Goal: Information Seeking & Learning: Learn about a topic

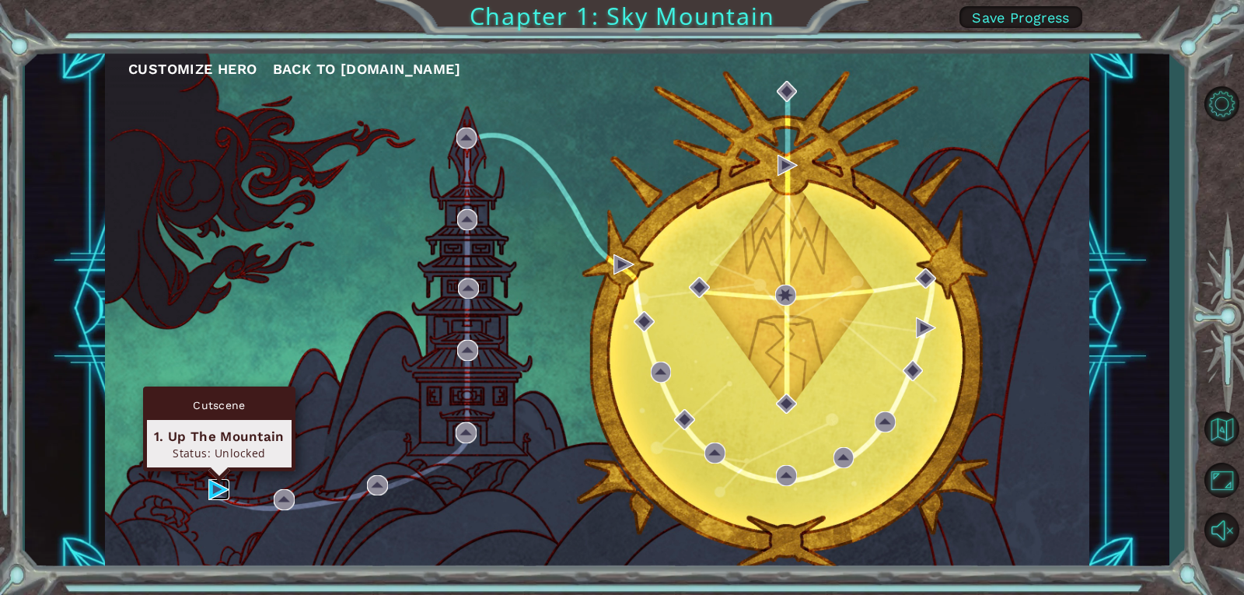
click at [214, 480] on img at bounding box center [218, 489] width 21 height 21
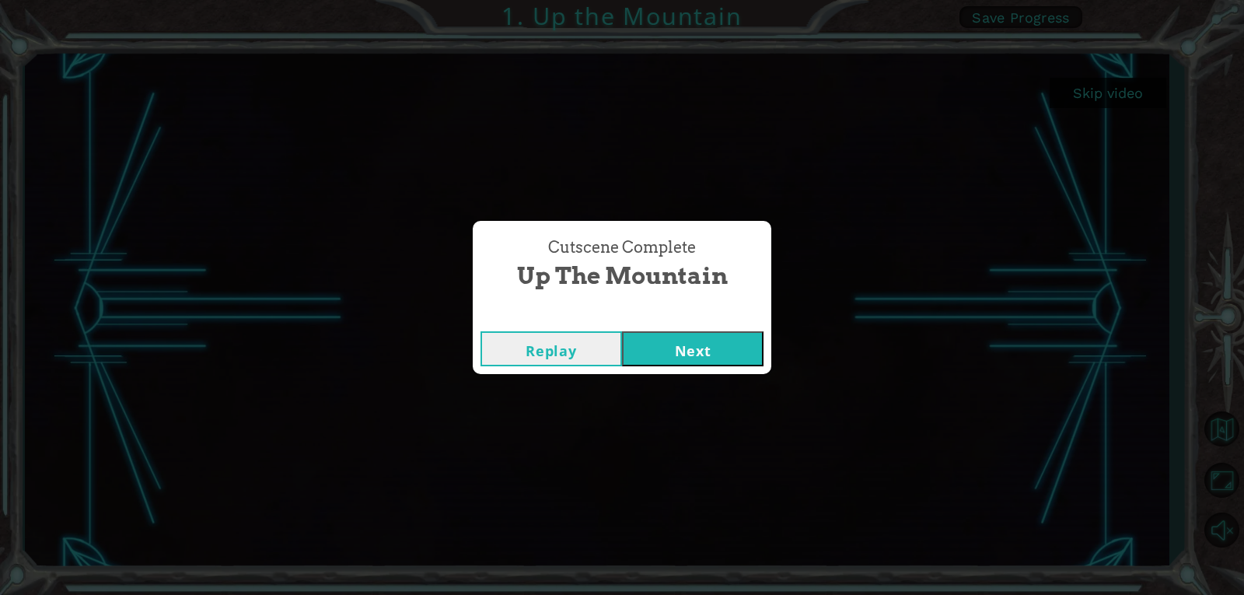
click at [661, 360] on button "Next" at bounding box center [692, 348] width 141 height 35
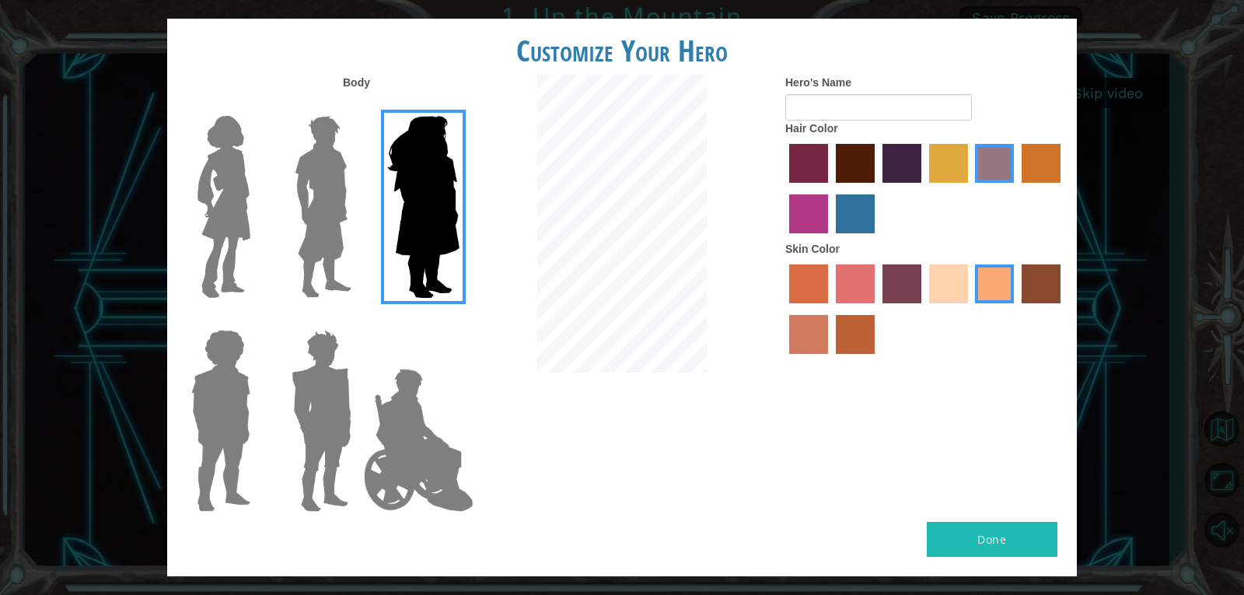
click at [249, 227] on img at bounding box center [223, 207] width 65 height 194
click at [256, 106] on input "Hero Connie" at bounding box center [256, 106] width 0 height 0
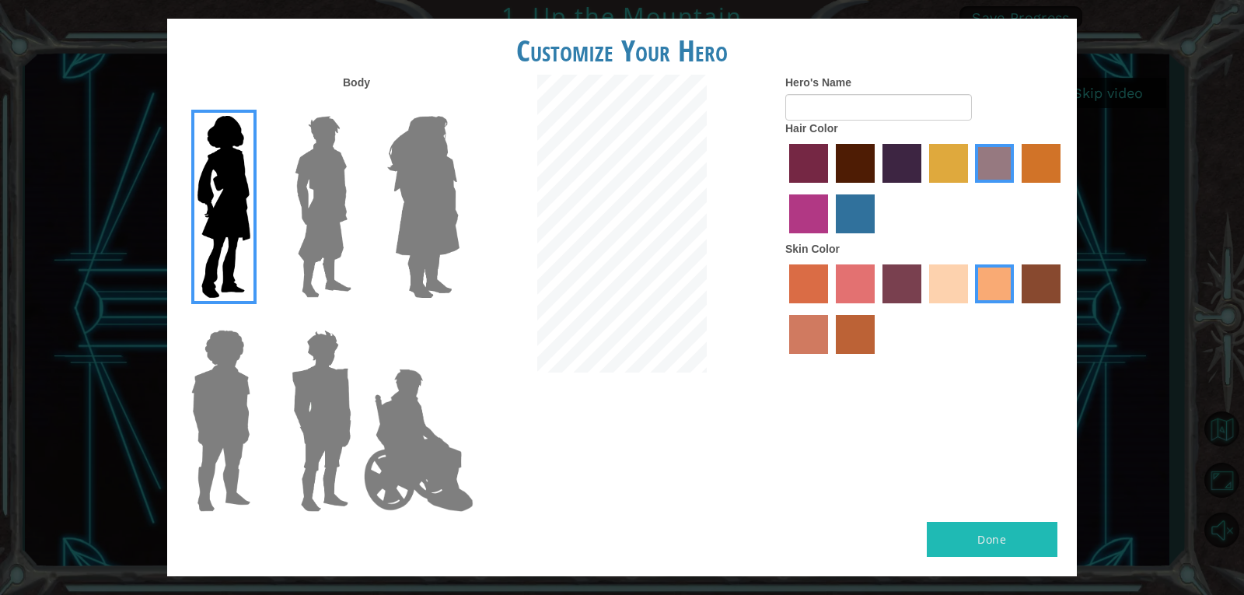
click at [364, 243] on div at bounding box center [318, 201] width 101 height 214
click at [350, 243] on img at bounding box center [322, 207] width 69 height 194
click at [358, 106] on input "Hero Lars" at bounding box center [358, 106] width 0 height 0
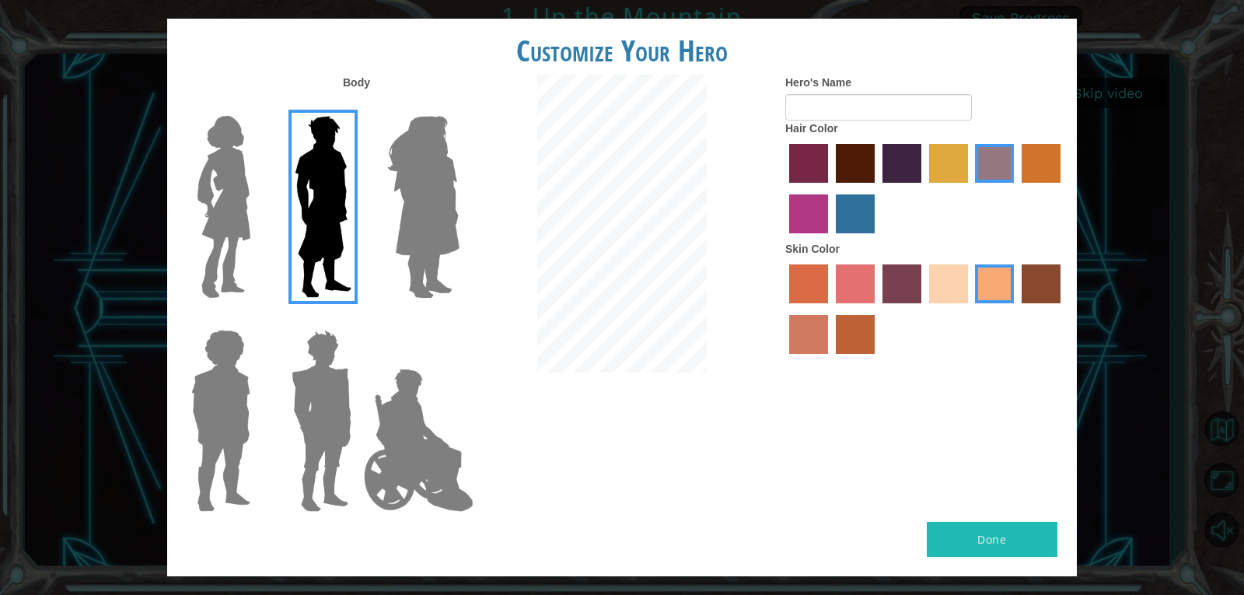
click at [443, 256] on img at bounding box center [423, 207] width 85 height 194
click at [459, 106] on input "Hero Amethyst" at bounding box center [459, 106] width 0 height 0
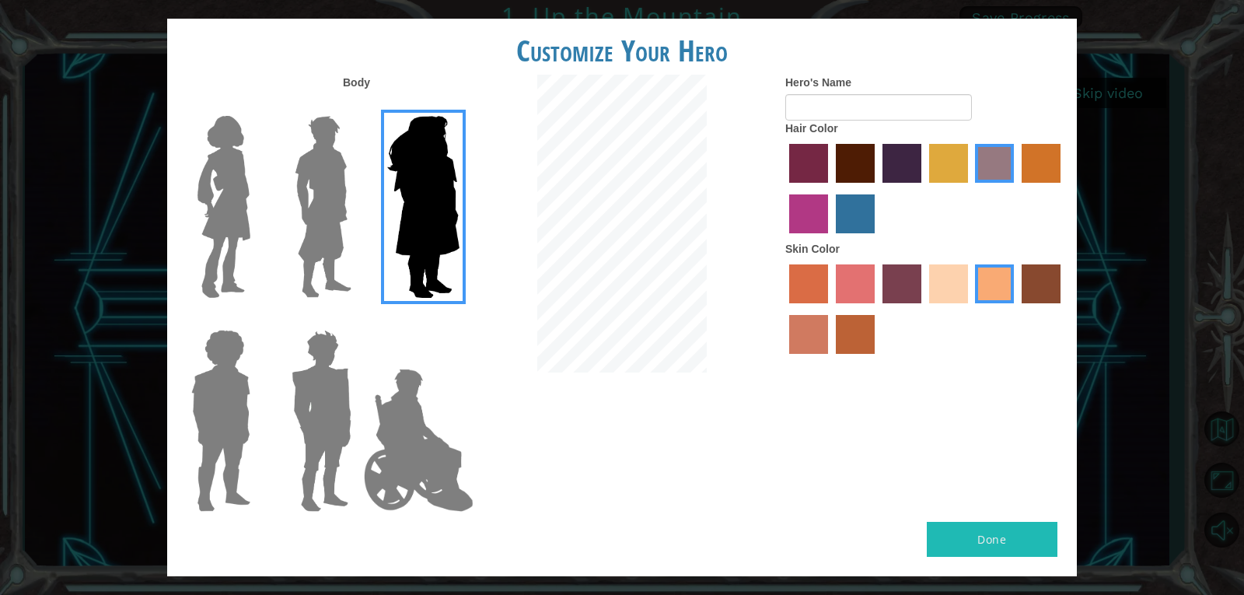
click at [200, 417] on img at bounding box center [221, 420] width 72 height 194
click at [256, 319] on input "Hero Steven" at bounding box center [256, 319] width 0 height 0
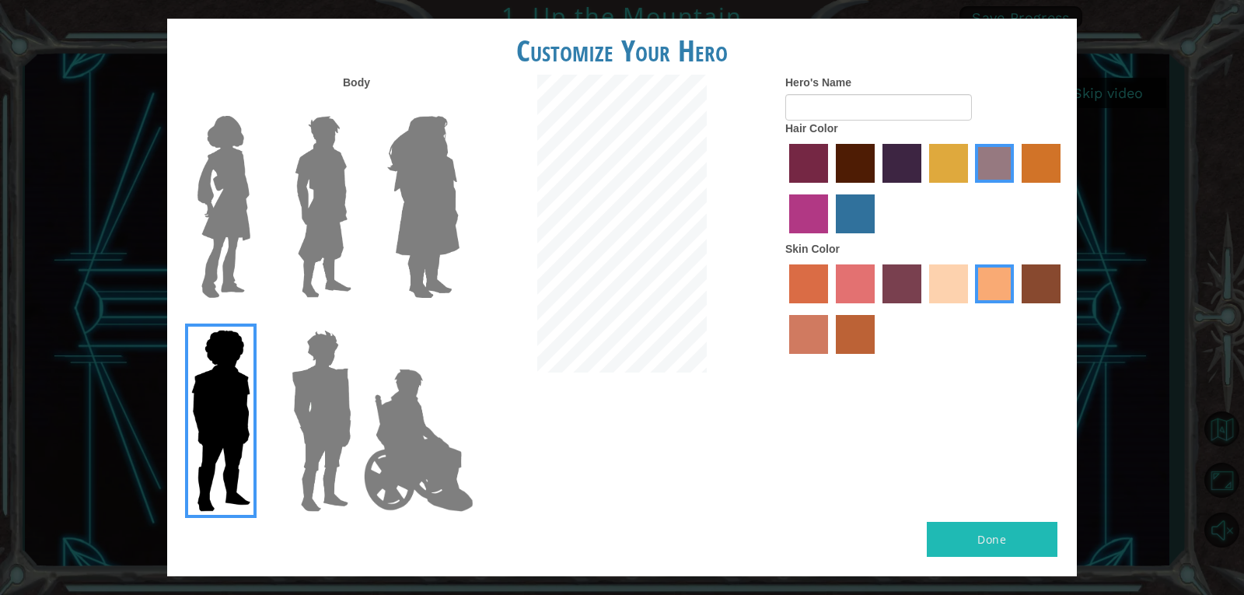
click at [334, 441] on img at bounding box center [321, 420] width 72 height 194
click at [358, 319] on input "Hero Garnet" at bounding box center [358, 319] width 0 height 0
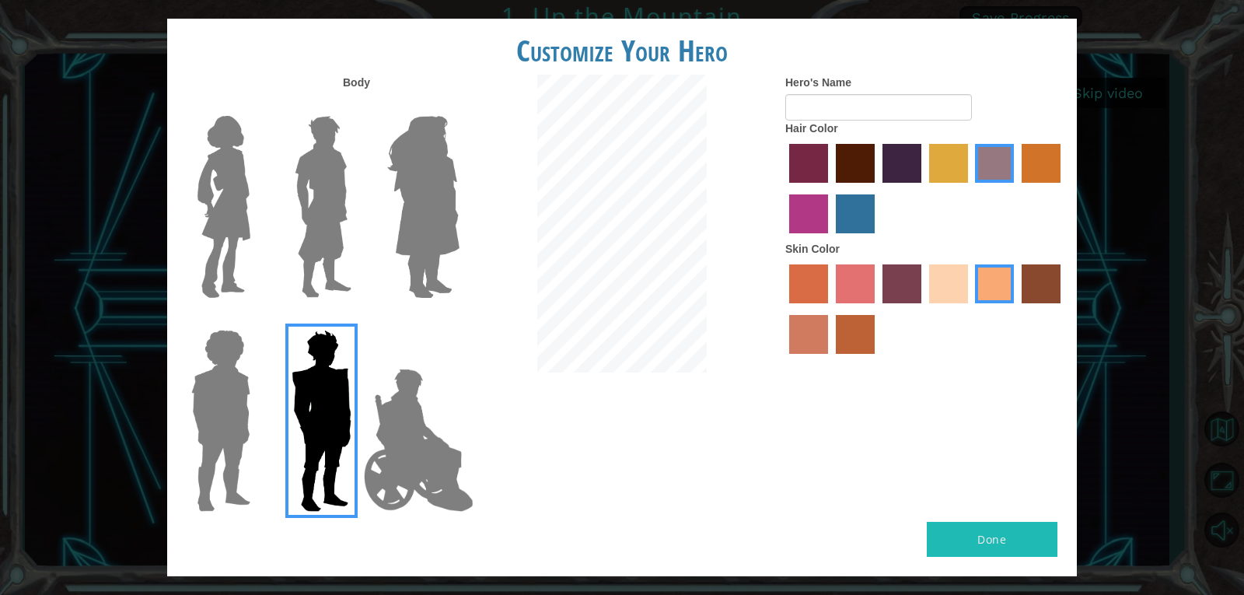
click at [396, 449] on img at bounding box center [419, 439] width 122 height 155
click at [459, 319] on input "Hero Jamie" at bounding box center [459, 319] width 0 height 0
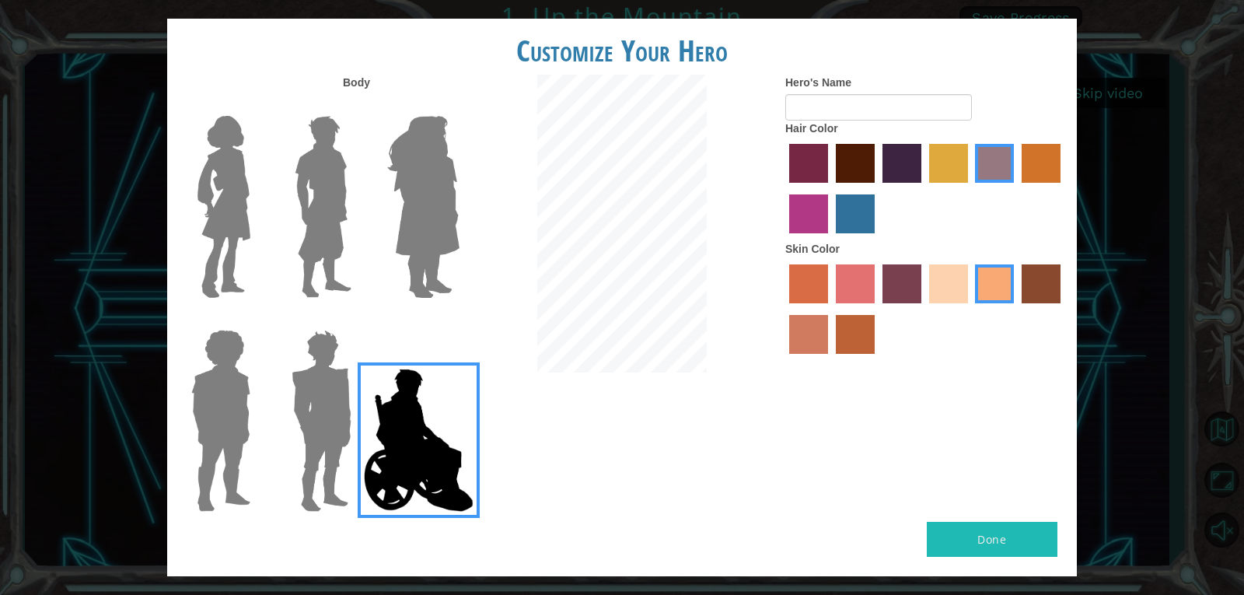
click at [220, 267] on img at bounding box center [223, 207] width 65 height 194
click at [256, 106] on input "Hero Connie" at bounding box center [256, 106] width 0 height 0
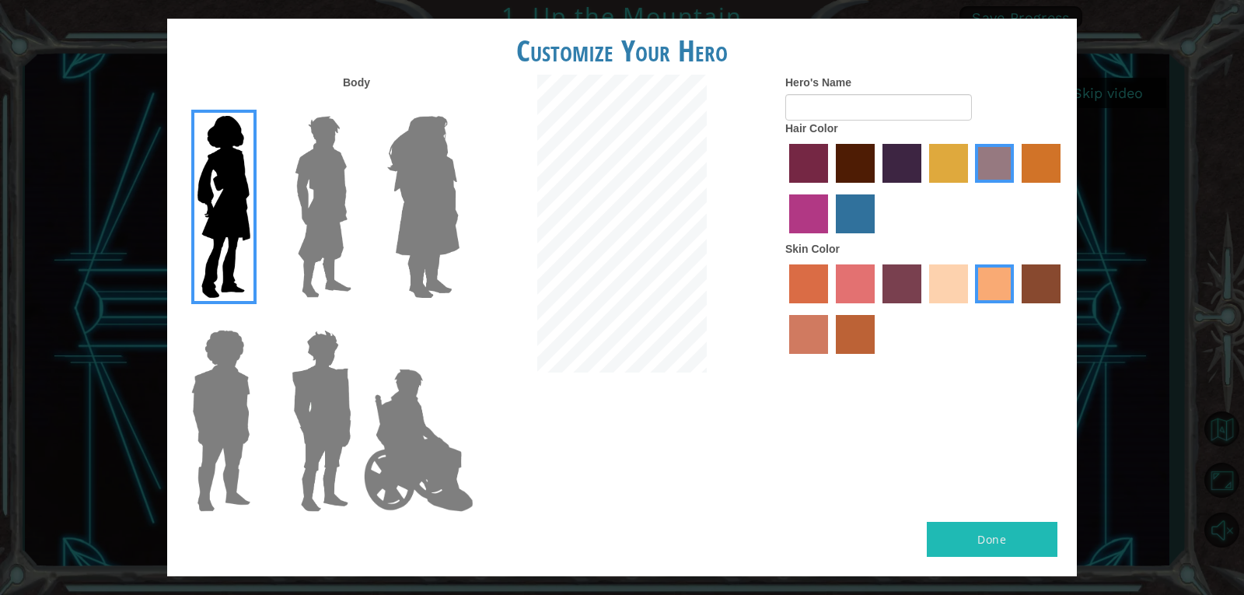
click at [929, 284] on label "sandy beach skin color" at bounding box center [948, 283] width 39 height 39
click at [923, 309] on input "sandy beach skin color" at bounding box center [923, 309] width 0 height 0
click at [996, 291] on label "tacao skin color" at bounding box center [994, 283] width 39 height 39
click at [970, 309] on input "tacao skin color" at bounding box center [970, 309] width 0 height 0
click at [940, 301] on label "sandy beach skin color" at bounding box center [948, 283] width 39 height 39
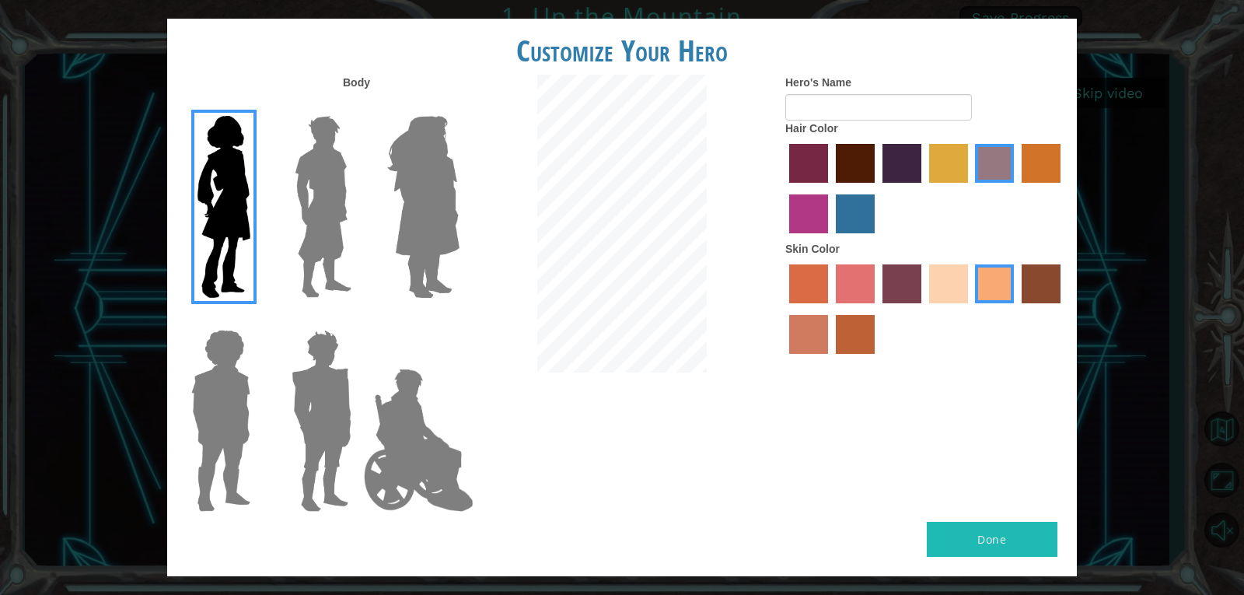
click at [923, 309] on input "sandy beach skin color" at bounding box center [923, 309] width 0 height 0
click at [962, 168] on label "tulip tree hair color" at bounding box center [948, 163] width 39 height 39
click at [923, 188] on input "tulip tree hair color" at bounding box center [923, 188] width 0 height 0
click at [883, 165] on label "hot purple hair color" at bounding box center [901, 163] width 39 height 39
click at [877, 188] on input "hot purple hair color" at bounding box center [877, 188] width 0 height 0
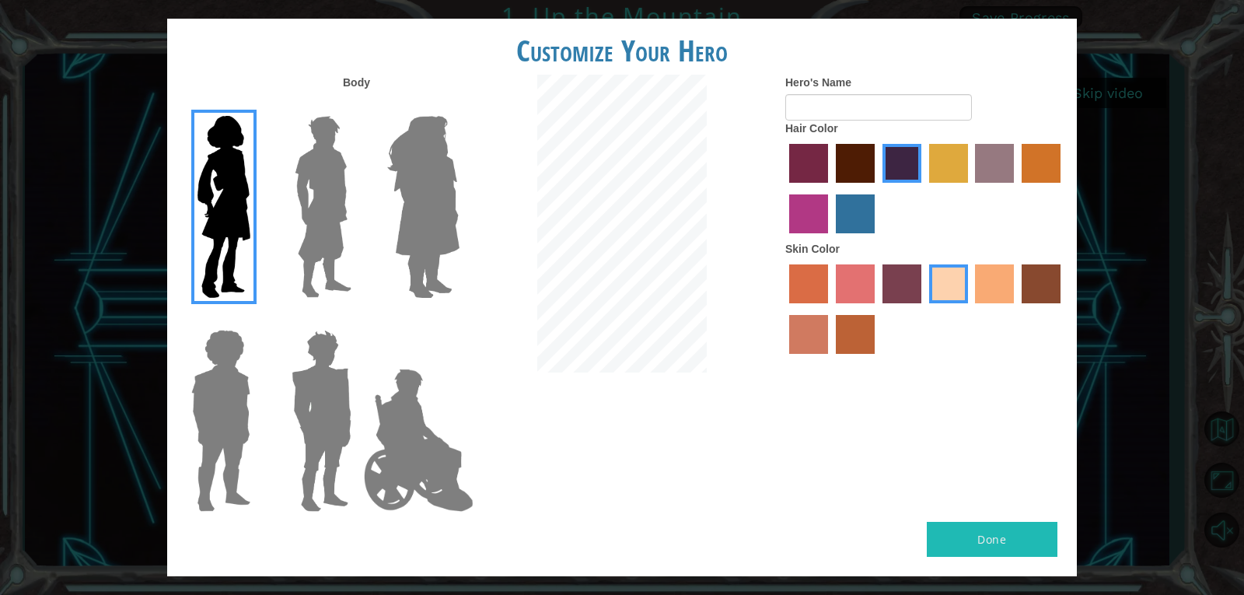
click at [869, 165] on label "maroon hair color" at bounding box center [855, 163] width 39 height 39
click at [830, 188] on input "maroon hair color" at bounding box center [830, 188] width 0 height 0
click at [1019, 528] on button "Done" at bounding box center [991, 539] width 131 height 35
type input "idk"
click at [1030, 538] on button "Done" at bounding box center [991, 539] width 131 height 35
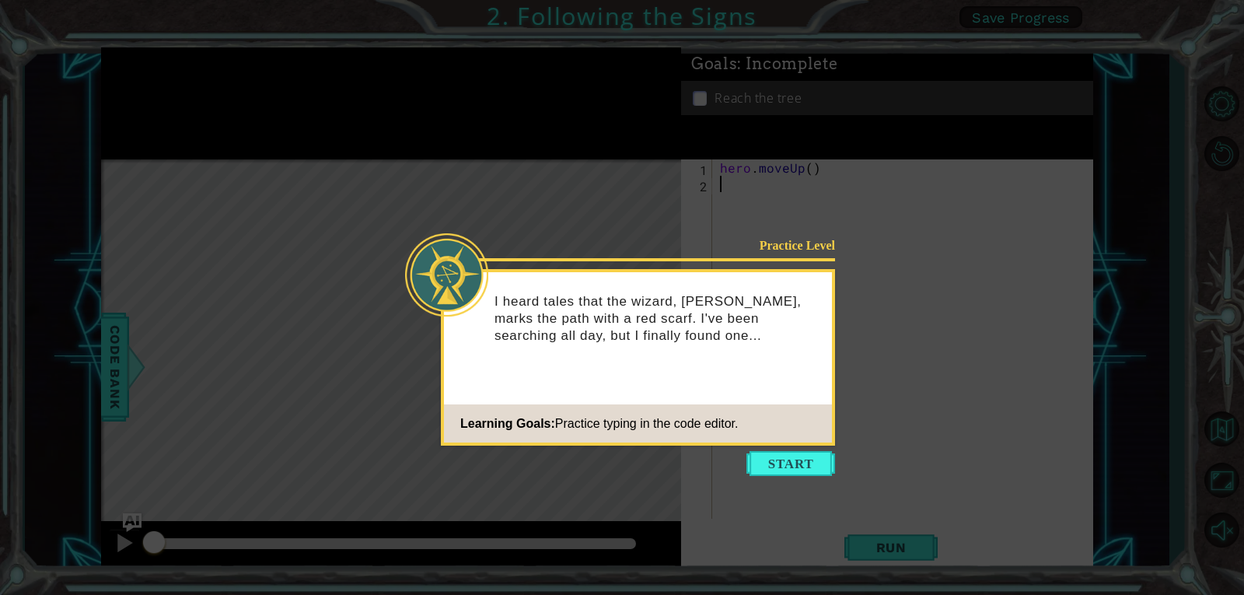
click at [790, 478] on body "1 ההההההההההההההההההההההההההההההההההההההההההההההההההההההההההההההההההההההההההההה…" at bounding box center [622, 297] width 1244 height 595
click at [797, 449] on icon at bounding box center [622, 297] width 1244 height 595
click at [801, 452] on button "Start" at bounding box center [790, 463] width 89 height 25
click at [801, 452] on icon at bounding box center [622, 297] width 1244 height 595
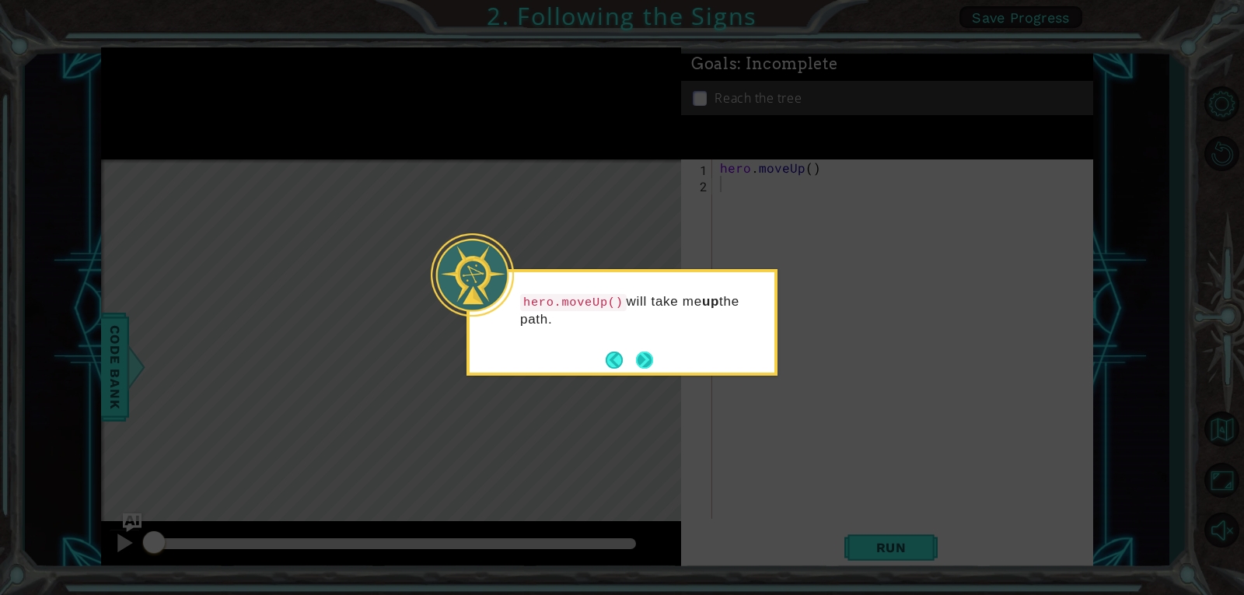
click at [640, 358] on button "Next" at bounding box center [644, 359] width 17 height 17
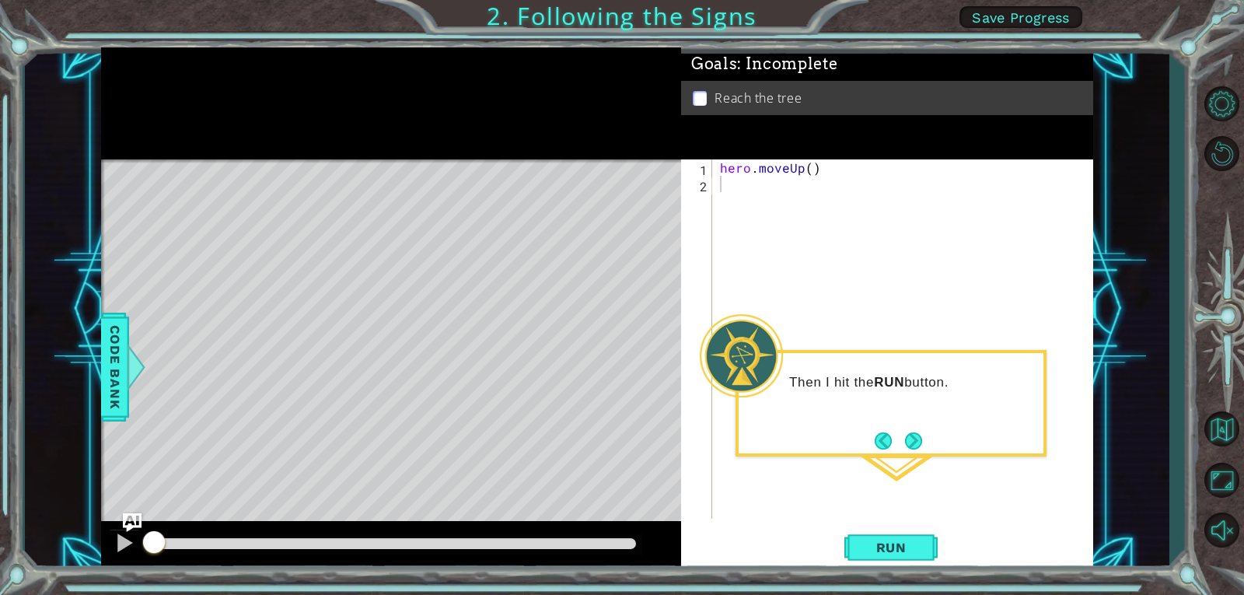
click at [912, 438] on button "Next" at bounding box center [913, 440] width 17 height 17
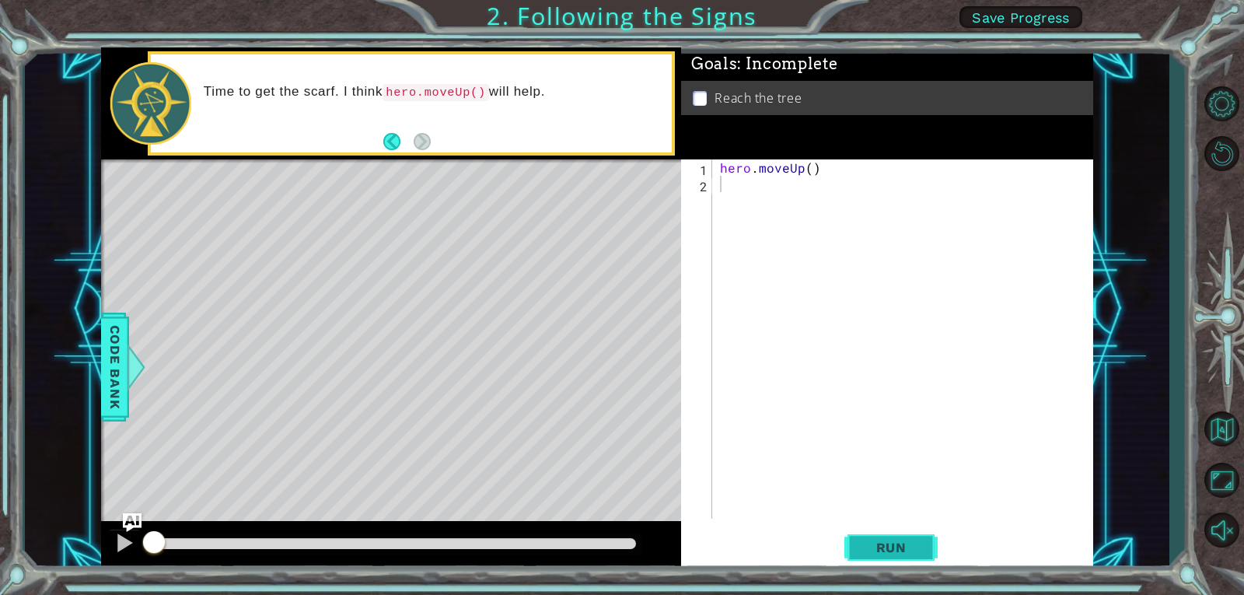
click at [867, 538] on button "Run" at bounding box center [890, 546] width 93 height 41
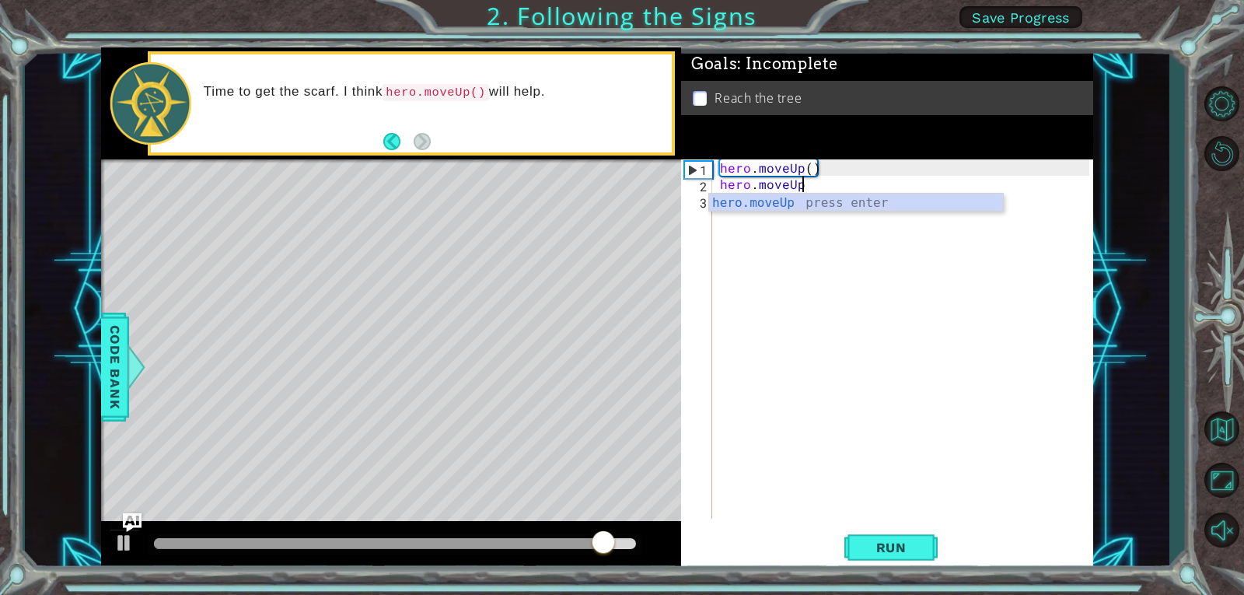
scroll to position [0, 5]
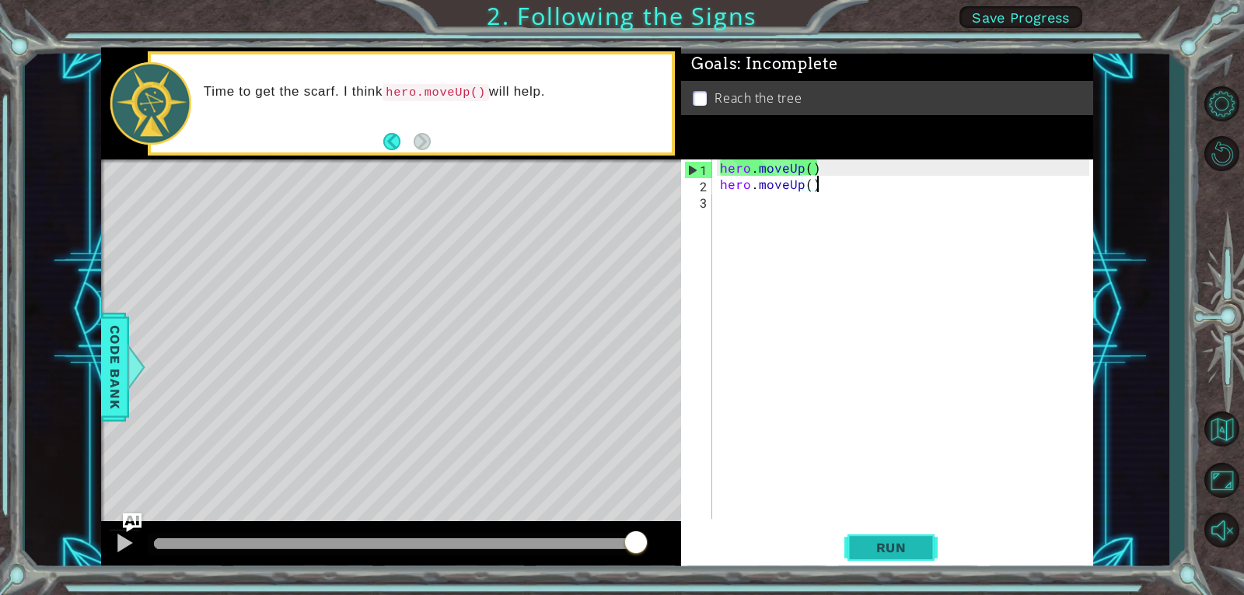
type textarea "hero.moveUp()"
click at [866, 544] on span "Run" at bounding box center [890, 547] width 61 height 16
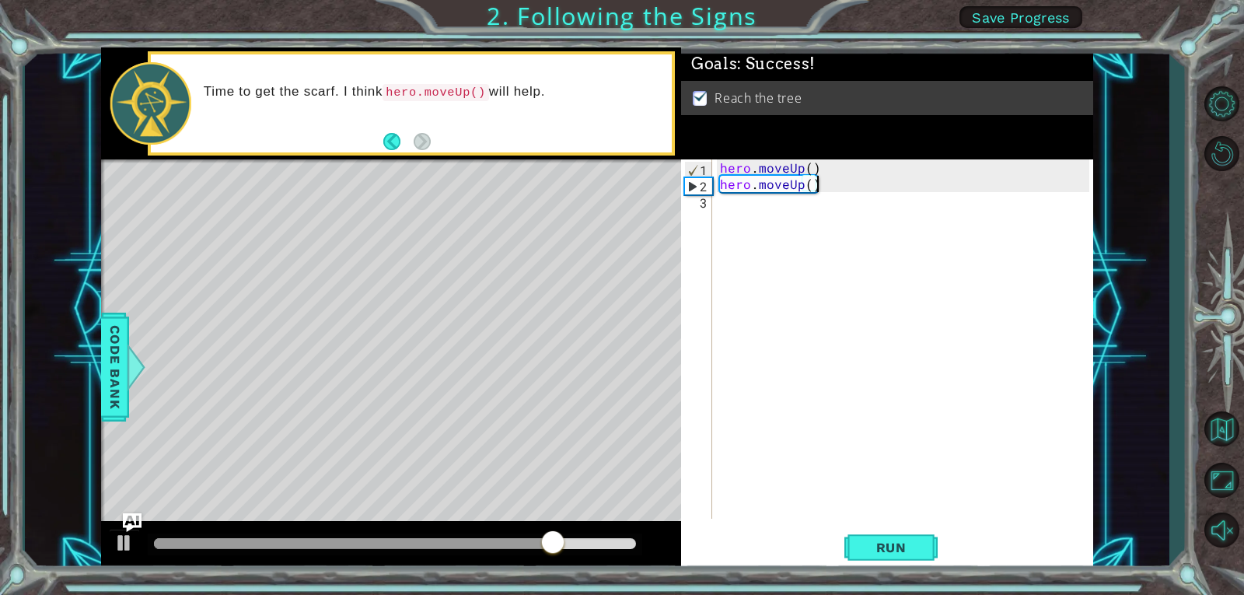
click at [746, 213] on div "hero . moveUp ( ) hero . moveUp ( )" at bounding box center [907, 355] width 380 height 392
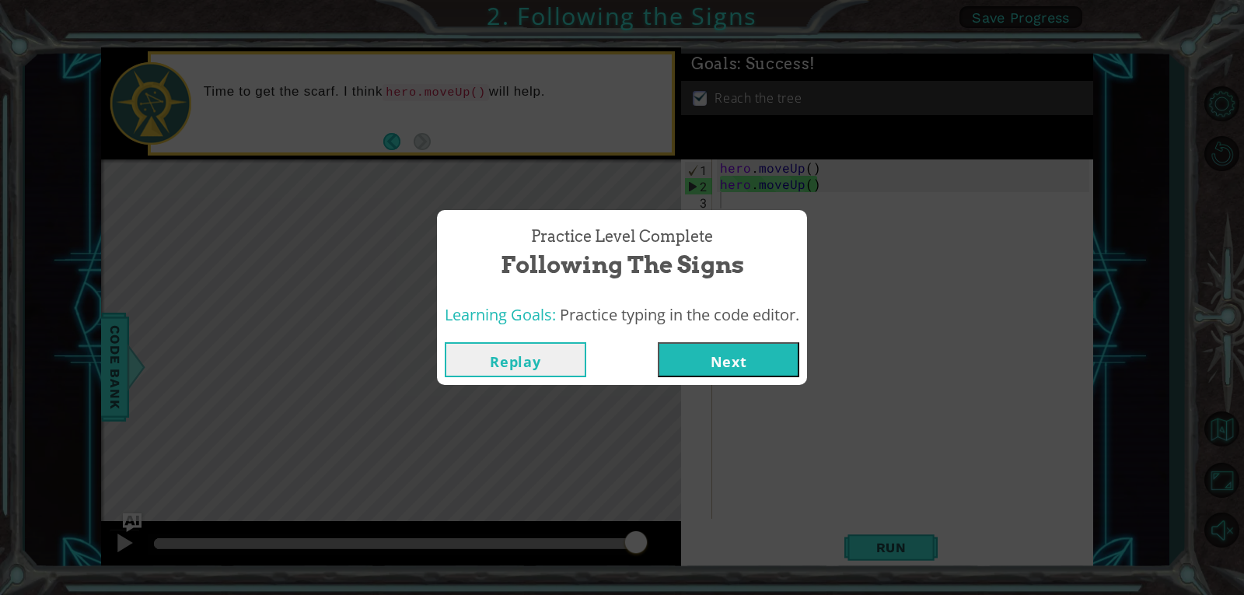
click at [771, 357] on button "Next" at bounding box center [728, 359] width 141 height 35
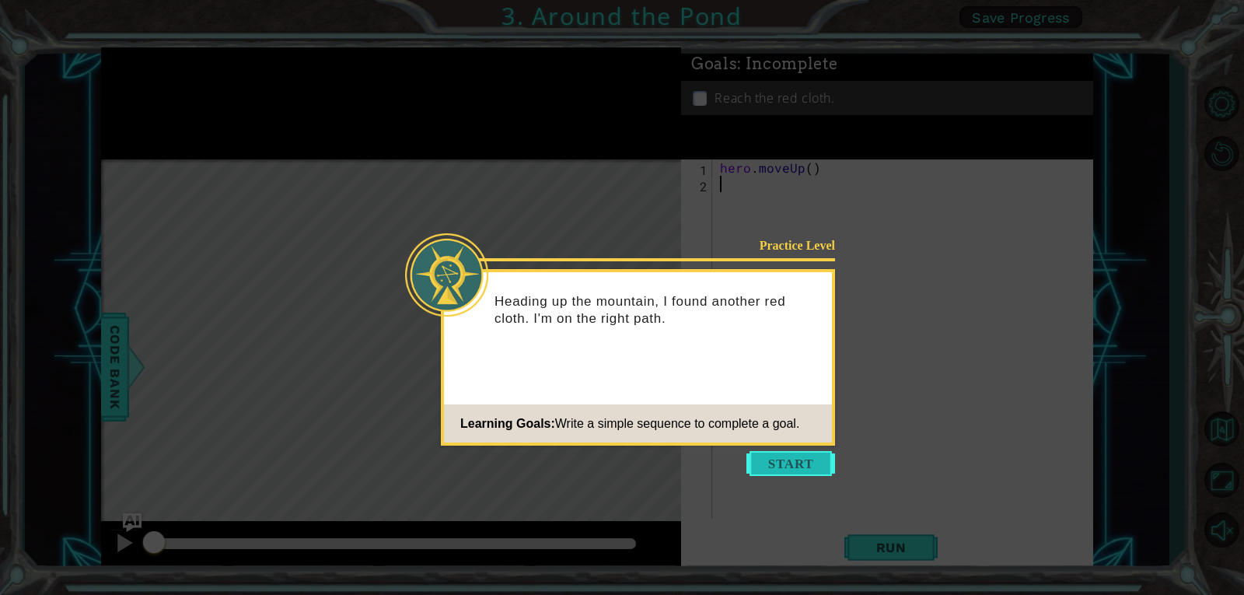
click at [777, 455] on button "Start" at bounding box center [790, 463] width 89 height 25
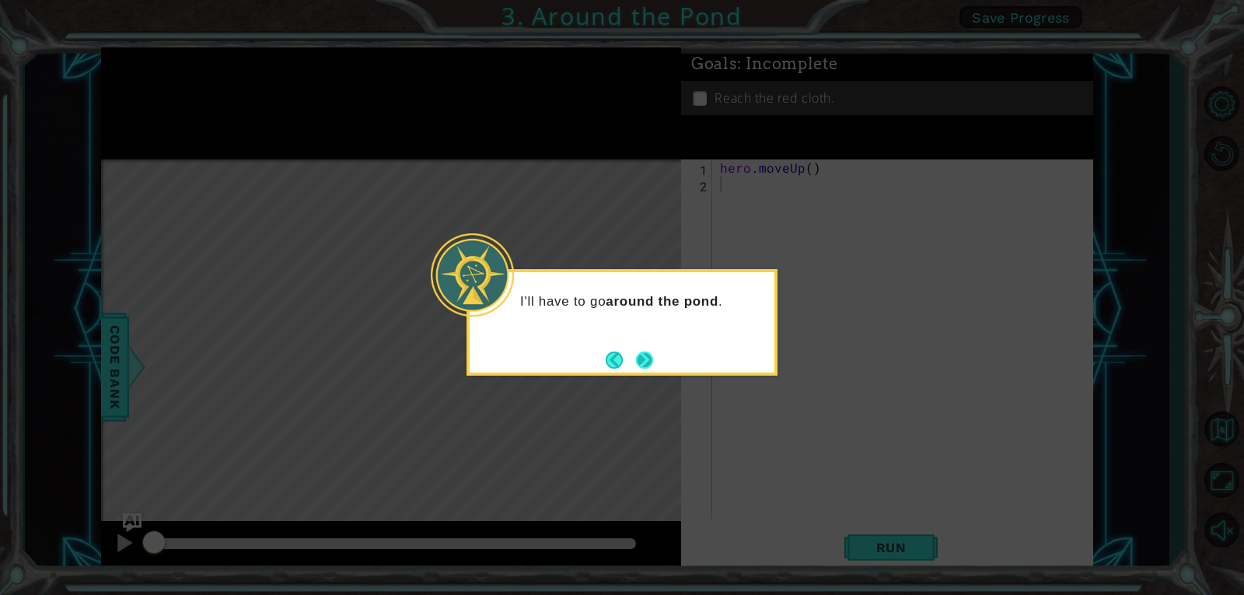
click at [651, 361] on button "Next" at bounding box center [644, 359] width 17 height 17
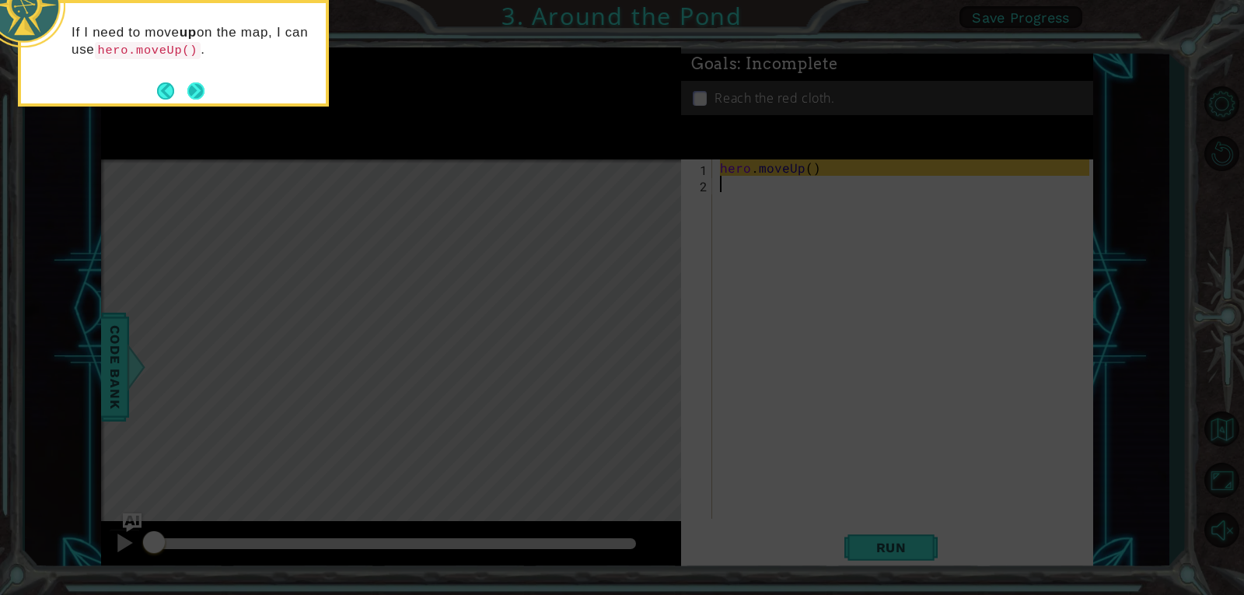
click at [194, 92] on button "Next" at bounding box center [195, 90] width 17 height 17
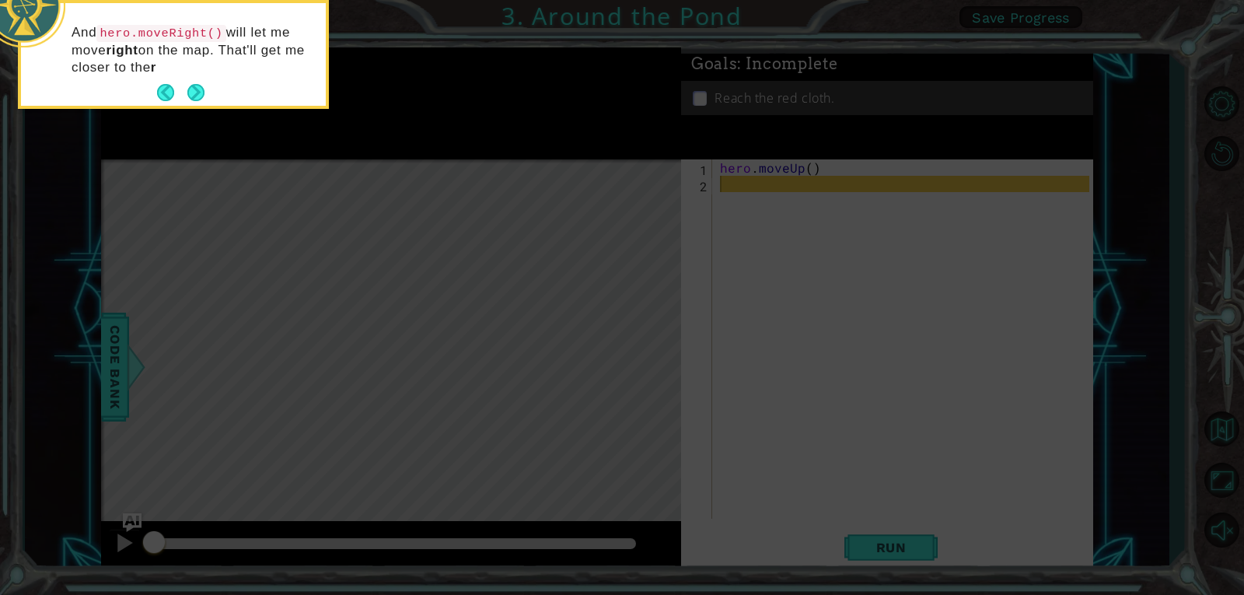
click at [194, 92] on button "Next" at bounding box center [195, 92] width 17 height 17
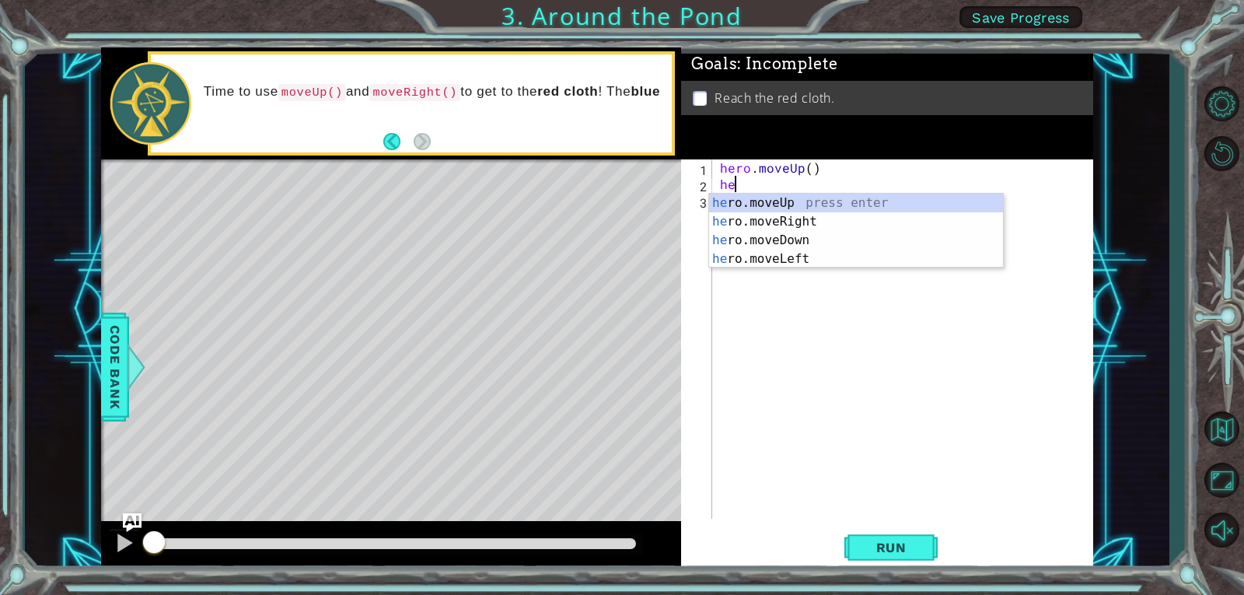
type textarea "hero"
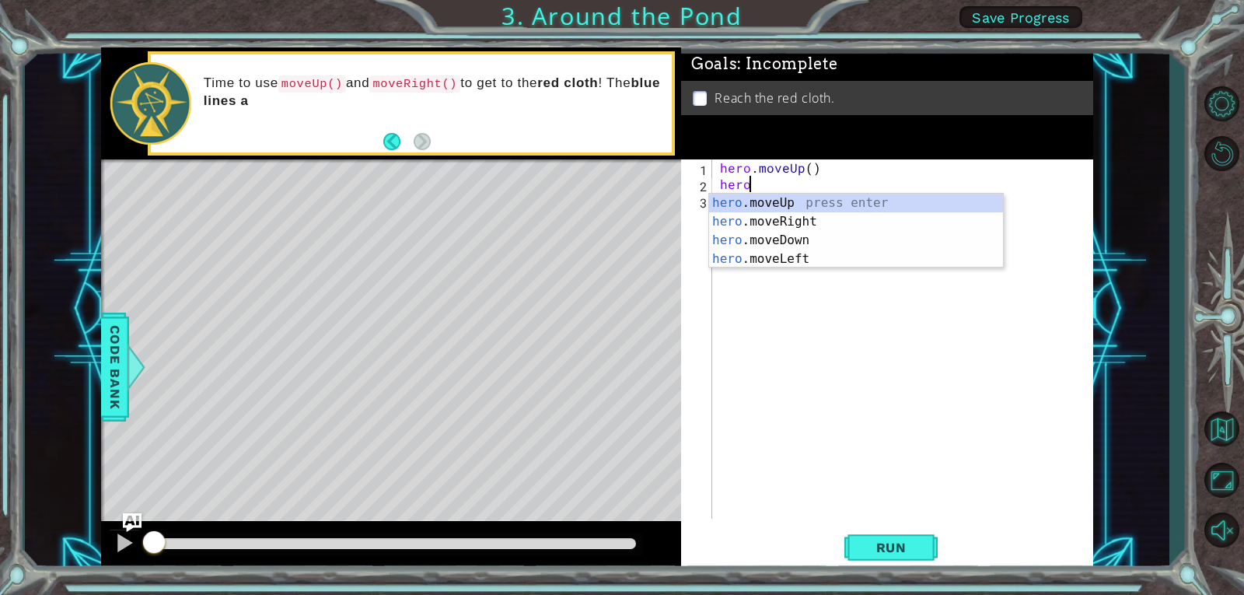
scroll to position [0, 1]
click at [766, 195] on div "hero .moveUp press enter hero .moveRight press enter hero .moveDown press enter…" at bounding box center [856, 250] width 294 height 112
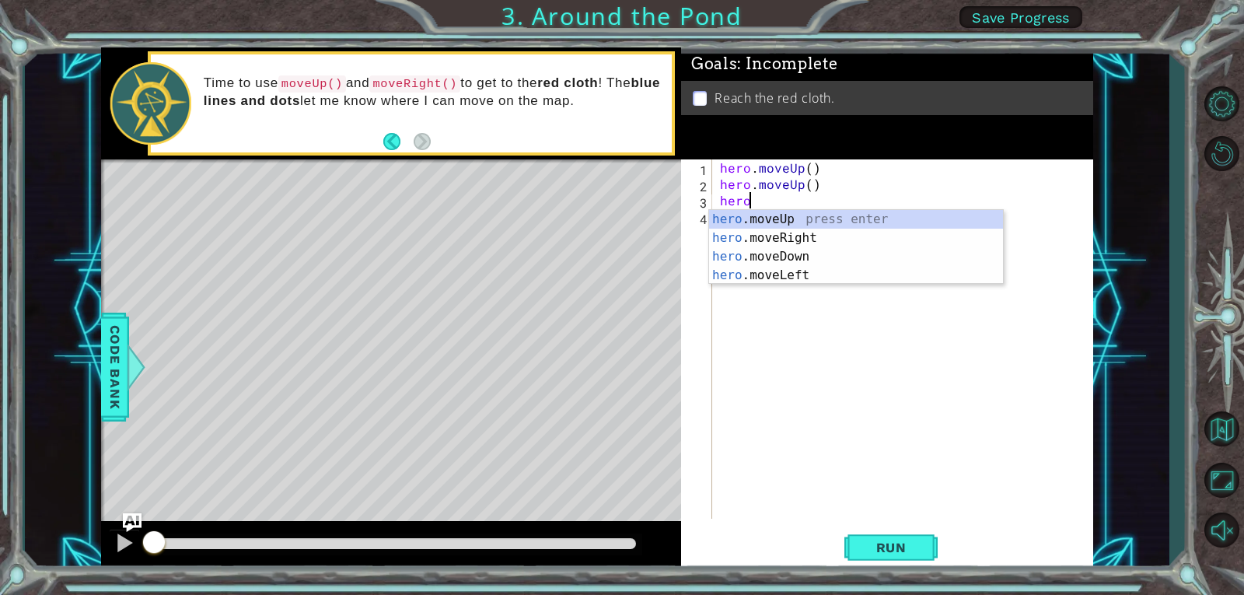
type textarea "hero"
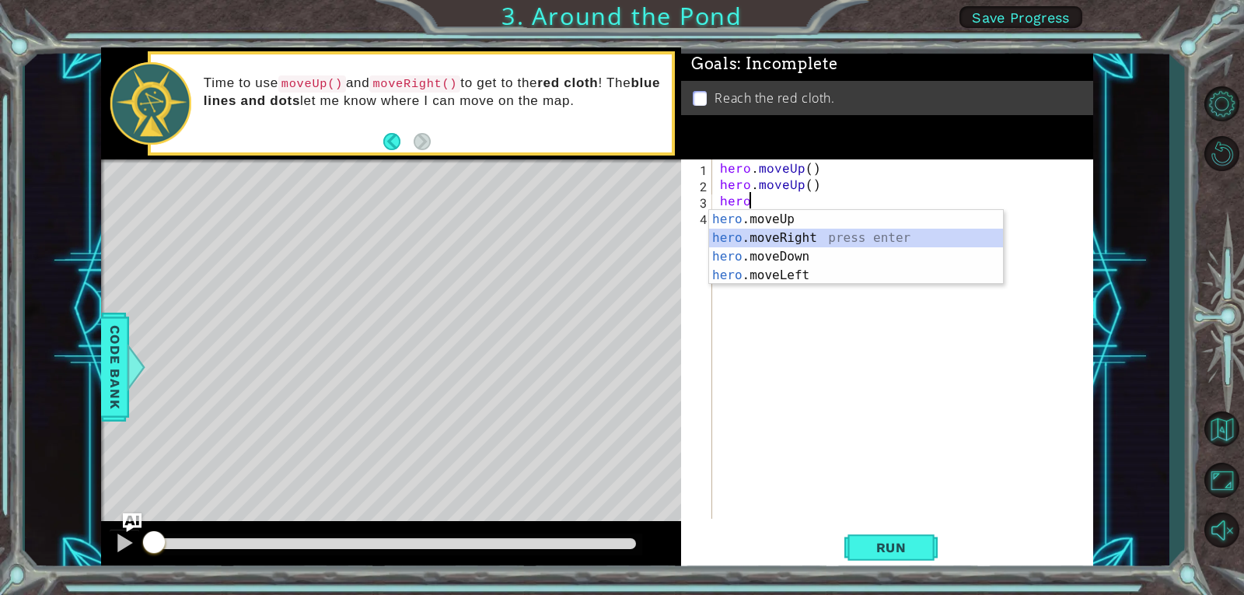
click at [778, 235] on div "hero .moveUp press enter hero .moveRight press enter hero .moveDown press enter…" at bounding box center [856, 266] width 294 height 112
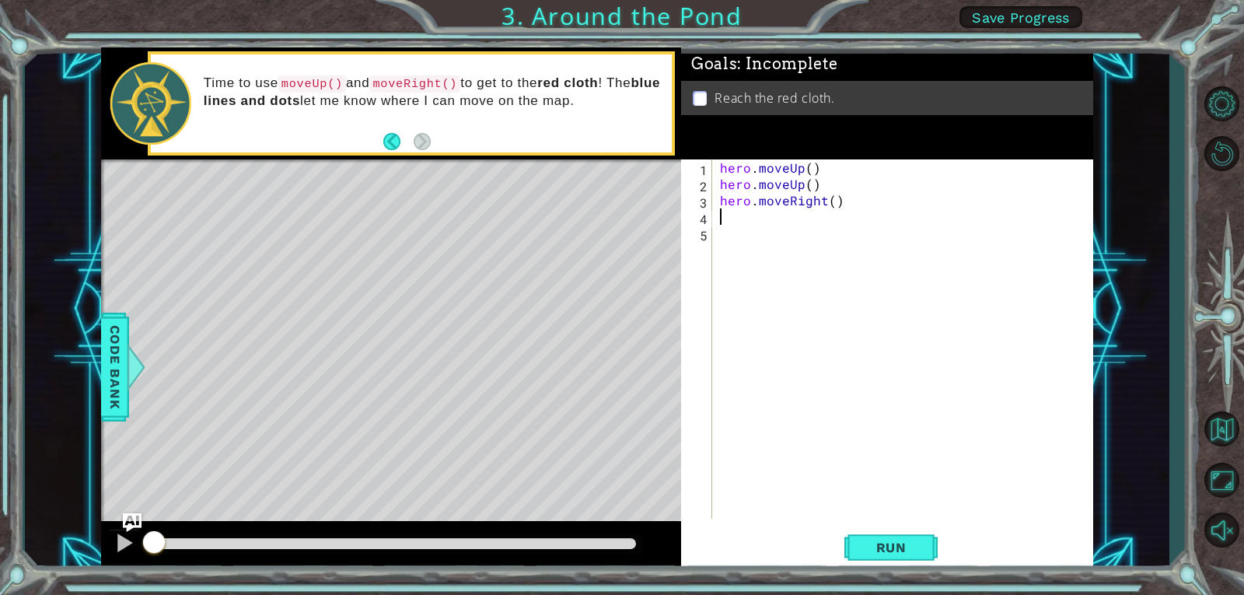
click at [738, 210] on div "hero . moveUp ( ) hero . moveUp ( ) hero . moveRight ( )" at bounding box center [907, 355] width 380 height 392
type textarea "h"
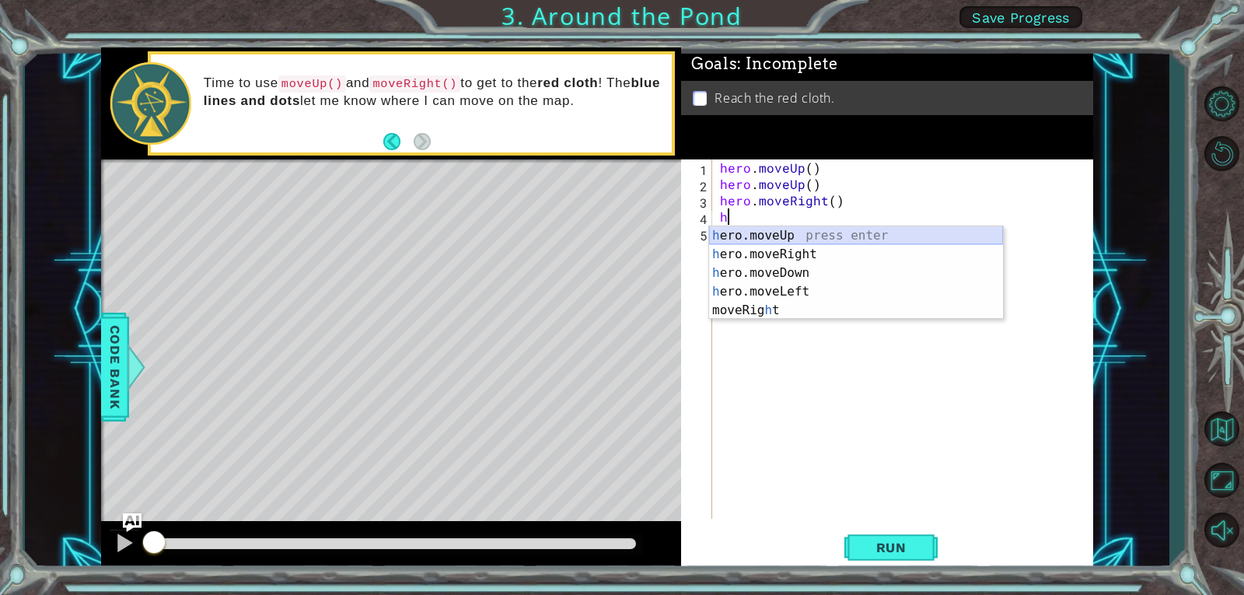
click at [773, 237] on div "h ero.moveUp press enter h ero.moveRight press enter h ero.moveDown press enter…" at bounding box center [856, 291] width 294 height 131
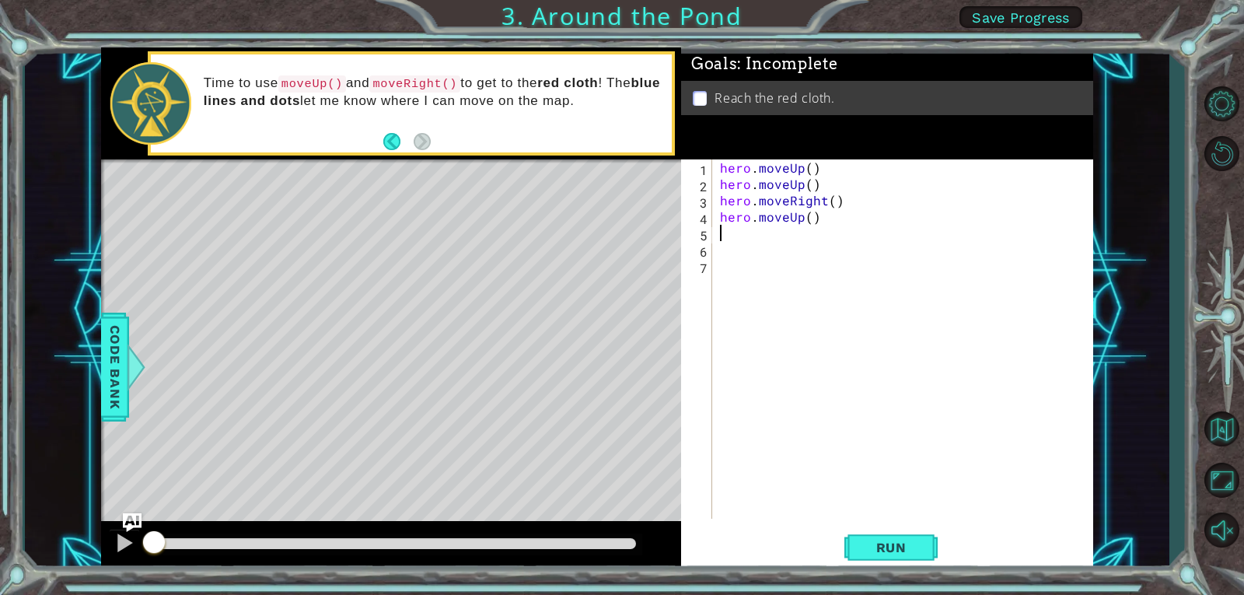
click at [717, 236] on div "hero . moveUp ( ) hero . moveUp ( ) hero . moveRight ( ) hero . moveUp ( )" at bounding box center [907, 355] width 380 height 392
type textarea "h"
click at [872, 536] on button "Run" at bounding box center [890, 546] width 93 height 41
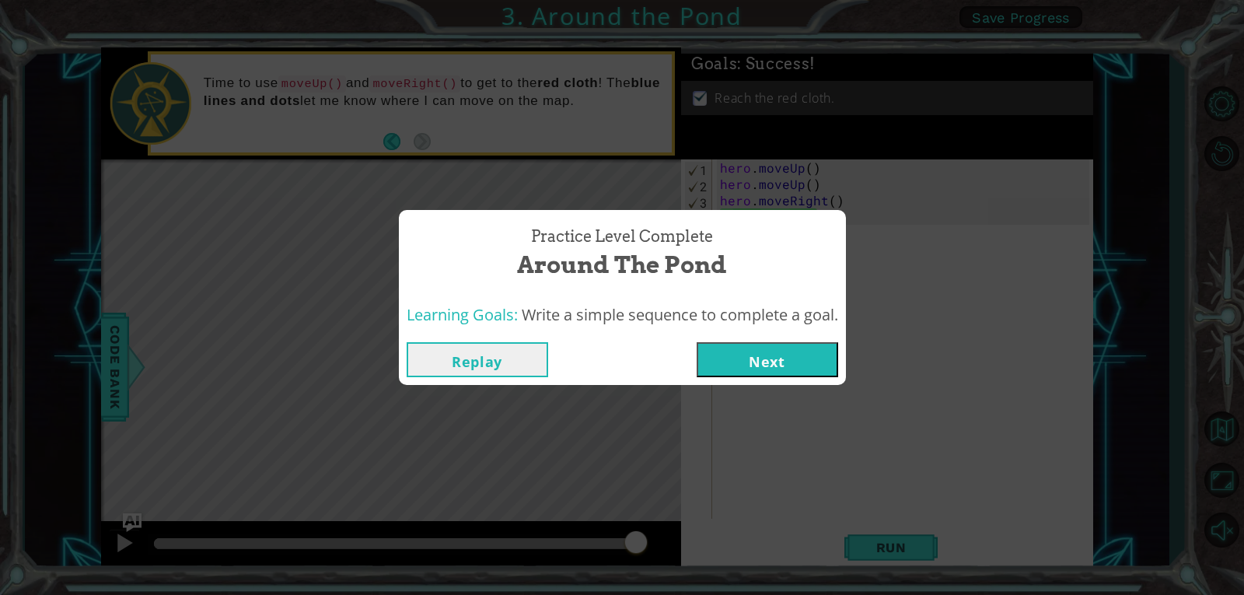
click at [747, 361] on button "Next" at bounding box center [766, 359] width 141 height 35
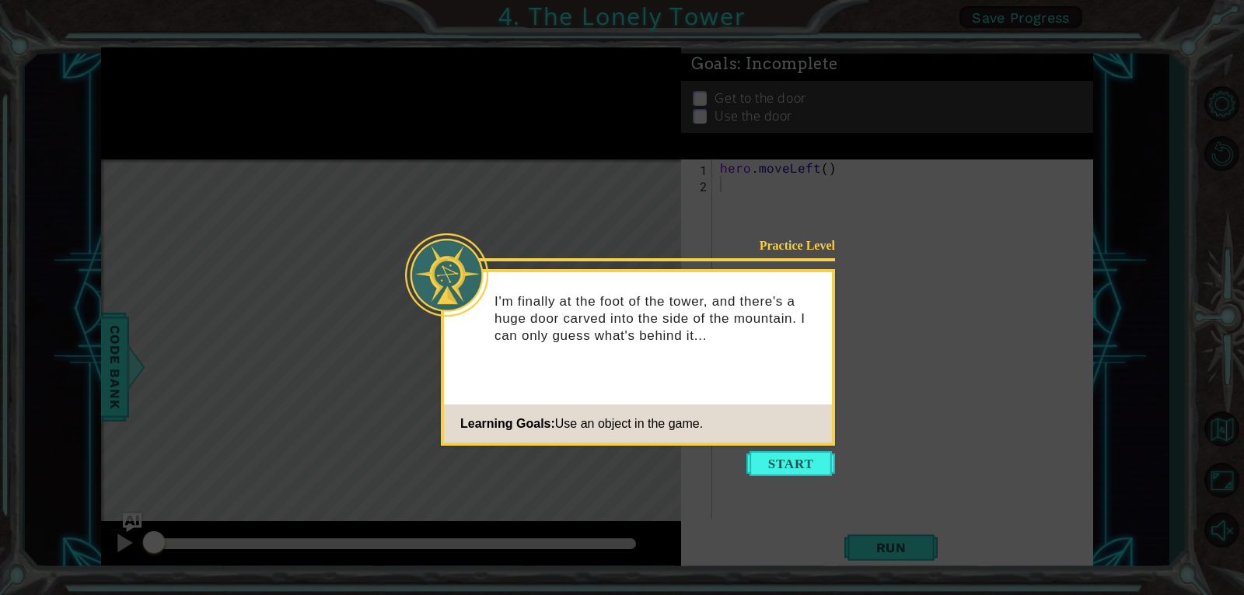
click at [790, 449] on icon at bounding box center [622, 297] width 1244 height 595
click at [790, 458] on button "Start" at bounding box center [790, 463] width 89 height 25
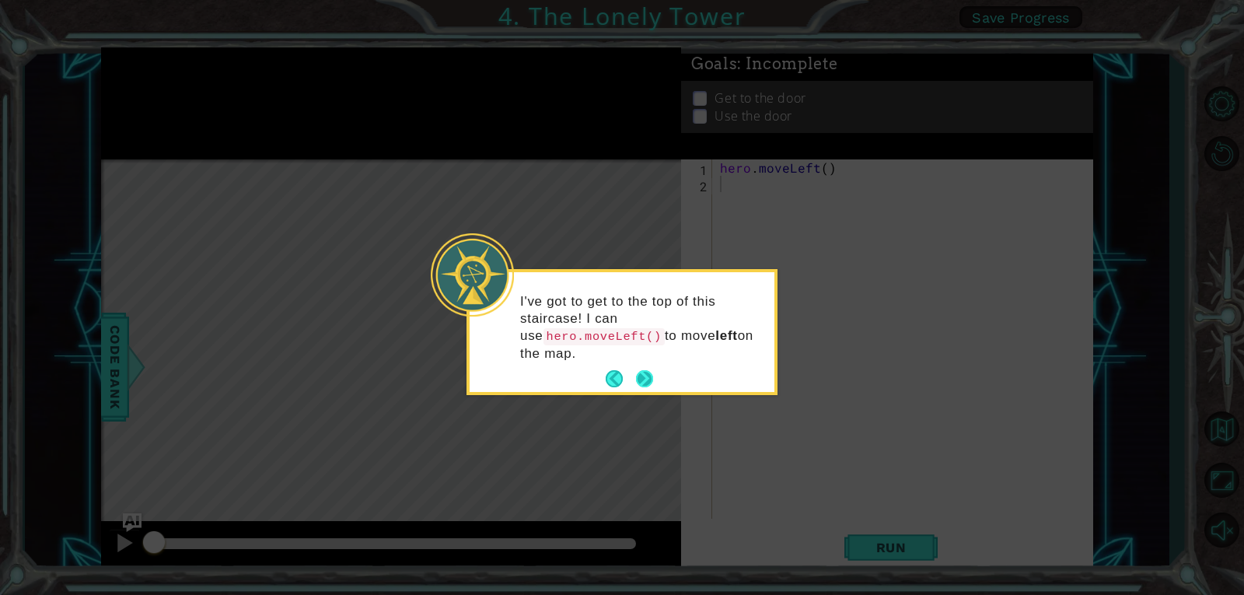
click at [640, 370] on button "Next" at bounding box center [644, 378] width 17 height 17
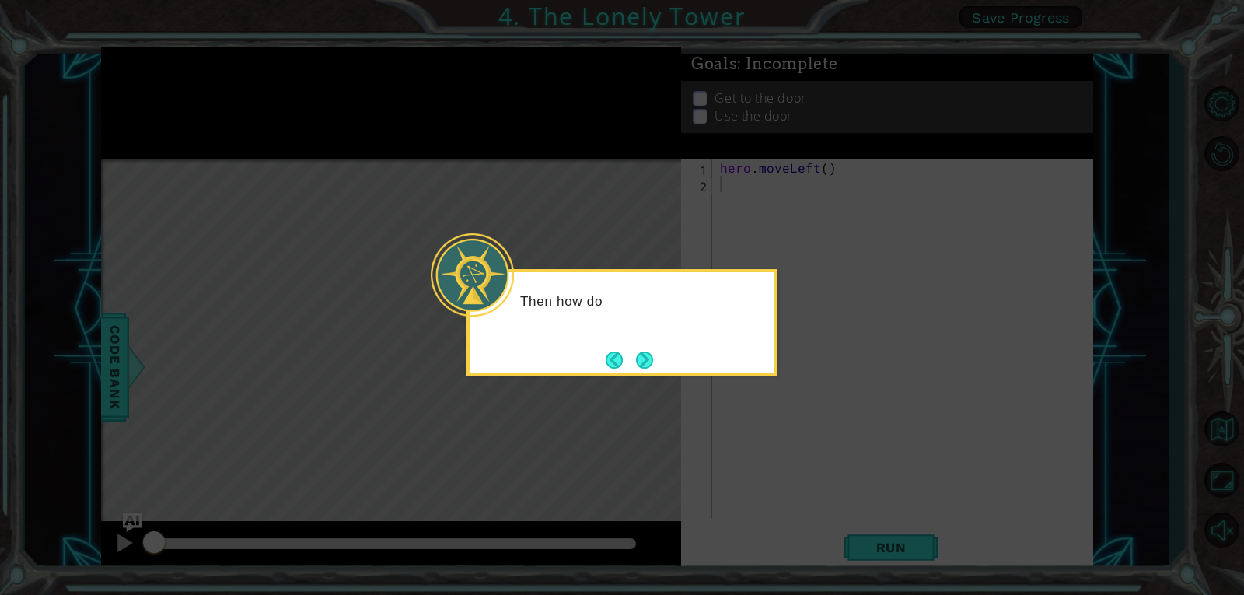
click at [640, 363] on button "Next" at bounding box center [644, 359] width 17 height 17
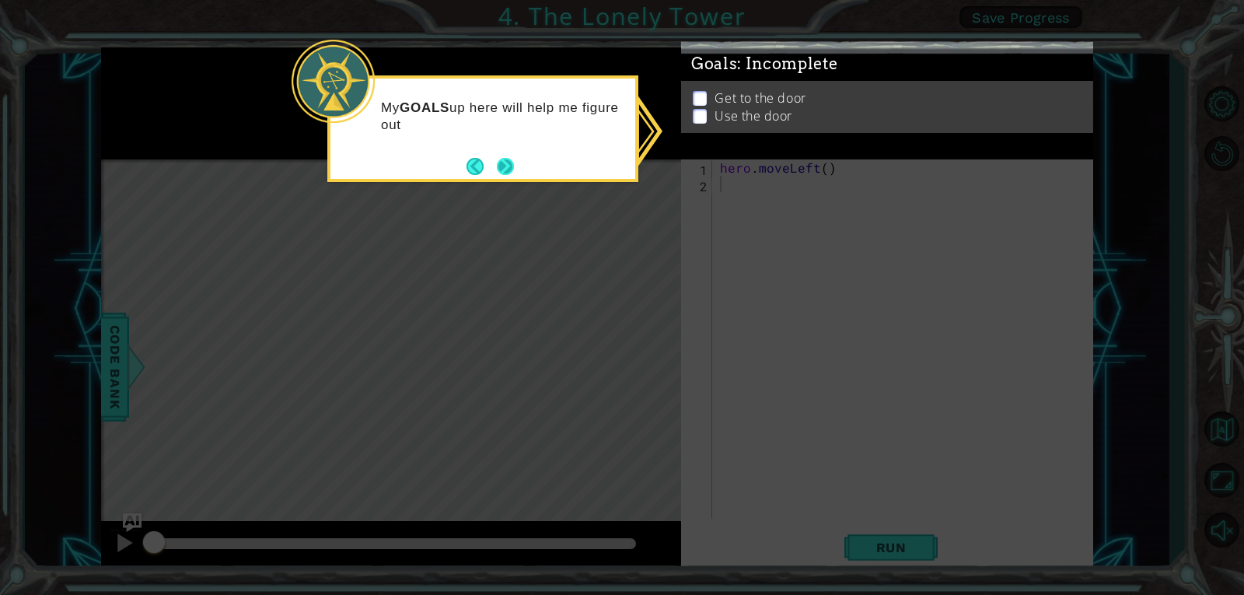
click at [506, 166] on button "Next" at bounding box center [505, 166] width 17 height 17
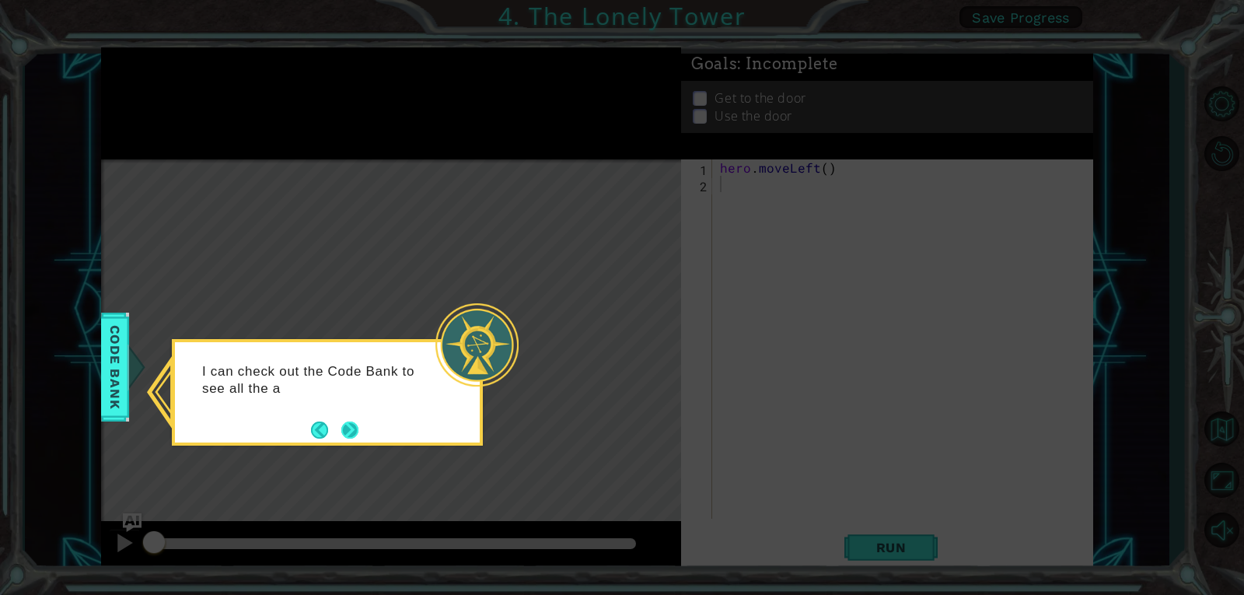
click at [358, 438] on button "Next" at bounding box center [349, 429] width 17 height 17
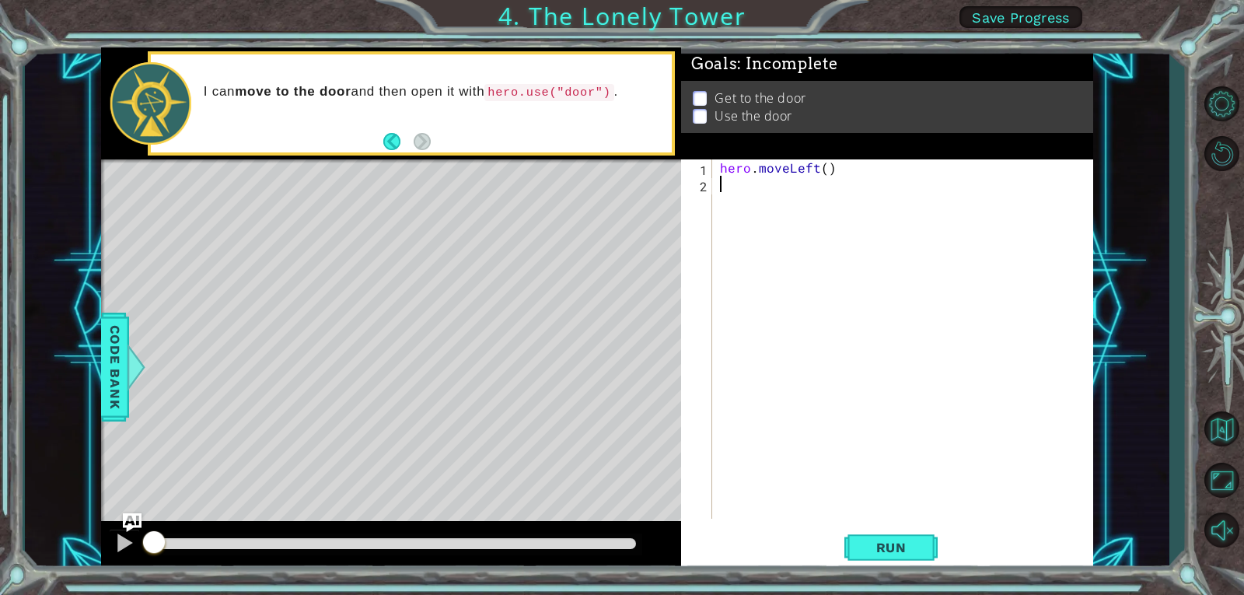
type textarea "h"
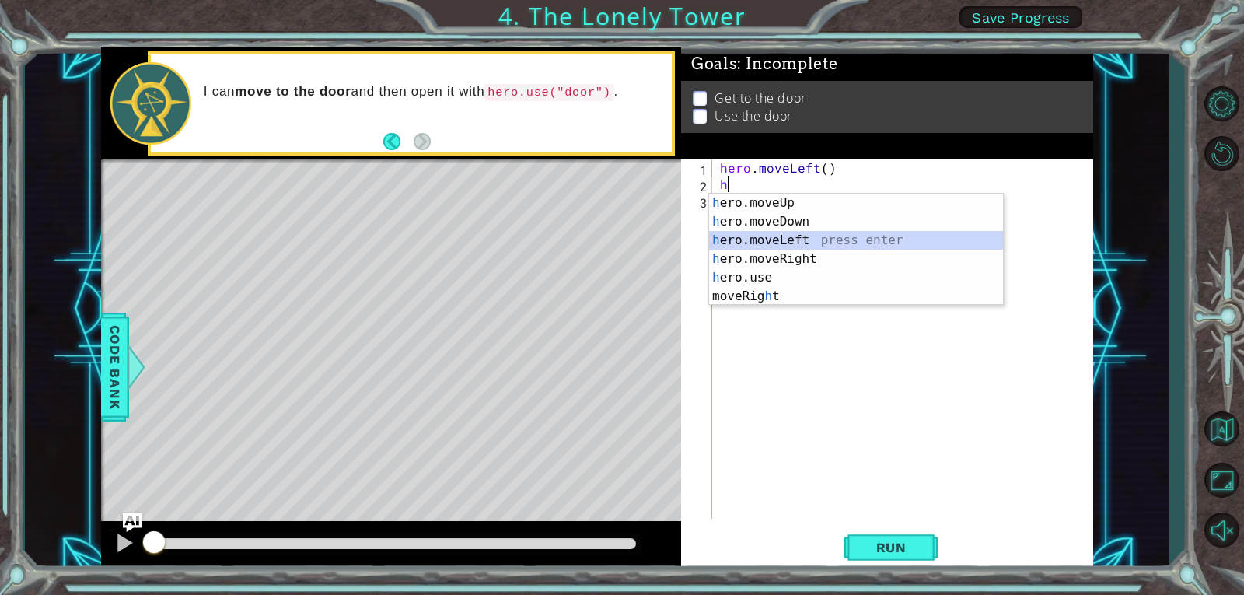
click at [741, 242] on div "h ero.moveUp press enter h ero.moveDown press enter h ero.moveLeft press enter …" at bounding box center [856, 268] width 294 height 149
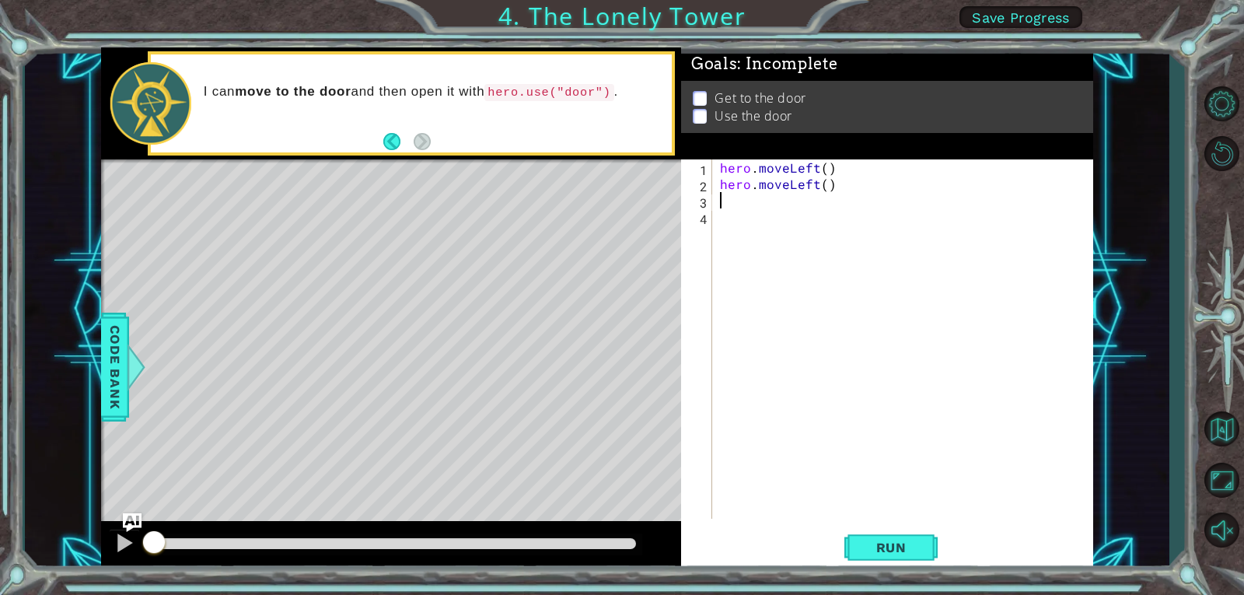
type textarea "h"
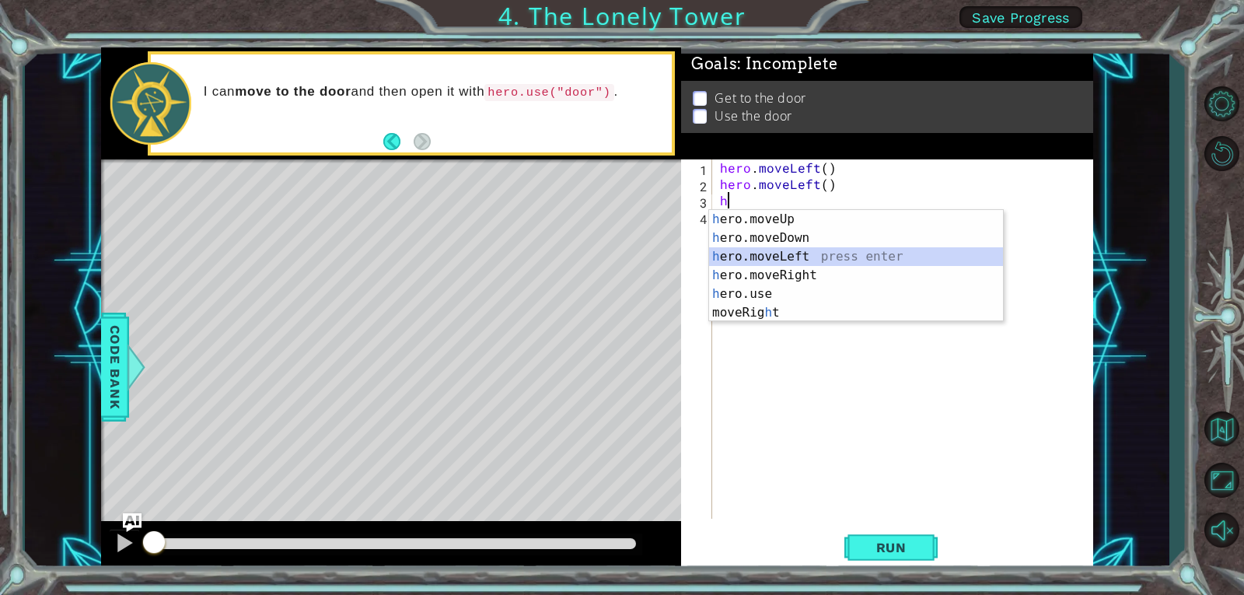
click at [734, 254] on div "h ero.moveUp press enter h ero.moveDown press enter h ero.moveLeft press enter …" at bounding box center [856, 284] width 294 height 149
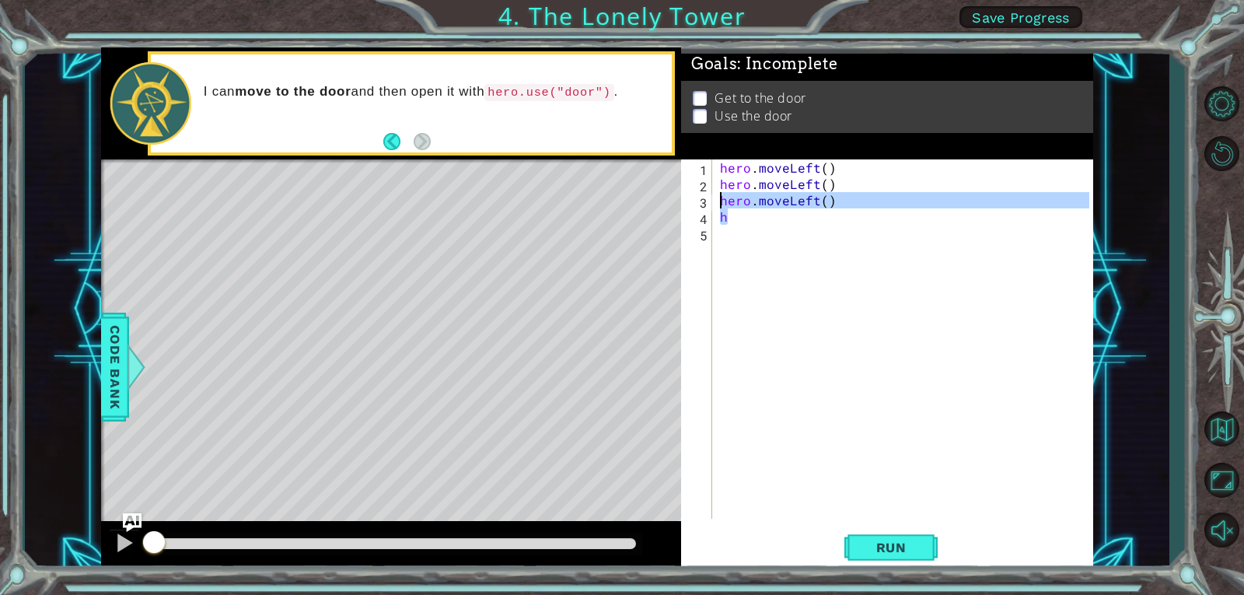
drag, startPoint x: 835, startPoint y: 209, endPoint x: 702, endPoint y: 201, distance: 133.1
click at [702, 201] on div "h 1 2 3 4 5 hero . moveLeft ( ) hero . moveLeft ( ) hero . moveLeft ( ) h ההההה…" at bounding box center [885, 338] width 408 height 359
type textarea "hero.moveLeft() h"
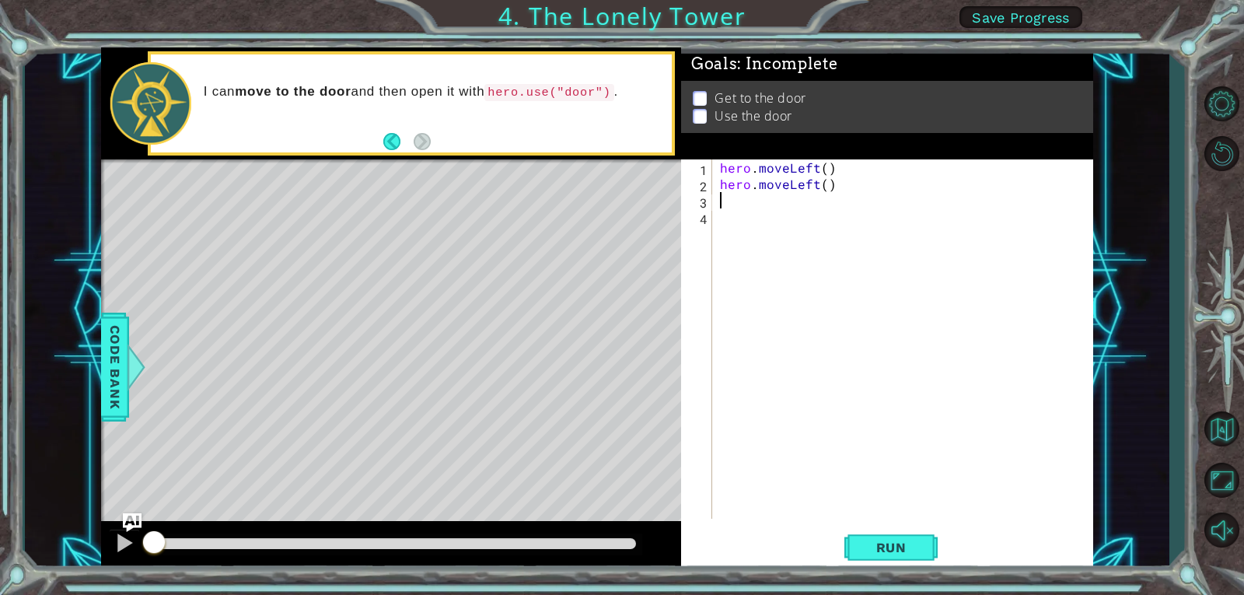
type textarea "h"
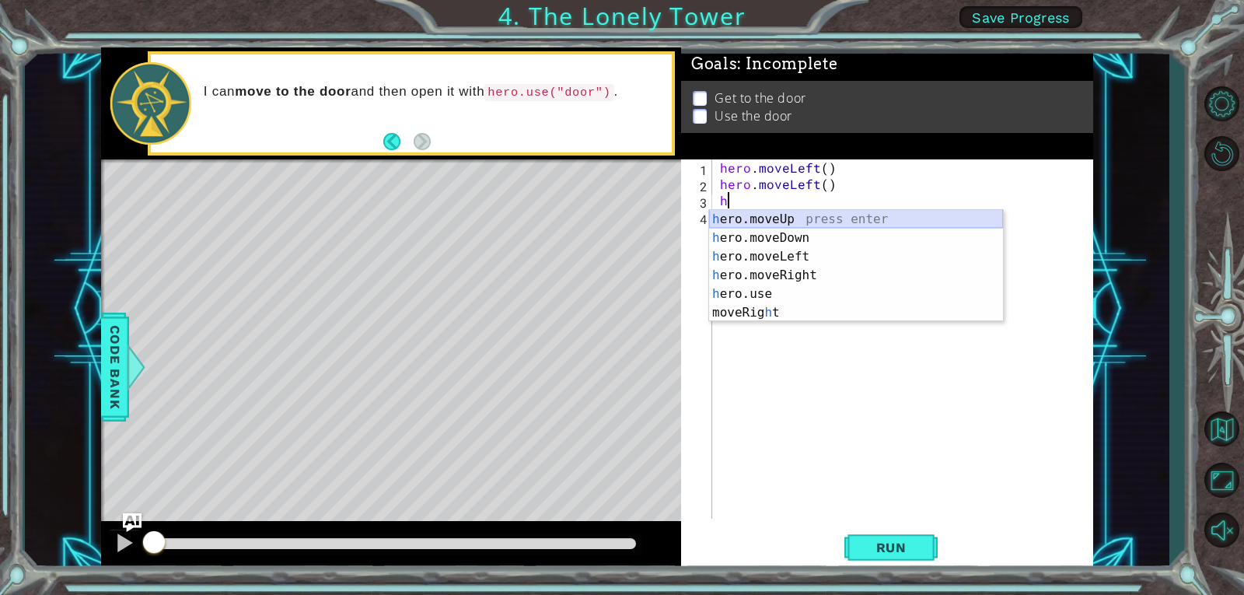
click at [734, 218] on div "h ero.moveUp press enter h ero.moveDown press enter h ero.moveLeft press enter …" at bounding box center [856, 284] width 294 height 149
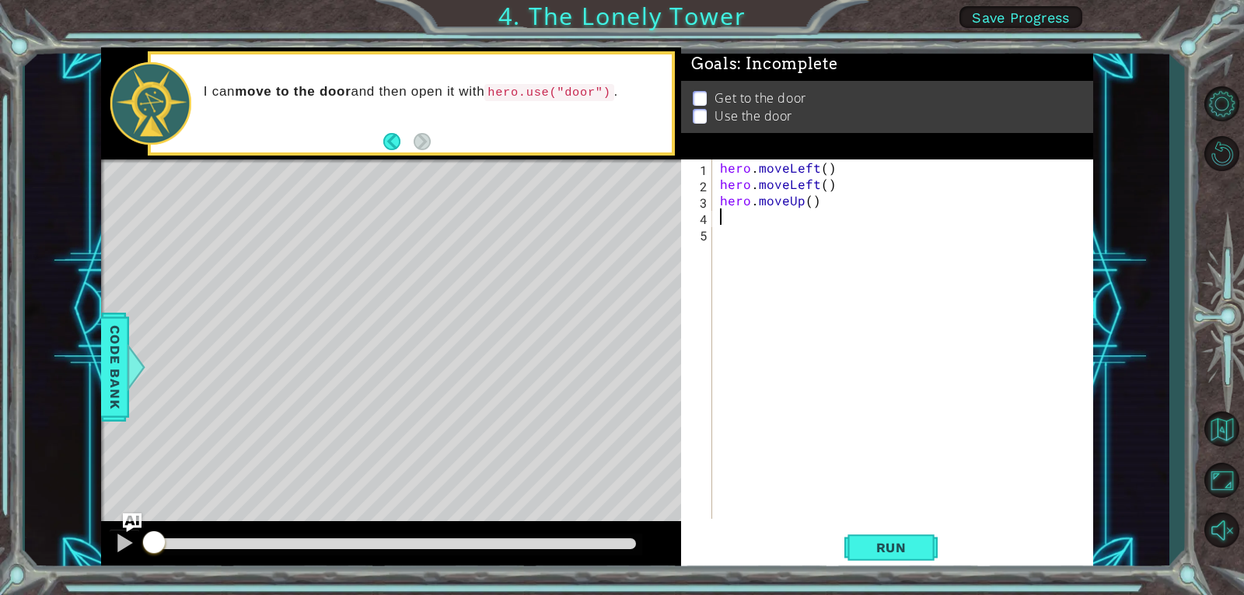
type textarea "h"
click at [738, 232] on div "hero . moveLeft ( ) hero . moveLeft ( ) hero . moveUp ( ) hero . moveUp ( )" at bounding box center [907, 355] width 380 height 392
type textarea "h"
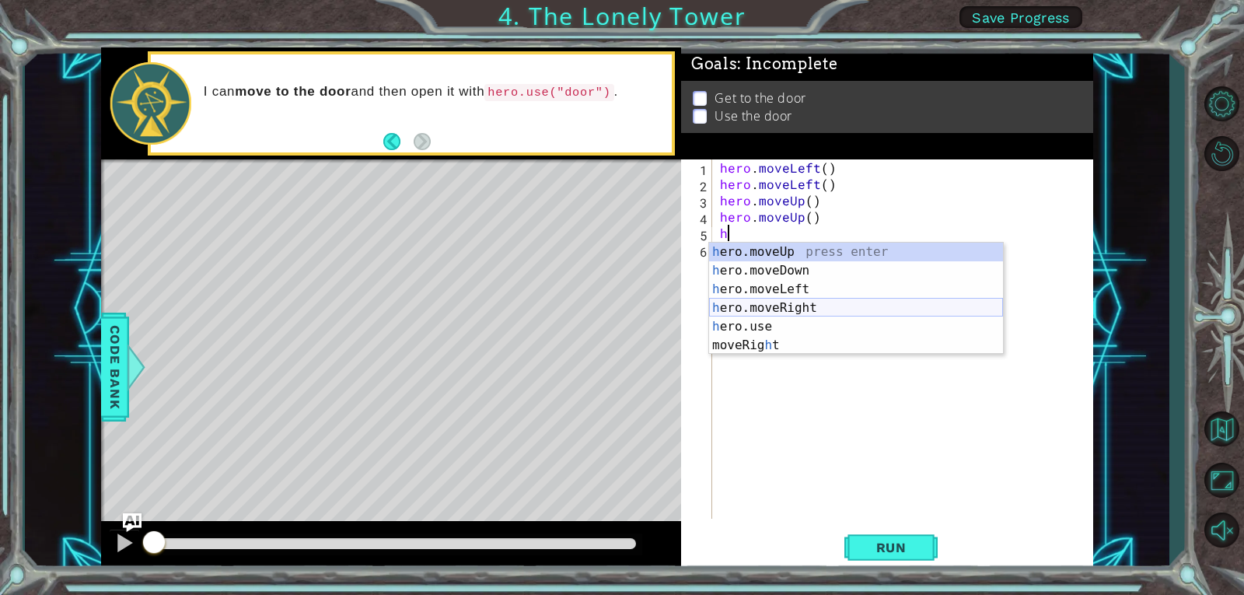
click at [794, 309] on div "h ero.moveUp press enter h ero.moveDown press enter h ero.moveLeft press enter …" at bounding box center [856, 316] width 294 height 149
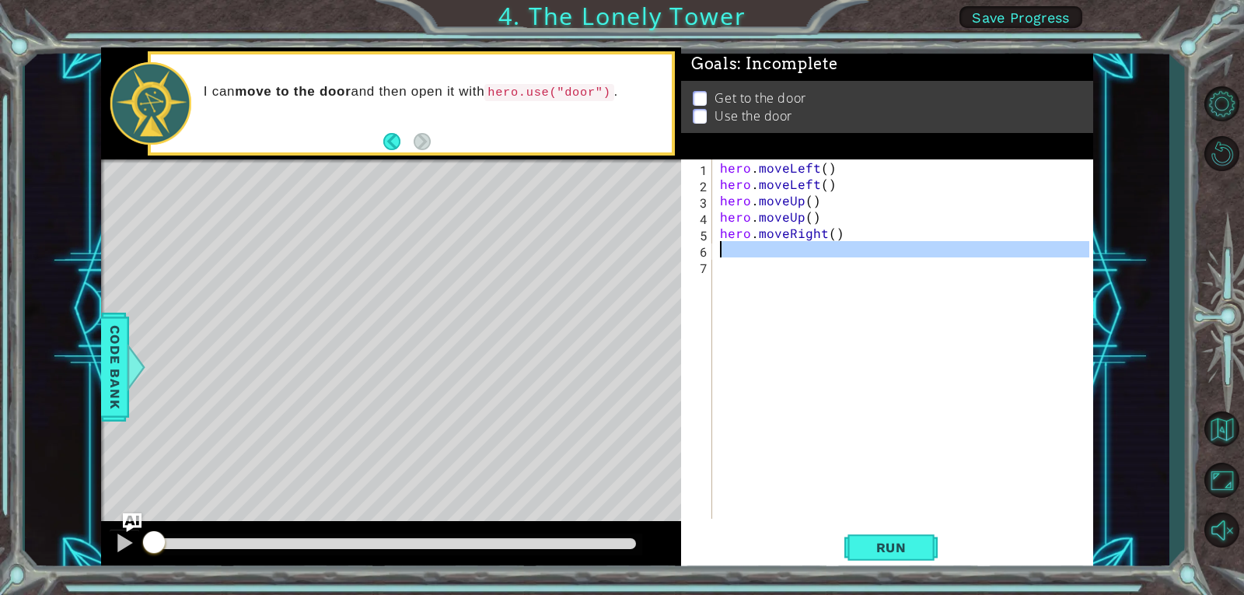
click at [710, 243] on div "6" at bounding box center [698, 251] width 28 height 16
type textarea "h"
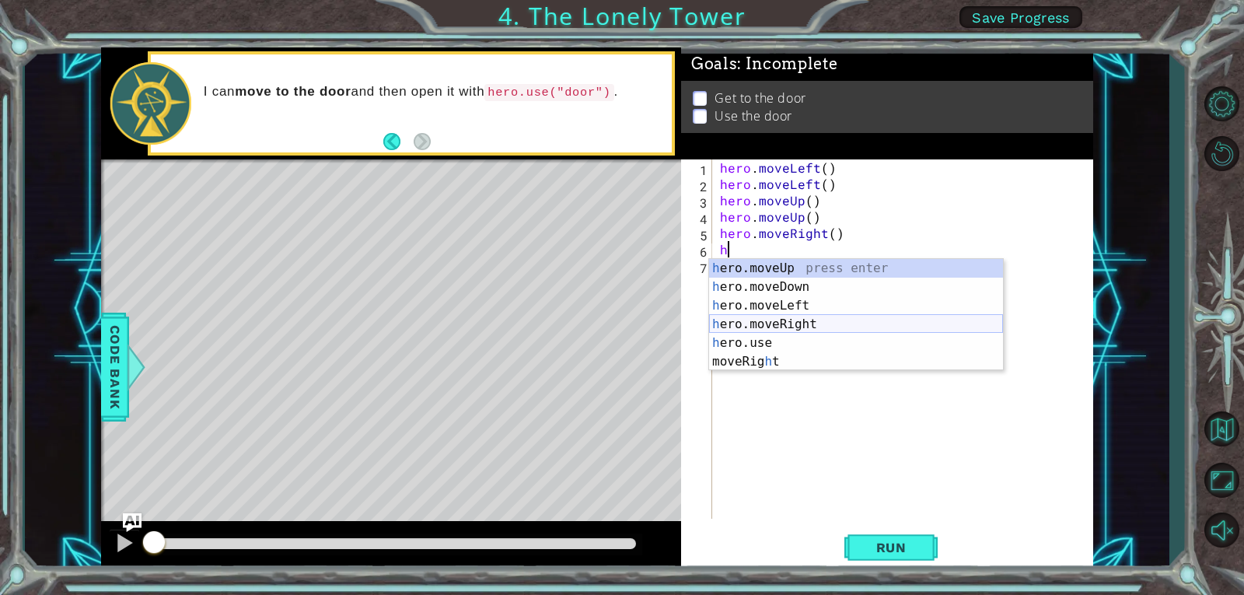
click at [764, 323] on div "h ero.moveUp press enter h ero.moveDown press enter h ero.moveLeft press enter …" at bounding box center [856, 333] width 294 height 149
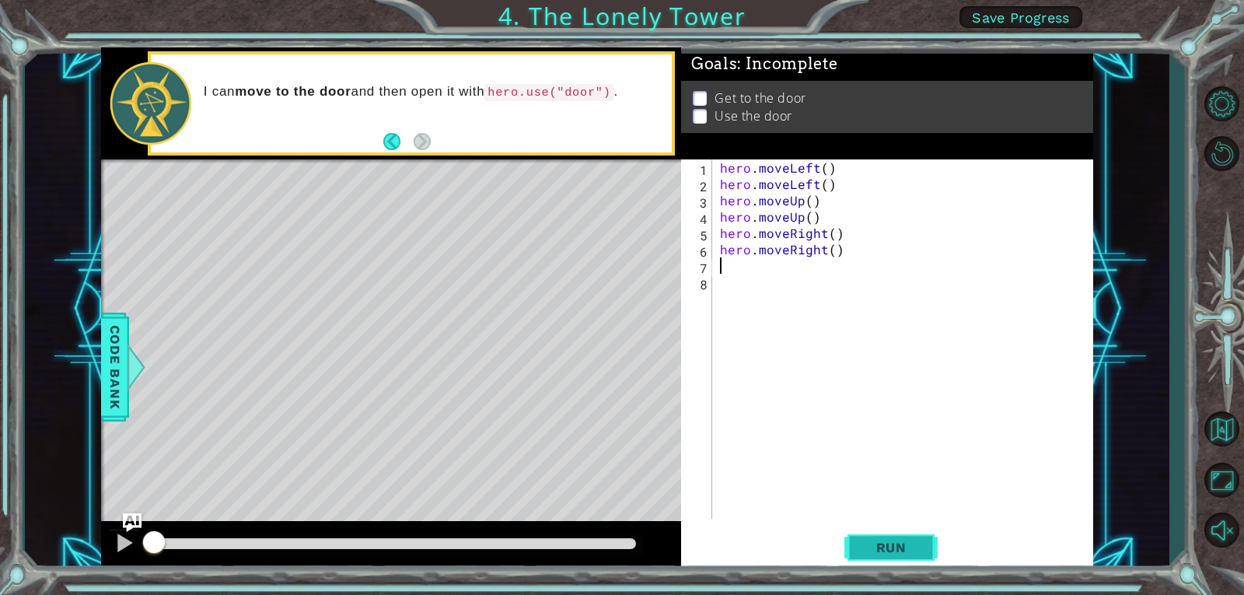
click at [899, 550] on span "Run" at bounding box center [890, 547] width 61 height 16
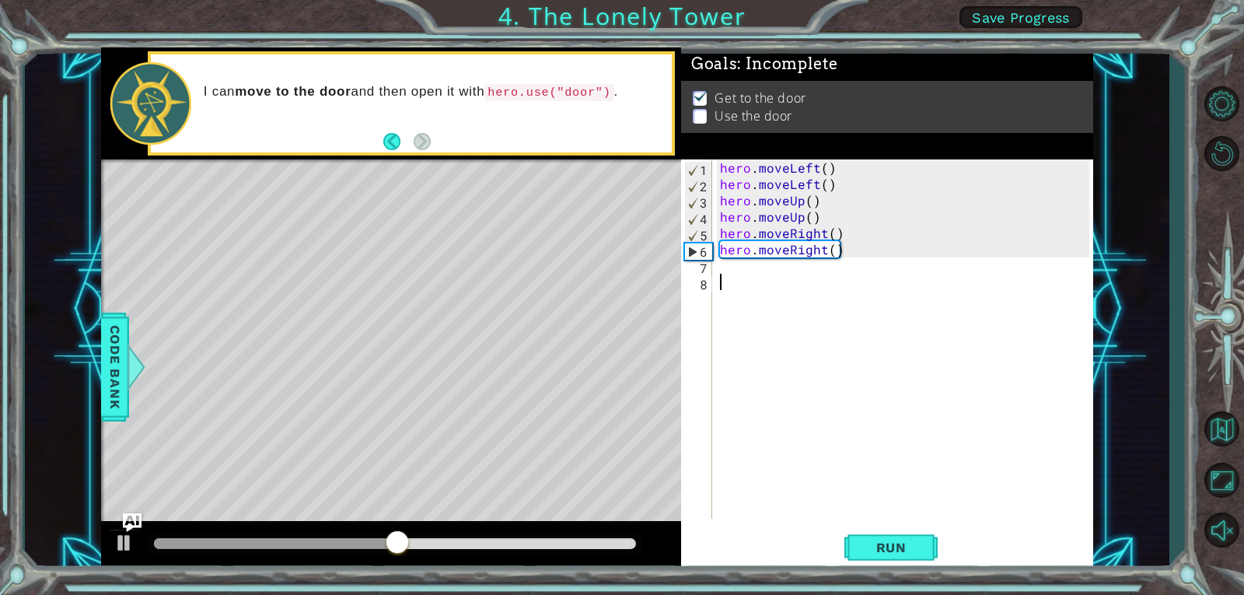
click at [744, 274] on div "hero . moveLeft ( ) hero . moveLeft ( ) hero . moveUp ( ) hero . moveUp ( ) her…" at bounding box center [907, 355] width 380 height 392
click at [733, 261] on div "hero . moveLeft ( ) hero . moveLeft ( ) hero . moveUp ( ) hero . moveUp ( ) her…" at bounding box center [907, 355] width 380 height 392
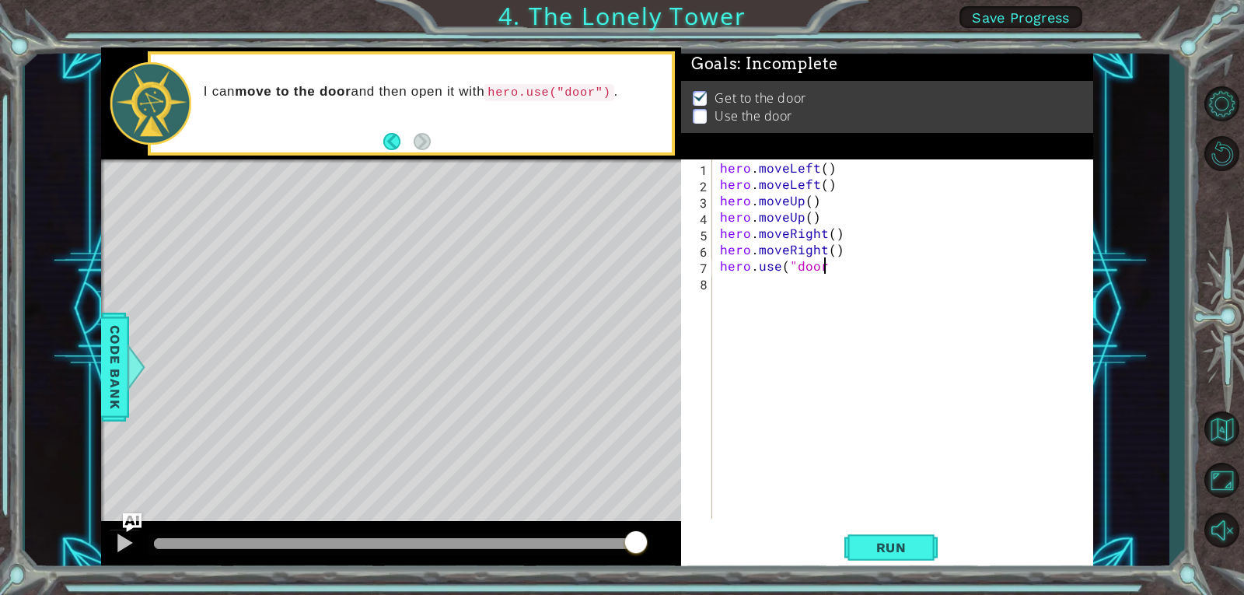
scroll to position [0, 6]
type textarea "hero.use("door")"
click at [914, 538] on button "Run" at bounding box center [890, 546] width 93 height 41
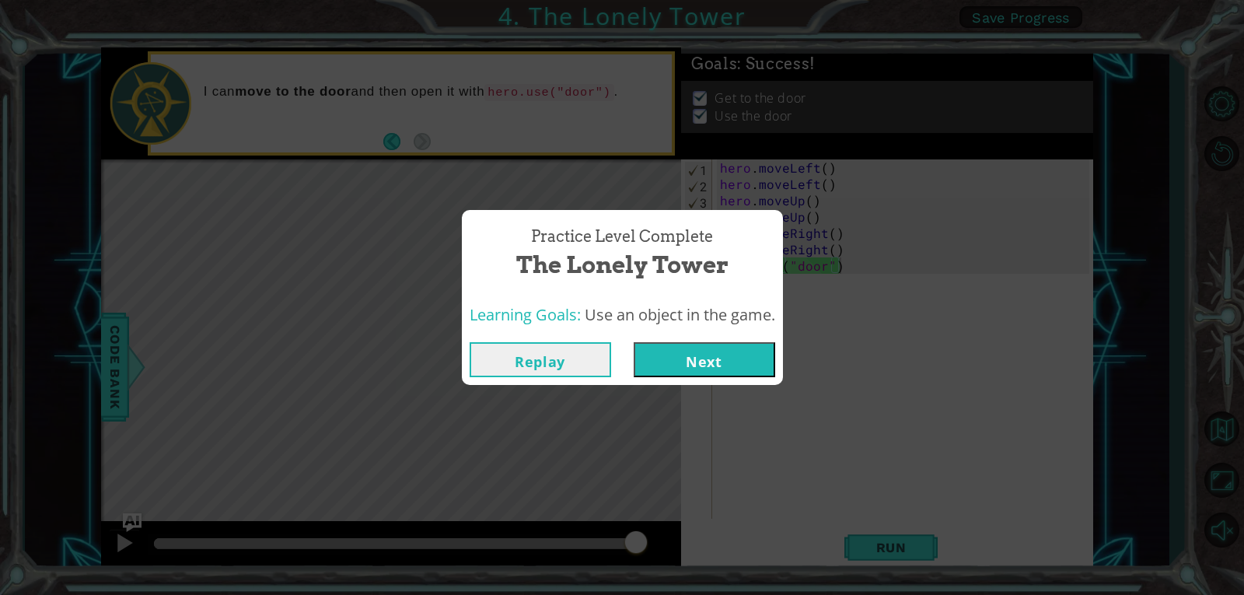
click at [713, 369] on button "Next" at bounding box center [703, 359] width 141 height 35
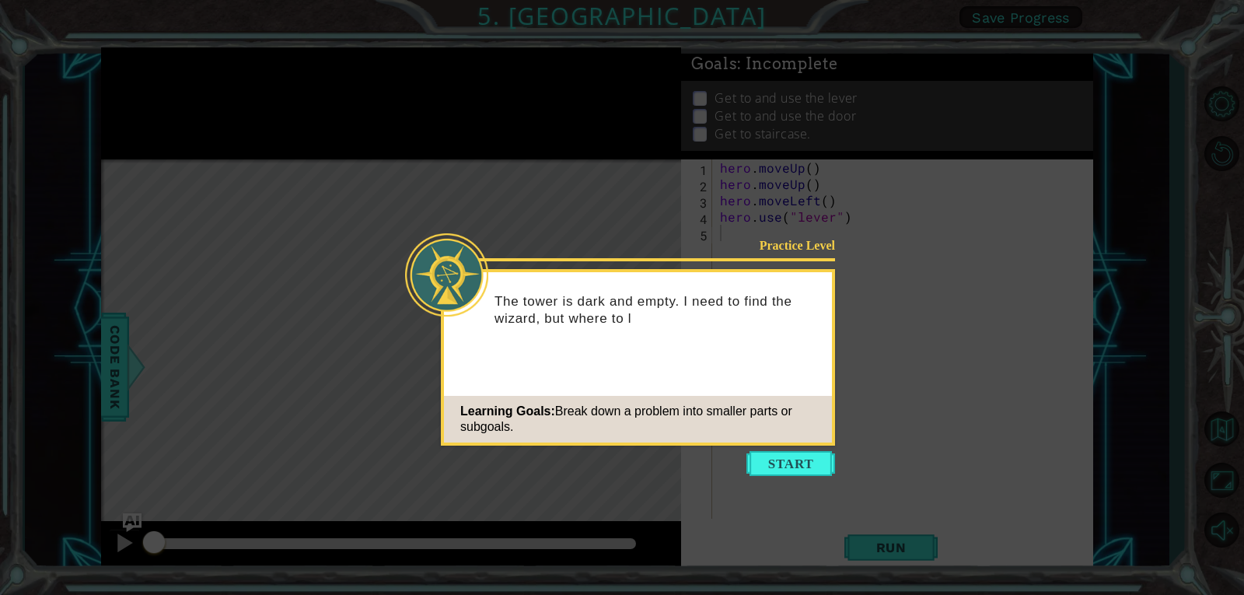
click at [808, 467] on button "Start" at bounding box center [790, 463] width 89 height 25
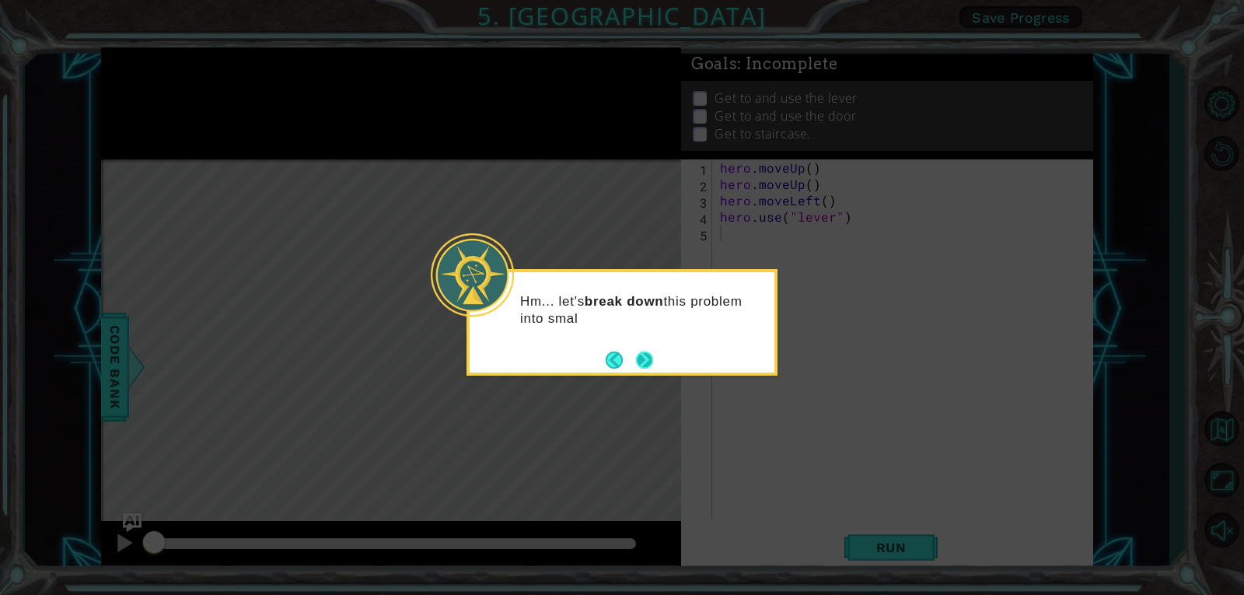
click at [651, 360] on button "Next" at bounding box center [644, 359] width 17 height 17
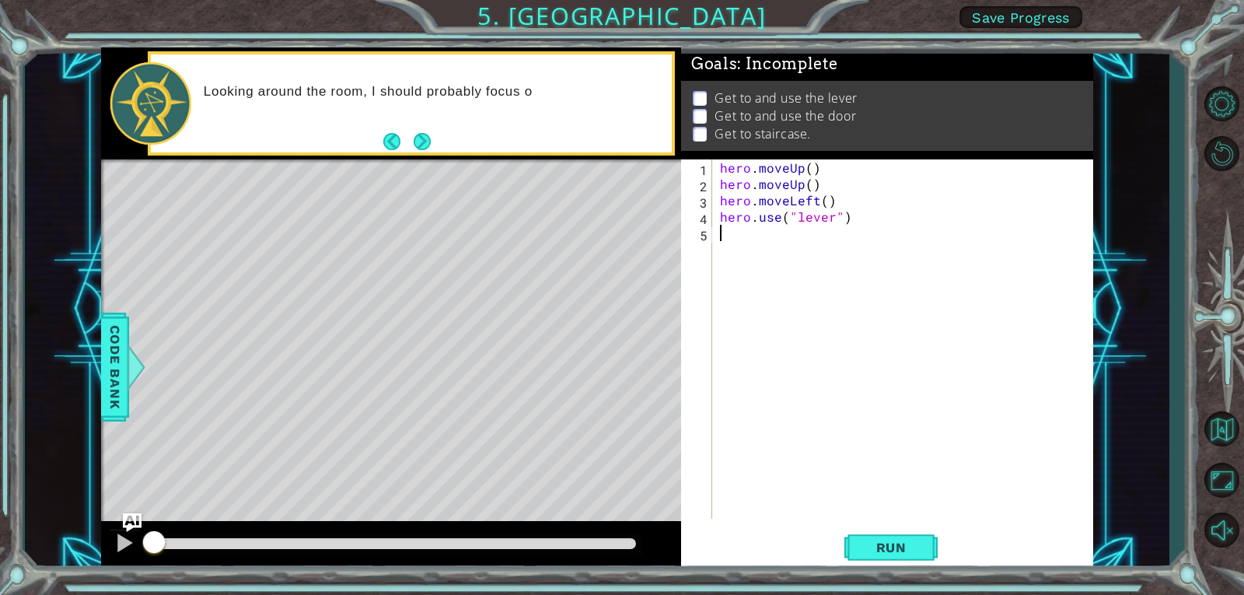
click at [413, 131] on footer at bounding box center [406, 141] width 47 height 23
click at [427, 135] on button "Next" at bounding box center [421, 141] width 17 height 17
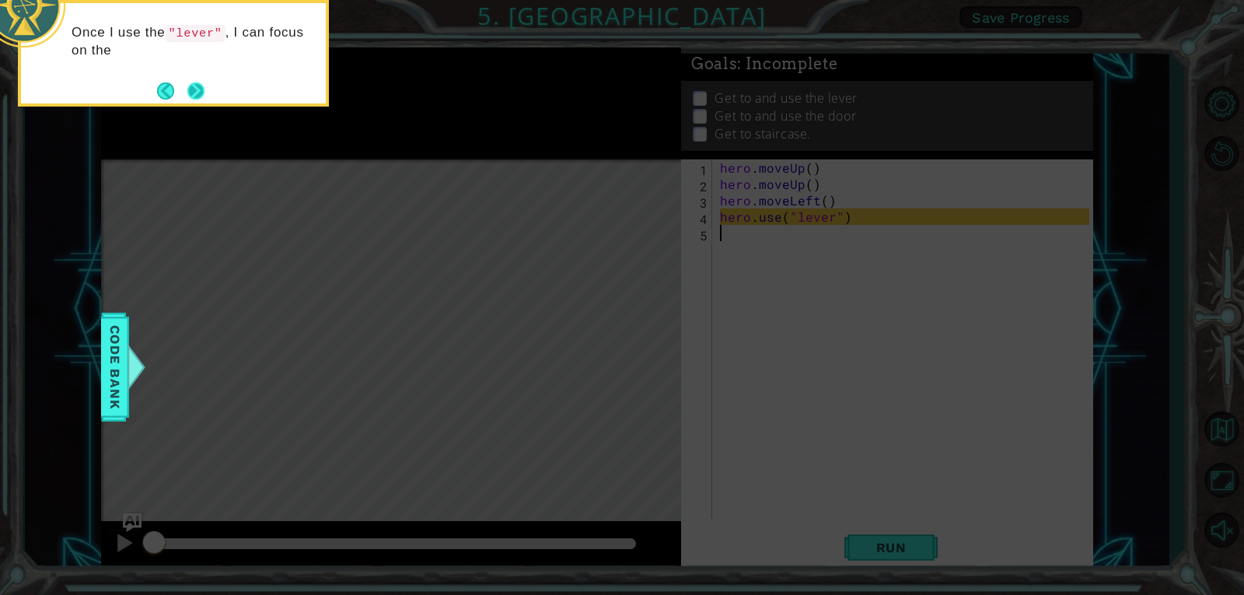
click at [197, 98] on button "Next" at bounding box center [195, 90] width 17 height 17
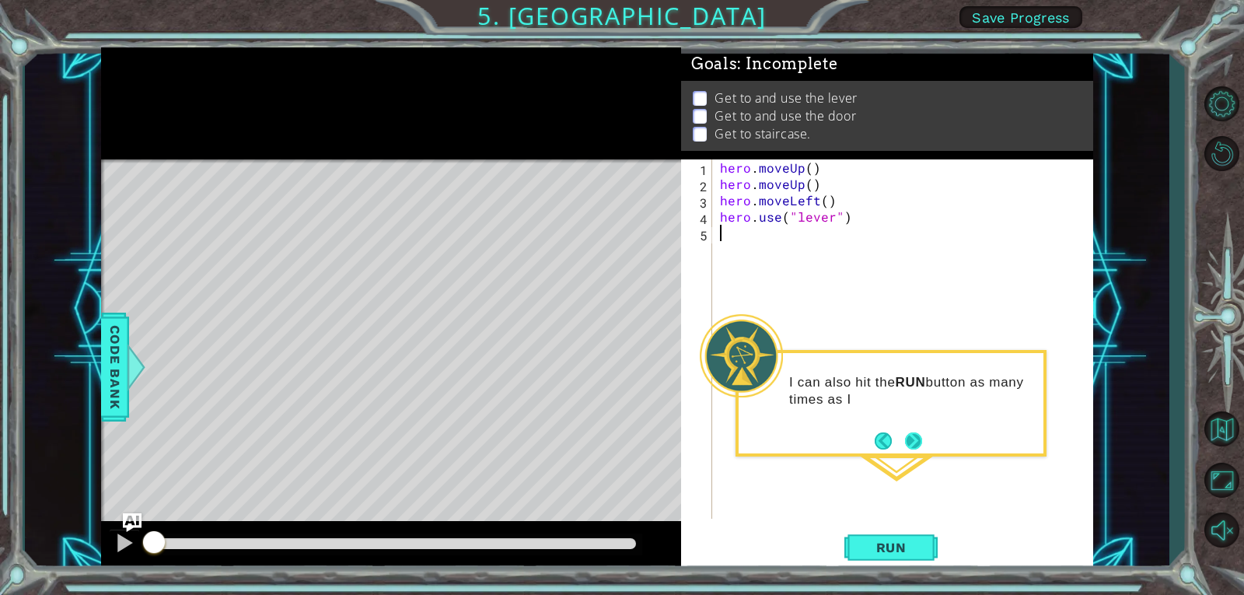
click at [918, 438] on button "Next" at bounding box center [913, 440] width 17 height 17
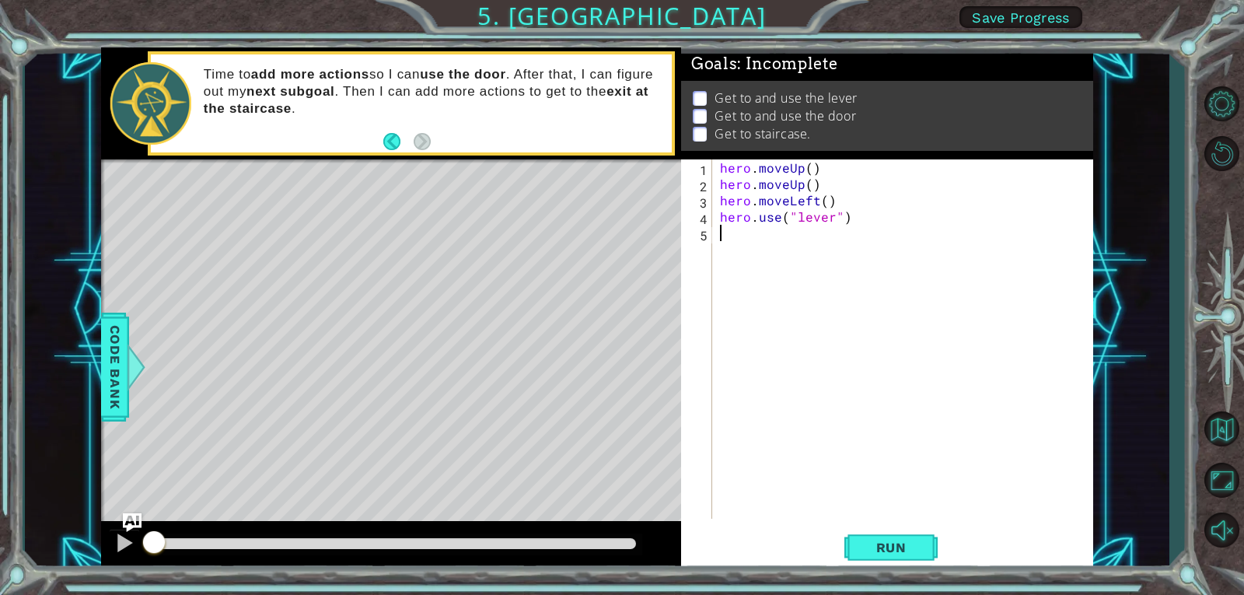
type textarea "h"
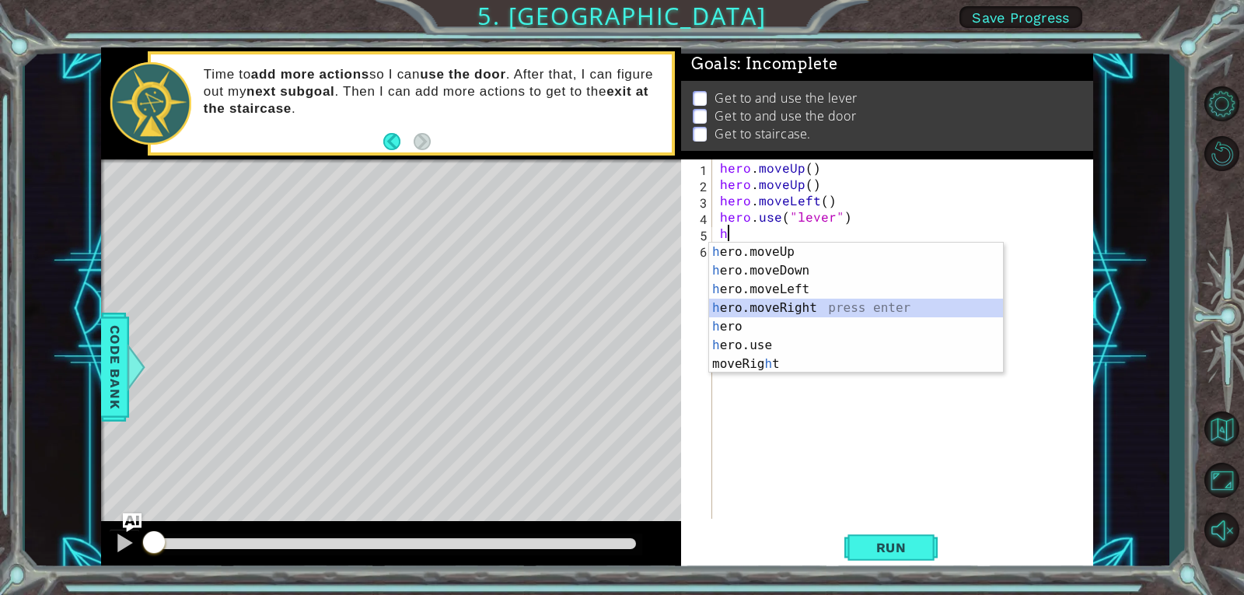
click at [839, 303] on div "h ero.moveUp press enter h ero.moveDown press enter h ero.moveLeft press enter …" at bounding box center [856, 326] width 294 height 168
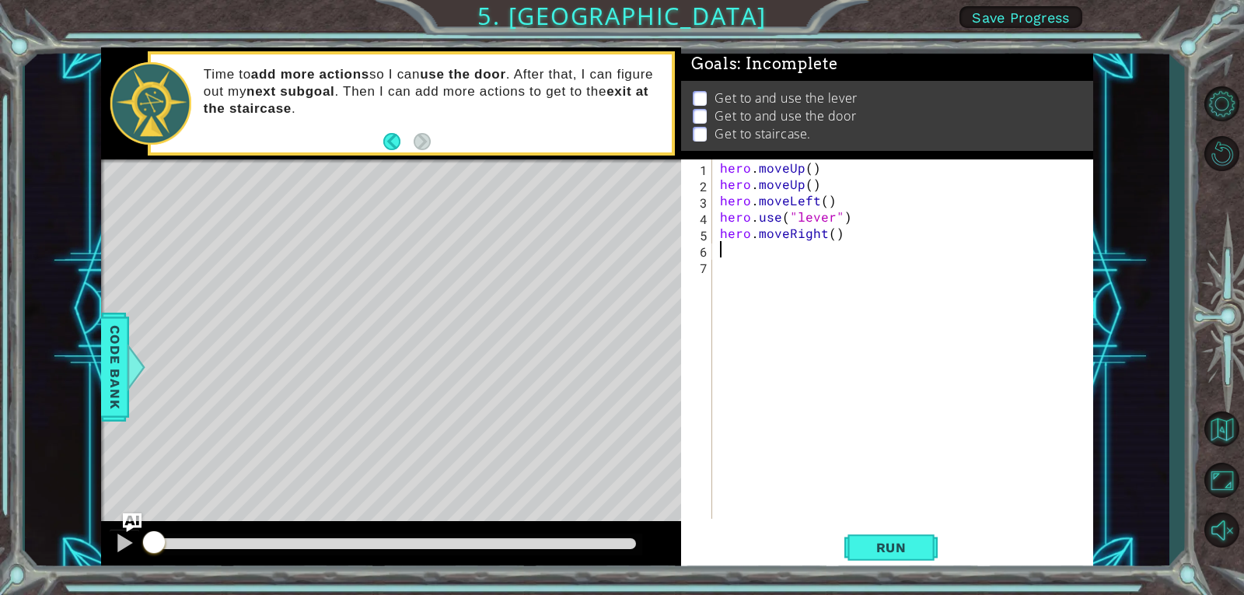
type textarea "h"
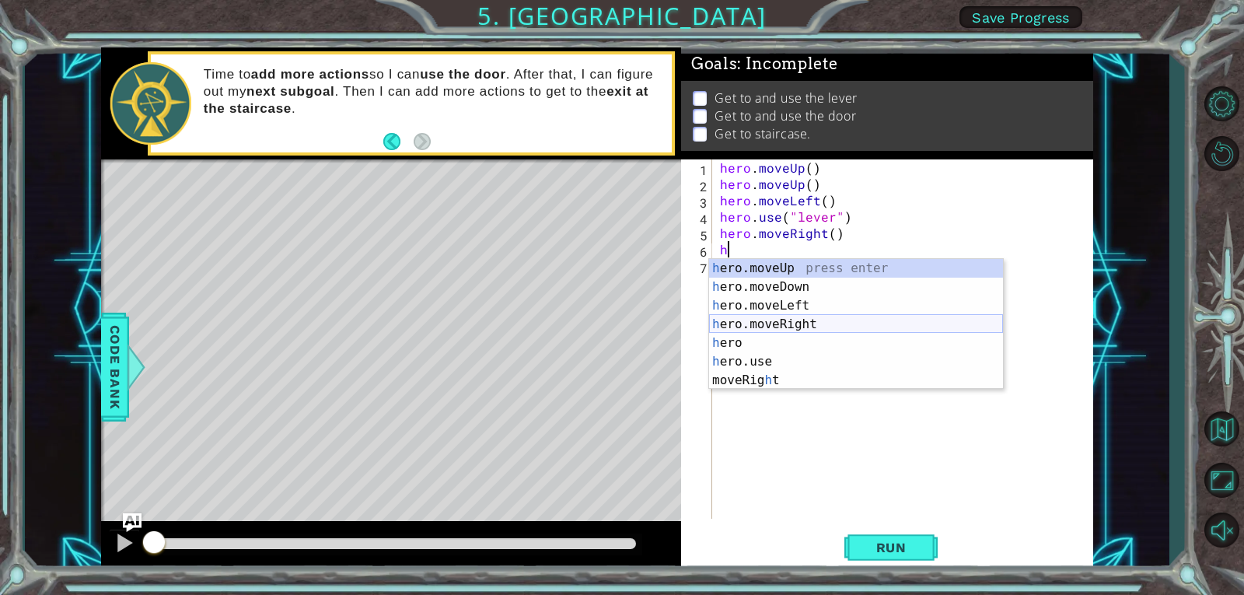
click at [804, 321] on div "h ero.moveUp press enter h ero.moveDown press enter h ero.moveLeft press enter …" at bounding box center [856, 343] width 294 height 168
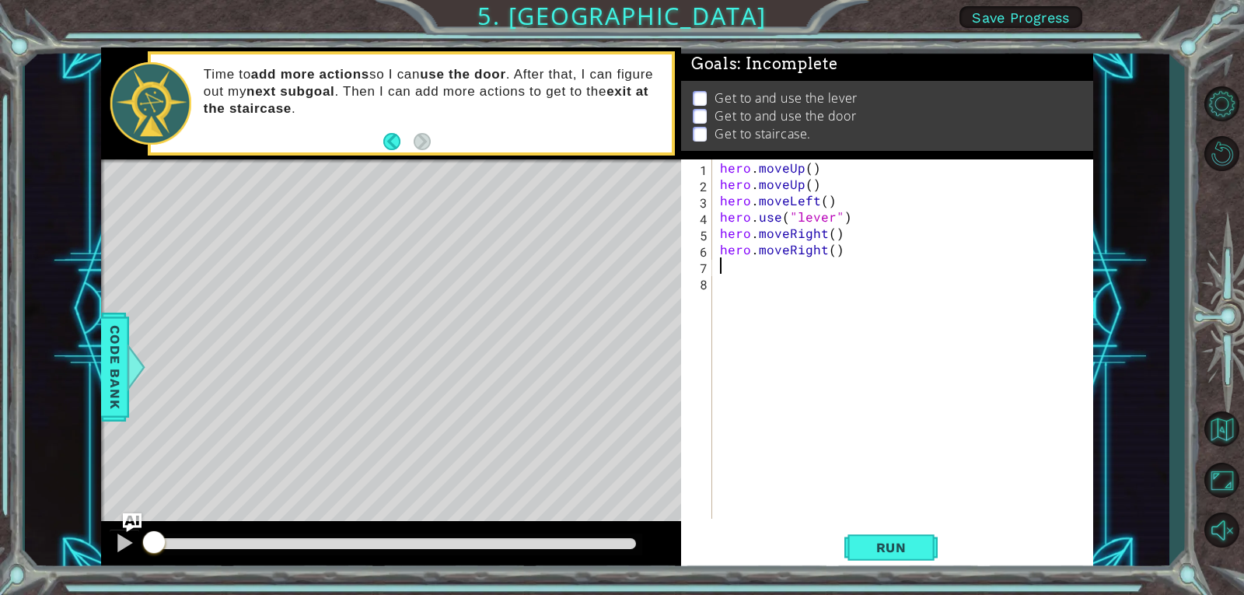
type textarea "h"
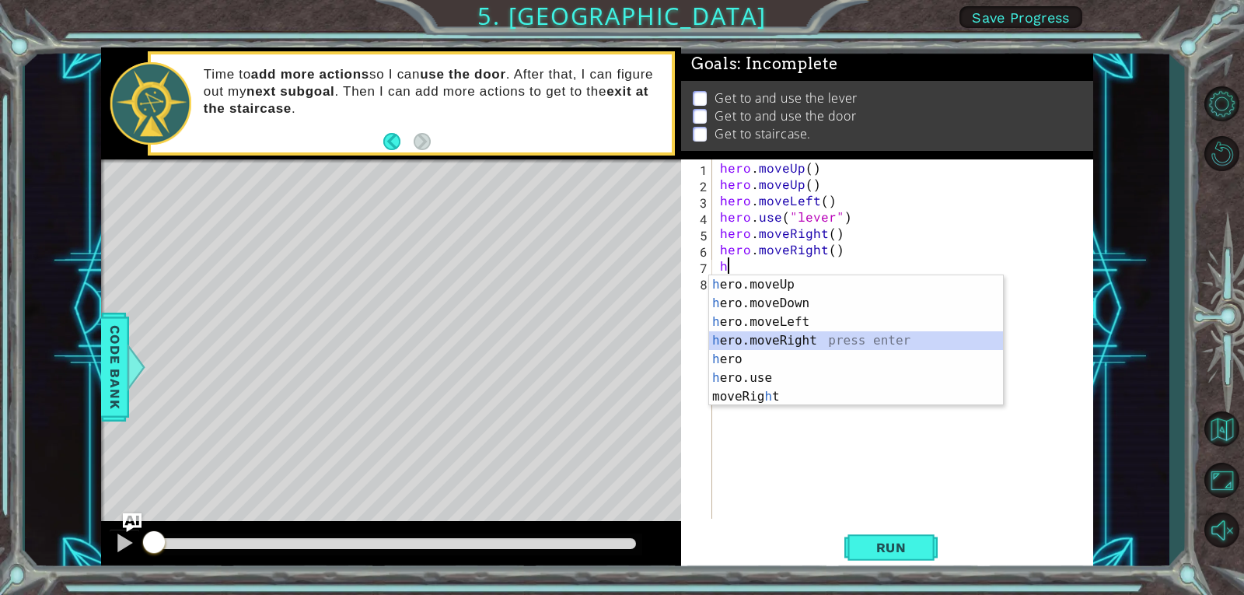
click at [807, 332] on div "h ero.moveUp press enter h ero.moveDown press enter h ero.moveLeft press enter …" at bounding box center [856, 359] width 294 height 168
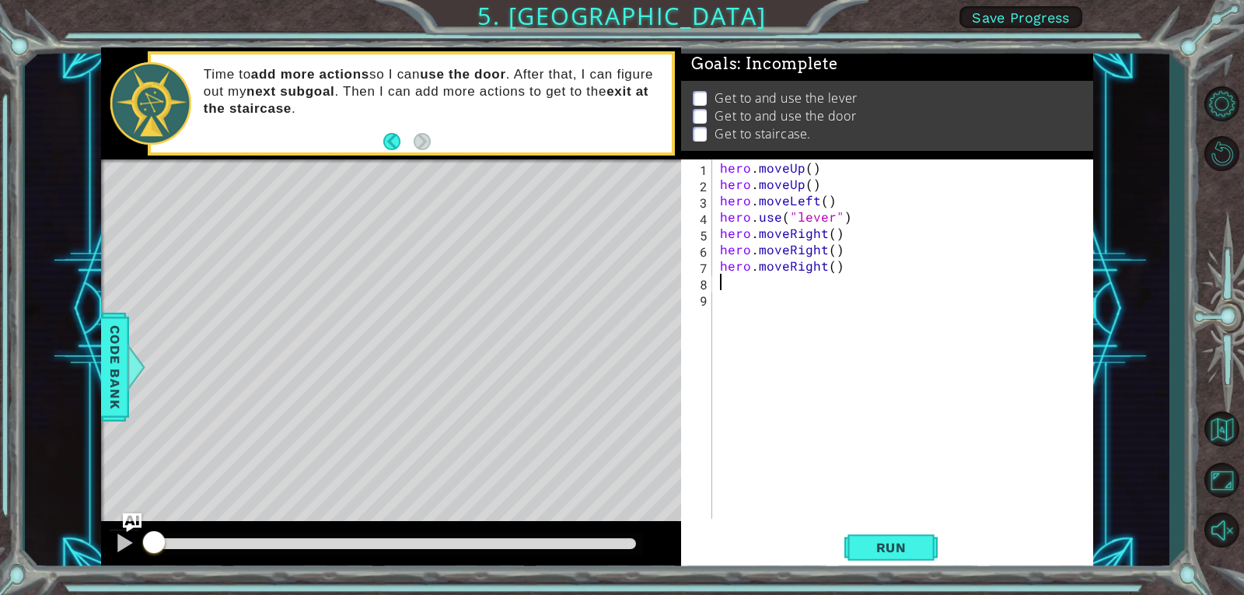
type textarea "h"
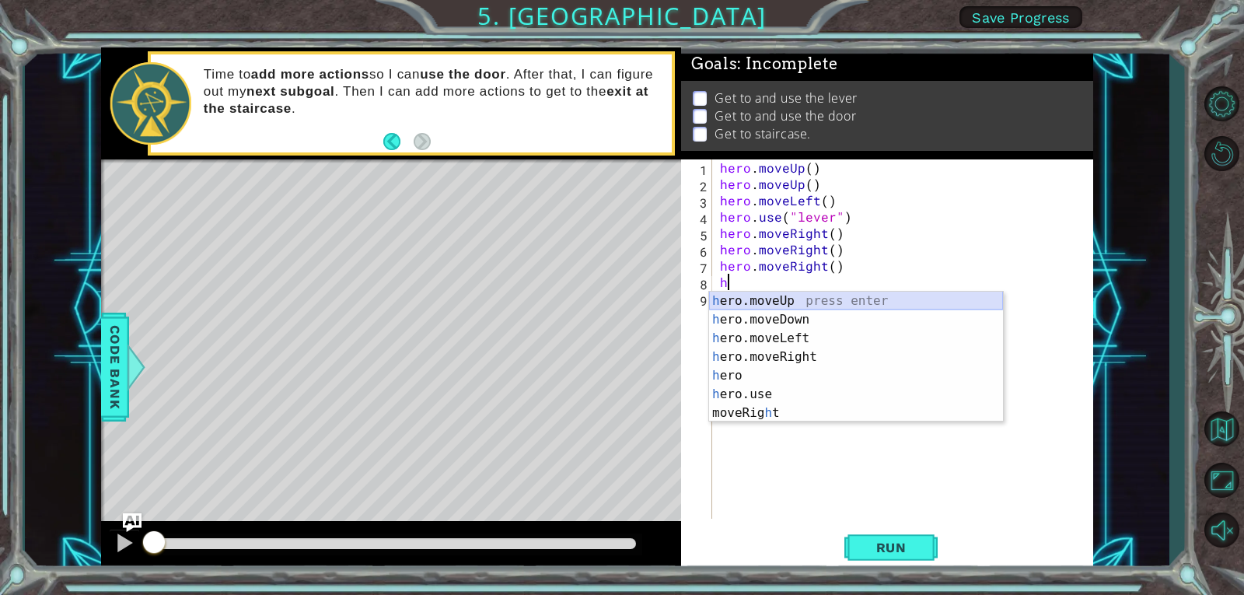
click at [747, 300] on div "h ero.moveUp press enter h ero.moveDown press enter h ero.moveLeft press enter …" at bounding box center [856, 375] width 294 height 168
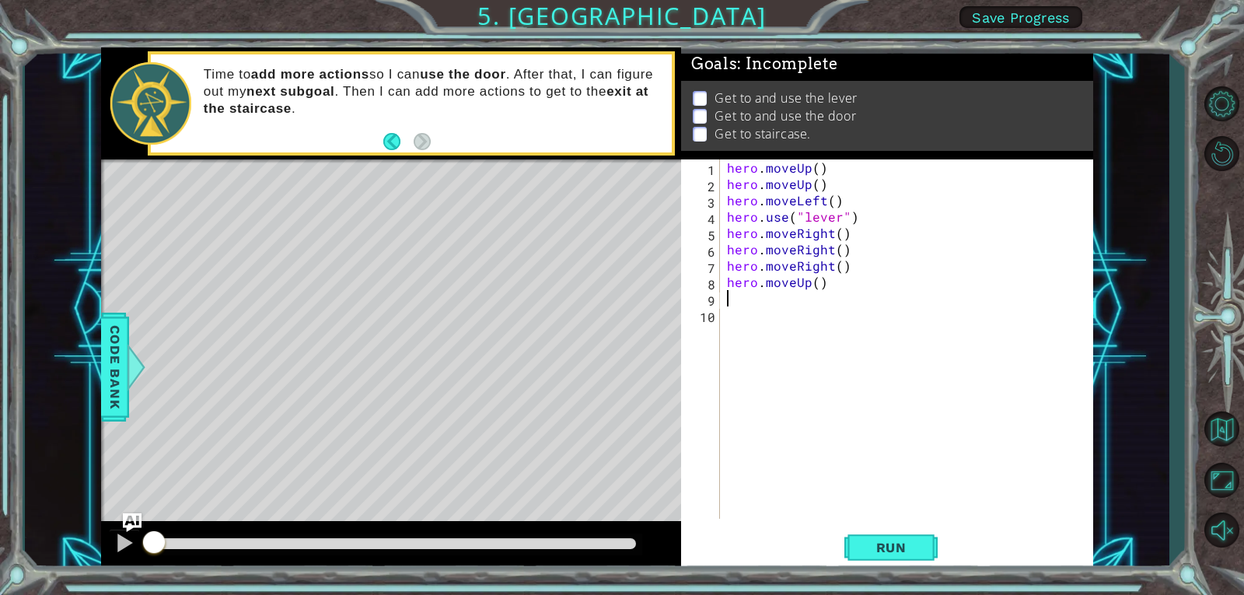
type textarea "h"
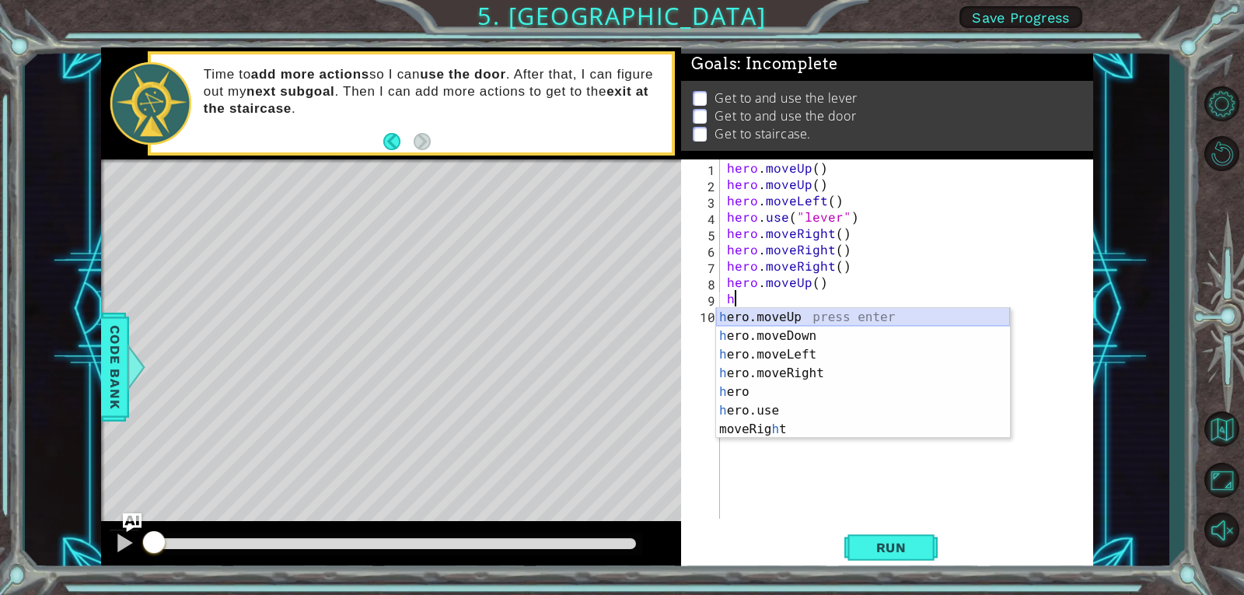
click at [751, 311] on div "h ero.moveUp press enter h ero.moveDown press enter h ero.moveLeft press enter …" at bounding box center [863, 392] width 294 height 168
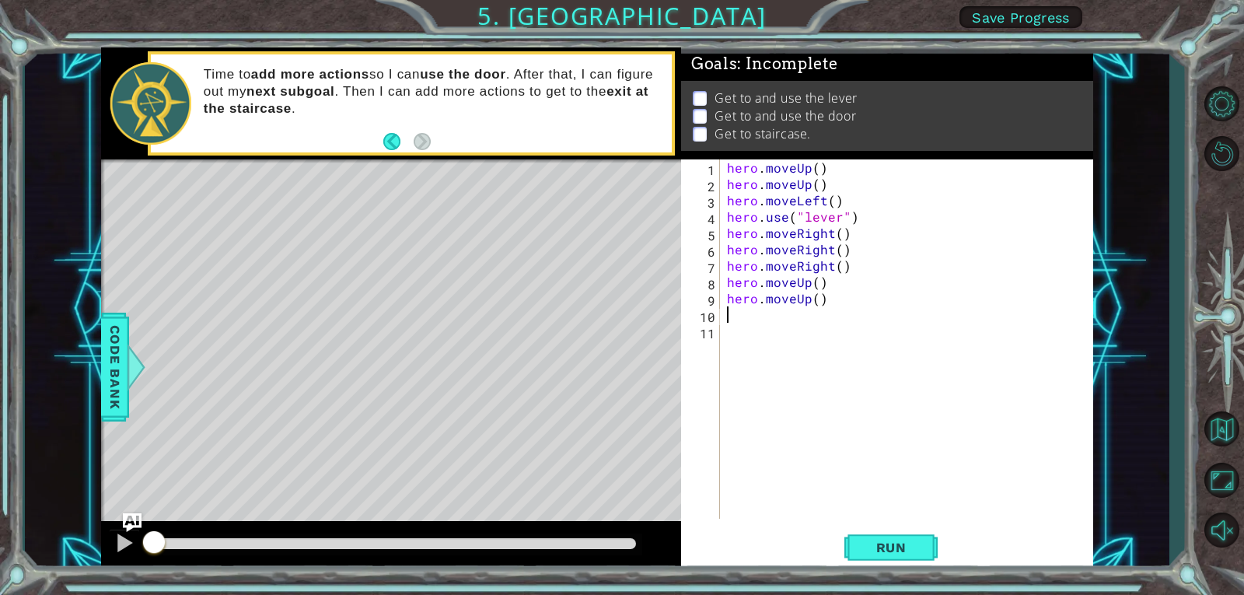
type textarea "h"
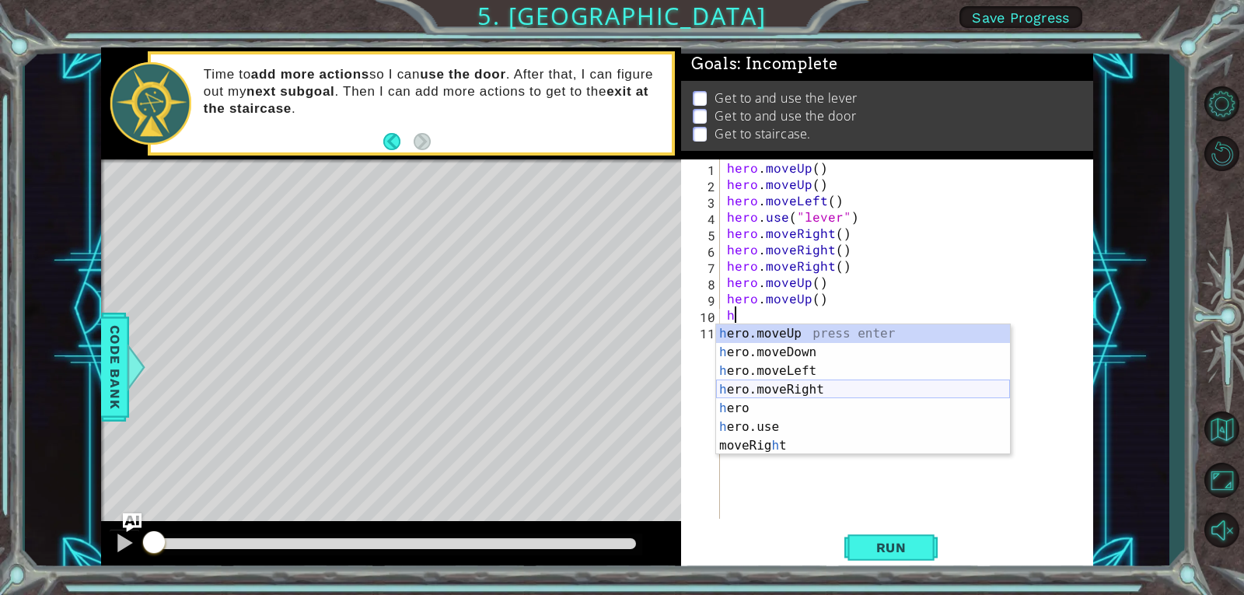
click at [811, 386] on div "h ero.moveUp press enter h ero.moveDown press enter h ero.moveLeft press enter …" at bounding box center [863, 408] width 294 height 168
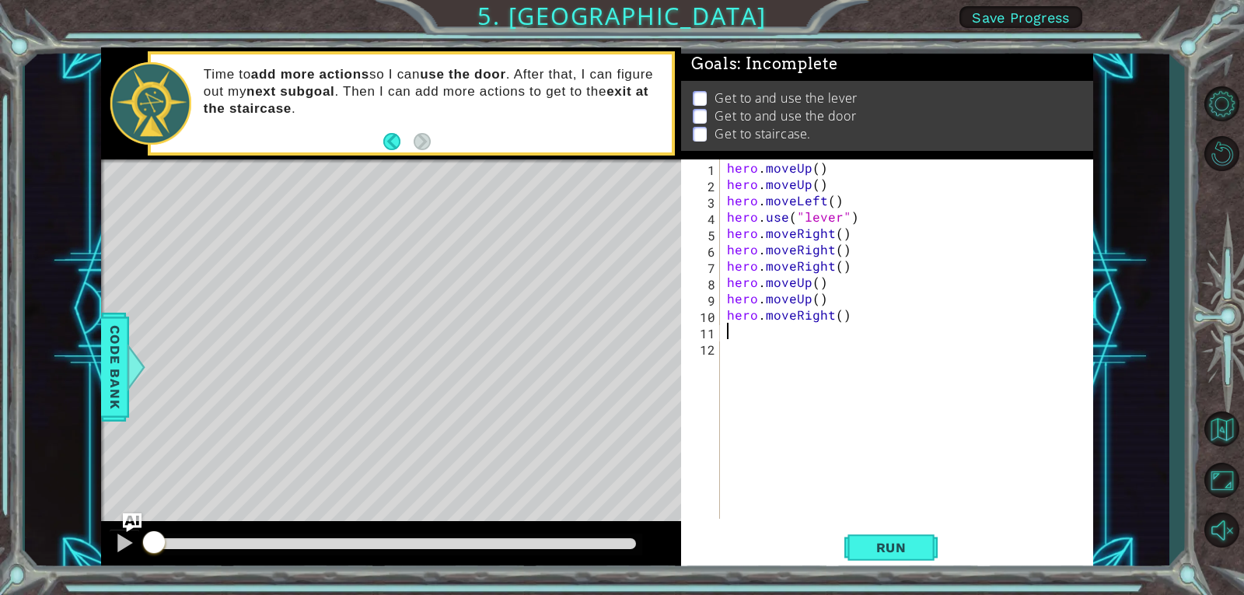
type textarea "h"
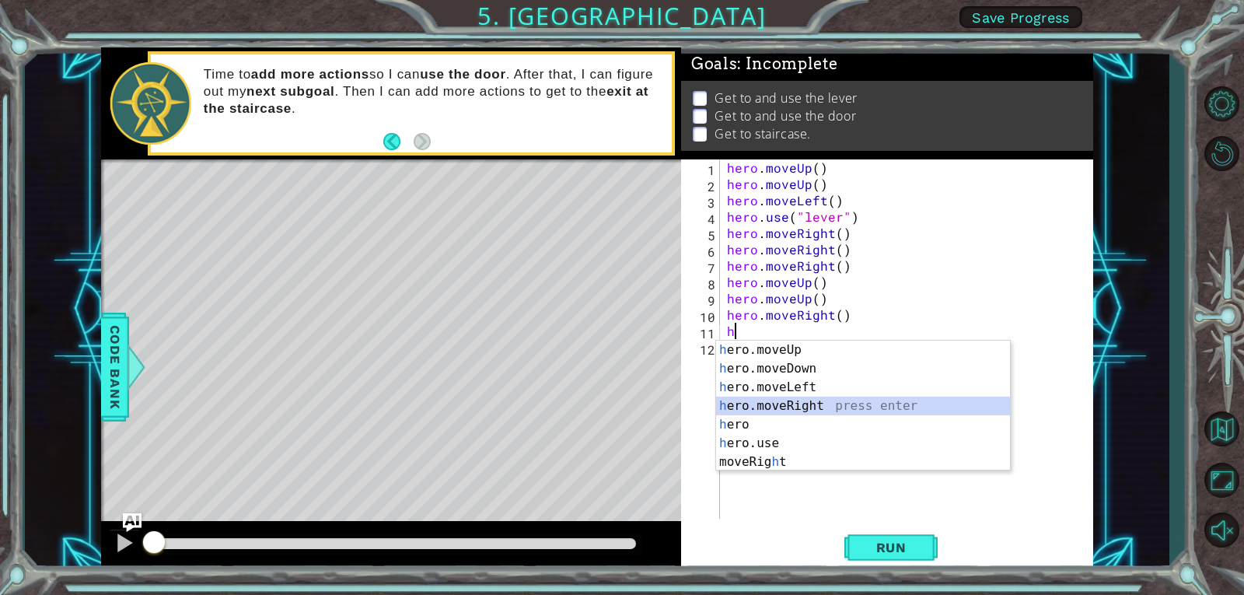
click at [816, 397] on div "h ero.moveUp press enter h ero.moveDown press enter h ero.moveLeft press enter …" at bounding box center [863, 424] width 294 height 168
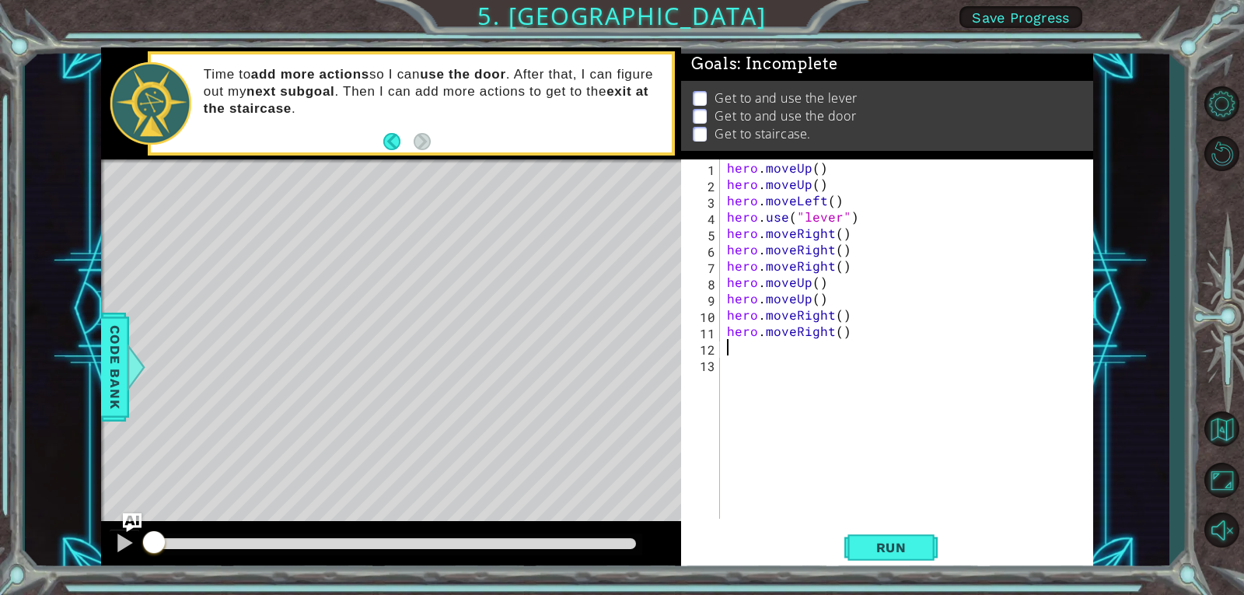
type textarea "h"
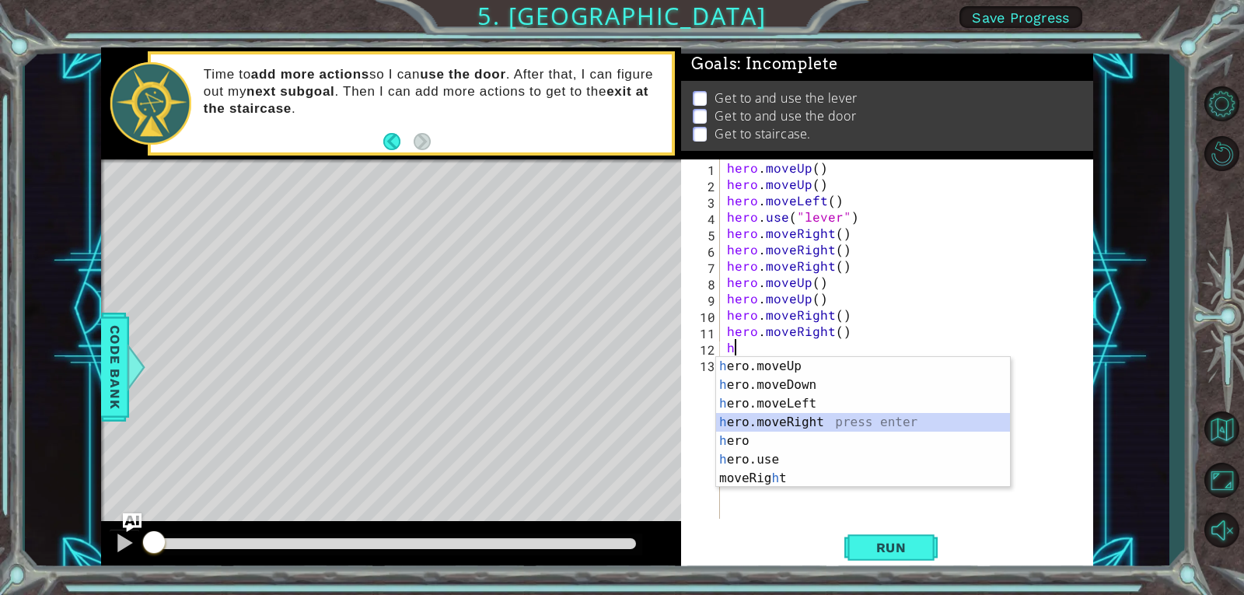
click at [836, 414] on div "h ero.moveUp press enter h ero.moveDown press enter h ero.moveLeft press enter …" at bounding box center [863, 441] width 294 height 168
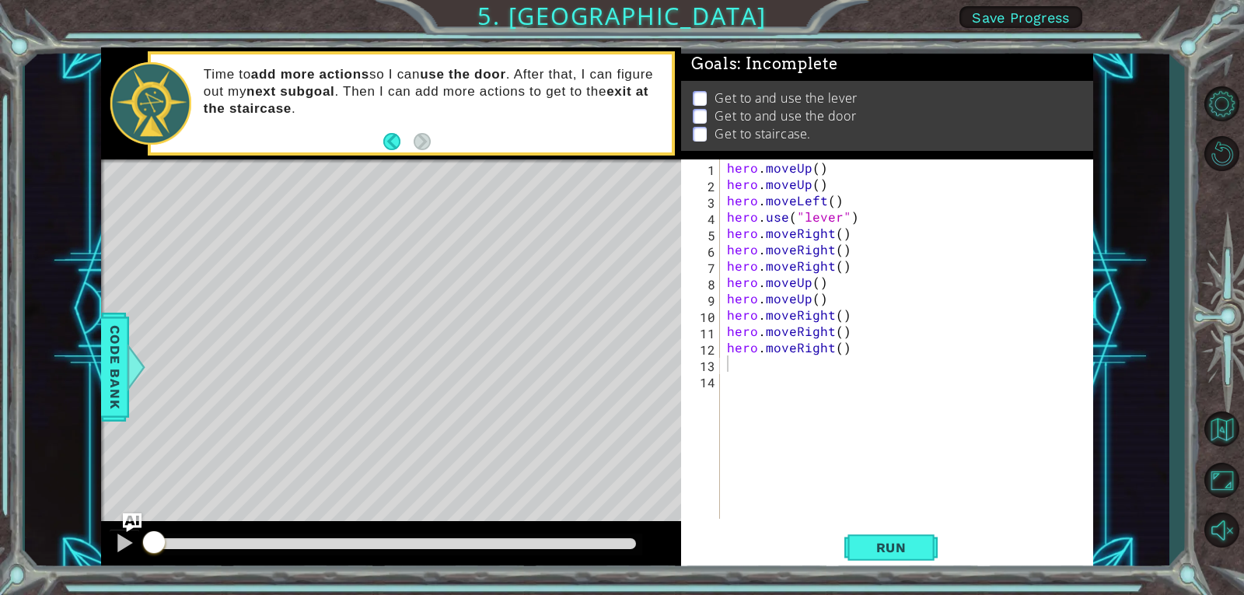
click at [879, 525] on div "1 2 3 4 5 6 7 8 9 10 11 12 13 14 hero . moveUp ( ) hero . moveUp ( ) hero . mov…" at bounding box center [887, 365] width 412 height 412
click at [894, 538] on button "Run" at bounding box center [890, 546] width 93 height 41
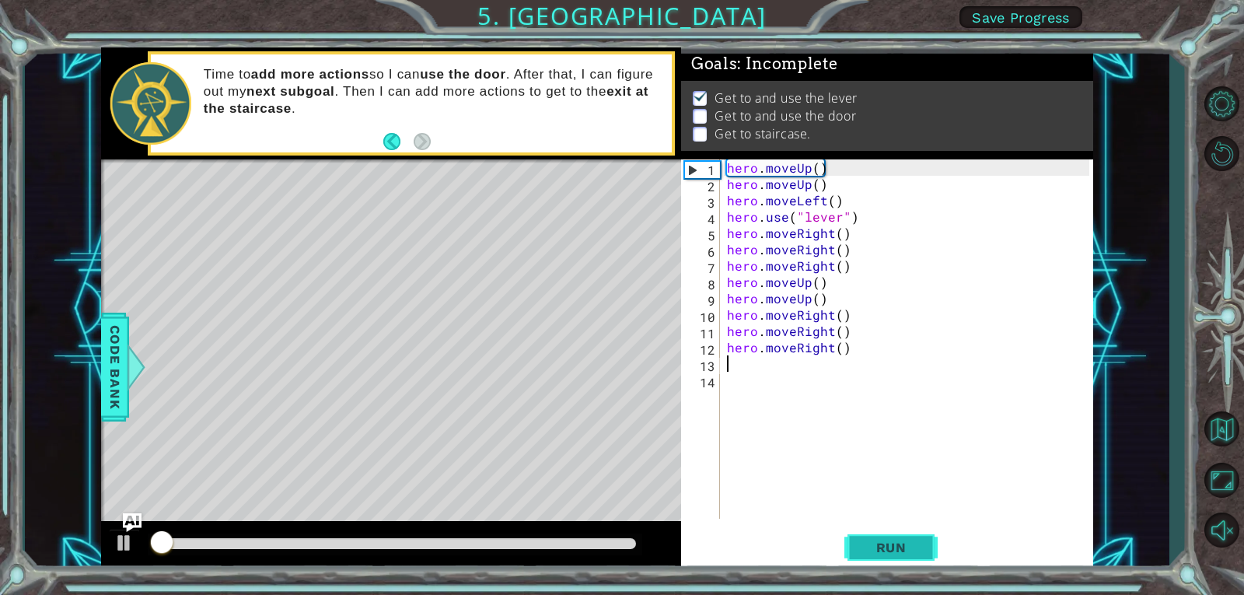
scroll to position [6, 0]
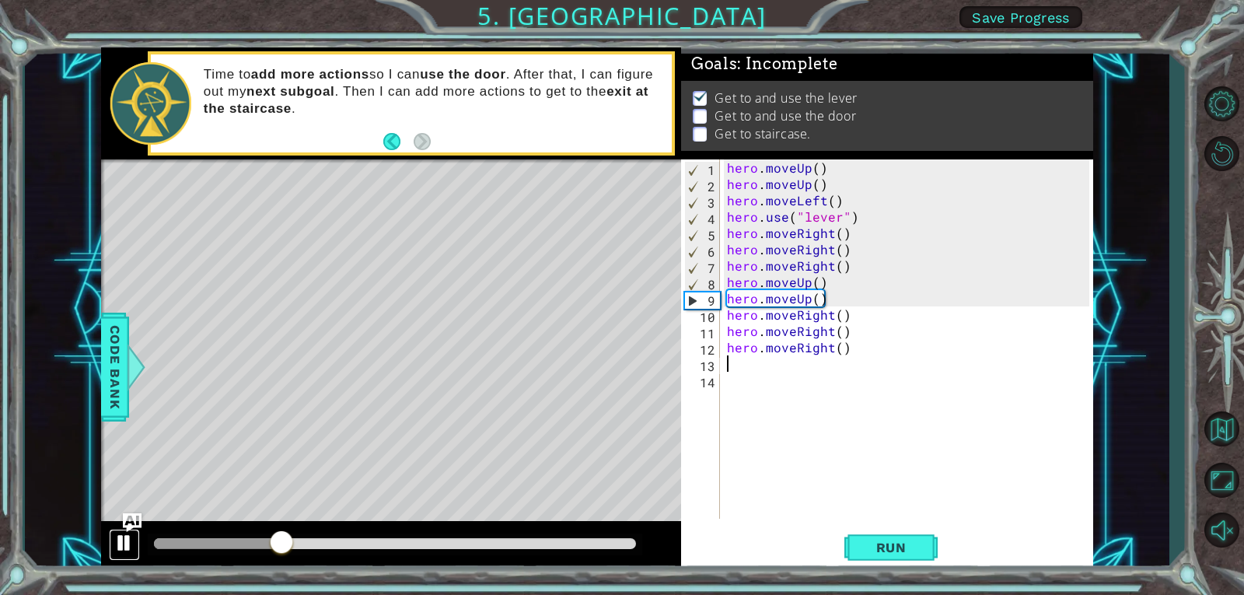
click at [112, 546] on button at bounding box center [124, 545] width 31 height 32
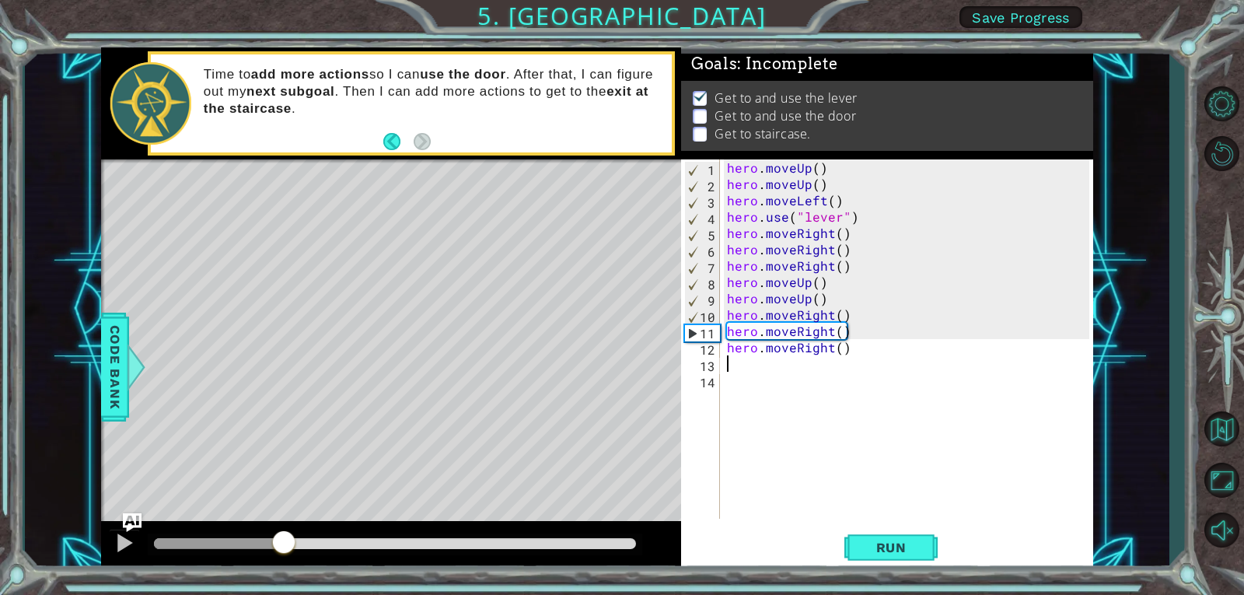
click at [844, 274] on div "hero . moveUp ( ) hero . moveUp ( ) hero . moveLeft ( ) hero . use ( "lever" ) …" at bounding box center [910, 355] width 373 height 392
click at [831, 271] on div "hero . moveUp ( ) hero . moveUp ( ) hero . moveLeft ( ) hero . use ( "lever" ) …" at bounding box center [910, 355] width 373 height 392
type textarea "hero.moveRight()"
click at [850, 270] on div "hero . moveUp ( ) hero . moveUp ( ) hero . moveLeft ( ) hero . use ( "lever" ) …" at bounding box center [910, 355] width 373 height 392
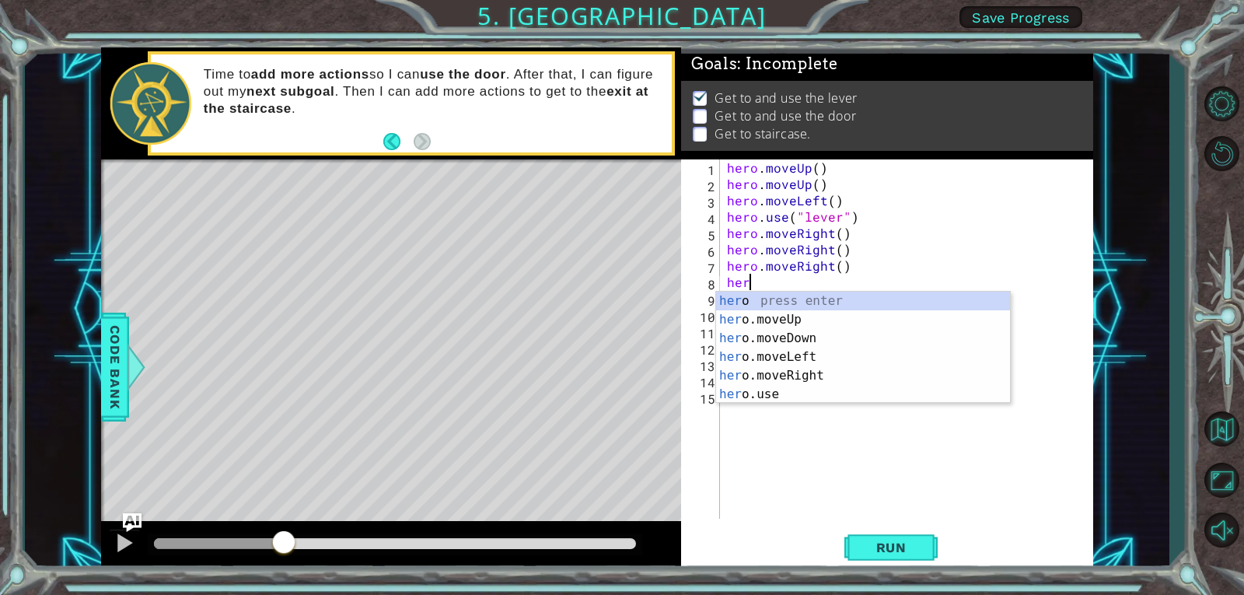
scroll to position [0, 1]
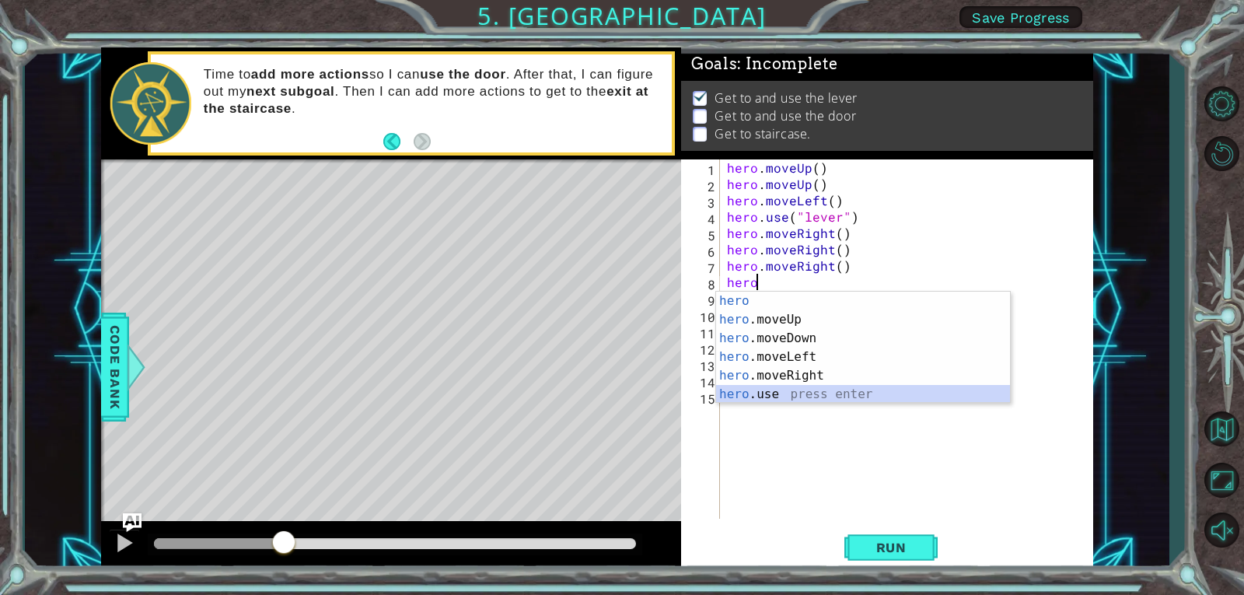
click at [881, 397] on div "hero press enter hero .moveUp press enter hero .moveDown press enter hero .move…" at bounding box center [863, 365] width 294 height 149
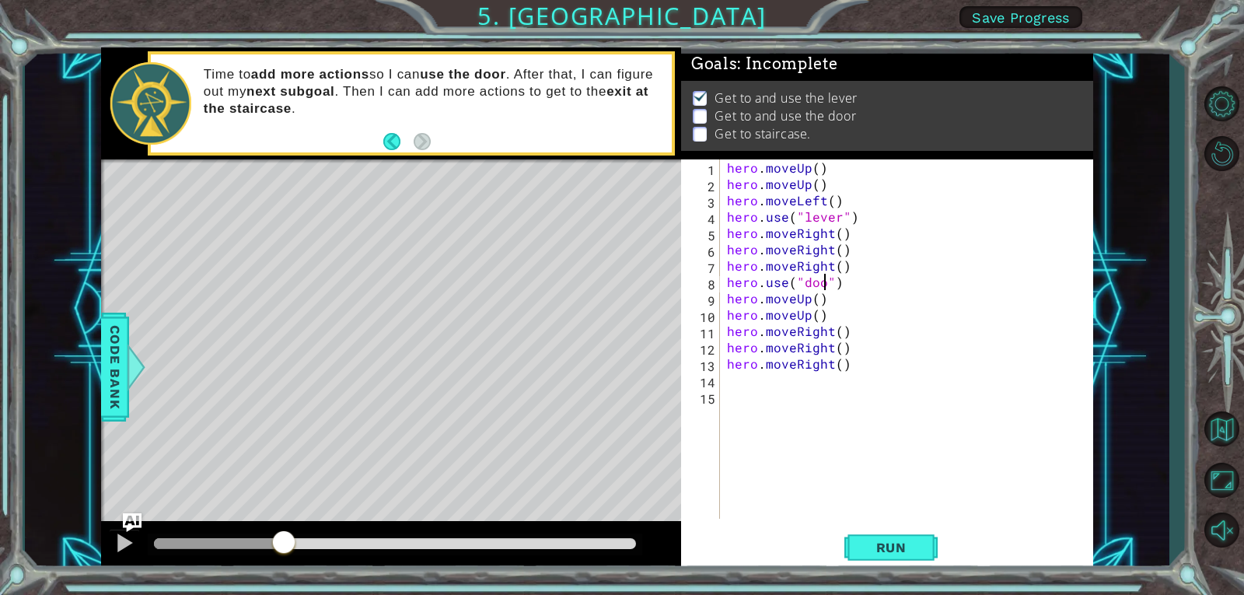
scroll to position [0, 6]
click at [872, 544] on span "Run" at bounding box center [890, 547] width 61 height 16
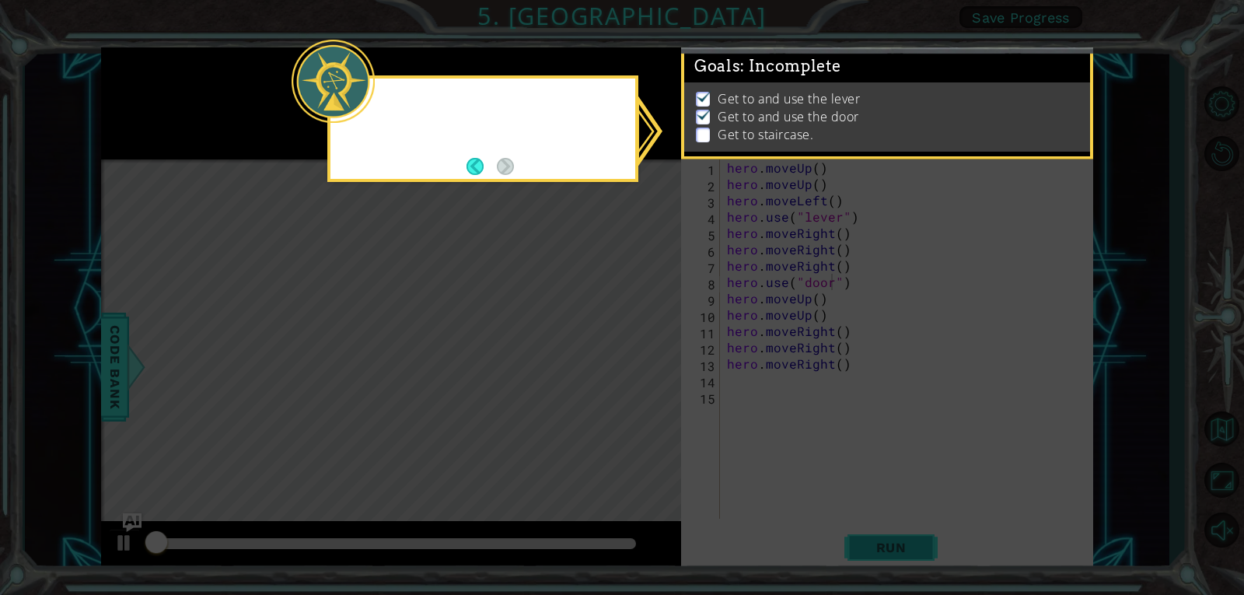
scroll to position [6, 0]
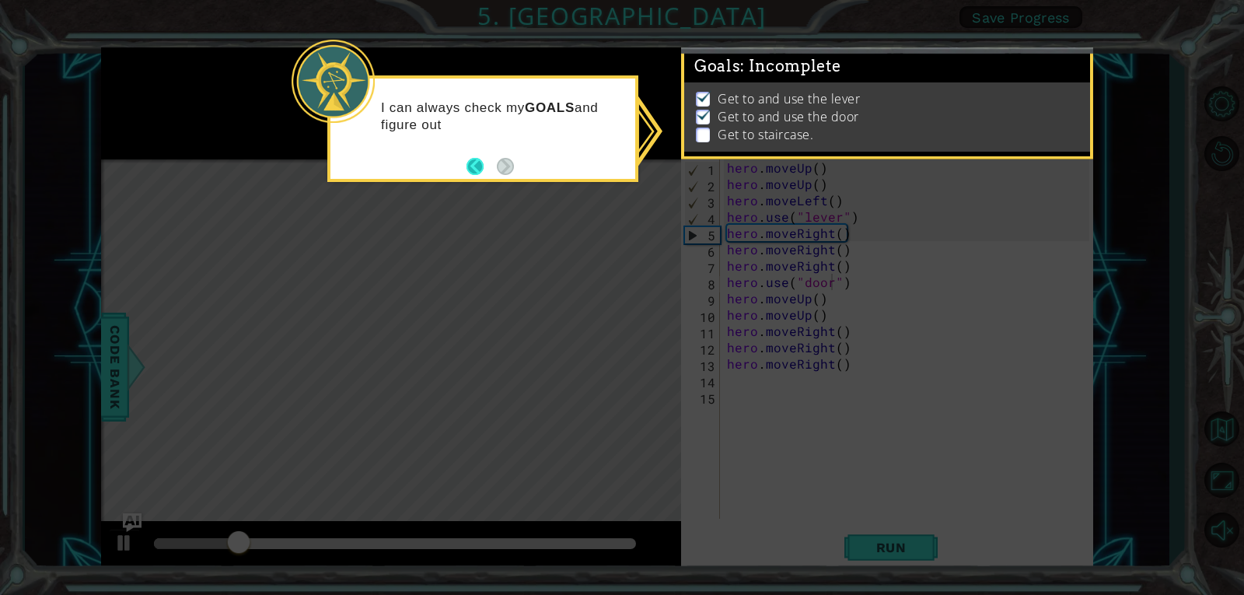
click at [475, 169] on button "Back" at bounding box center [481, 166] width 30 height 17
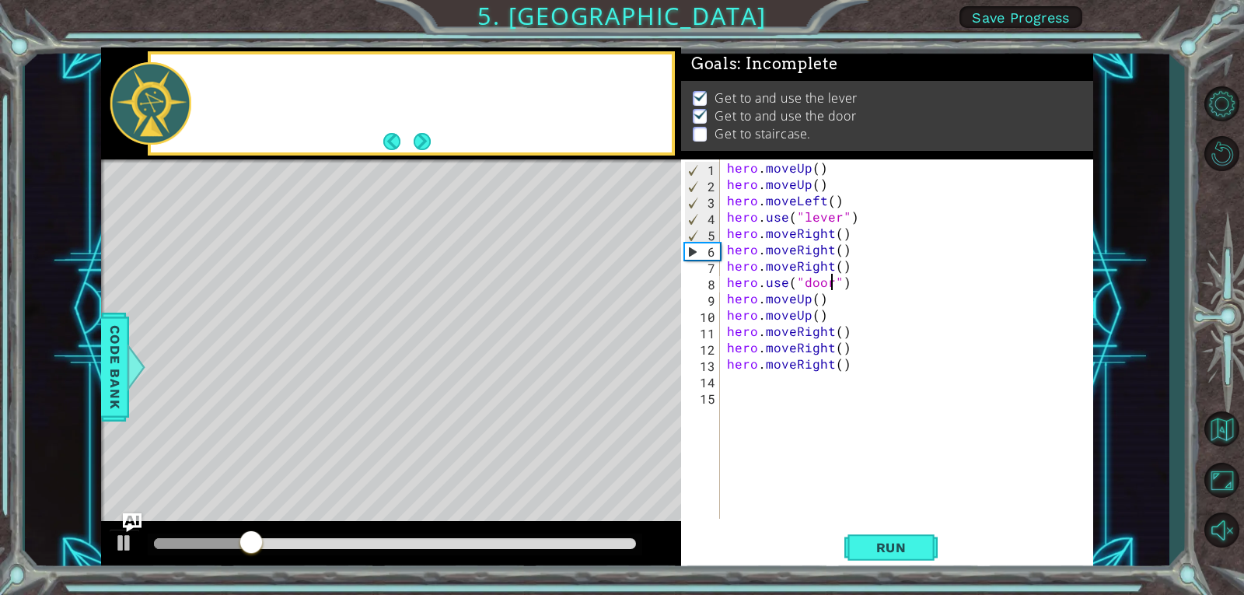
scroll to position [4, 0]
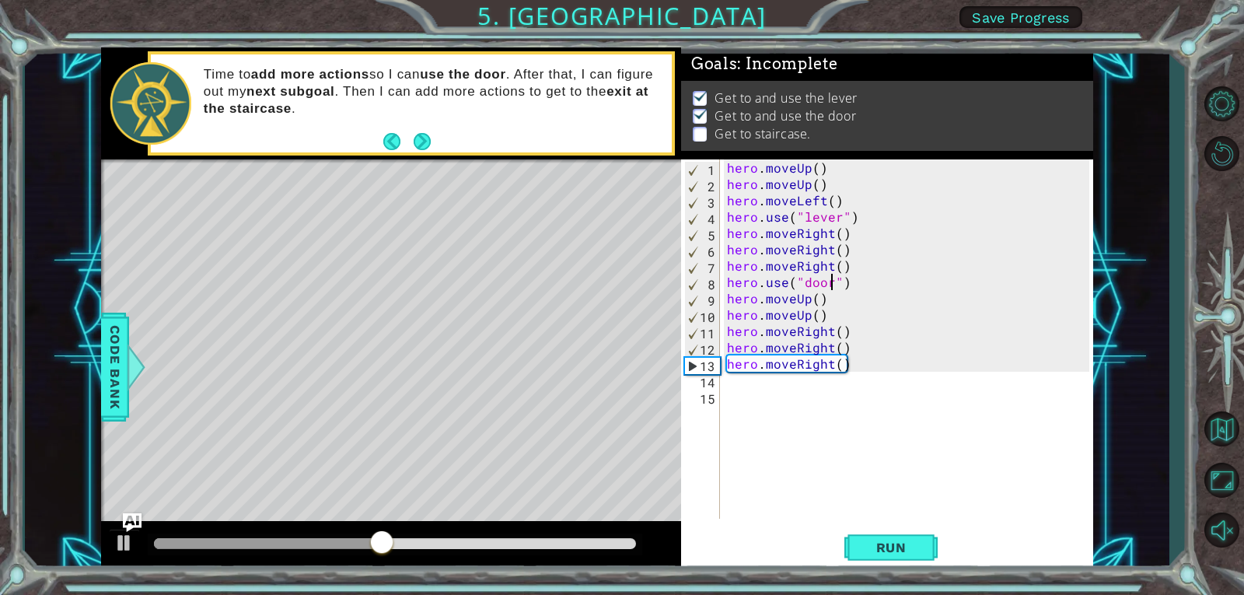
click at [834, 369] on div "hero . moveUp ( ) hero . moveUp ( ) hero . moveLeft ( ) hero . use ( "lever" ) …" at bounding box center [910, 355] width 373 height 392
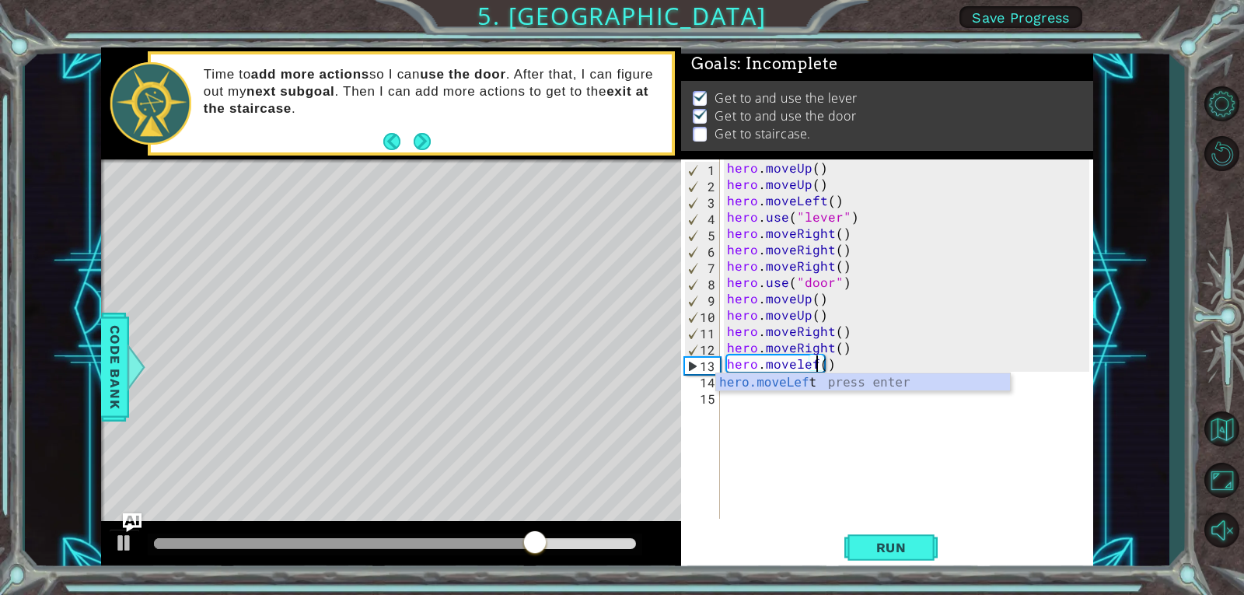
scroll to position [0, 5]
click at [829, 386] on div "hero.moveLeft press enter" at bounding box center [863, 401] width 294 height 56
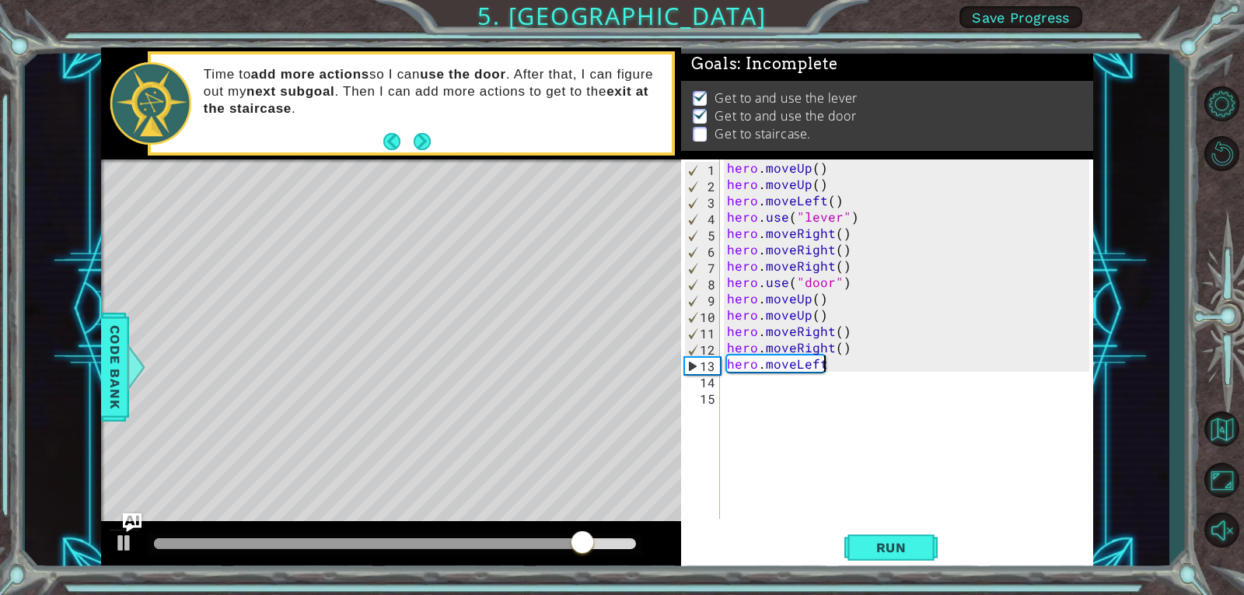
click at [830, 346] on div "hero . moveUp ( ) hero . moveUp ( ) hero . moveLeft ( ) hero . use ( "lever" ) …" at bounding box center [910, 355] width 373 height 392
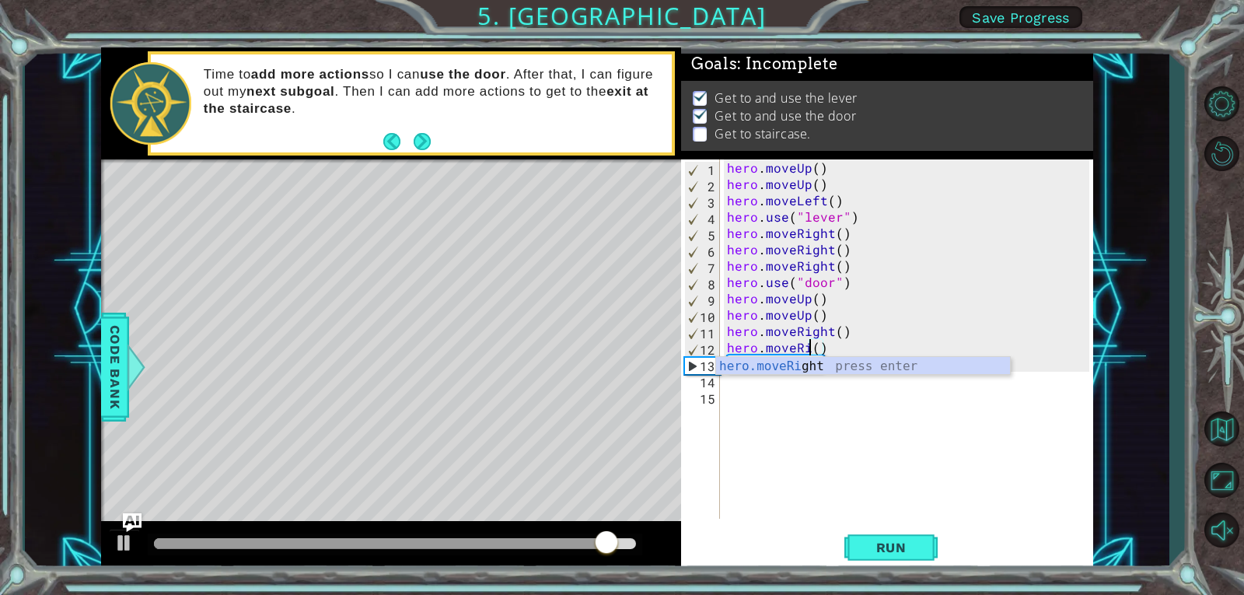
scroll to position [0, 5]
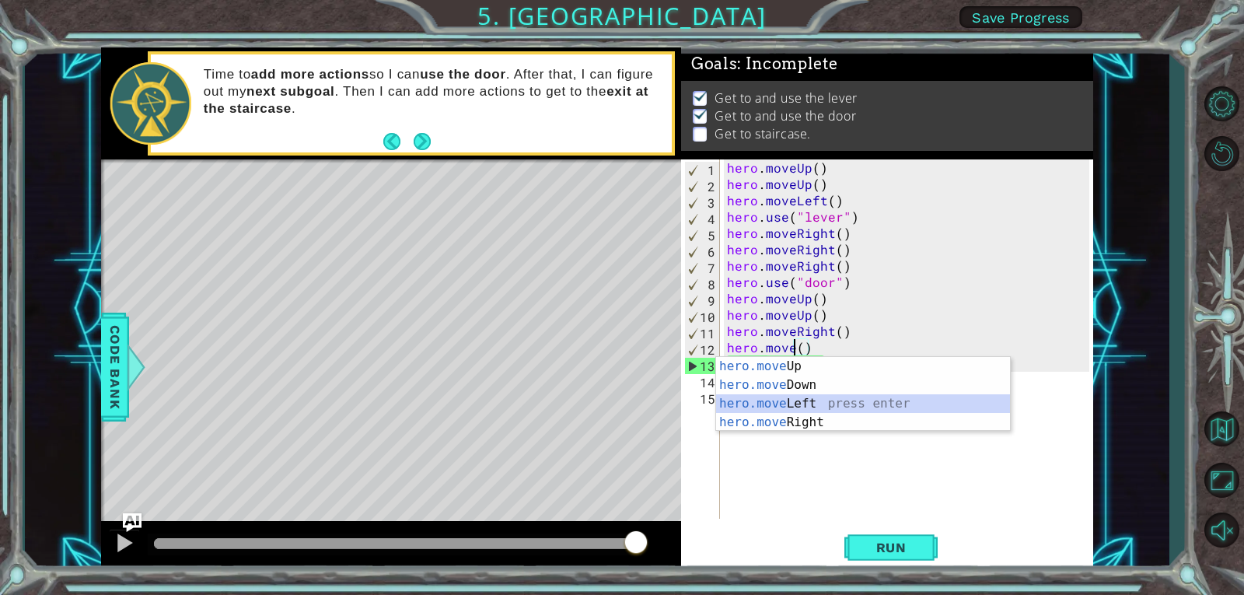
click at [820, 399] on div "hero.move Up press enter hero.move Down press enter hero.move Left press enter …" at bounding box center [863, 413] width 294 height 112
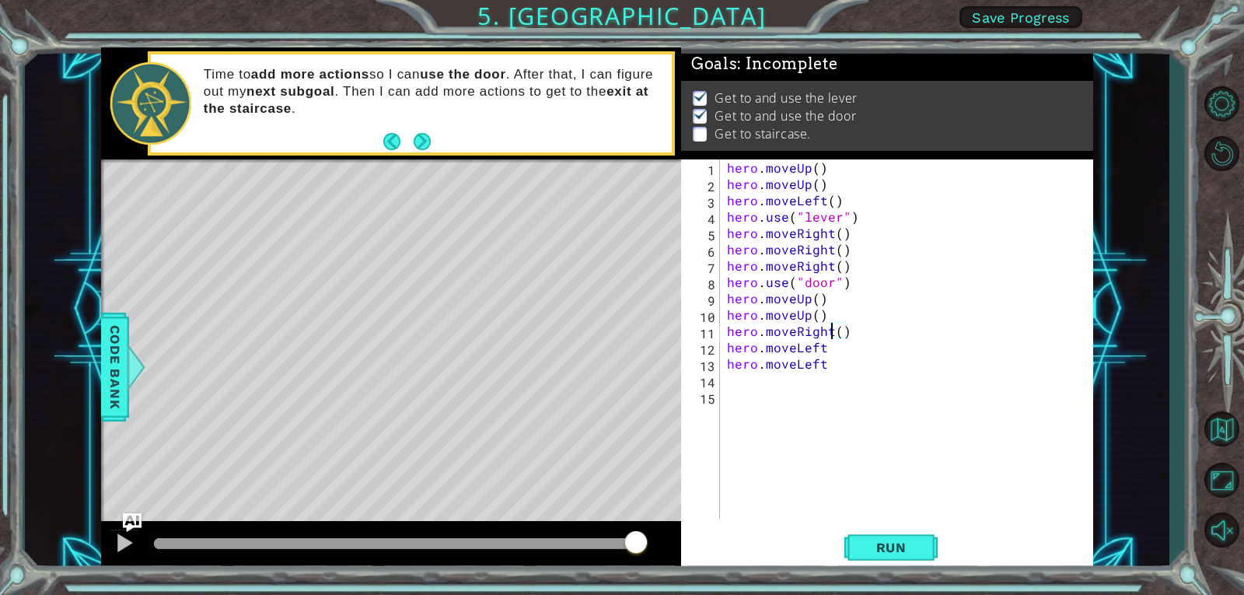
click at [829, 334] on div "hero . moveUp ( ) hero . moveUp ( ) hero . moveLeft ( ) hero . use ( "lever" ) …" at bounding box center [910, 355] width 373 height 392
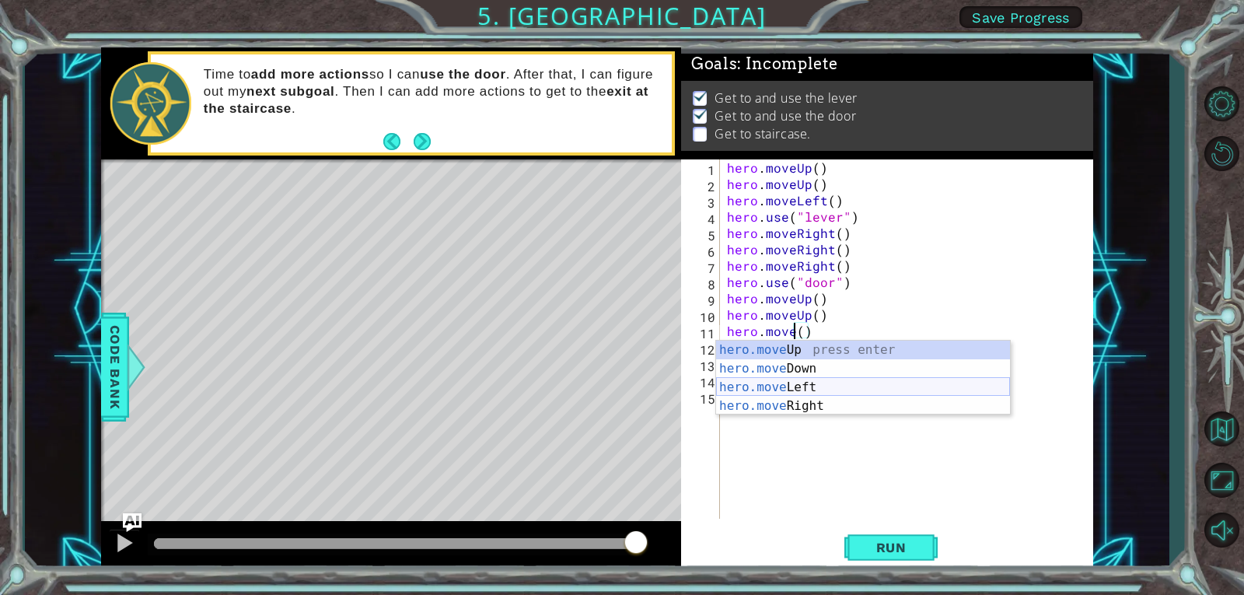
click at [804, 391] on div "hero.move Up press enter hero.move Down press enter hero.move Left press enter …" at bounding box center [863, 396] width 294 height 112
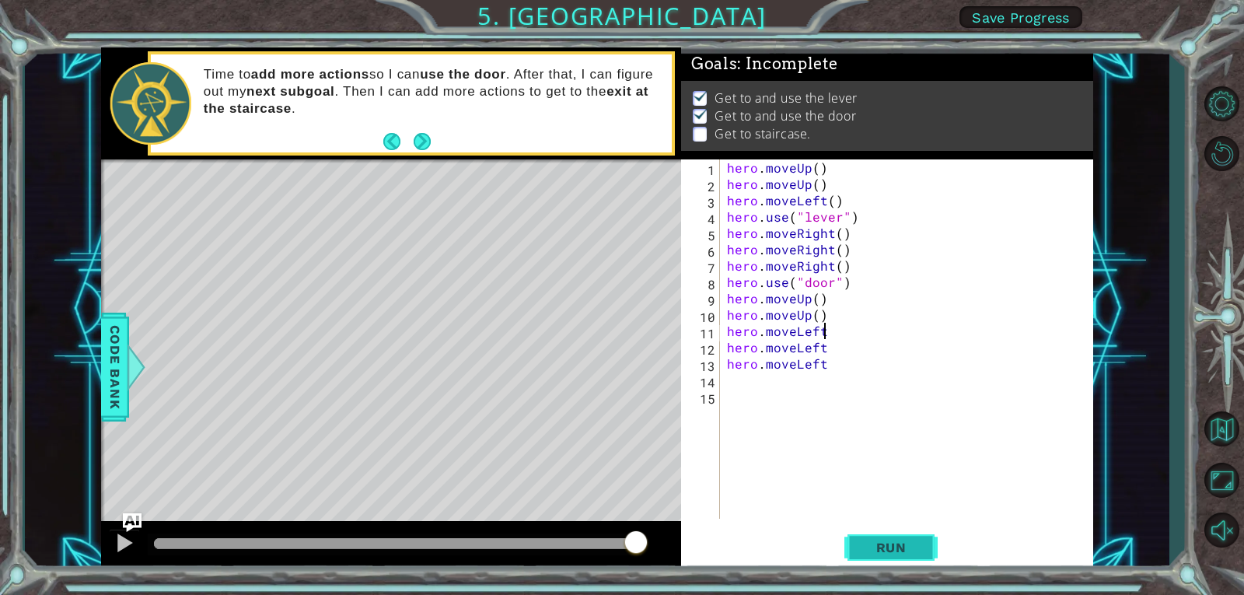
click at [888, 539] on span "Run" at bounding box center [890, 547] width 61 height 16
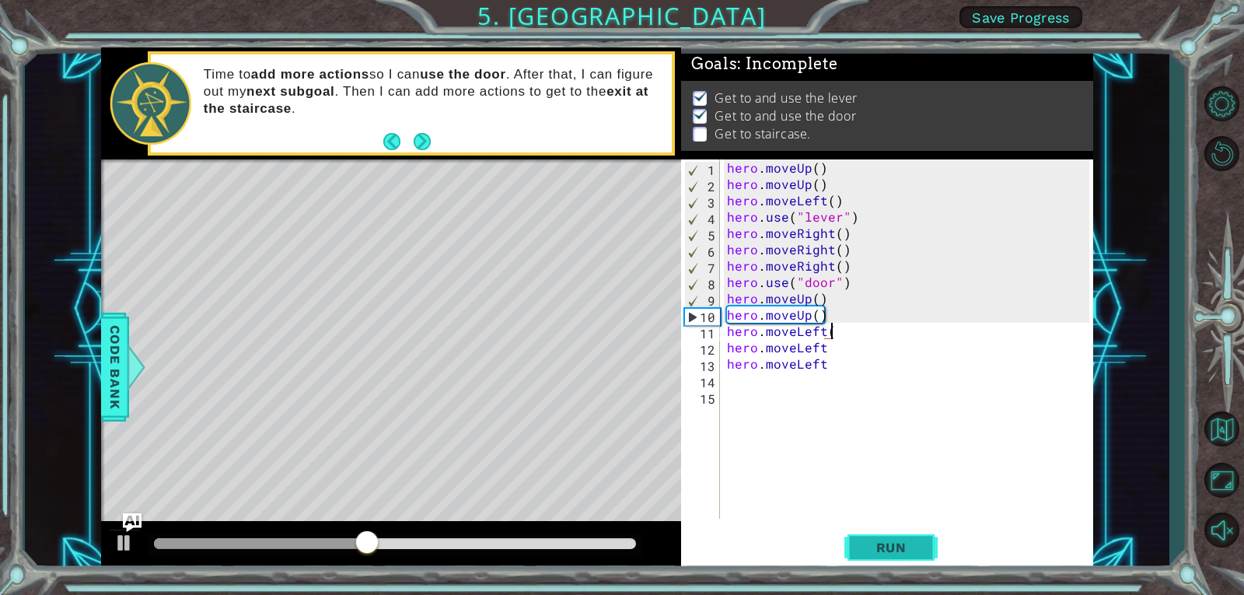
scroll to position [0, 6]
click at [888, 539] on span "Run" at bounding box center [890, 547] width 61 height 16
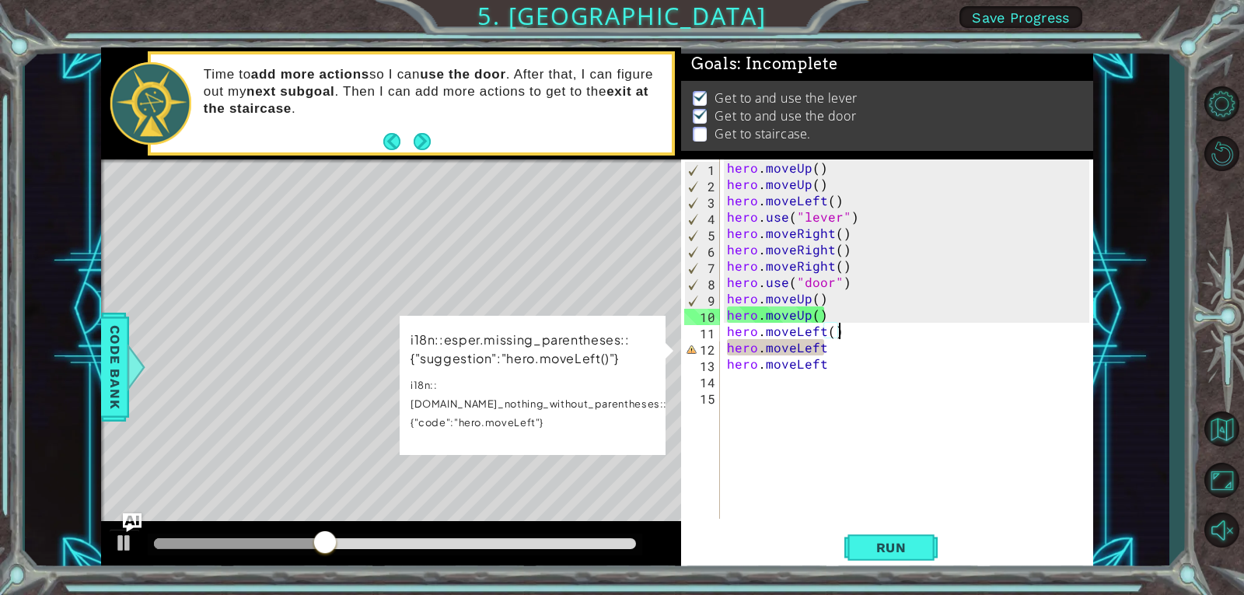
click at [843, 352] on div "hero . moveUp ( ) hero . moveUp ( ) hero . moveLeft ( ) hero . use ( "lever" ) …" at bounding box center [910, 355] width 373 height 392
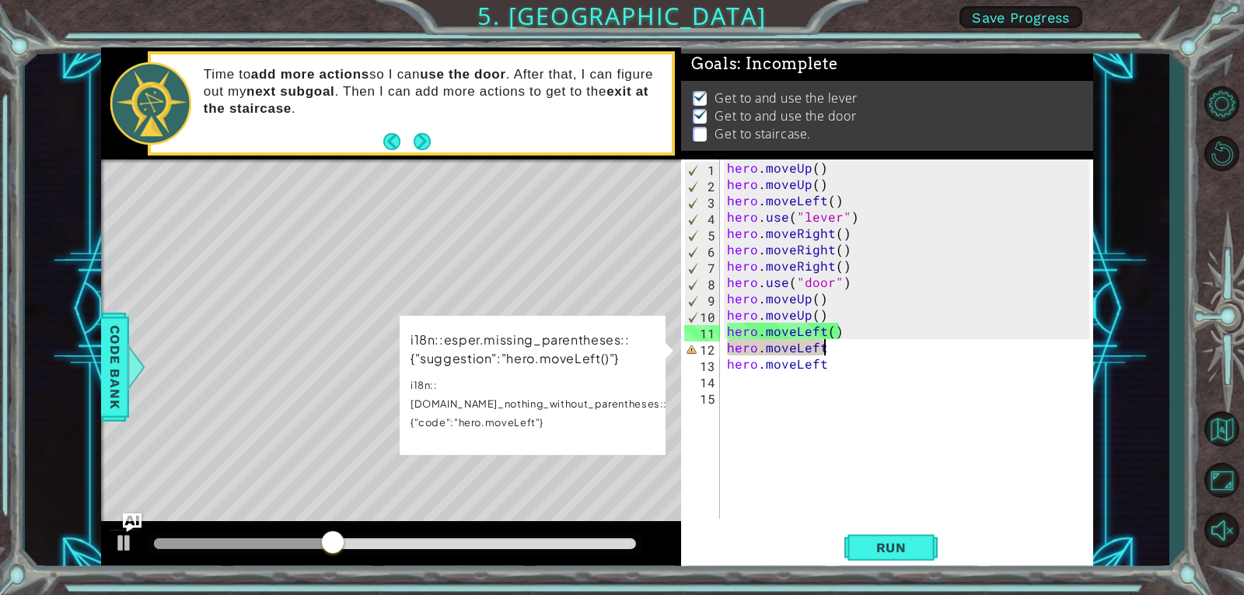
scroll to position [0, 5]
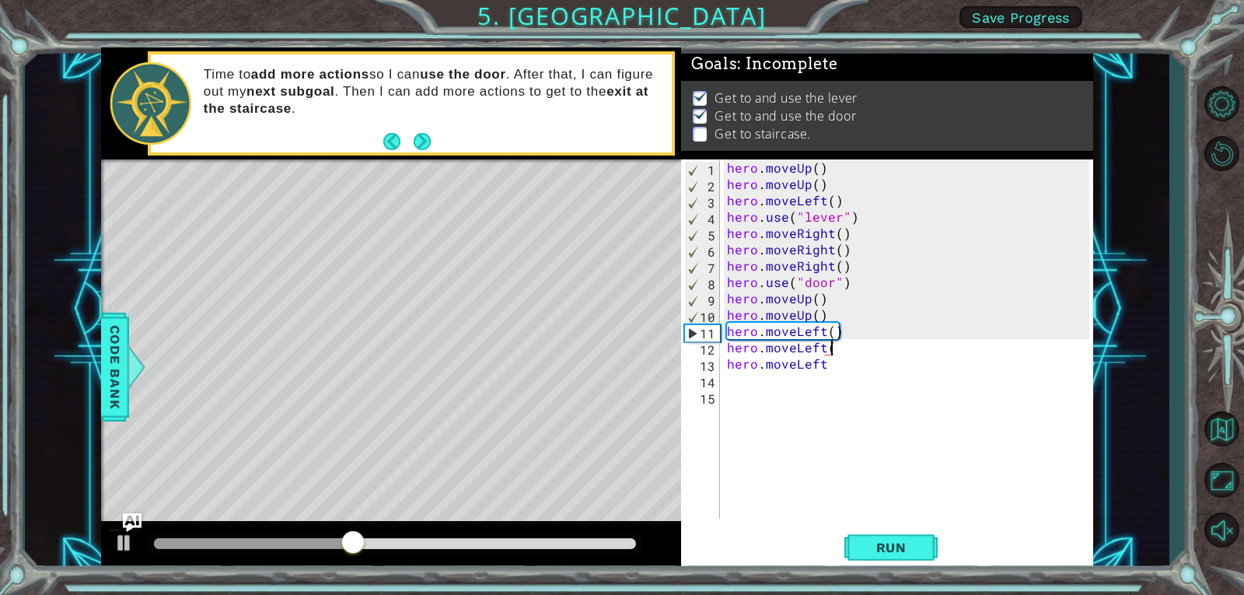
type textarea "hero.moveLeft()"
click at [857, 372] on div "hero . moveUp ( ) hero . moveUp ( ) hero . moveLeft ( ) hero . use ( "lever" ) …" at bounding box center [910, 355] width 373 height 392
click at [852, 363] on div "hero . moveUp ( ) hero . moveUp ( ) hero . moveLeft ( ) hero . use ( "lever" ) …" at bounding box center [910, 355] width 373 height 392
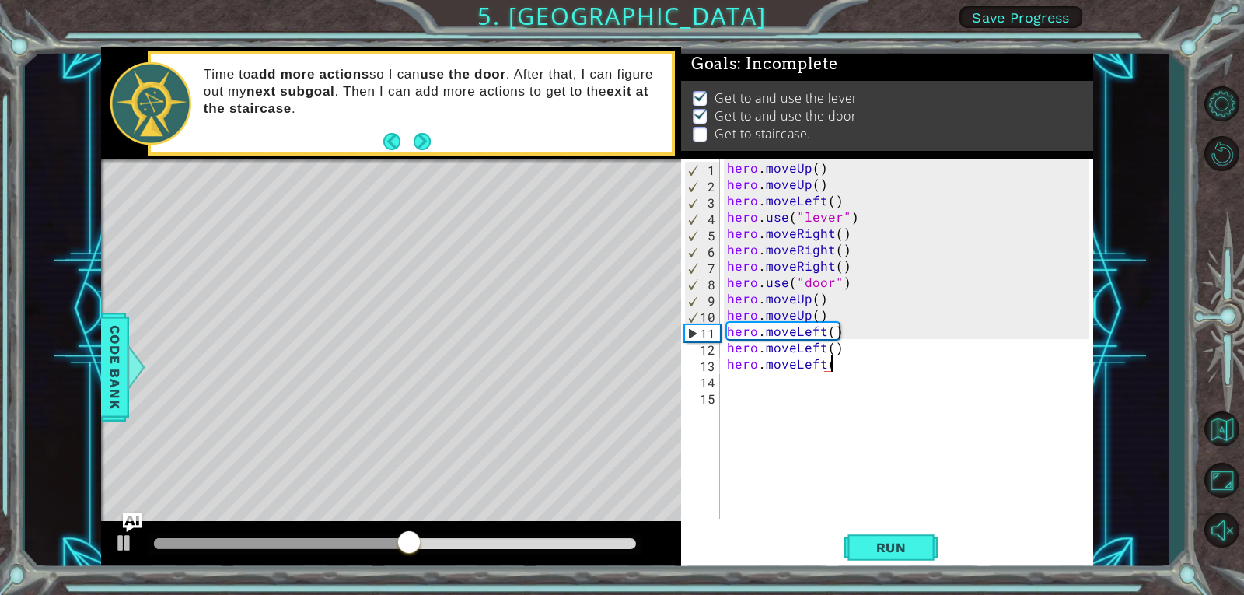
scroll to position [0, 6]
type textarea "hero.moveLeft()"
click at [887, 531] on button "Run" at bounding box center [890, 546] width 93 height 41
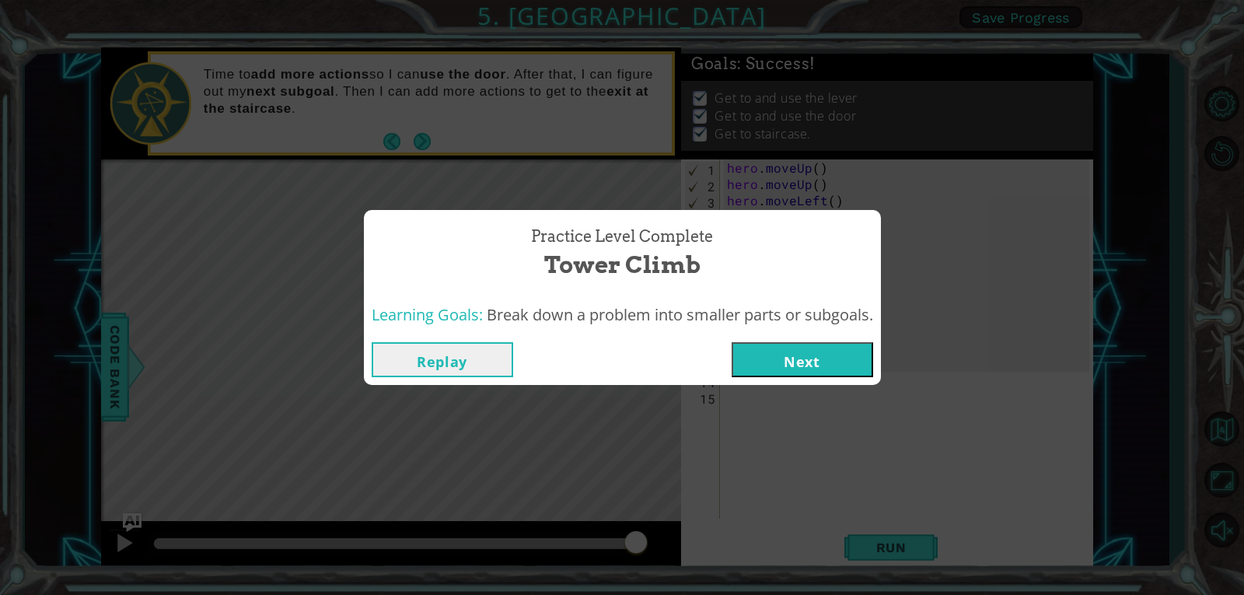
click at [825, 352] on button "Next" at bounding box center [801, 359] width 141 height 35
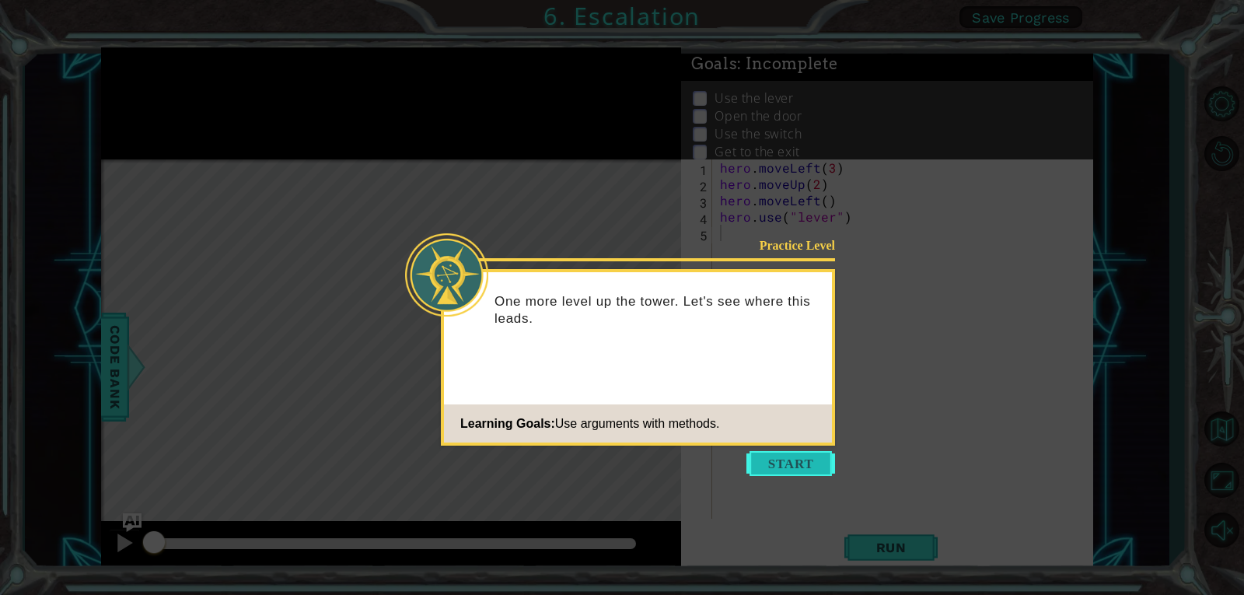
click at [781, 466] on button "Start" at bounding box center [790, 463] width 89 height 25
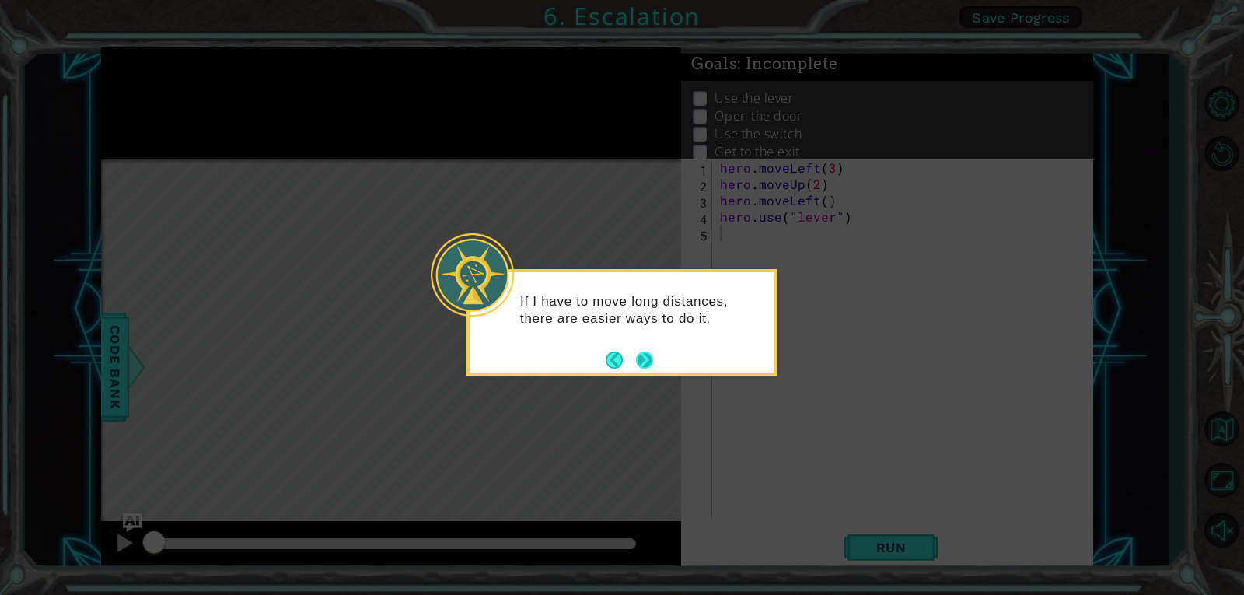
click at [639, 366] on button "Next" at bounding box center [644, 359] width 17 height 17
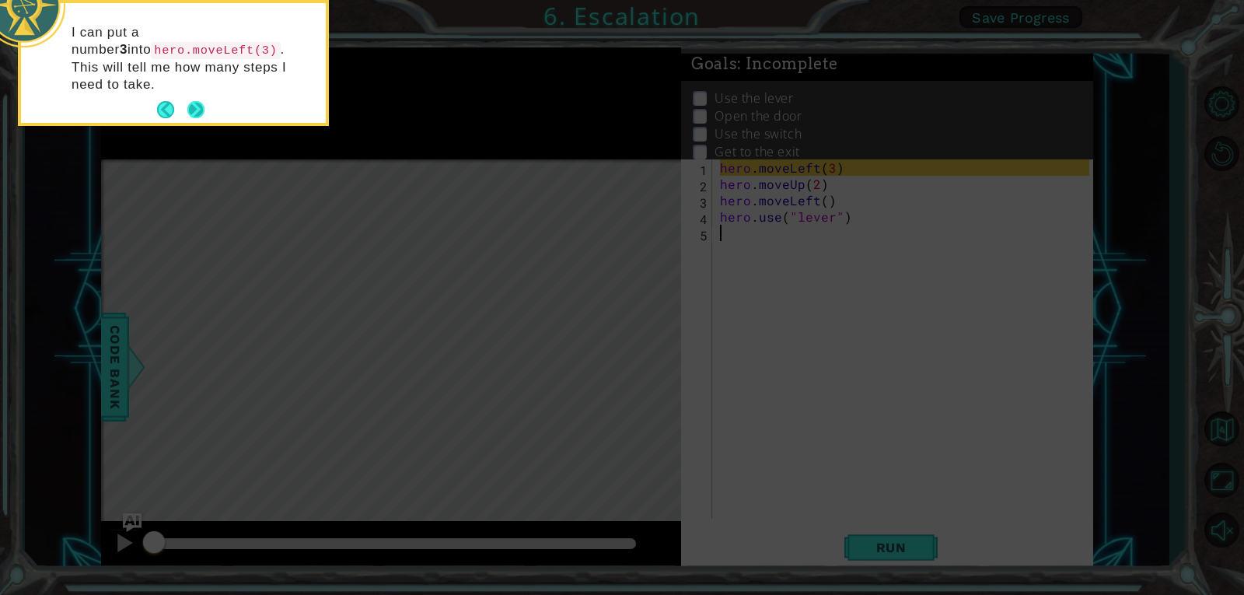
click at [201, 101] on button "Next" at bounding box center [195, 109] width 17 height 17
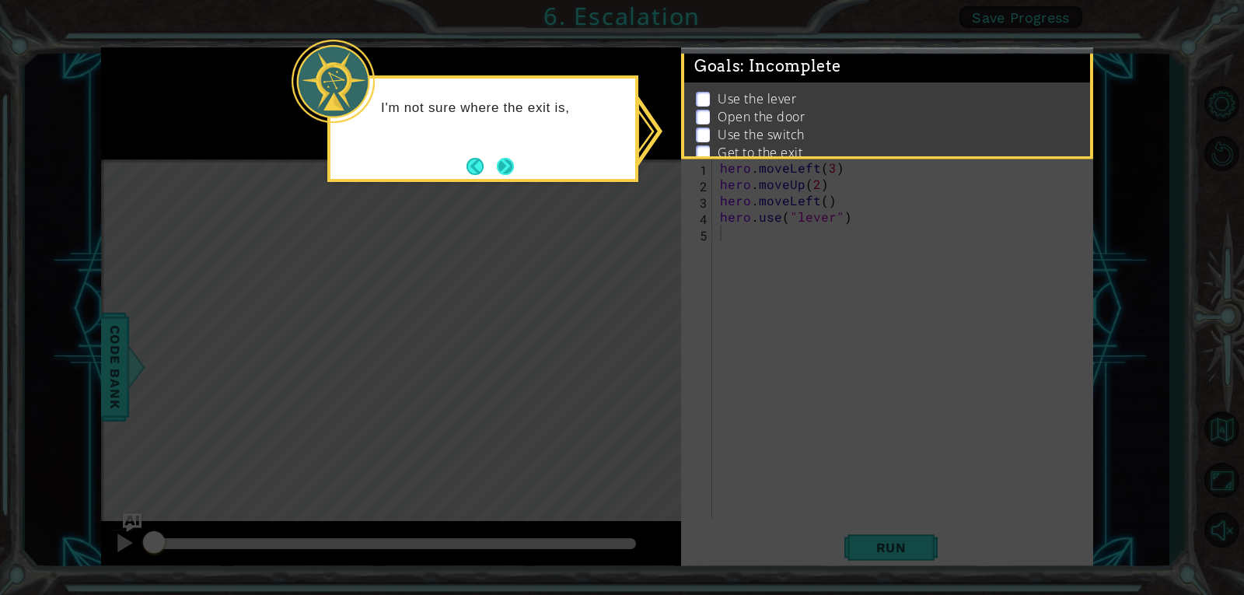
click at [514, 158] on button "Next" at bounding box center [505, 166] width 17 height 17
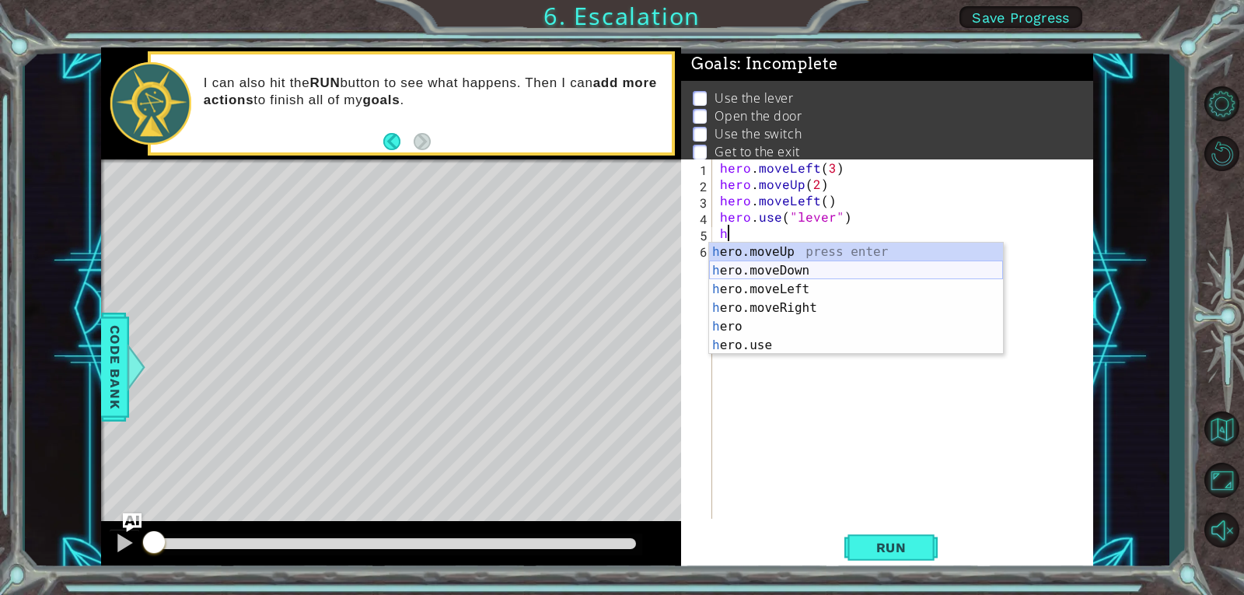
click at [851, 282] on div "h ero.moveUp press enter h ero.moveDown press enter h ero.moveLeft press enter …" at bounding box center [856, 316] width 294 height 149
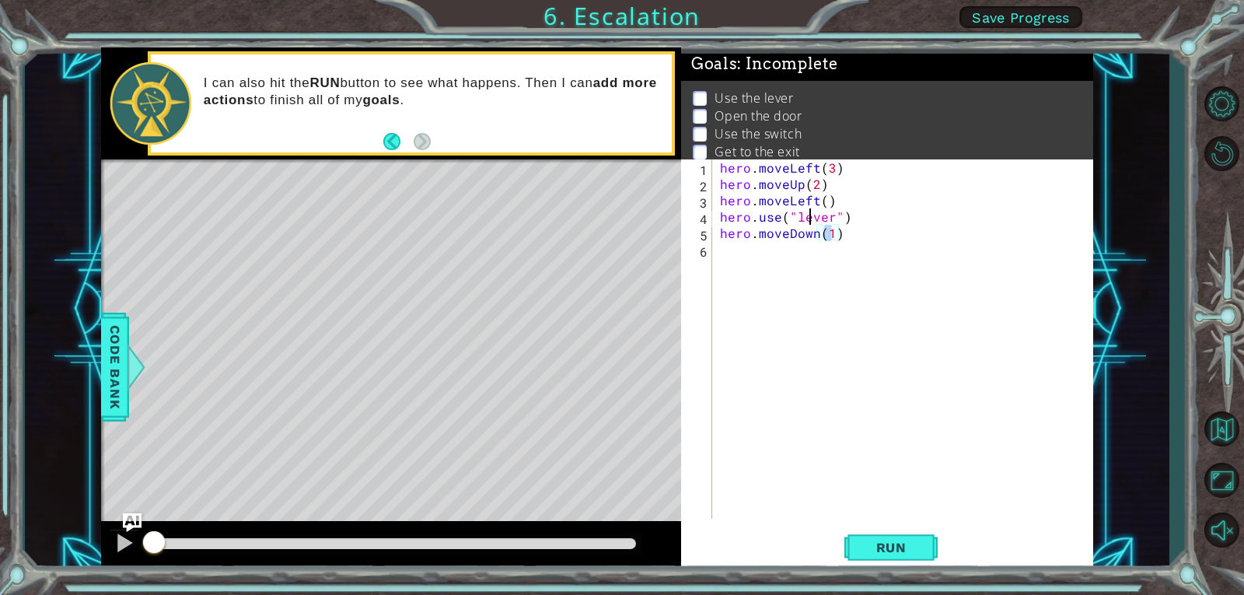
type textarea "hero.moveDown(1)"
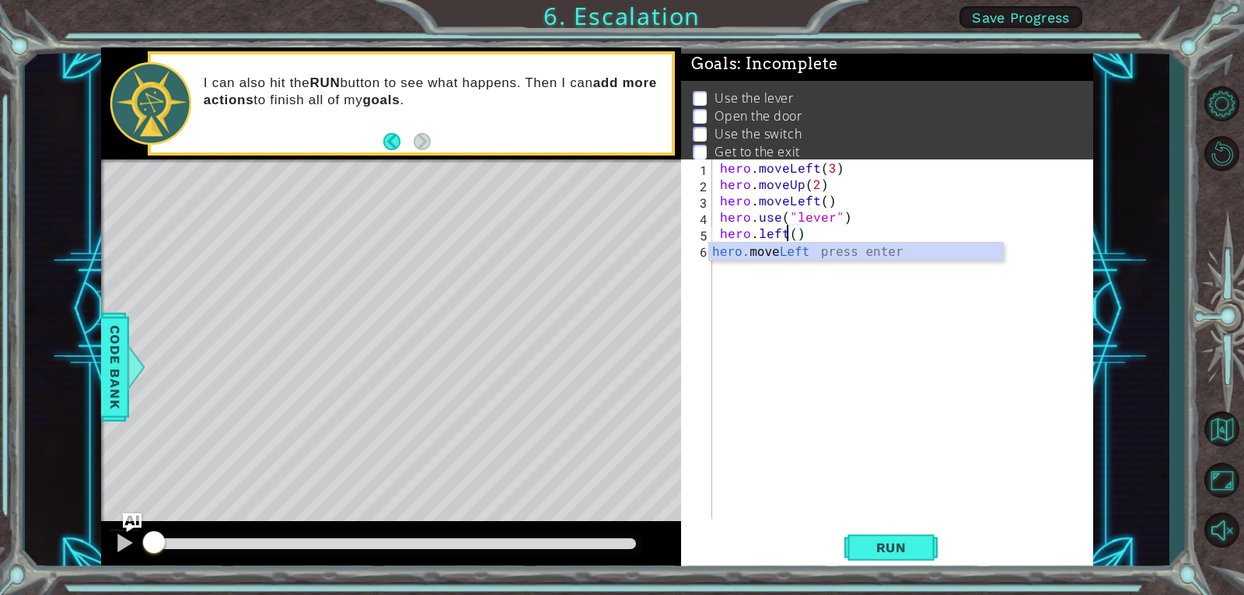
scroll to position [0, 4]
click at [790, 258] on div "hero. move Left press enter" at bounding box center [856, 270] width 294 height 56
type textarea "hero.moveLeft(1)"
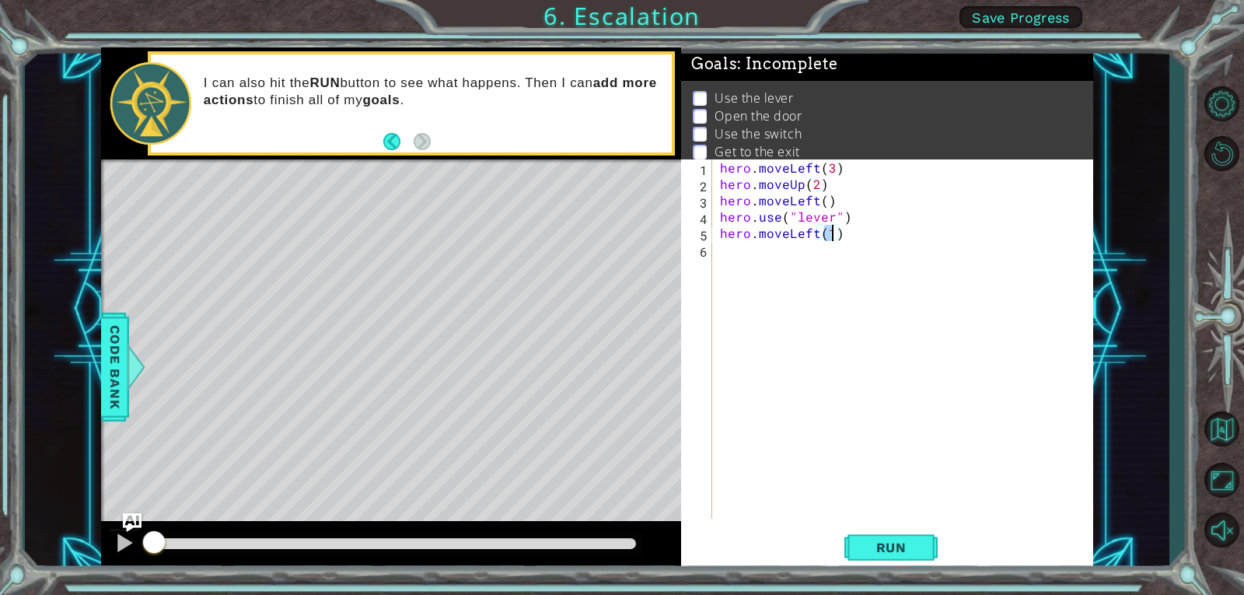
click at [842, 267] on div "hero . moveLeft ( 3 ) hero . moveUp ( 2 ) hero . moveLeft ( ) hero . use ( "lev…" at bounding box center [907, 355] width 380 height 392
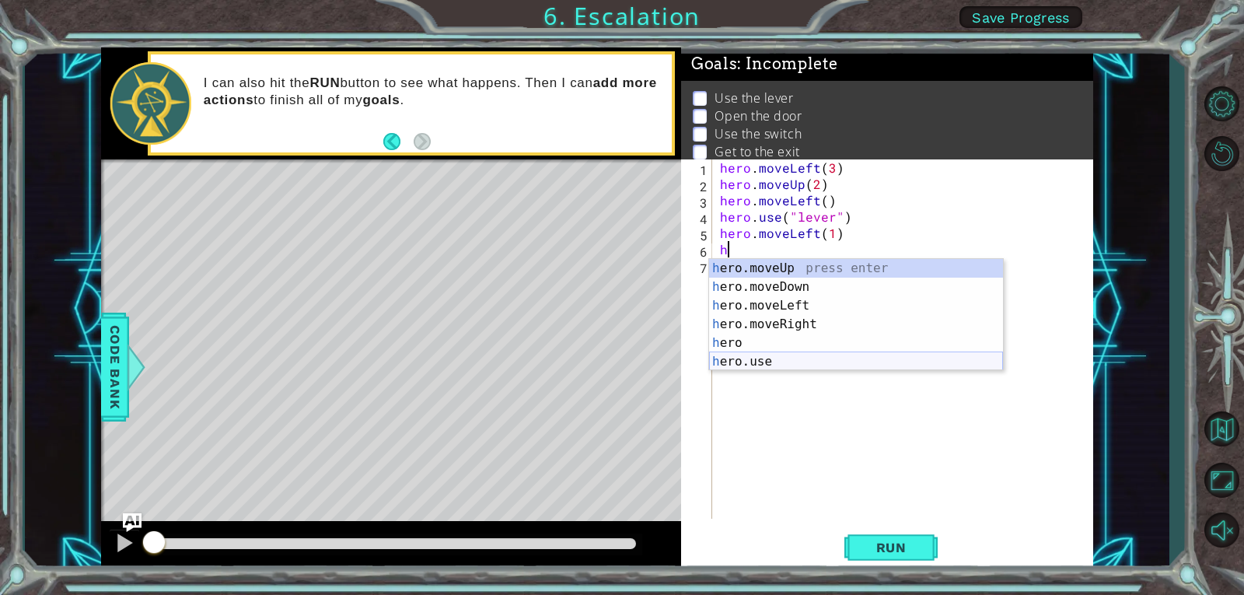
click at [787, 359] on div "h ero.moveUp press enter h ero.moveDown press enter h ero.moveLeft press enter …" at bounding box center [856, 333] width 294 height 149
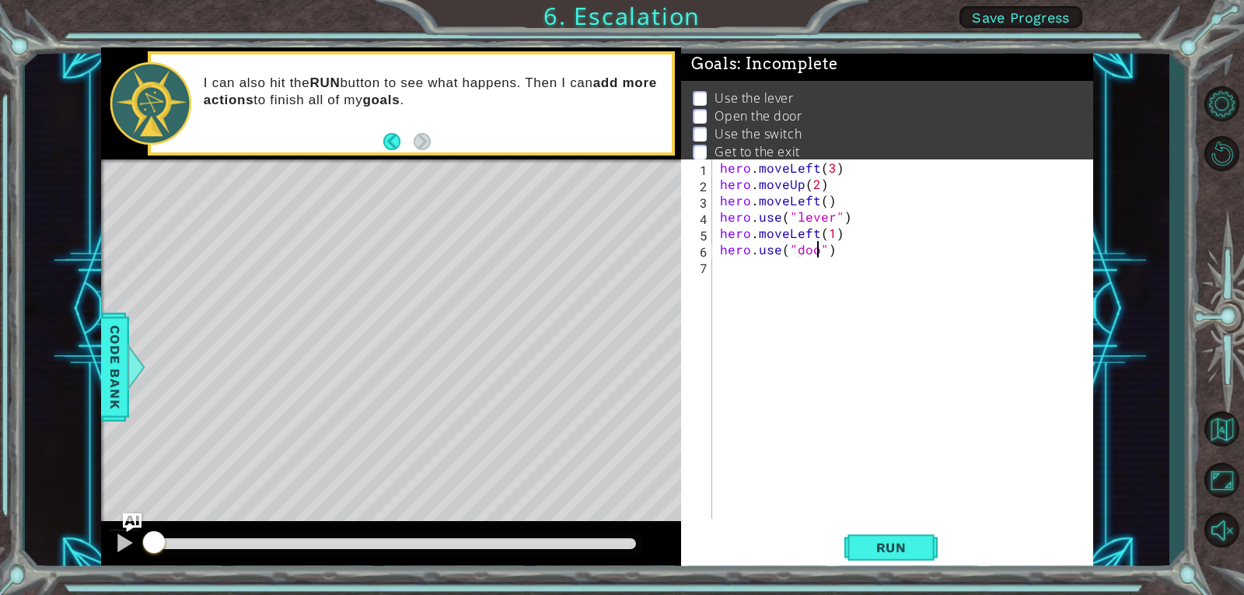
type textarea "hero.use("door")"
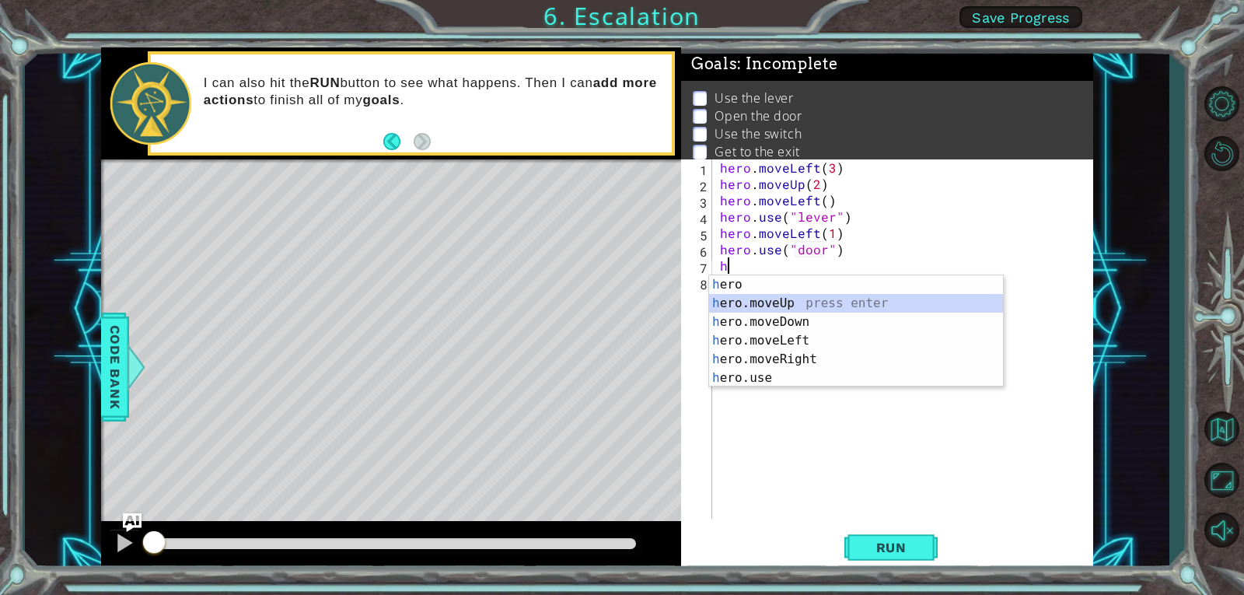
click at [759, 302] on div "h ero press enter h ero.moveUp press enter h ero.moveDown press enter h ero.mov…" at bounding box center [856, 349] width 294 height 149
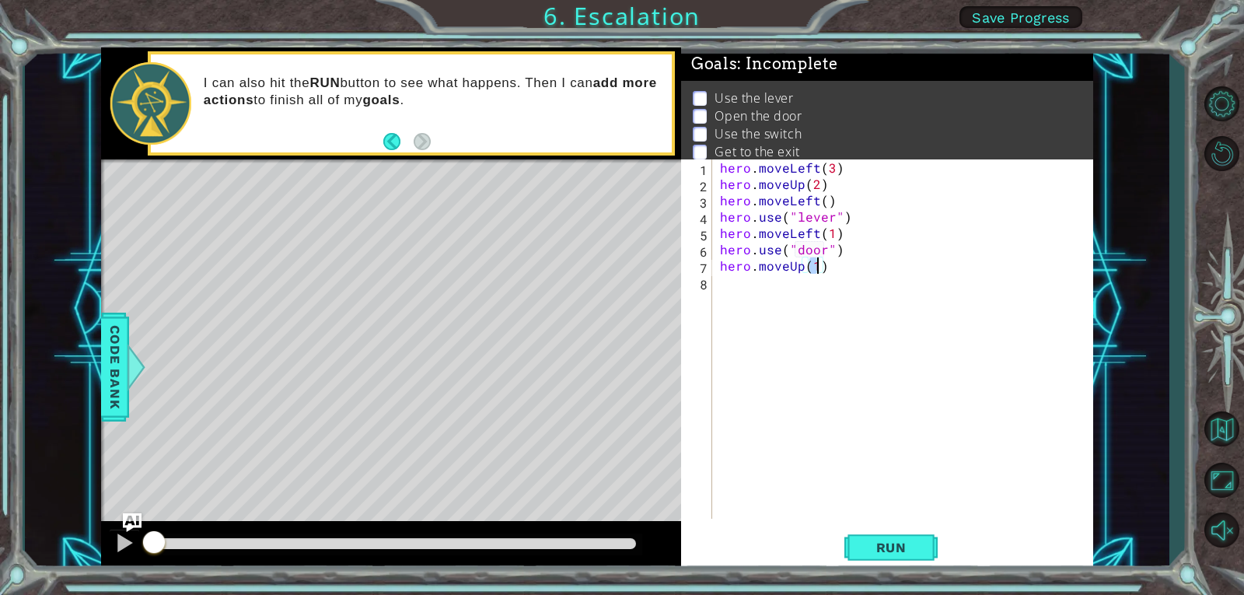
click at [759, 302] on div "hero . moveLeft ( 3 ) hero . moveUp ( 2 ) hero . moveLeft ( ) hero . use ( "lev…" at bounding box center [907, 355] width 380 height 392
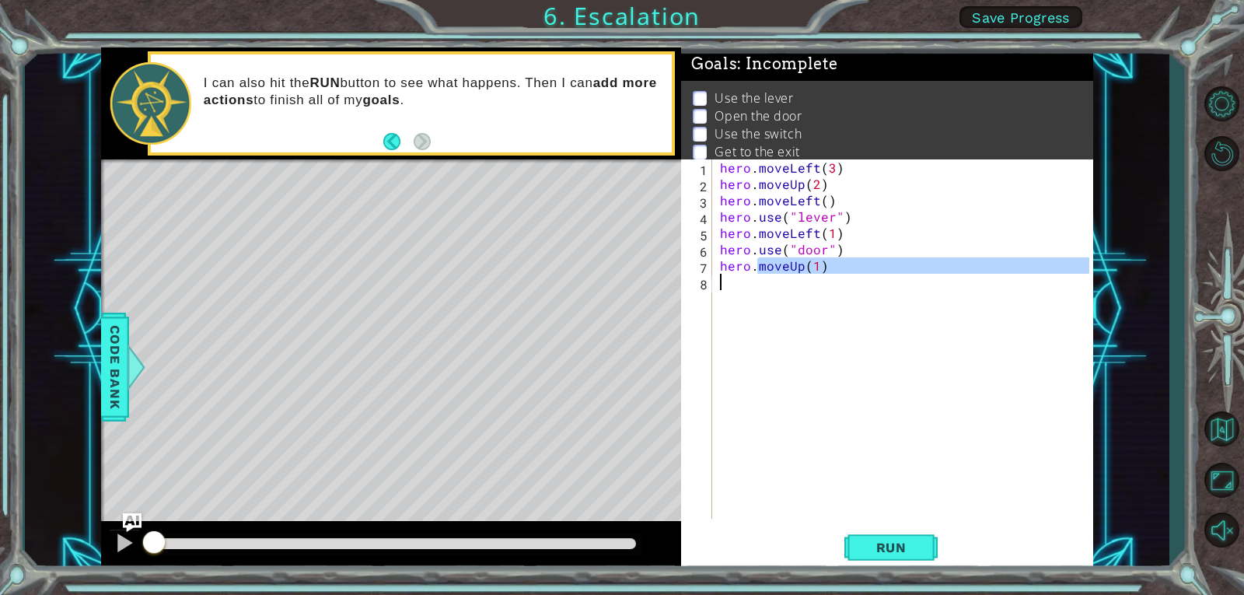
scroll to position [0, 2]
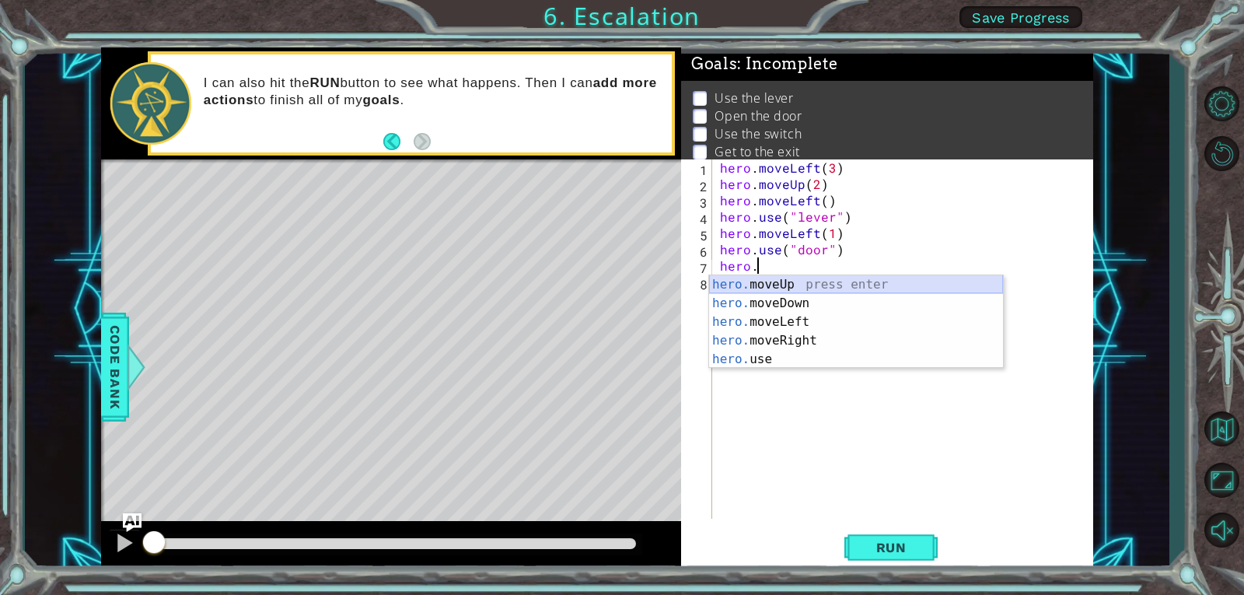
click at [786, 277] on div "hero. moveUp press enter hero. moveDown press enter hero. moveLeft press enter …" at bounding box center [856, 340] width 294 height 131
type textarea "hero.moveUp(1)"
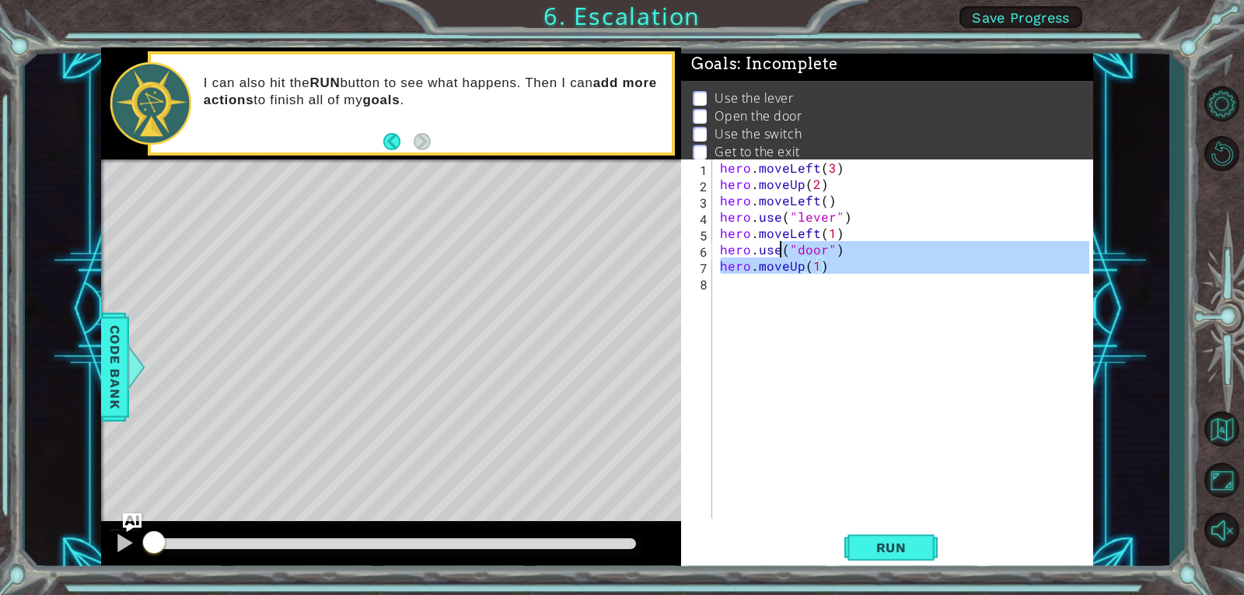
click at [777, 288] on div "hero . moveLeft ( 3 ) hero . moveUp ( 2 ) hero . moveLeft ( ) hero . use ( "lev…" at bounding box center [907, 355] width 380 height 392
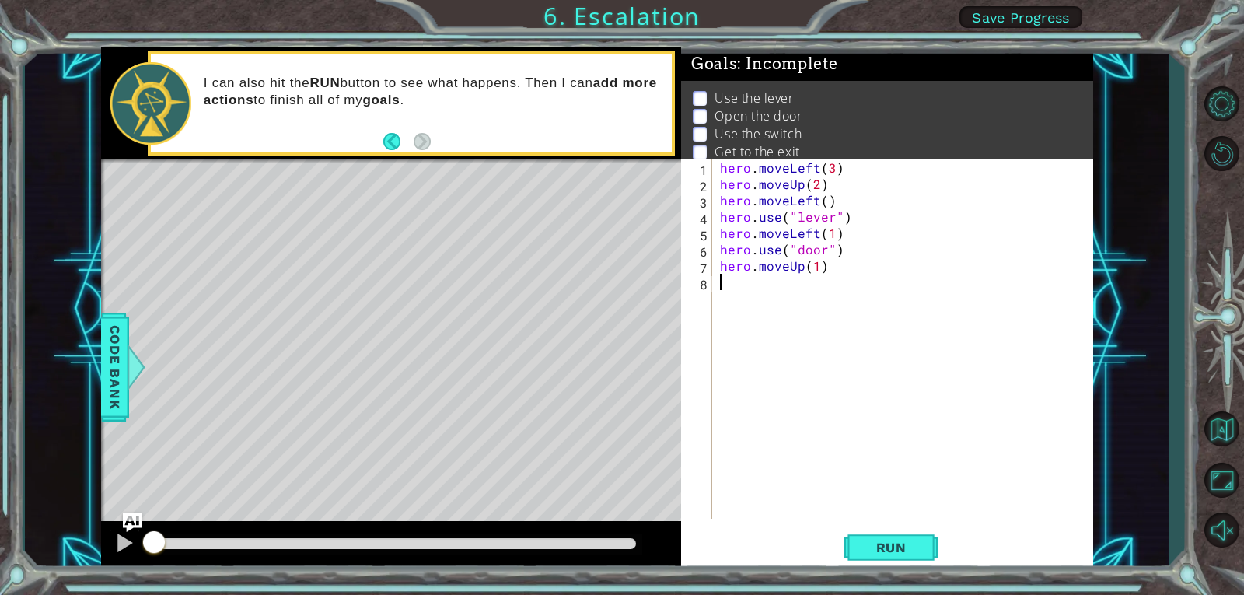
click at [812, 274] on div "hero . moveLeft ( 3 ) hero . moveUp ( 2 ) hero . moveLeft ( ) hero . use ( "lev…" at bounding box center [907, 355] width 380 height 392
click at [819, 267] on div "hero . moveLeft ( 3 ) hero . moveUp ( 2 ) hero . moveLeft ( ) hero . use ( "lev…" at bounding box center [907, 355] width 380 height 392
type textarea "hero.moveUp(2)"
click at [731, 290] on div "hero . moveLeft ( 3 ) hero . moveUp ( 2 ) hero . moveLeft ( ) hero . use ( "lev…" at bounding box center [907, 355] width 380 height 392
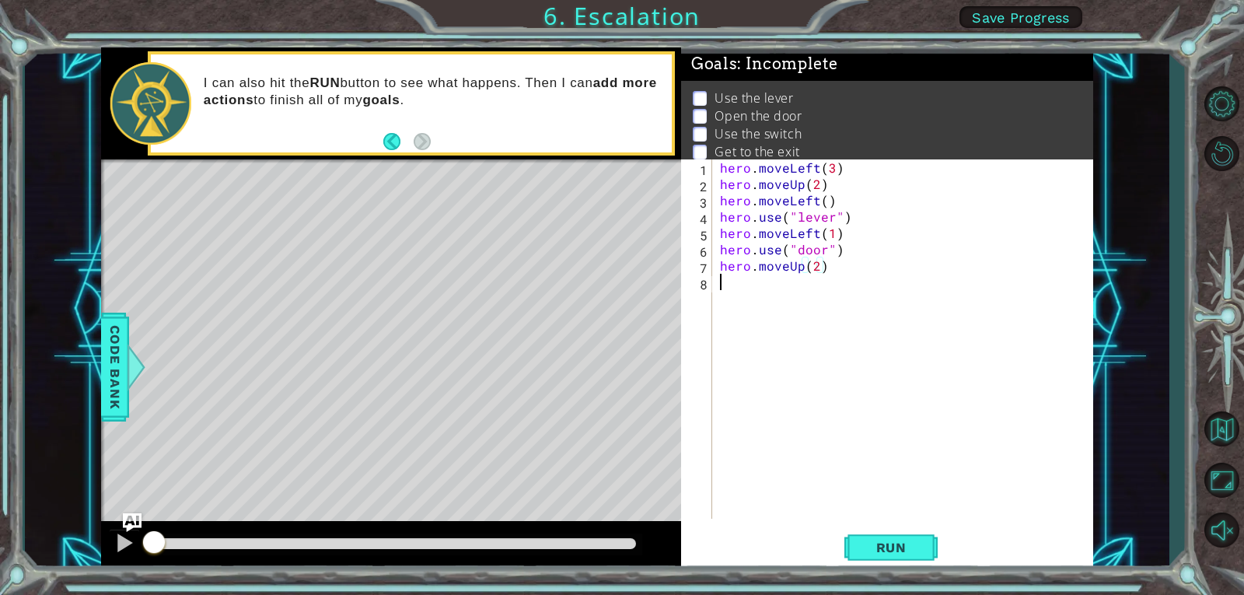
scroll to position [0, 0]
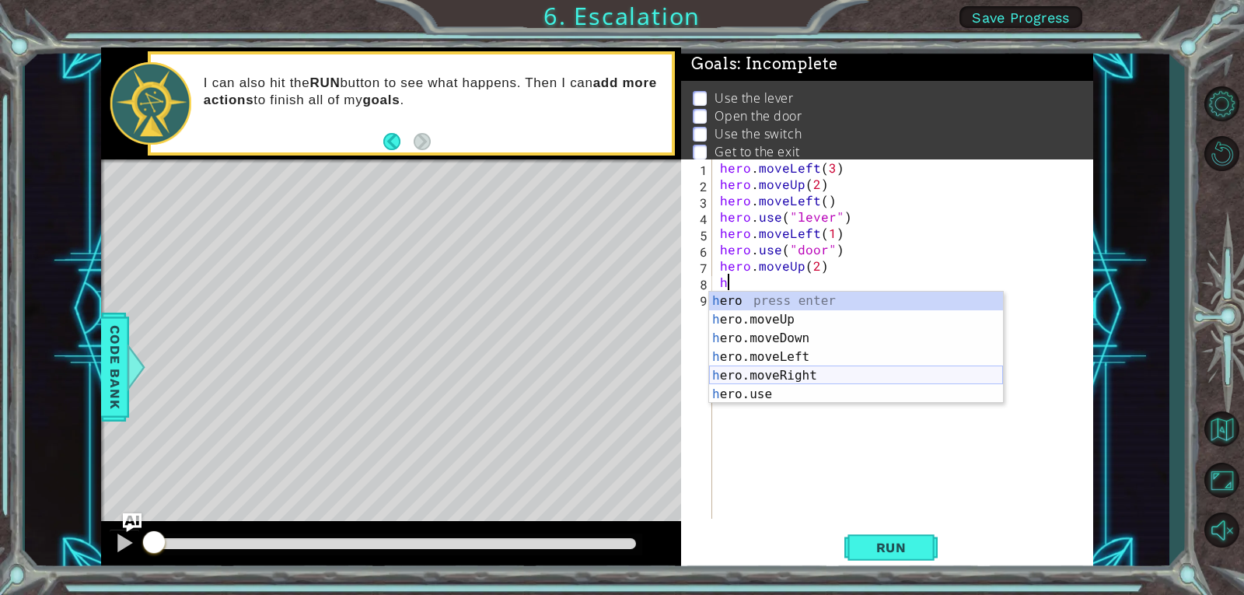
click at [773, 373] on div "h ero press enter h ero.moveUp press enter h ero.moveDown press enter h ero.mov…" at bounding box center [856, 365] width 294 height 149
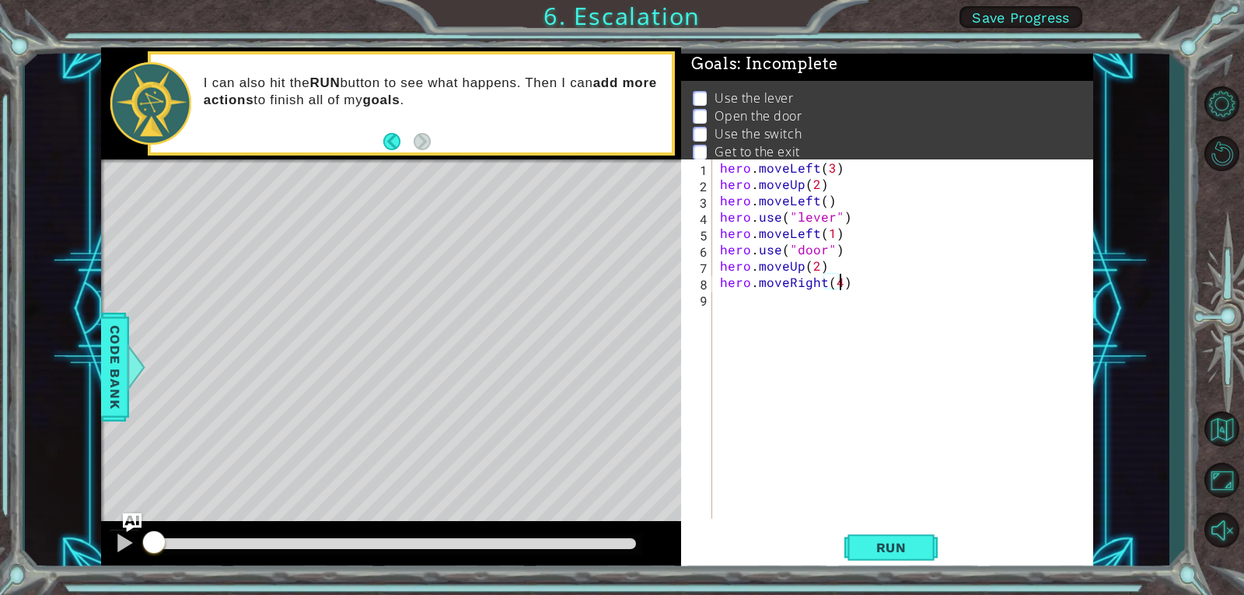
scroll to position [0, 7]
click at [908, 535] on button "Run" at bounding box center [890, 546] width 93 height 41
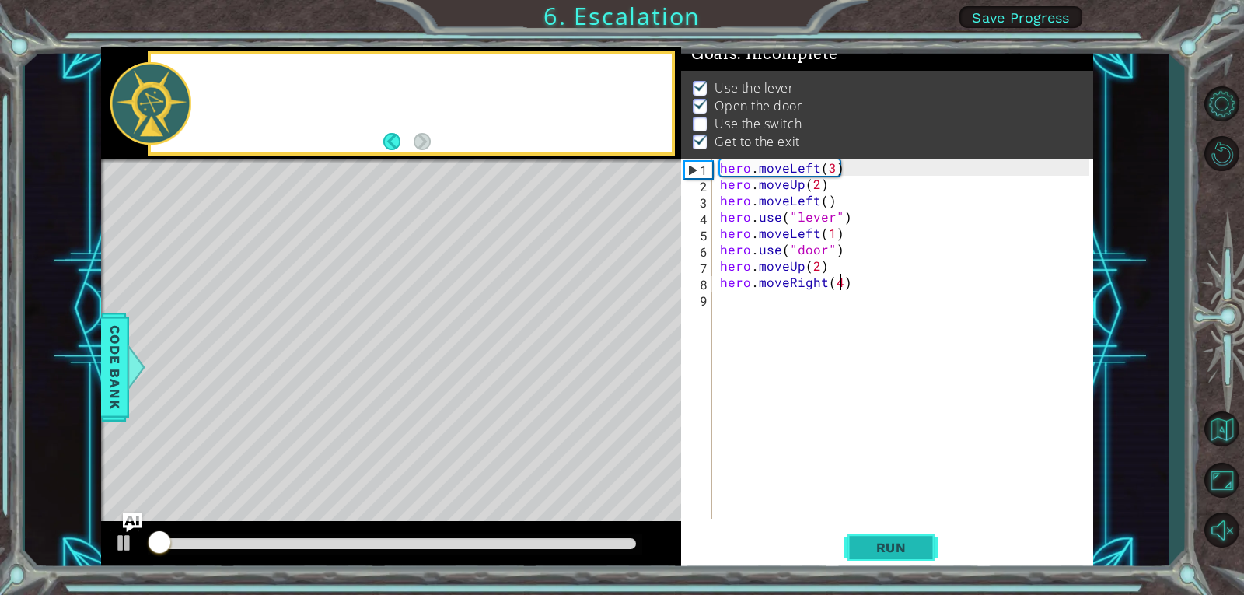
scroll to position [15, 0]
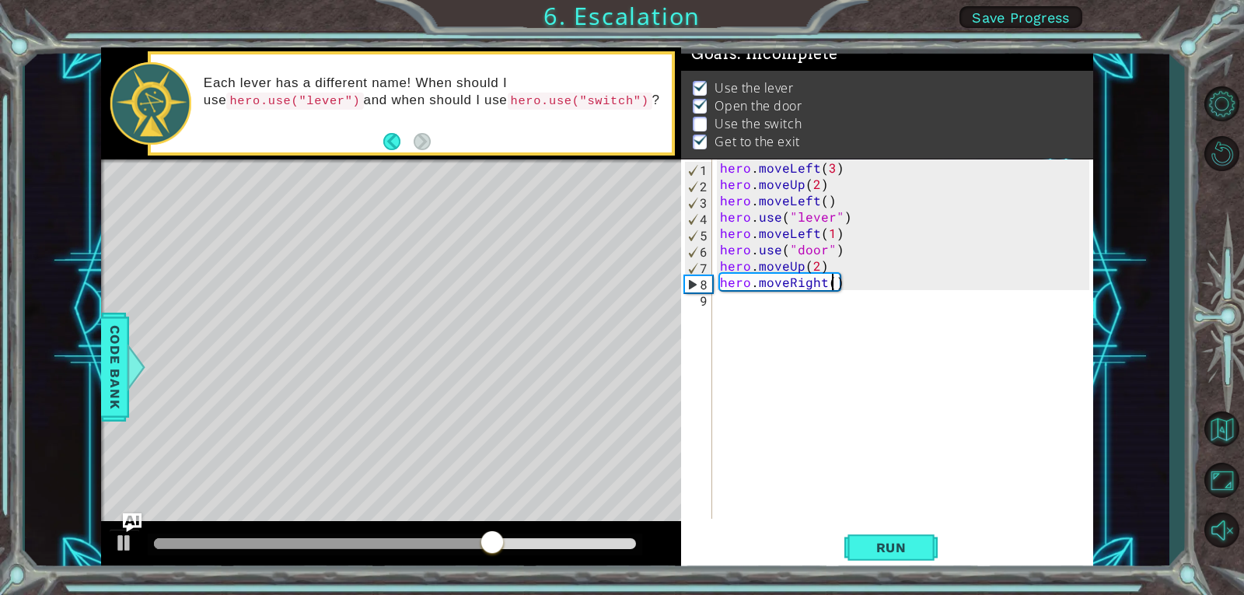
type textarea "hero.moveRight(3)"
click at [724, 298] on div "hero . moveLeft ( 3 ) hero . moveUp ( 2 ) hero . moveLeft ( ) hero . use ( "lev…" at bounding box center [907, 355] width 380 height 392
click at [843, 292] on div "hero . moveLeft ( 3 ) hero . moveUp ( 2 ) hero . moveLeft ( ) hero . use ( "lev…" at bounding box center [907, 355] width 380 height 392
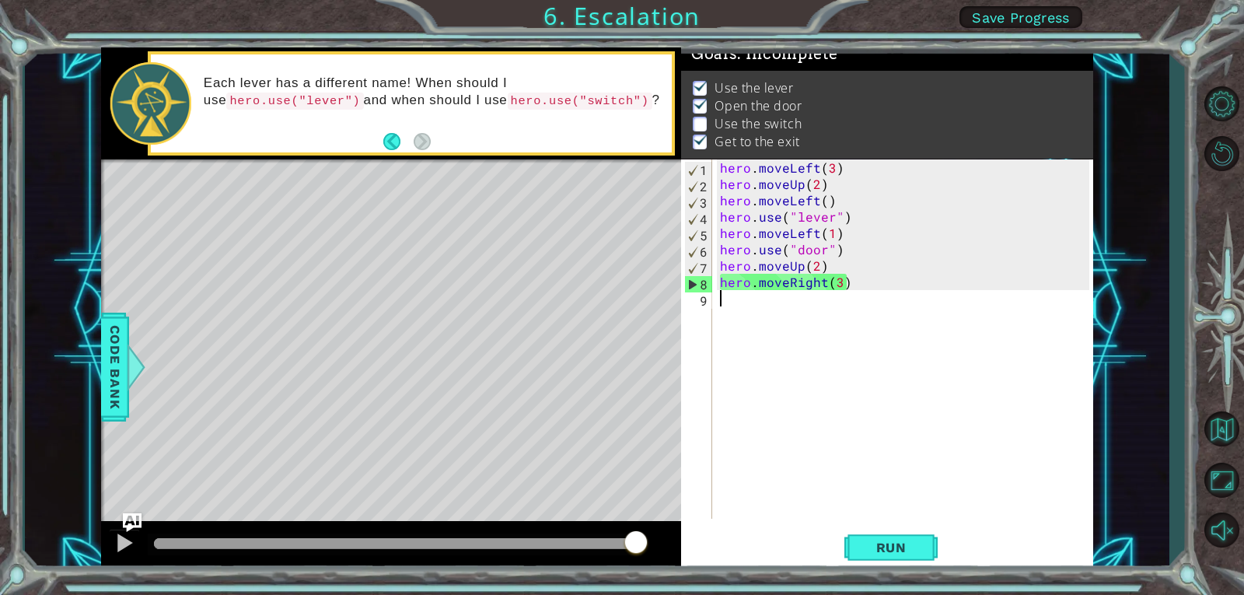
click at [836, 289] on div "hero . moveLeft ( 3 ) hero . moveUp ( 2 ) hero . moveLeft ( ) hero . use ( "lev…" at bounding box center [907, 355] width 380 height 392
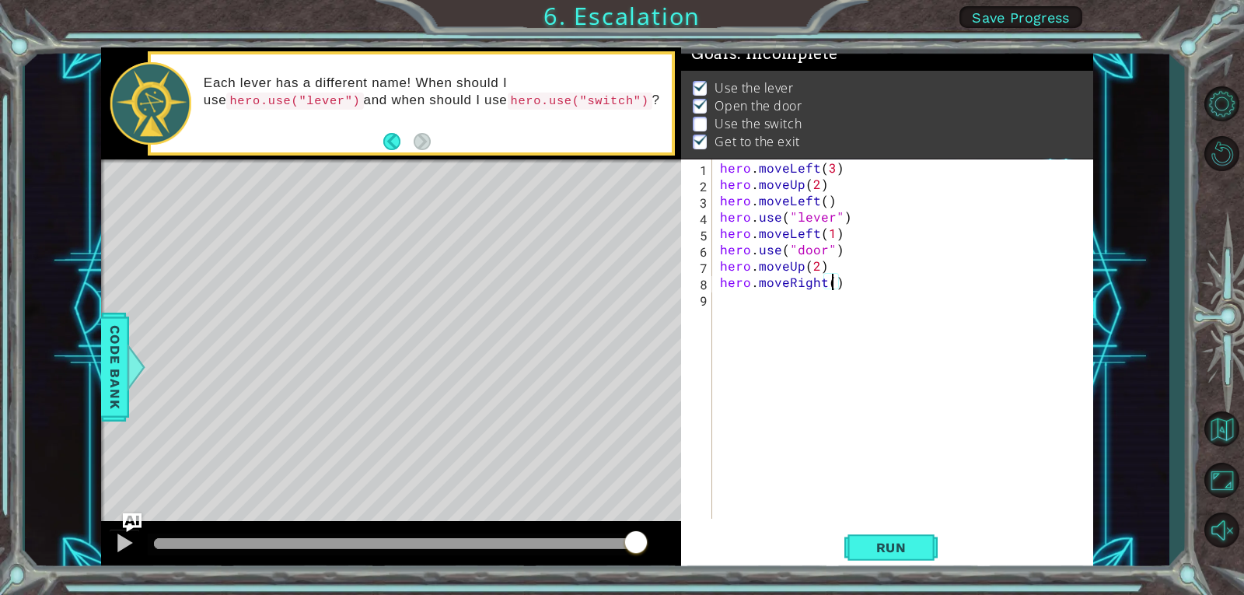
type textarea "hero.moveRight(2)"
click at [823, 309] on div "hero . moveLeft ( 3 ) hero . moveUp ( 2 ) hero . moveLeft ( ) hero . use ( "lev…" at bounding box center [907, 355] width 380 height 392
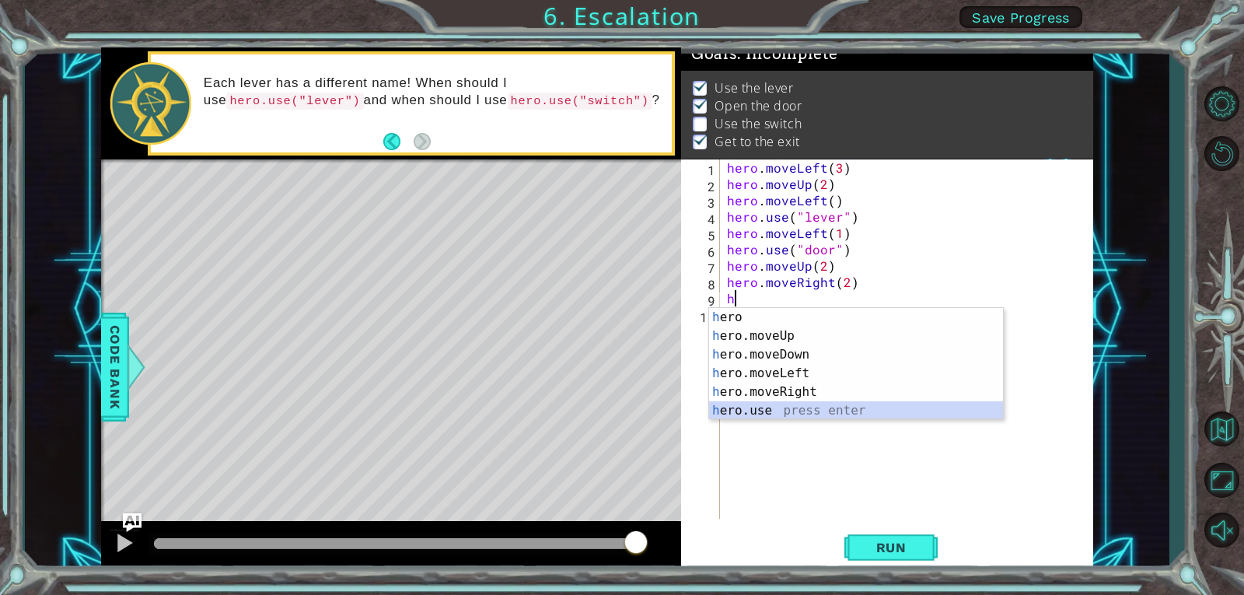
click at [836, 410] on div "h ero press enter h ero.moveUp press enter h ero.moveDown press enter h ero.mov…" at bounding box center [856, 382] width 294 height 149
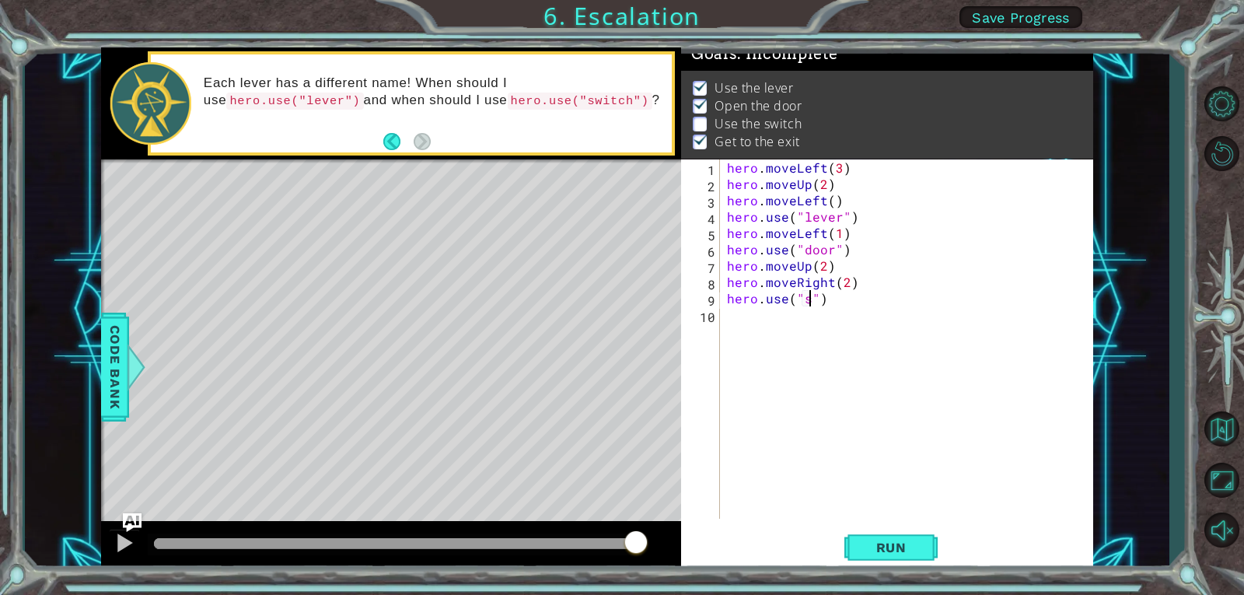
scroll to position [0, 5]
type textarea "hero.use("switch")"
click at [737, 318] on div "hero . moveLeft ( 3 ) hero . moveUp ( 2 ) hero . moveLeft ( ) hero . use ( "lev…" at bounding box center [910, 355] width 373 height 392
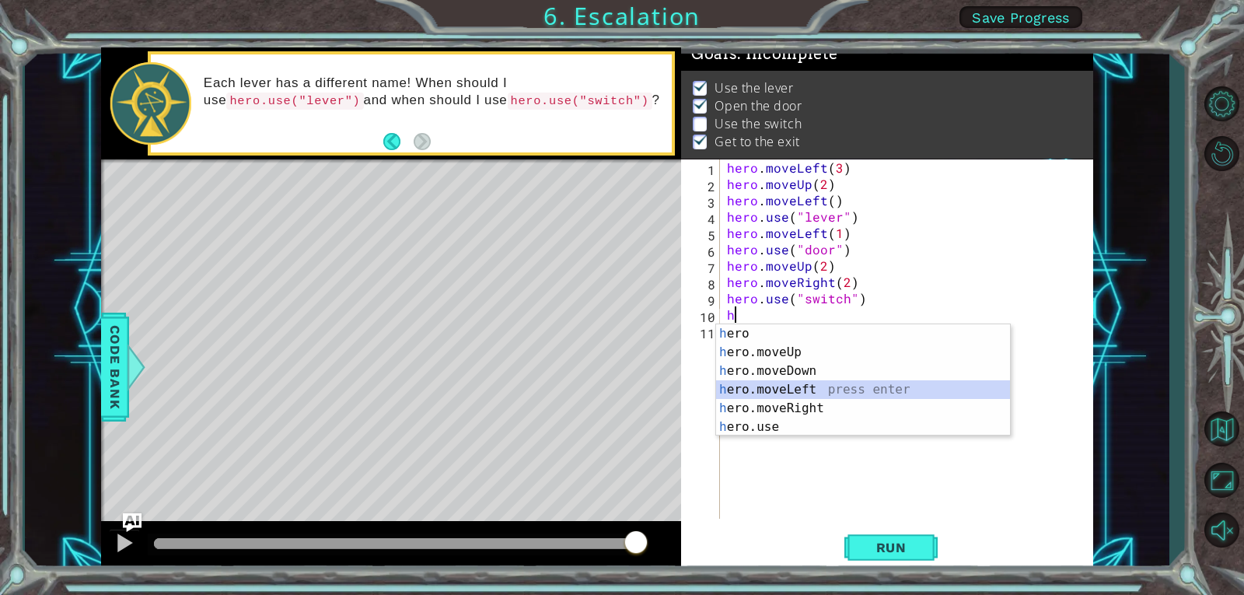
click at [809, 386] on div "h ero press enter h ero.moveUp press enter h ero.moveDown press enter h ero.mov…" at bounding box center [863, 398] width 294 height 149
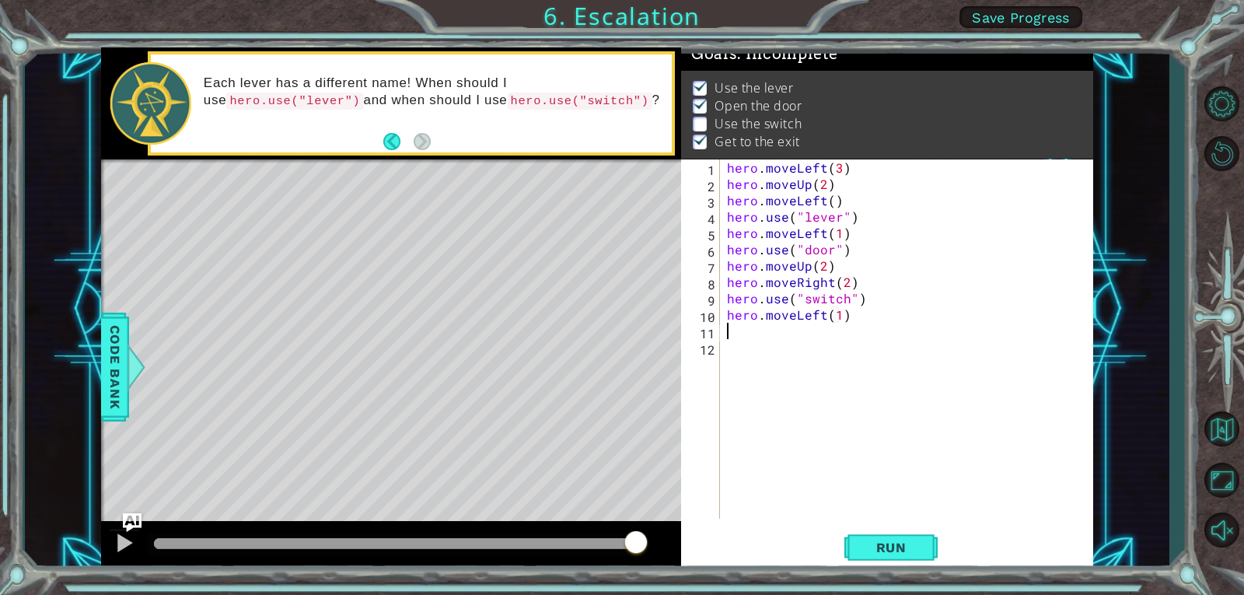
scroll to position [0, 7]
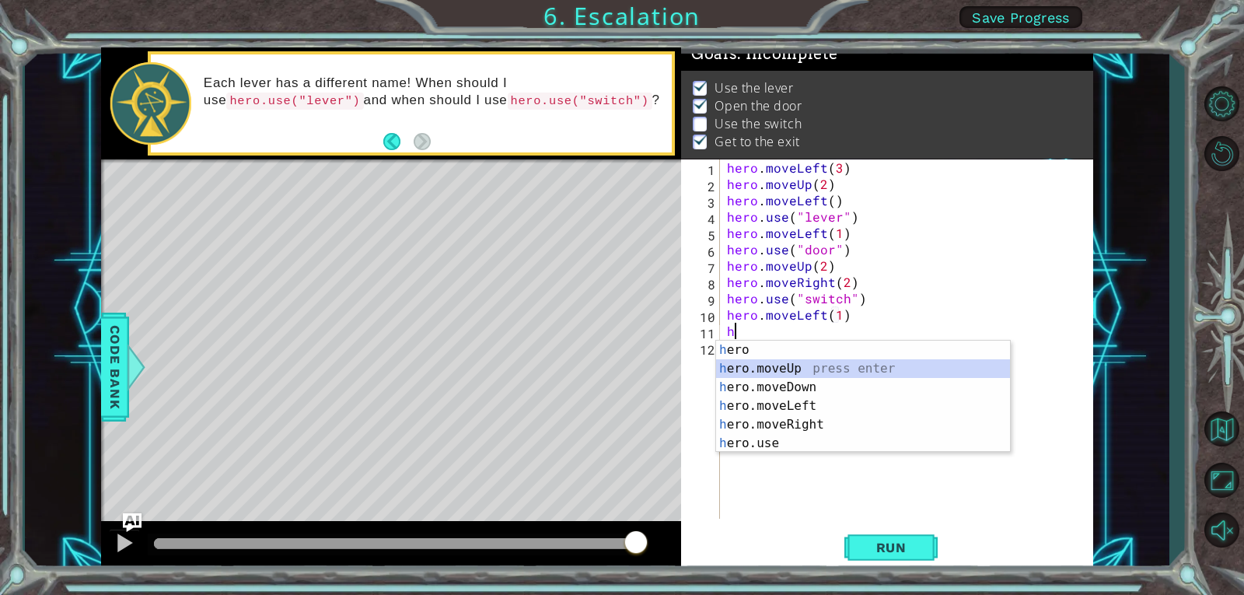
click at [787, 372] on div "h ero press enter h ero.moveUp press enter h ero.moveDown press enter h ero.mov…" at bounding box center [863, 414] width 294 height 149
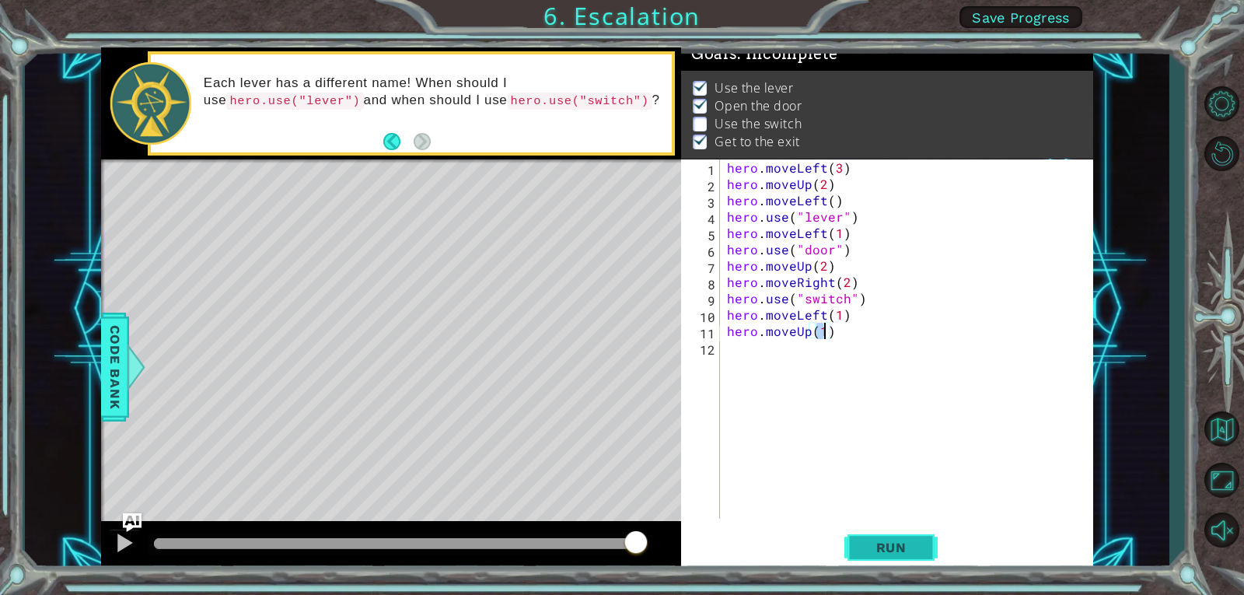
click at [905, 553] on span "Run" at bounding box center [890, 547] width 61 height 16
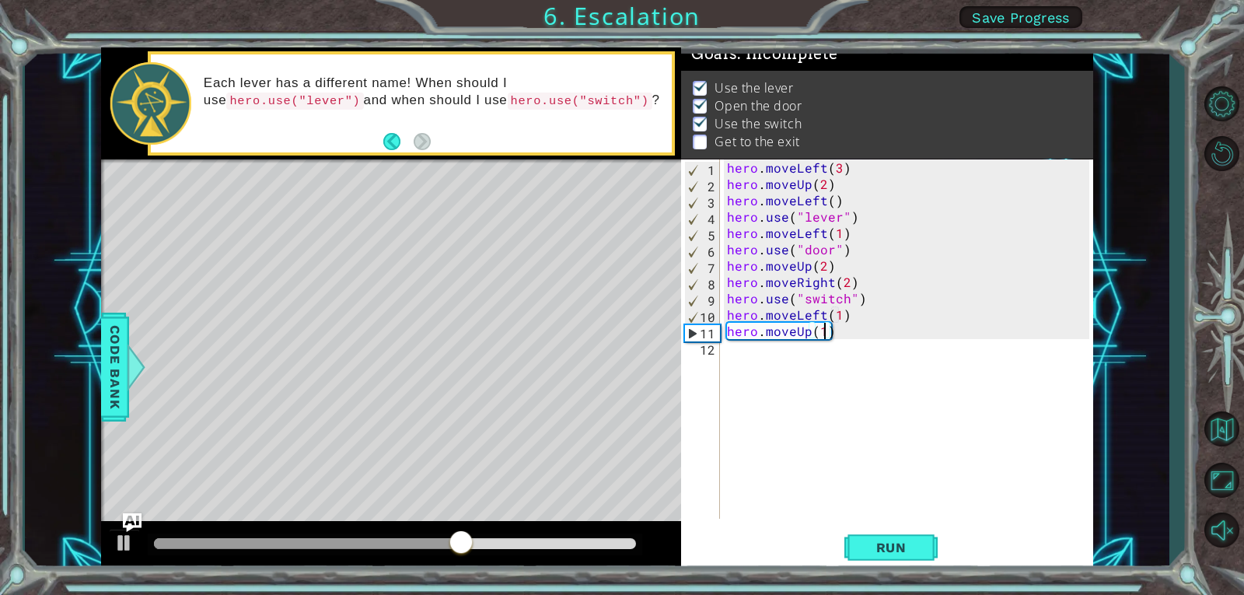
click at [823, 323] on div "hero . moveLeft ( 3 ) hero . moveUp ( 2 ) hero . moveLeft ( ) hero . use ( "lev…" at bounding box center [910, 355] width 373 height 392
click at [818, 314] on div "hero . moveLeft ( 3 ) hero . moveUp ( 2 ) hero . moveLeft ( ) hero . use ( "lev…" at bounding box center [910, 355] width 373 height 392
click at [823, 314] on div "hero . moveLeft ( 3 ) hero . moveUp ( 2 ) hero . moveLeft ( ) hero . use ( "lev…" at bounding box center [910, 355] width 373 height 392
click at [865, 332] on div "hero.moveRight press enter" at bounding box center [863, 352] width 294 height 56
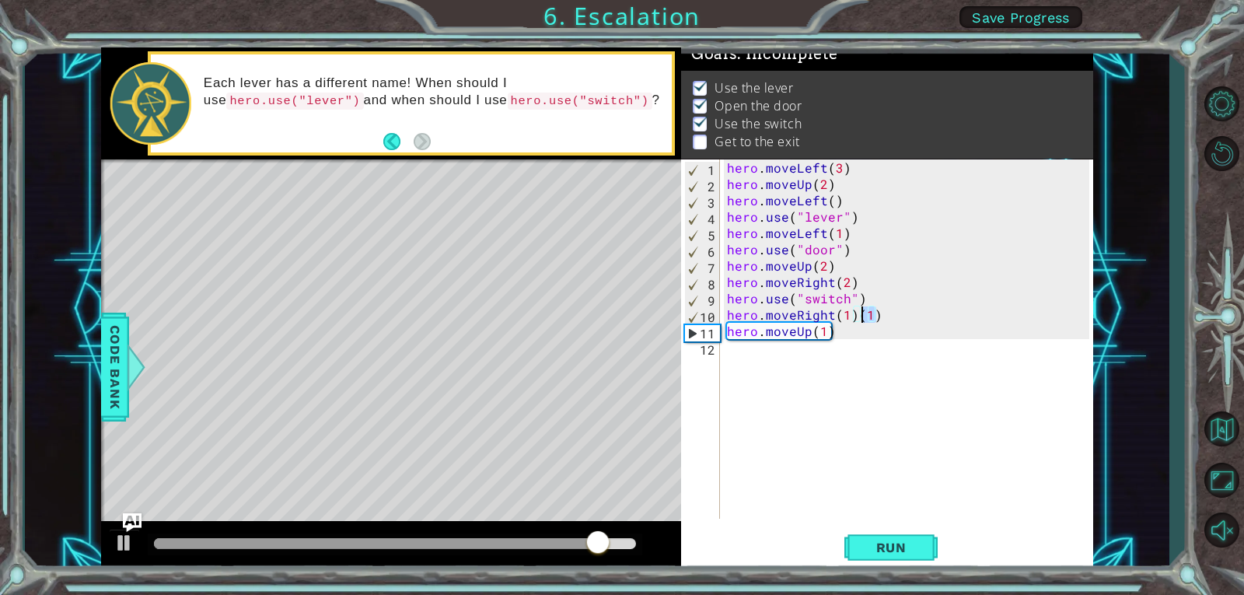
drag, startPoint x: 882, startPoint y: 313, endPoint x: 857, endPoint y: 319, distance: 25.6
click at [857, 319] on div "hero . moveLeft ( 3 ) hero . moveUp ( 2 ) hero . moveLeft ( ) hero . use ( "lev…" at bounding box center [910, 355] width 373 height 392
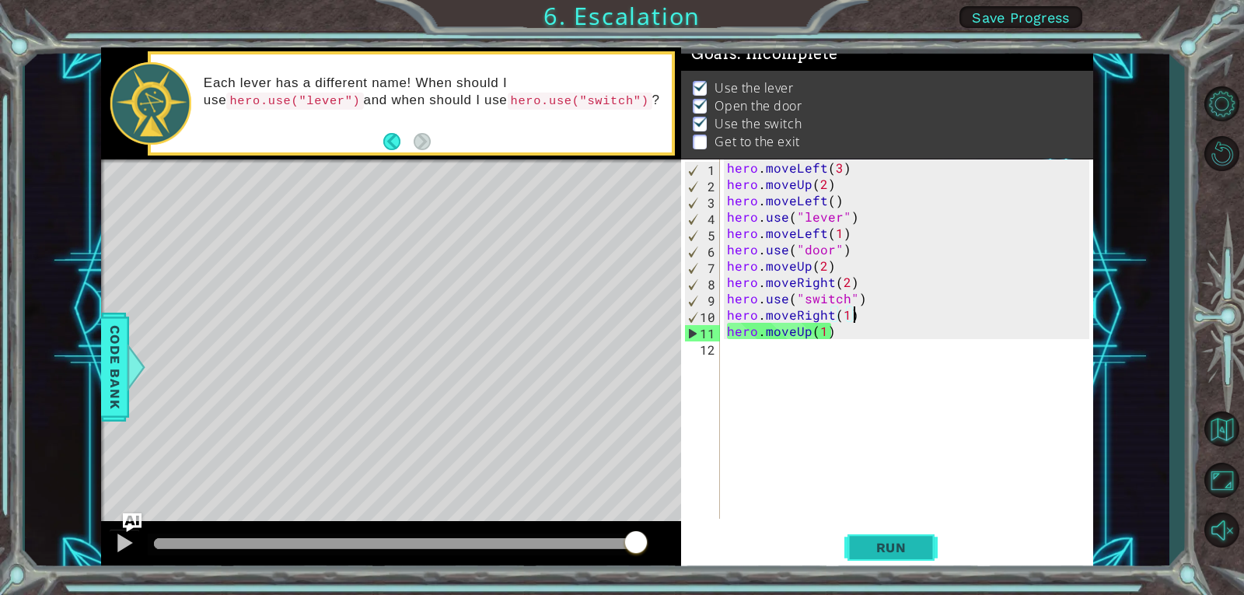
type textarea "hero.moveRight(1)"
click at [931, 546] on button "Run" at bounding box center [890, 546] width 93 height 41
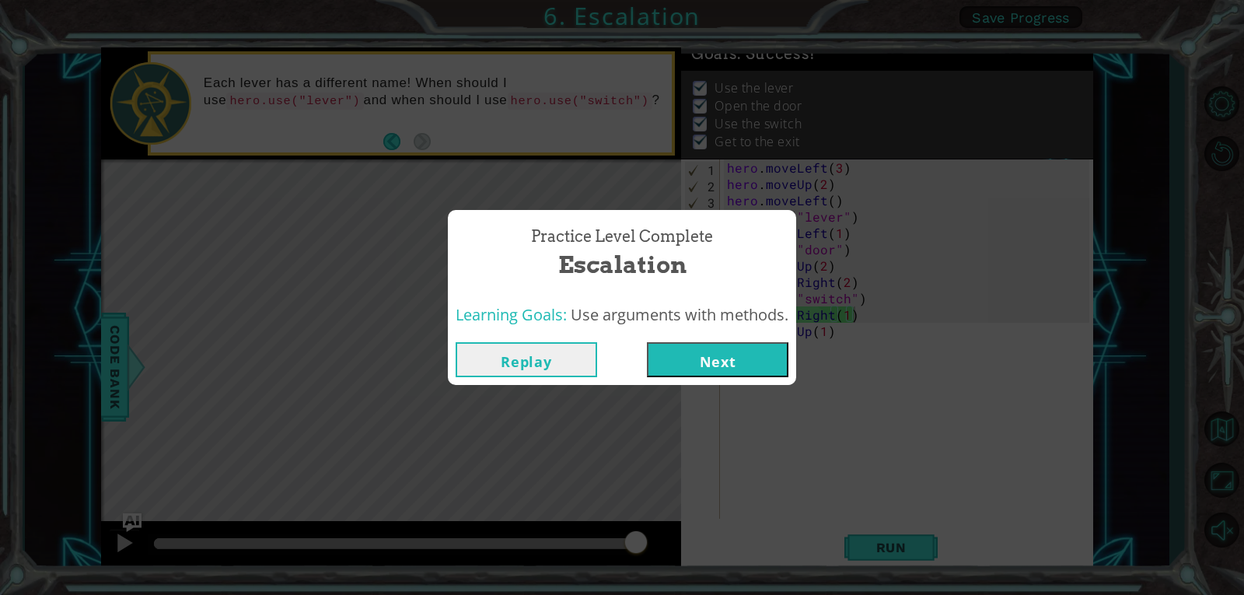
click at [736, 359] on button "Next" at bounding box center [717, 359] width 141 height 35
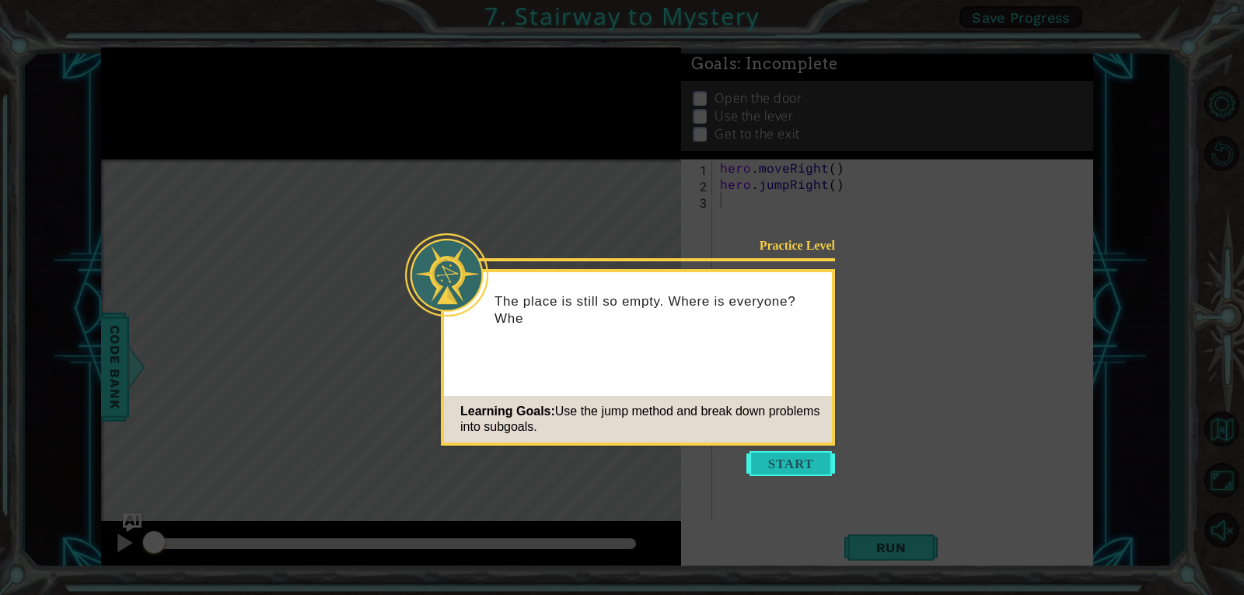
click at [810, 468] on button "Start" at bounding box center [790, 463] width 89 height 25
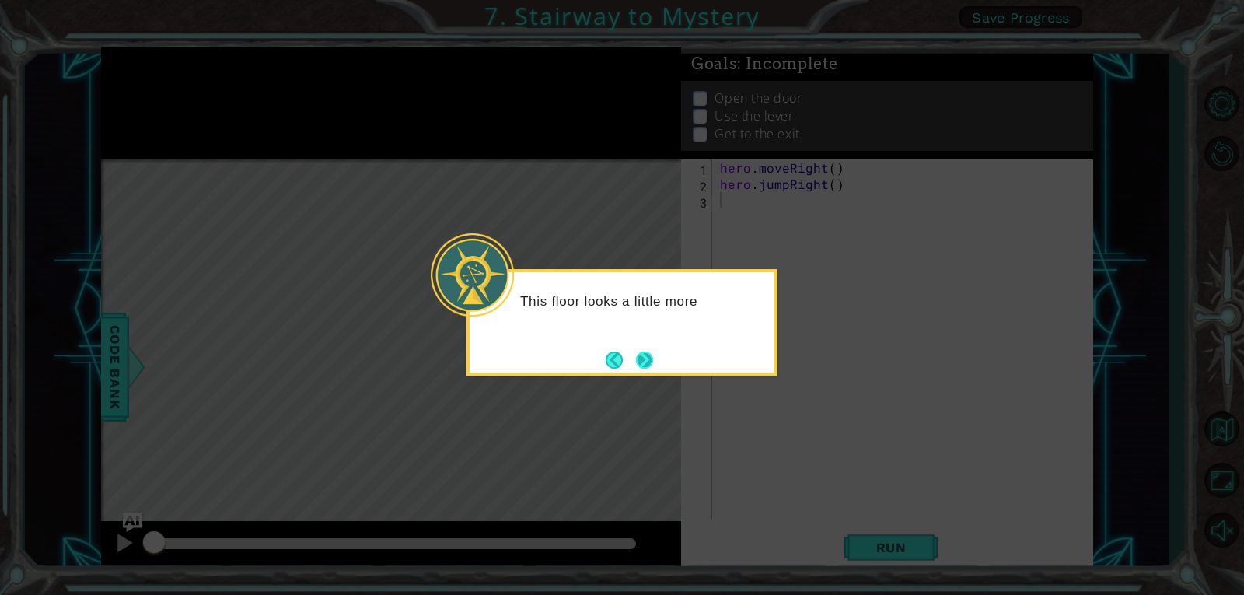
click at [653, 359] on button "Next" at bounding box center [644, 359] width 17 height 17
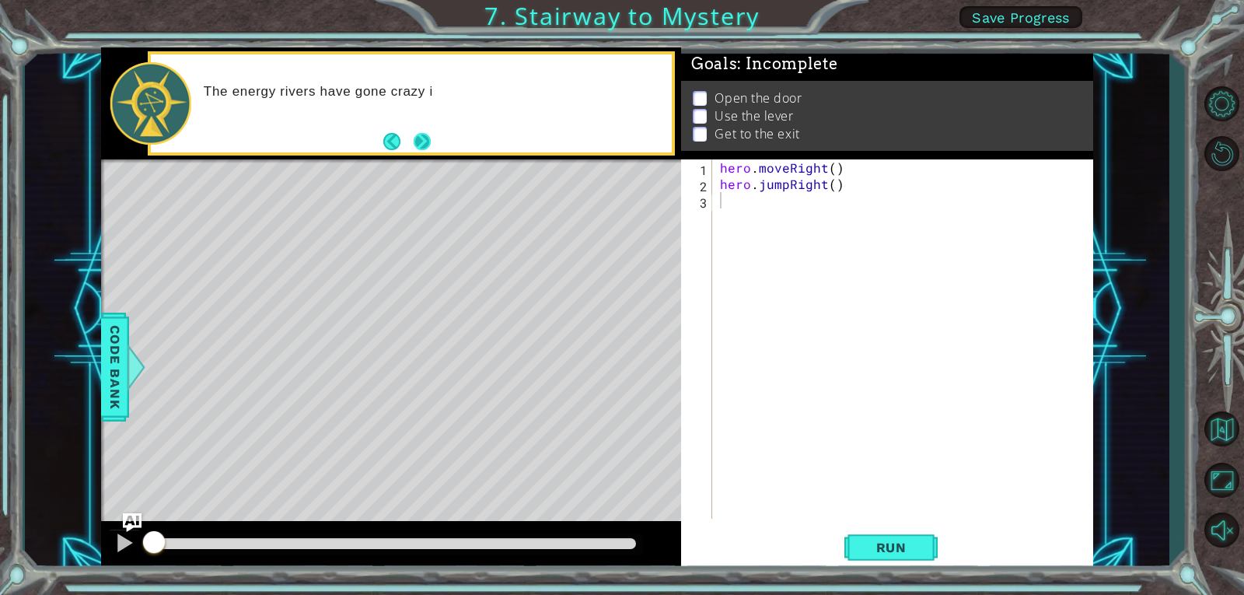
click at [422, 135] on button "Next" at bounding box center [421, 141] width 17 height 17
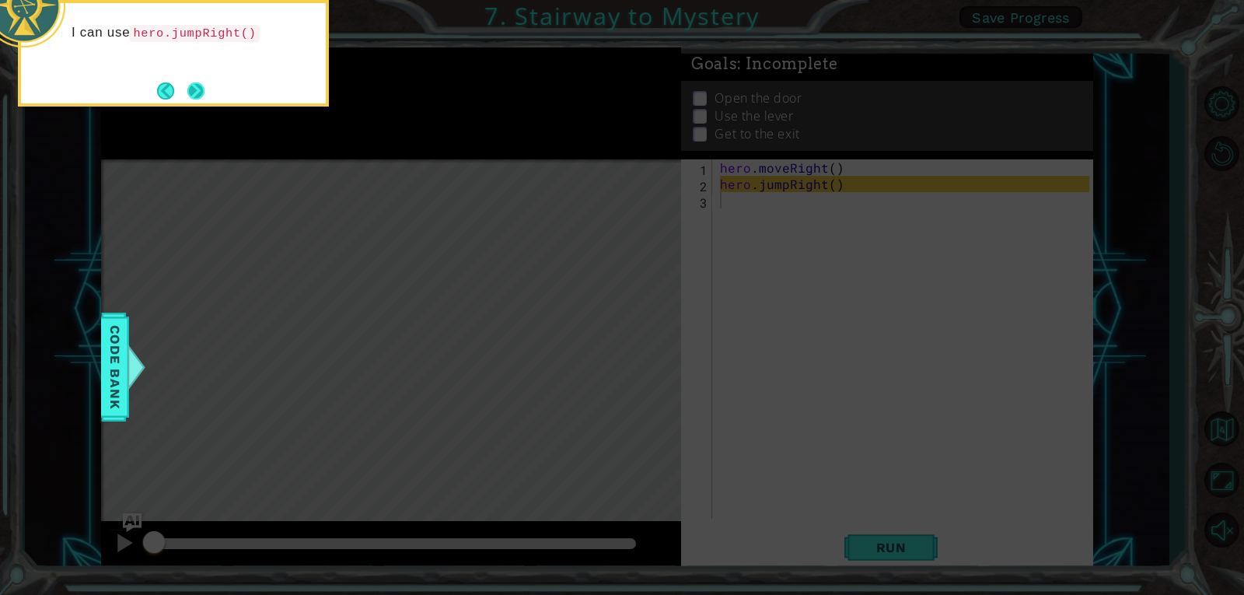
click at [192, 92] on button "Next" at bounding box center [195, 90] width 17 height 17
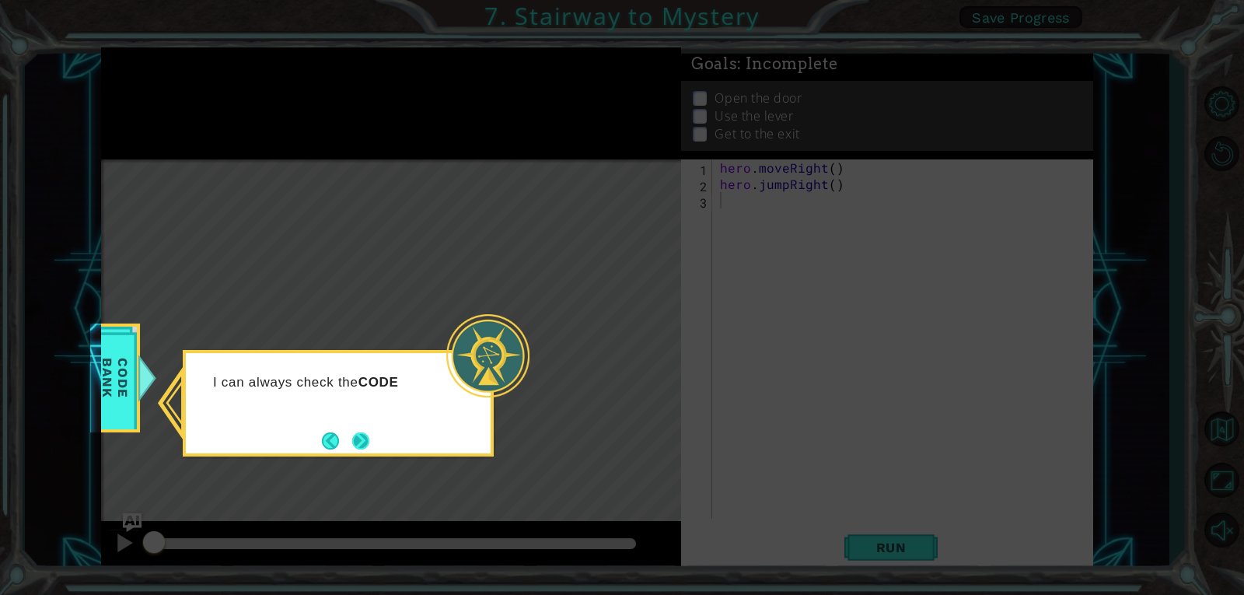
click at [357, 433] on button "Next" at bounding box center [360, 440] width 17 height 17
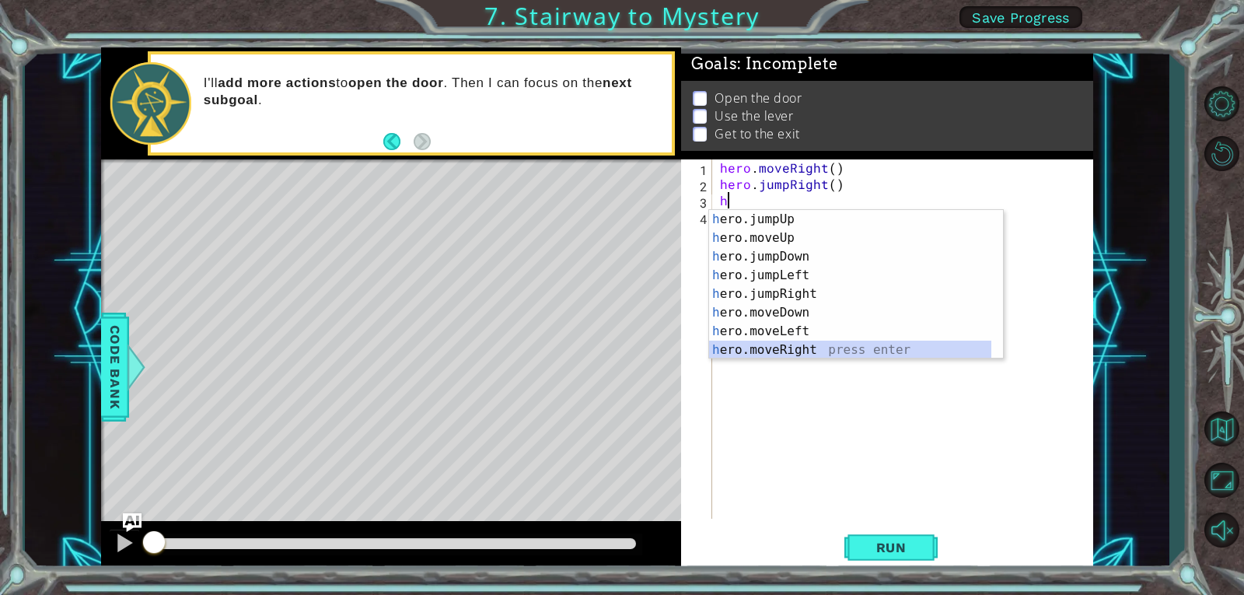
click at [859, 340] on div "h ero.jumpUp press enter h ero.moveUp press enter h ero.jumpDown press enter h …" at bounding box center [850, 303] width 282 height 187
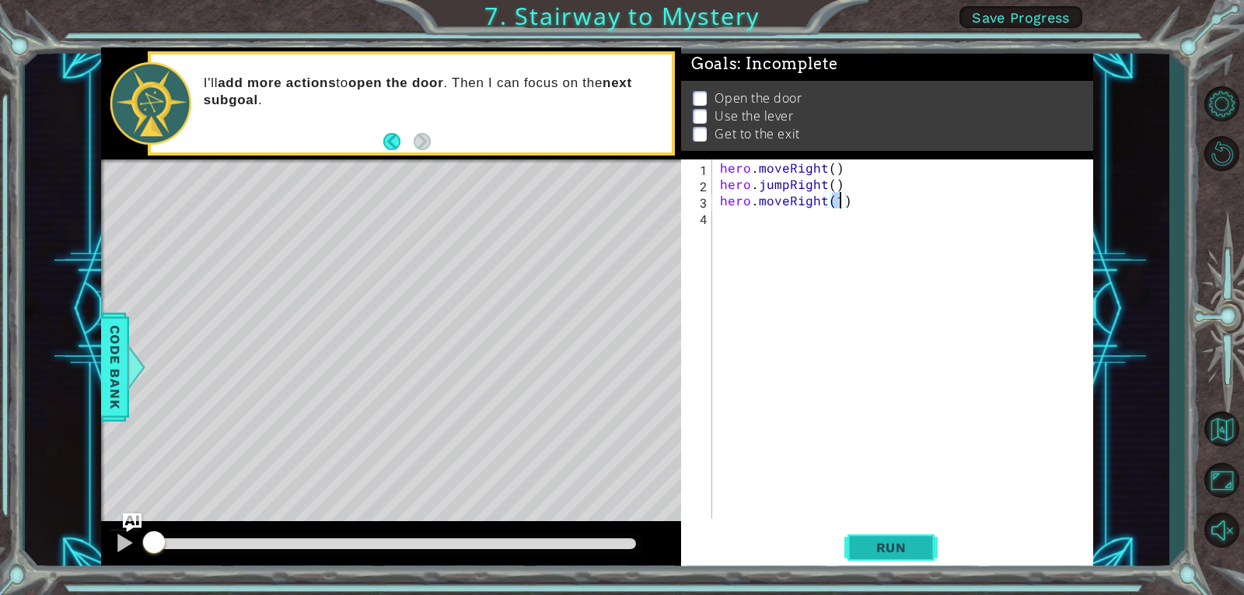
type textarea "hero.moveRight(1)"
click at [923, 566] on button "Run" at bounding box center [890, 546] width 93 height 41
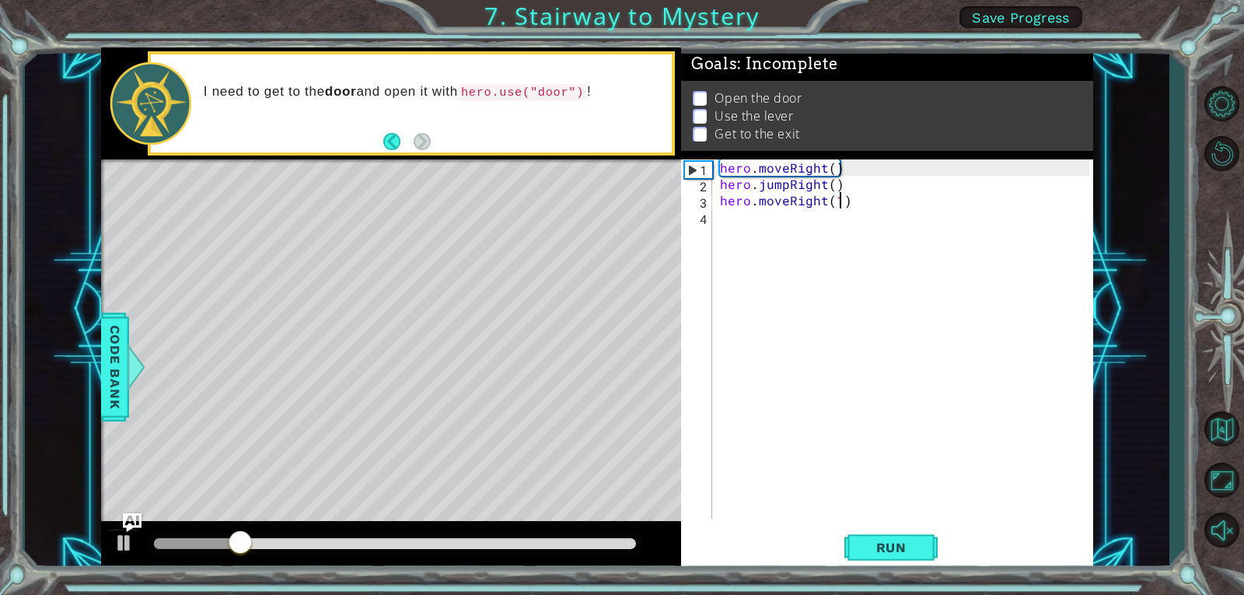
click at [792, 237] on div "hero . moveRight ( ) hero . jumpRight ( ) hero . moveRight ( 1 )" at bounding box center [907, 355] width 380 height 392
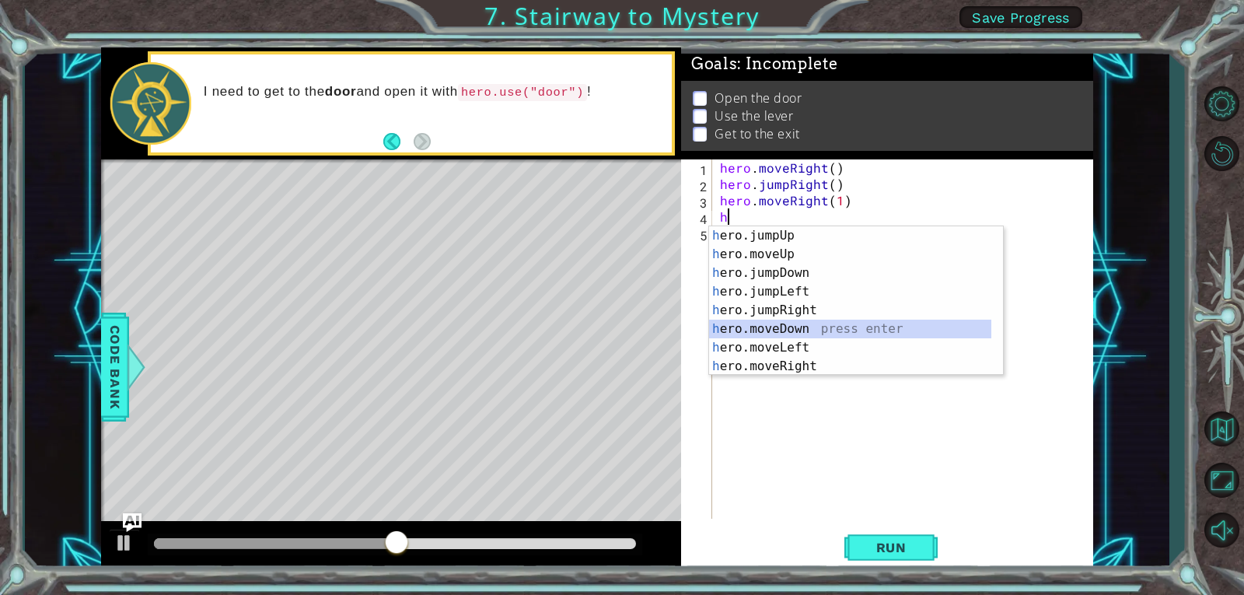
click at [838, 337] on div "h ero.jumpUp press enter h ero.moveUp press enter h ero.jumpDown press enter h …" at bounding box center [850, 319] width 282 height 187
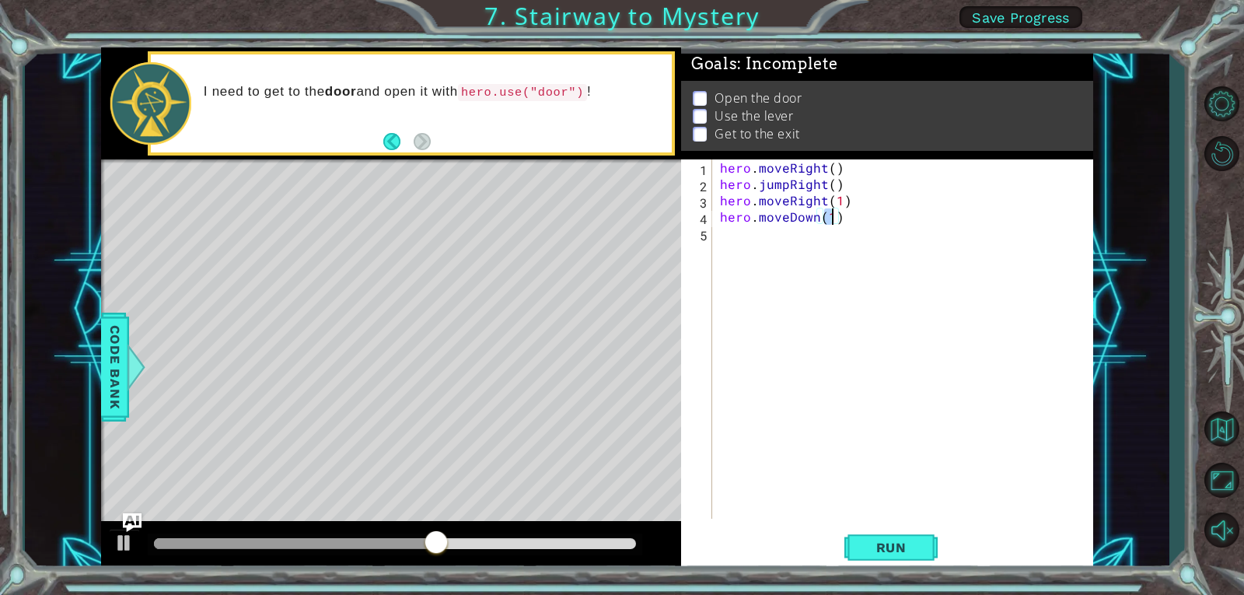
click at [811, 222] on div "hero . moveRight ( ) hero . jumpRight ( ) hero . moveRight ( 1 ) hero . moveDow…" at bounding box center [907, 355] width 380 height 392
click at [816, 212] on div "hero . moveRight ( ) hero . jumpRight ( ) hero . moveRight ( 1 ) hero . moveDow…" at bounding box center [907, 355] width 380 height 392
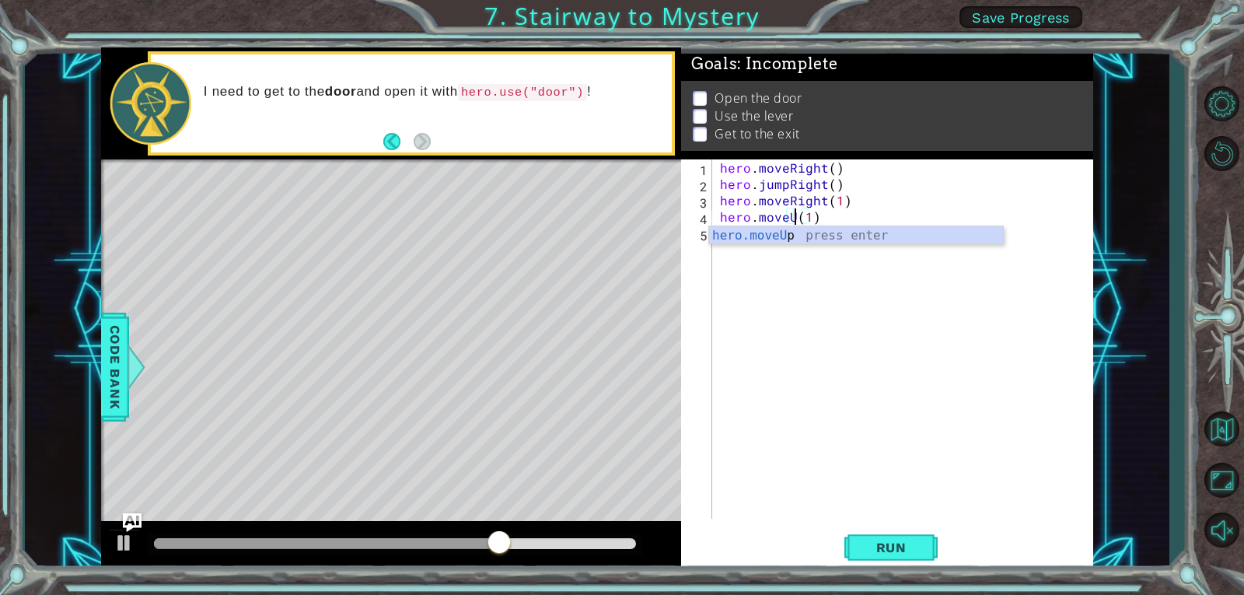
scroll to position [0, 5]
type textarea "hero.moveUp(1)"
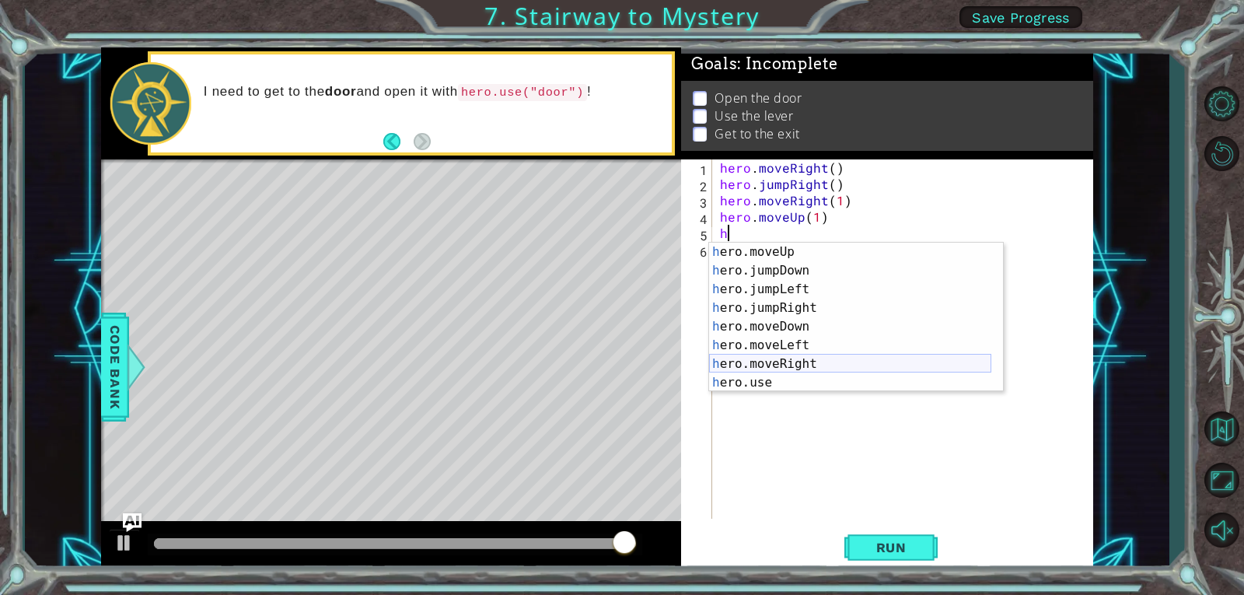
scroll to position [19, 0]
click at [782, 376] on div "h ero.moveUp press enter h ero.jumpDown press enter h ero.jumpLeft press enter …" at bounding box center [850, 335] width 282 height 187
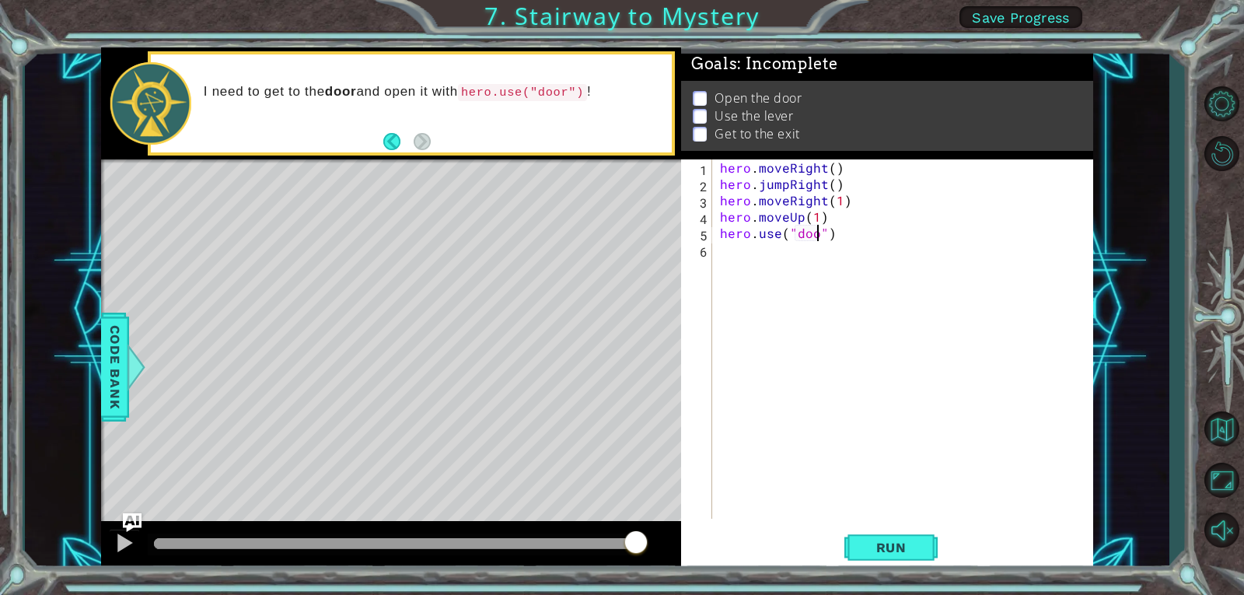
type textarea "hero.use("door")"
click at [756, 263] on div "hero . moveRight ( ) hero . jumpRight ( ) hero . moveRight ( 1 ) hero . moveUp …" at bounding box center [907, 355] width 380 height 392
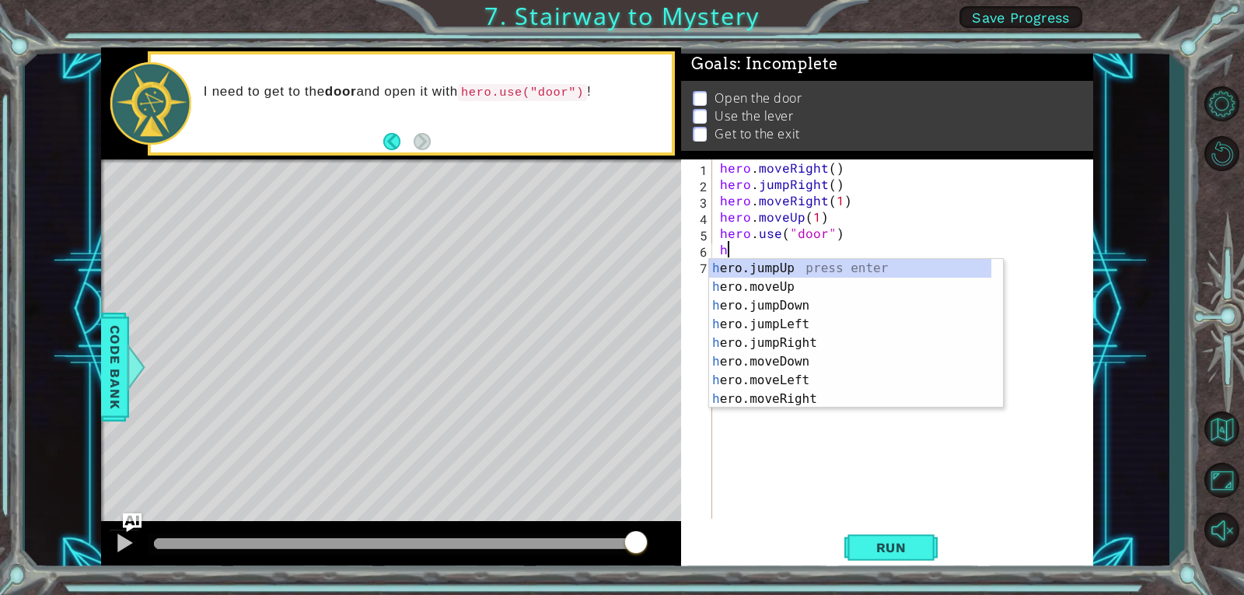
scroll to position [0, 0]
click at [790, 291] on div "h ero.jumpUp press enter h ero.moveUp press enter h ero.jumpDown press enter h …" at bounding box center [850, 352] width 282 height 187
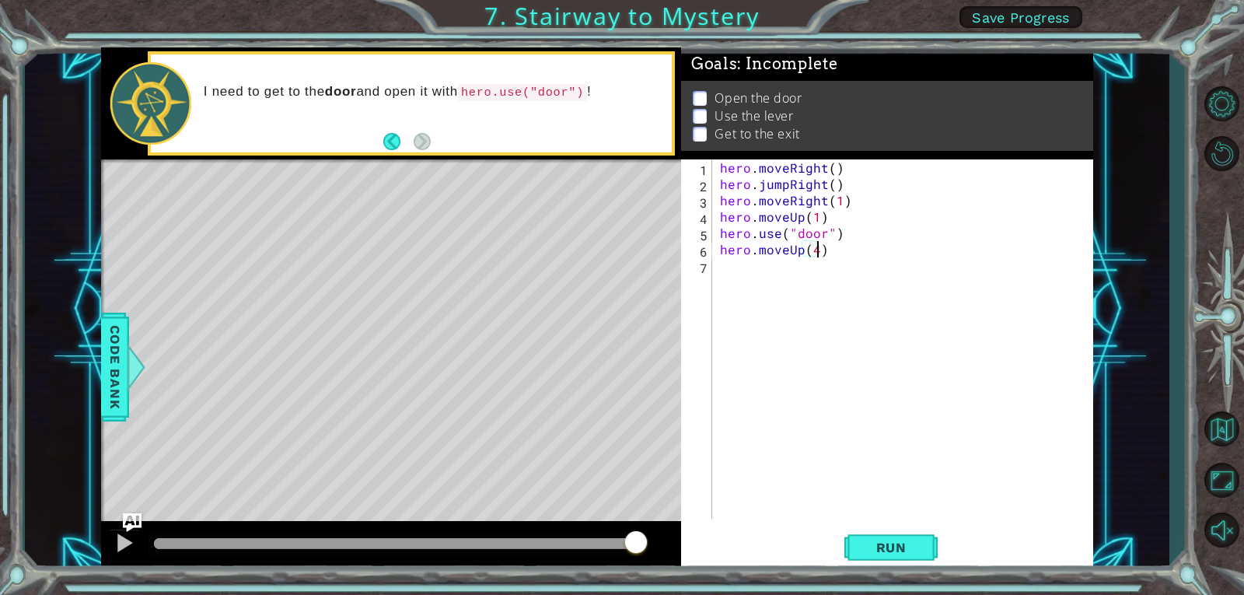
scroll to position [0, 5]
type textarea "hero.moveUp(2)"
click at [778, 261] on div "hero . moveRight ( ) hero . jumpRight ( ) hero . moveRight ( 1 ) hero . moveUp …" at bounding box center [907, 355] width 380 height 392
click at [830, 191] on div "hero . moveRight ( ) hero . jumpRight ( ) hero . moveRight ( 1 ) hero . moveUp …" at bounding box center [907, 355] width 380 height 392
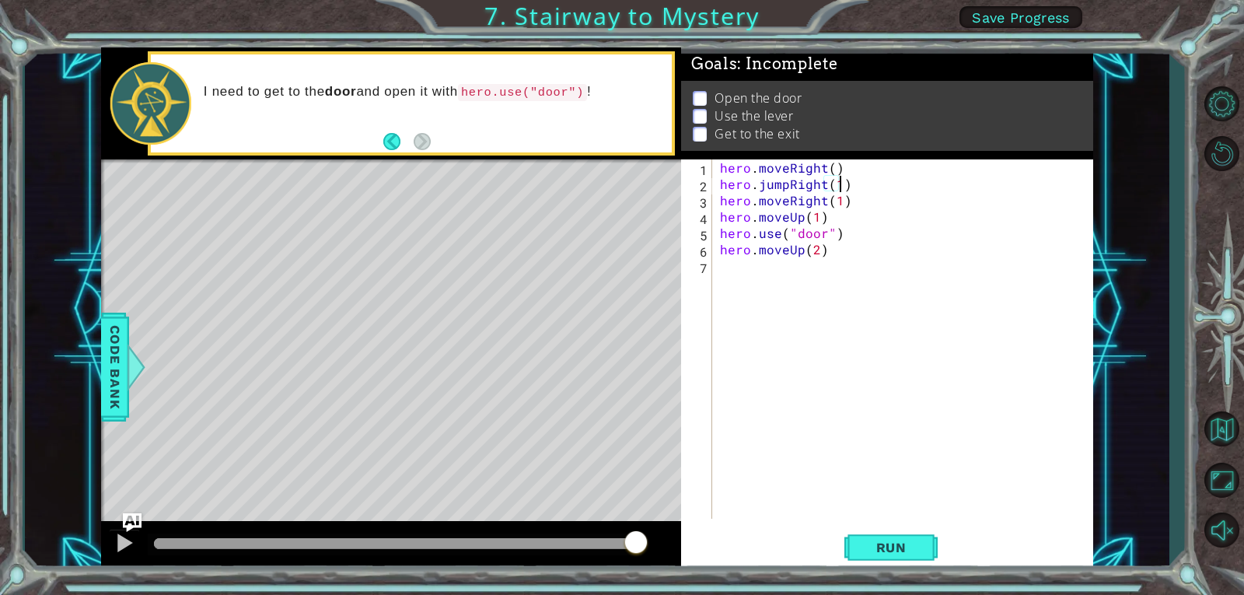
scroll to position [0, 7]
click at [831, 169] on div "hero . moveRight ( ) hero . jumpRight ( 1 ) hero . moveRight ( 1 ) hero . moveU…" at bounding box center [907, 355] width 380 height 392
type textarea "hero.moveRight(1)"
click at [717, 270] on div "hero . moveRight ( 1 ) hero . jumpRight ( 1 ) hero . moveRight ( 1 ) hero . mov…" at bounding box center [907, 355] width 380 height 392
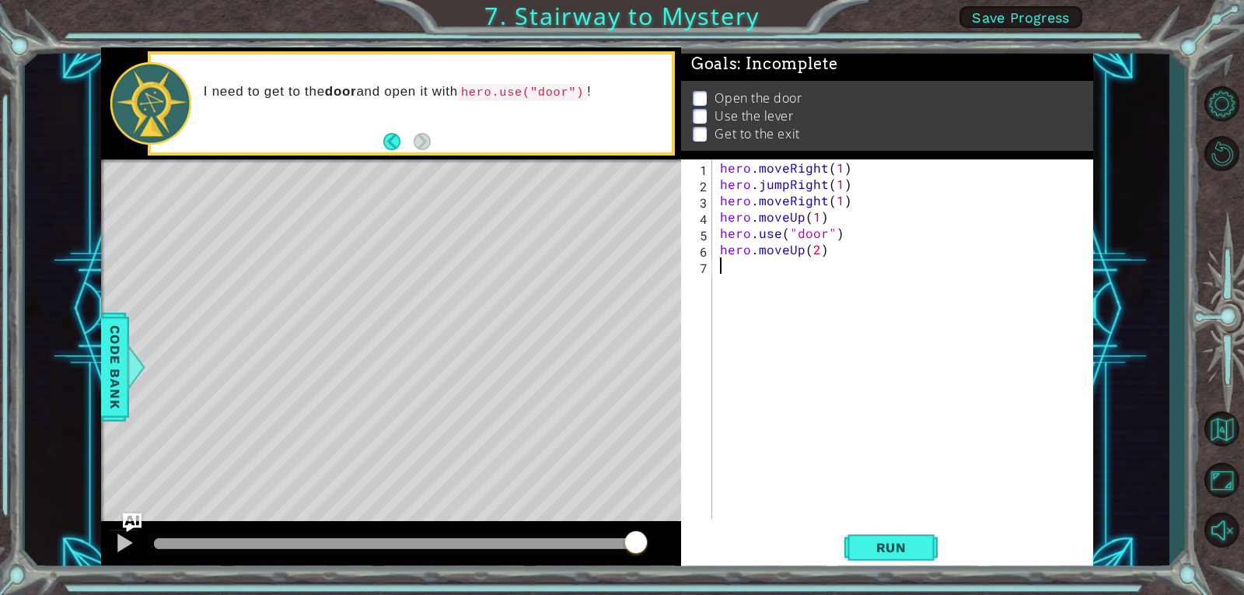
type textarea "h"
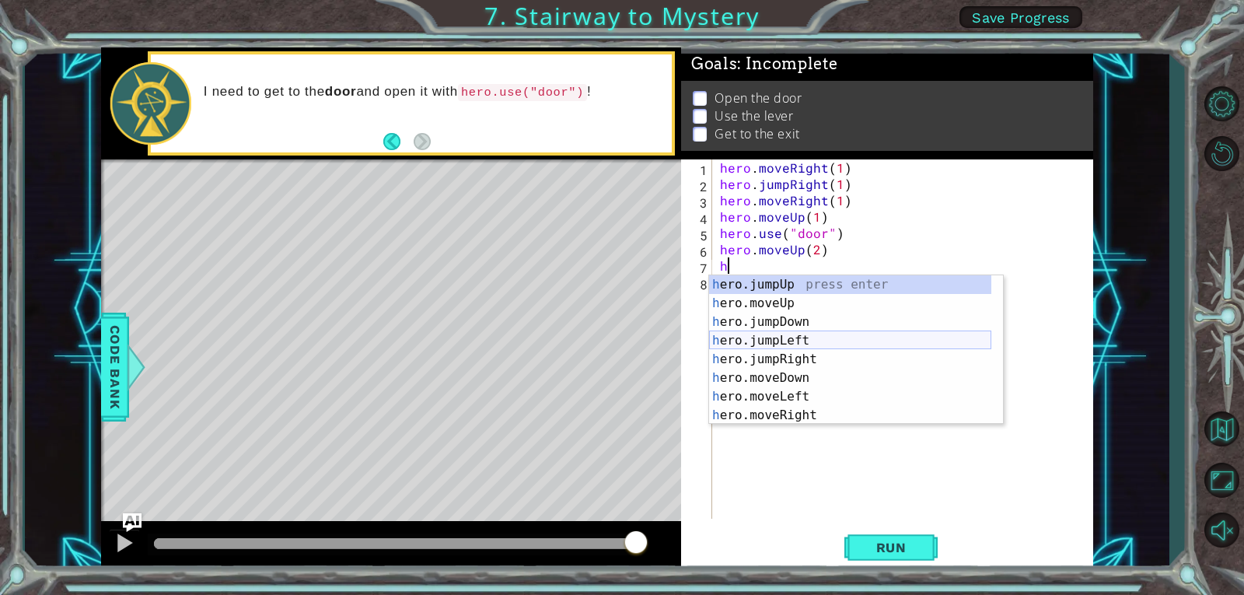
click at [803, 344] on div "h ero.jumpUp press enter h ero.moveUp press enter h ero.jumpDown press enter h …" at bounding box center [850, 368] width 282 height 187
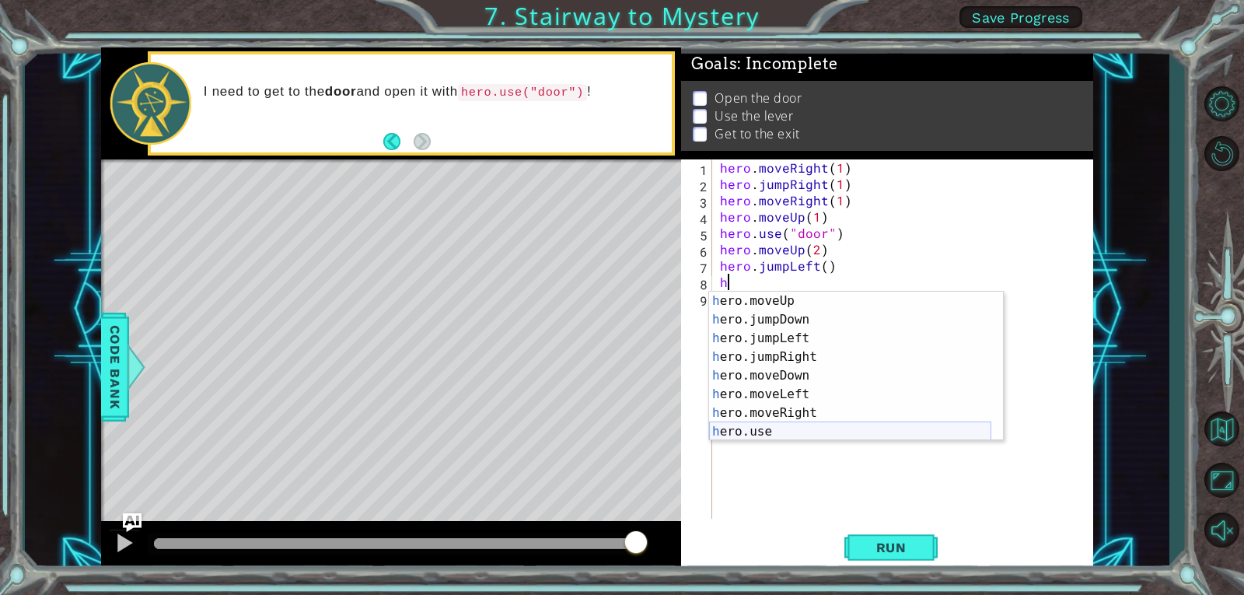
scroll to position [19, 0]
click at [808, 426] on div "h ero.moveUp press enter h ero.jumpDown press enter h ero.jumpLeft press enter …" at bounding box center [850, 384] width 282 height 187
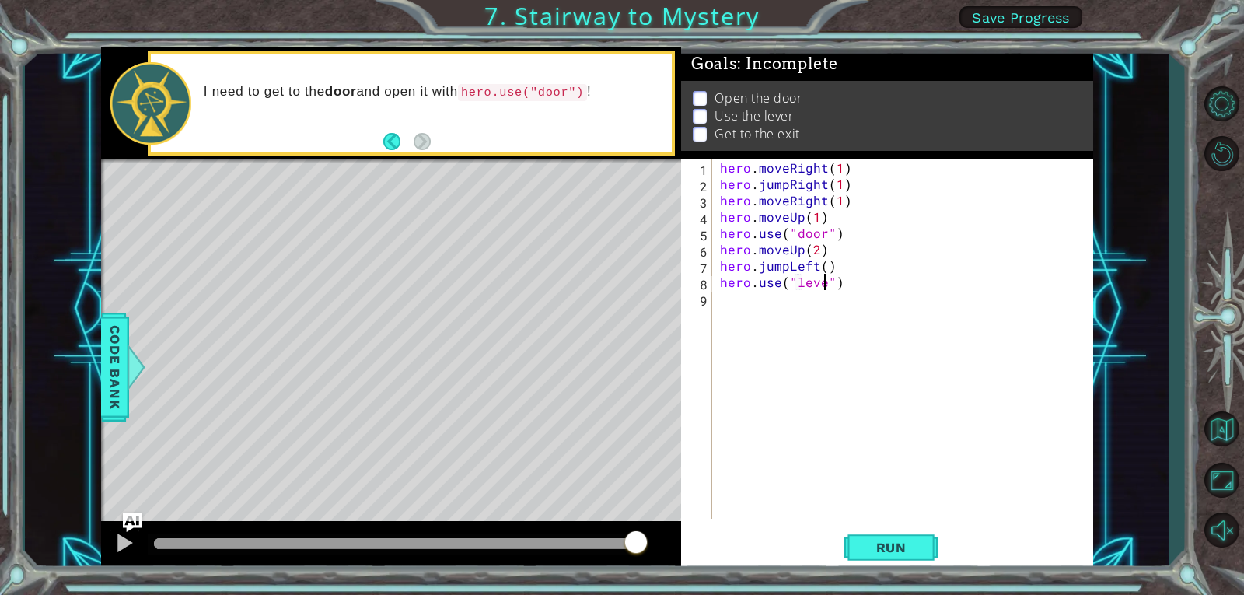
type textarea "hero.use("lever")"
click at [738, 305] on div "hero . moveRight ( 1 ) hero . jumpRight ( 1 ) hero . moveRight ( 1 ) hero . mov…" at bounding box center [907, 355] width 380 height 392
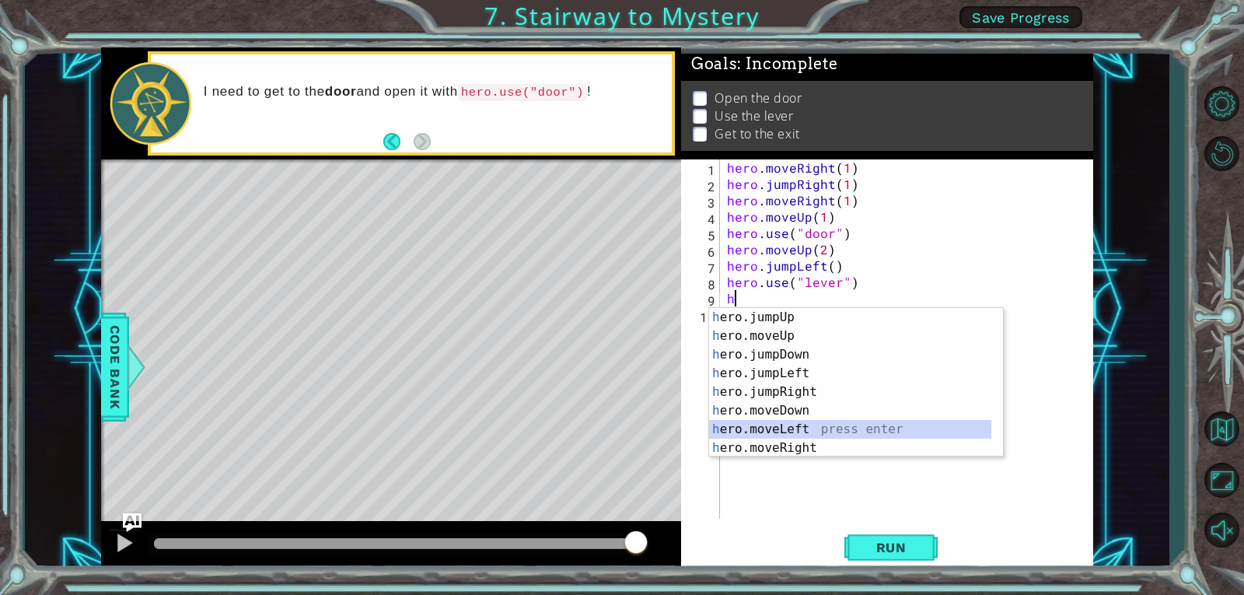
click at [815, 429] on div "h ero.jumpUp press enter h ero.moveUp press enter h ero.jumpDown press enter h …" at bounding box center [850, 401] width 282 height 187
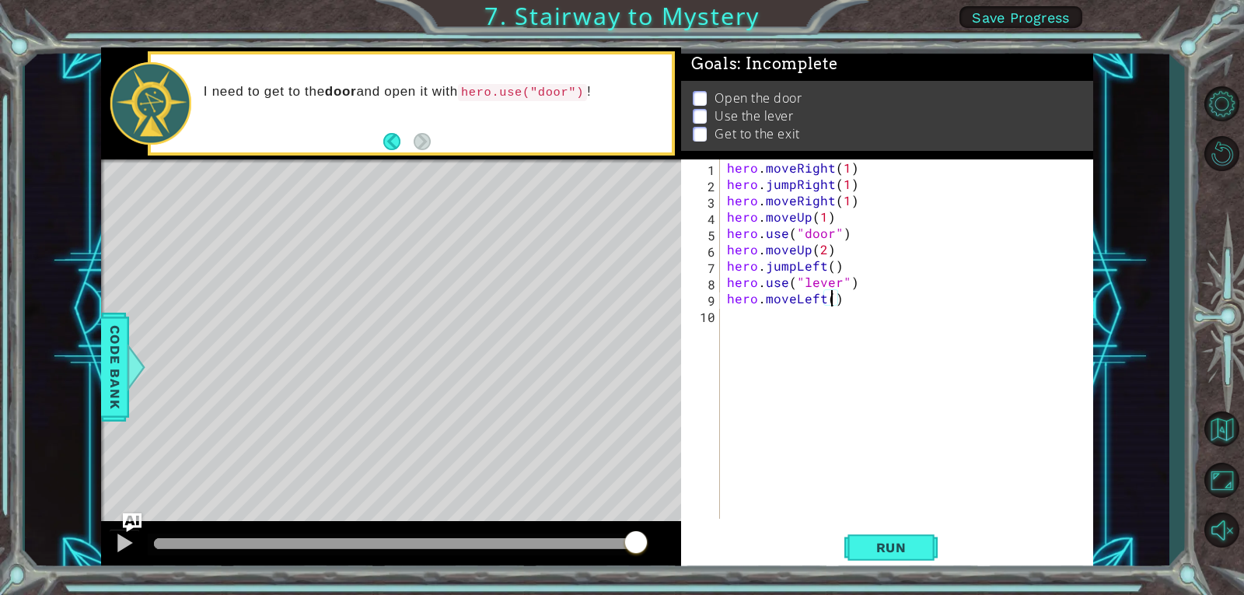
type textarea "hero.moveLeft(2)"
click at [730, 308] on div "hero . moveRight ( 1 ) hero . jumpRight ( 1 ) hero . moveRight ( 1 ) hero . mov…" at bounding box center [910, 355] width 373 height 392
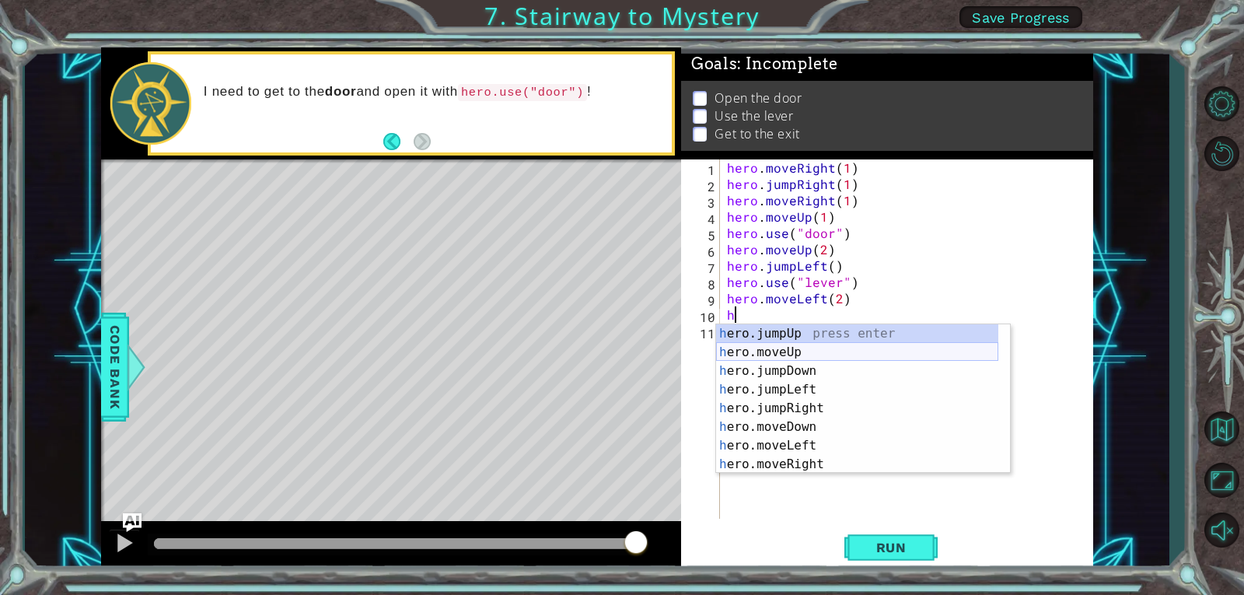
click at [817, 354] on div "h ero.jumpUp press enter h ero.moveUp press enter h ero.jumpDown press enter h …" at bounding box center [857, 417] width 282 height 187
type textarea "hero.moveUp(1)"
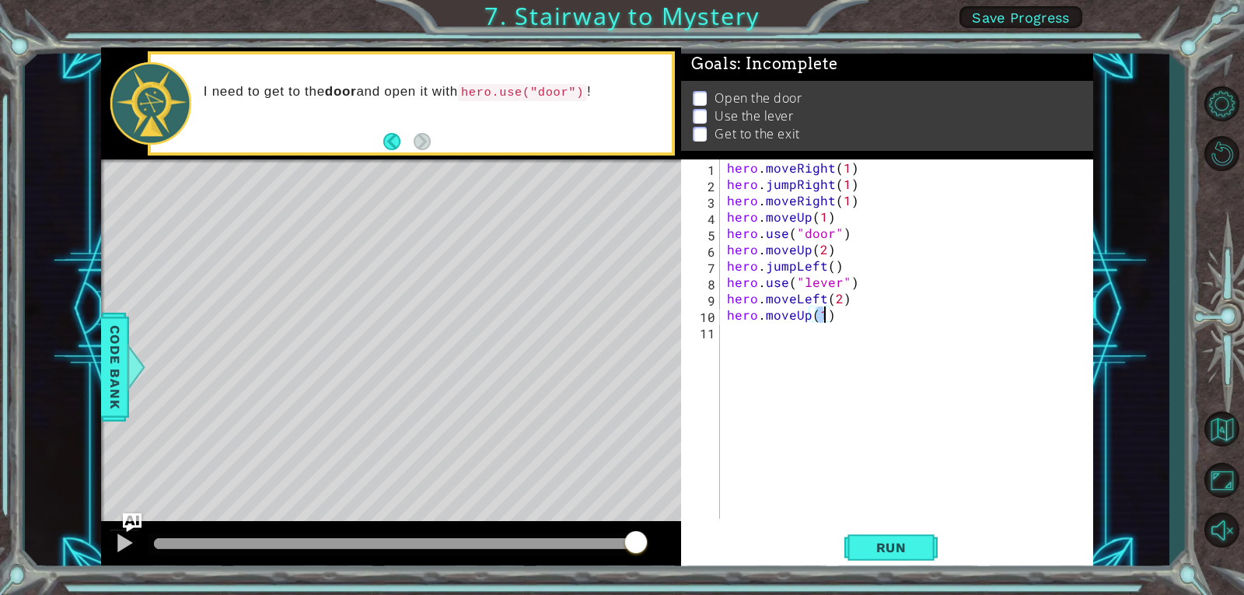
click at [776, 348] on div "hero . moveRight ( 1 ) hero . jumpRight ( 1 ) hero . moveRight ( 1 ) hero . mov…" at bounding box center [910, 355] width 373 height 392
click at [790, 321] on div "hero . moveRight ( 1 ) hero . jumpRight ( 1 ) hero . moveRight ( 1 ) hero . mov…" at bounding box center [910, 355] width 373 height 392
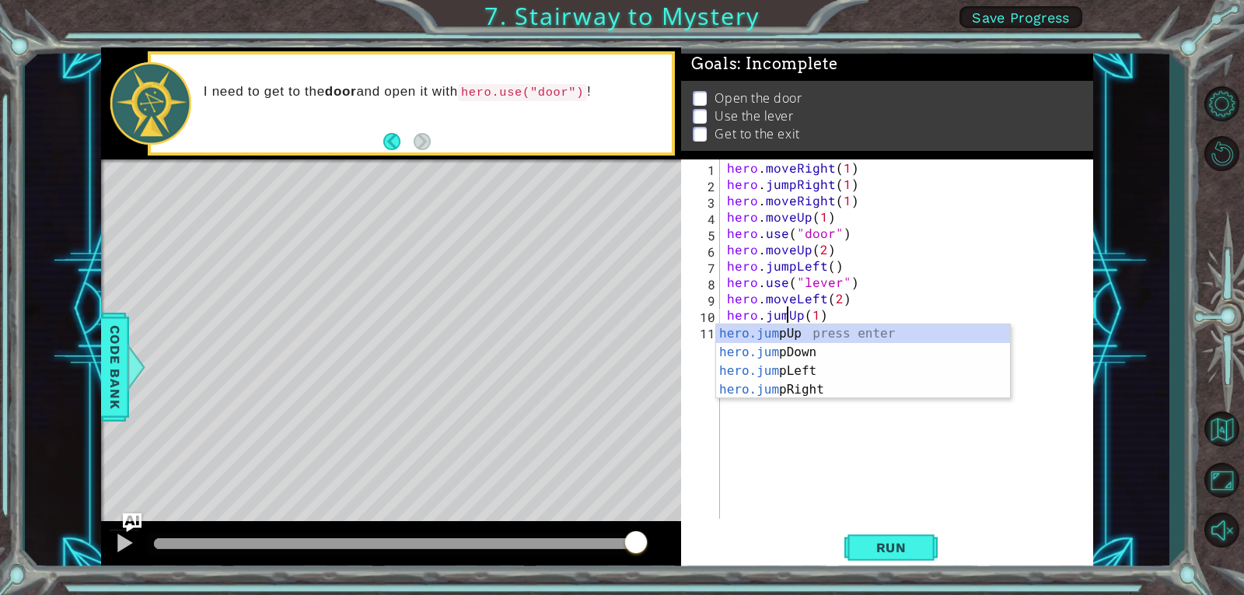
scroll to position [0, 4]
click at [800, 329] on div "hero.jump Up press enter hero.jump Down press enter hero.jump Left press enter …" at bounding box center [863, 380] width 294 height 112
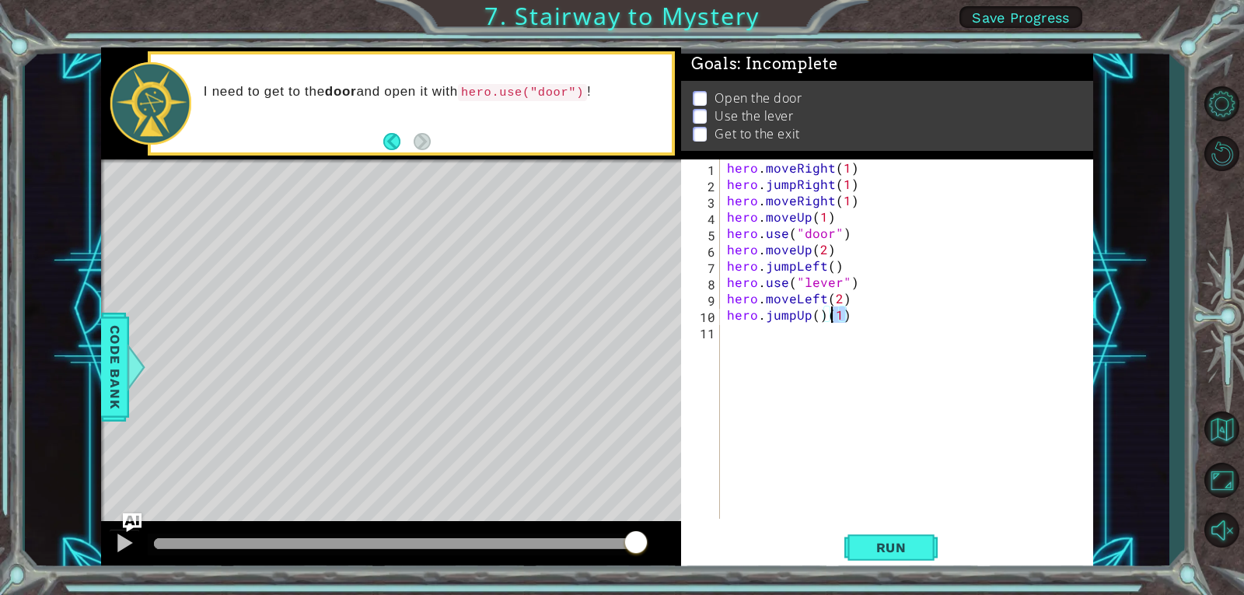
drag, startPoint x: 852, startPoint y: 310, endPoint x: 831, endPoint y: 319, distance: 23.0
click at [831, 319] on div "hero . moveRight ( 1 ) hero . jumpRight ( 1 ) hero . moveRight ( 1 ) hero . mov…" at bounding box center [910, 355] width 373 height 392
type textarea "hero.jumpUp(1)"
drag, startPoint x: 756, startPoint y: 332, endPoint x: 753, endPoint y: 340, distance: 9.1
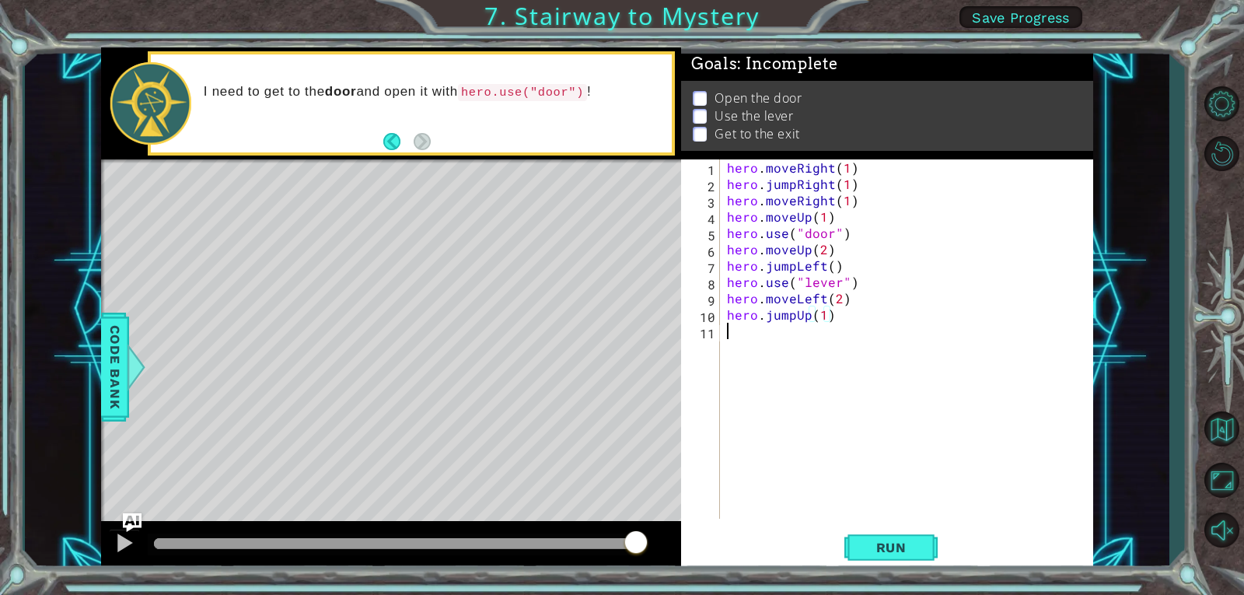
click at [756, 333] on div "hero . moveRight ( 1 ) hero . jumpRight ( 1 ) hero . moveRight ( 1 ) hero . mov…" at bounding box center [910, 355] width 373 height 392
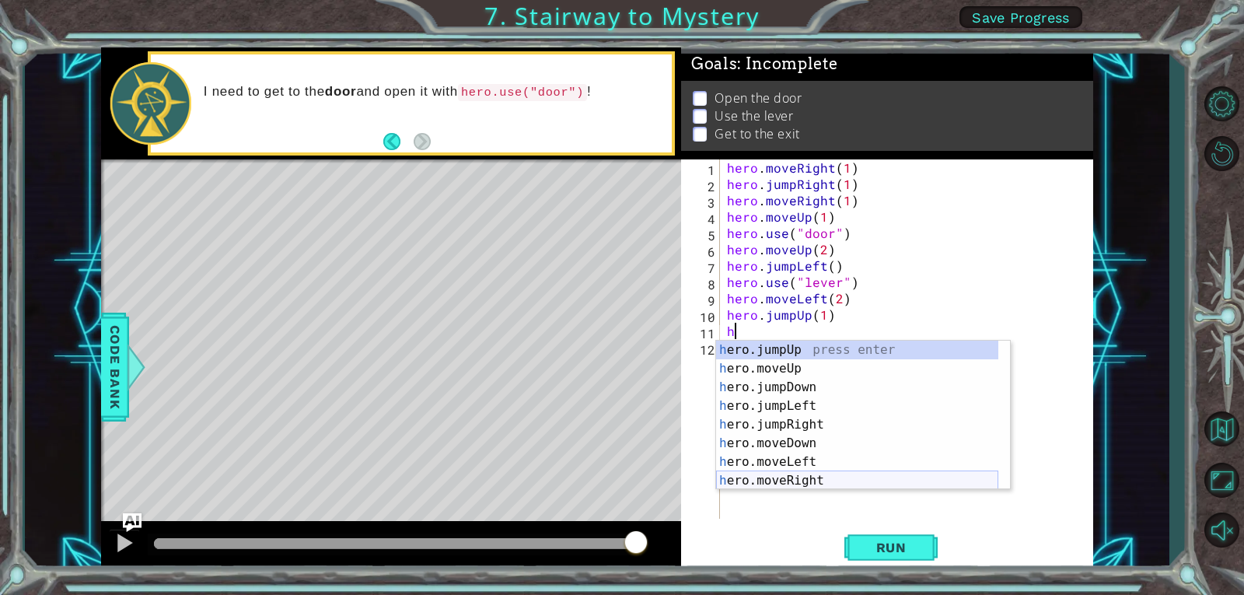
click at [829, 475] on div "h ero.jumpUp press enter h ero.moveUp press enter h ero.jumpDown press enter h …" at bounding box center [857, 433] width 282 height 187
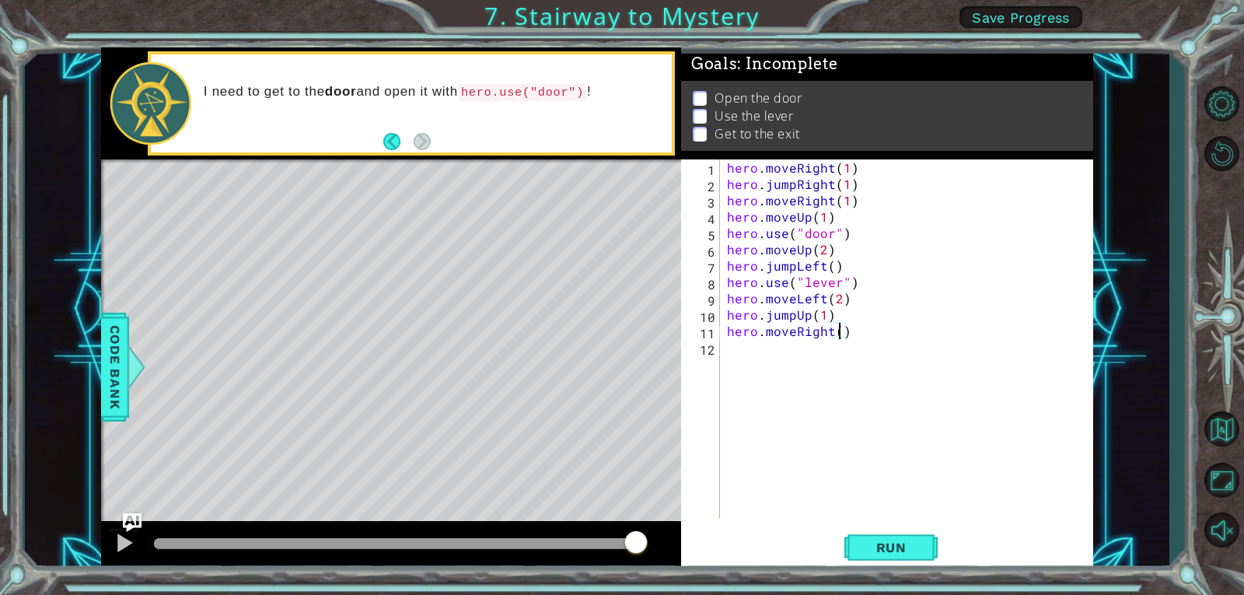
scroll to position [0, 7]
click at [862, 529] on button "Run" at bounding box center [890, 546] width 93 height 41
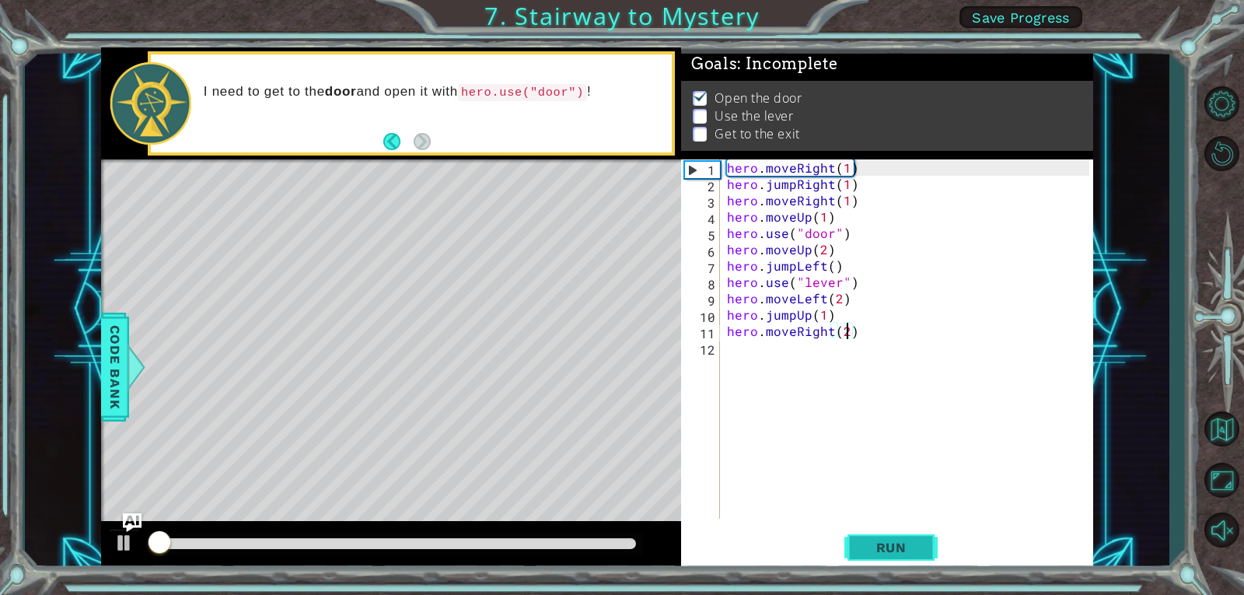
scroll to position [6, 0]
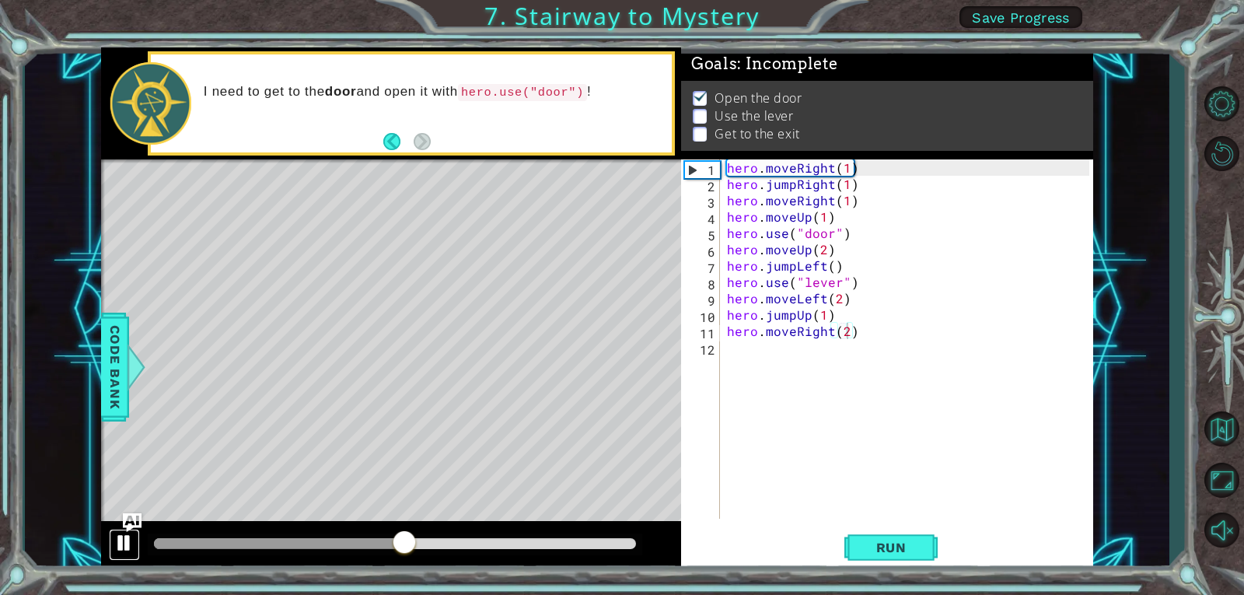
click at [120, 543] on div at bounding box center [124, 542] width 20 height 20
click at [840, 301] on div "hero . moveRight ( 1 ) hero . jumpRight ( 1 ) hero . moveRight ( 1 ) hero . mov…" at bounding box center [910, 355] width 373 height 392
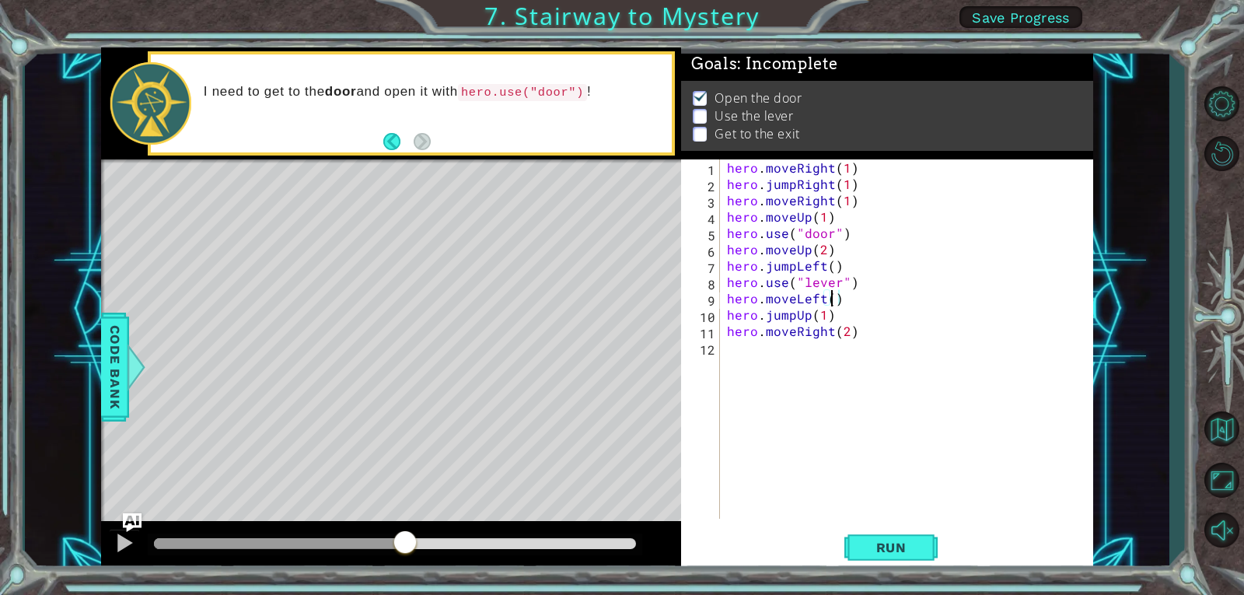
scroll to position [0, 6]
click at [793, 273] on div "hero . moveRight ( 1 ) hero . jumpRight ( 1 ) hero . moveRight ( 1 ) hero . mov…" at bounding box center [910, 355] width 373 height 392
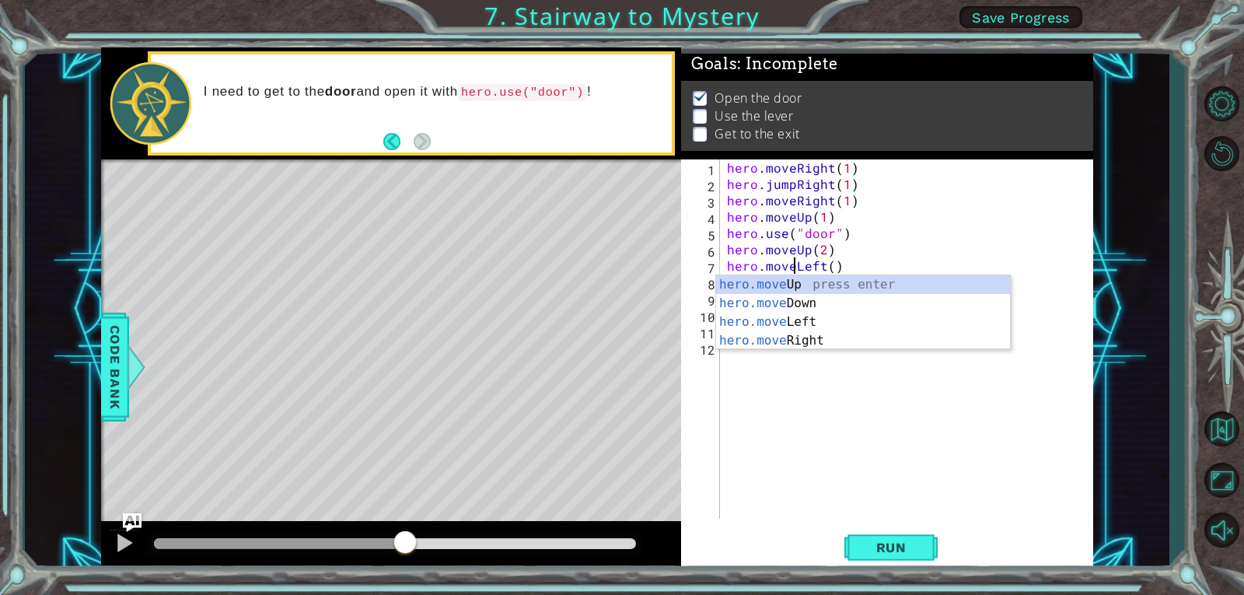
scroll to position [0, 4]
click at [809, 321] on div "hero.move Up press enter hero.move Down press enter hero.move Left press enter …" at bounding box center [863, 331] width 294 height 112
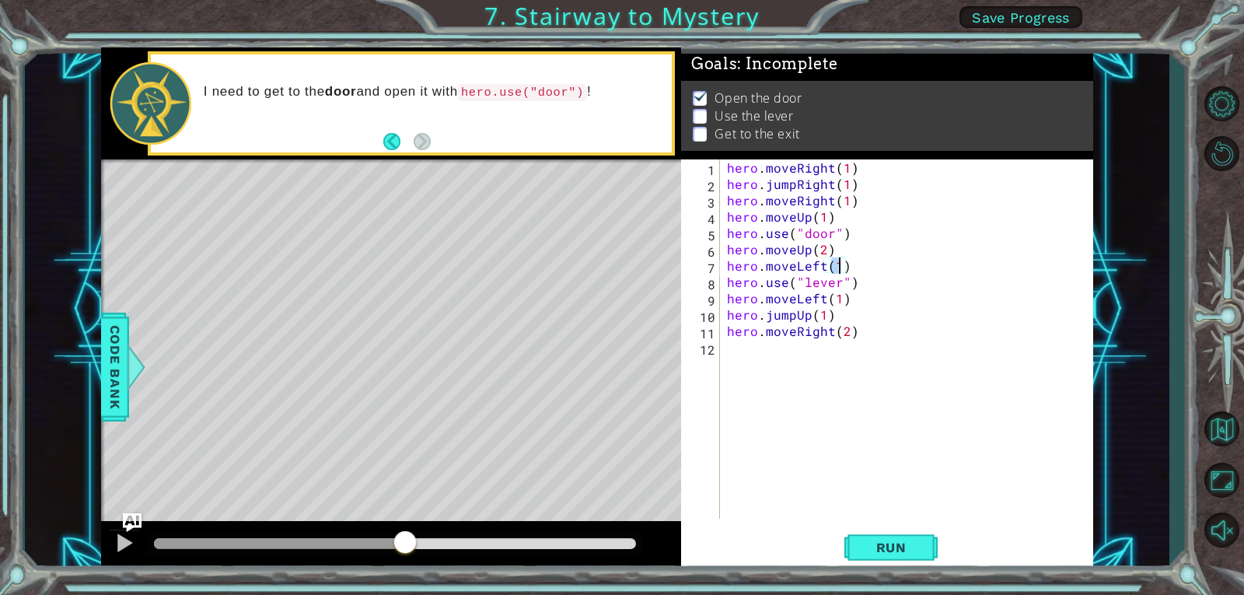
click at [838, 304] on div "hero . moveRight ( 1 ) hero . jumpRight ( 1 ) hero . moveRight ( 1 ) hero . mov…" at bounding box center [910, 355] width 373 height 392
type textarea "hero.moveLeft(2)"
click at [860, 538] on button "Run" at bounding box center [890, 546] width 93 height 41
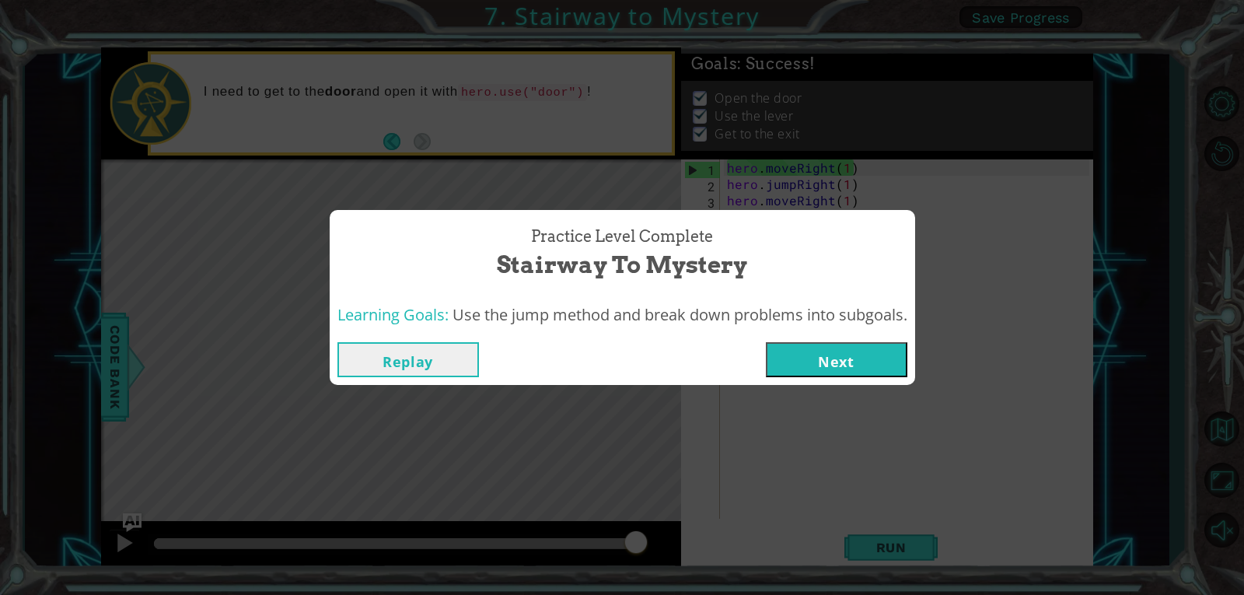
click at [794, 367] on button "Next" at bounding box center [836, 359] width 141 height 35
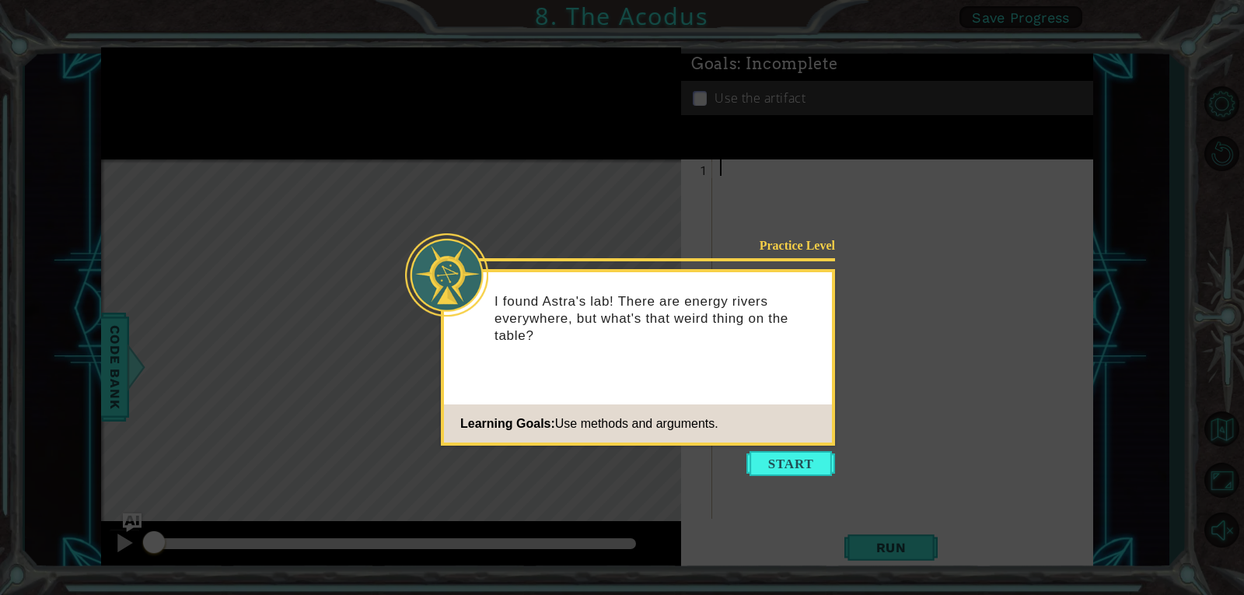
click at [778, 461] on button "Start" at bounding box center [790, 463] width 89 height 25
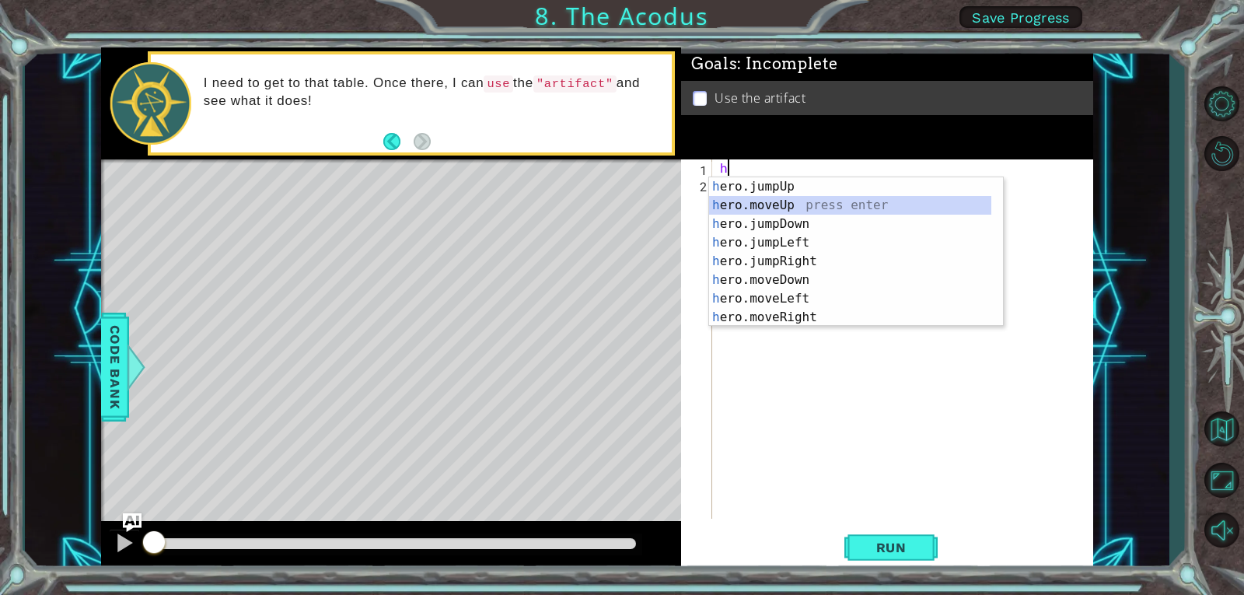
click at [796, 207] on div "h ero.jumpUp press enter h ero.moveUp press enter h ero.jumpDown press enter h …" at bounding box center [850, 270] width 282 height 187
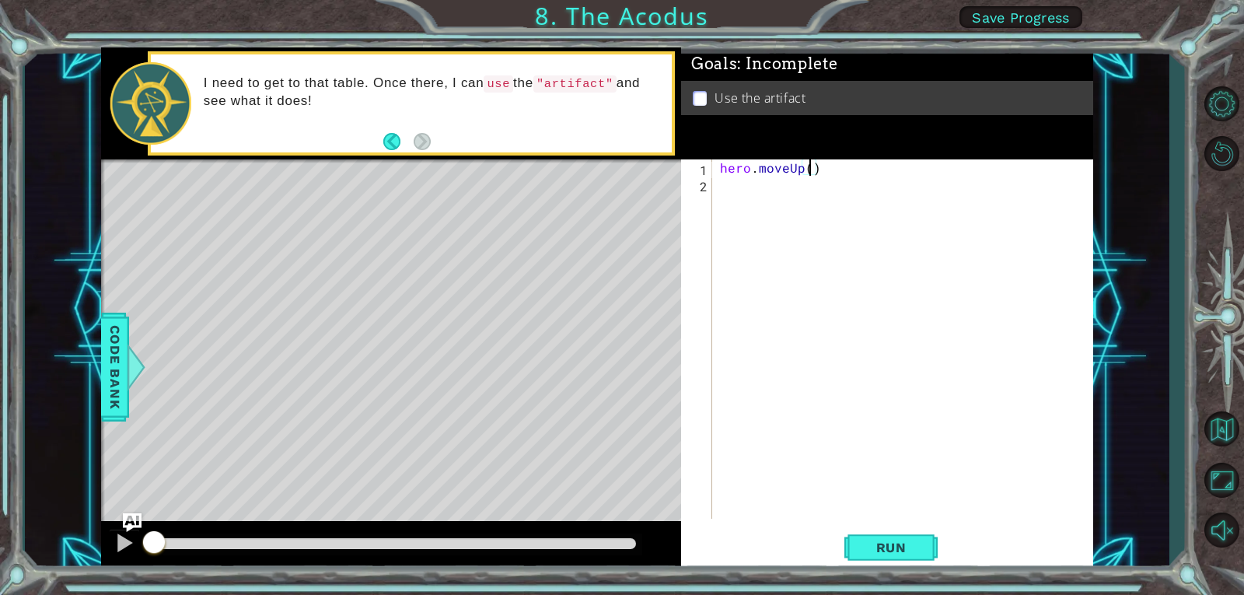
type textarea "hero.moveUp(2)"
click at [794, 199] on div "hero . moveUp ( 2 )" at bounding box center [907, 355] width 380 height 392
type textarea "h"
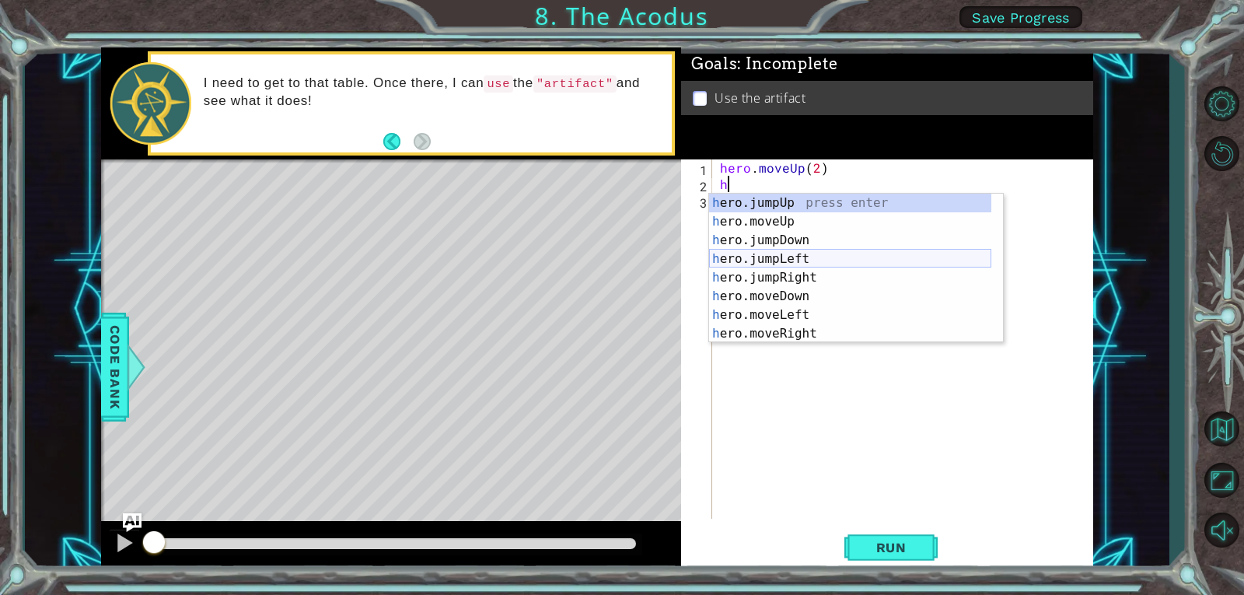
click at [810, 257] on div "h ero.jumpUp press enter h ero.moveUp press enter h ero.jumpDown press enter h …" at bounding box center [850, 287] width 282 height 187
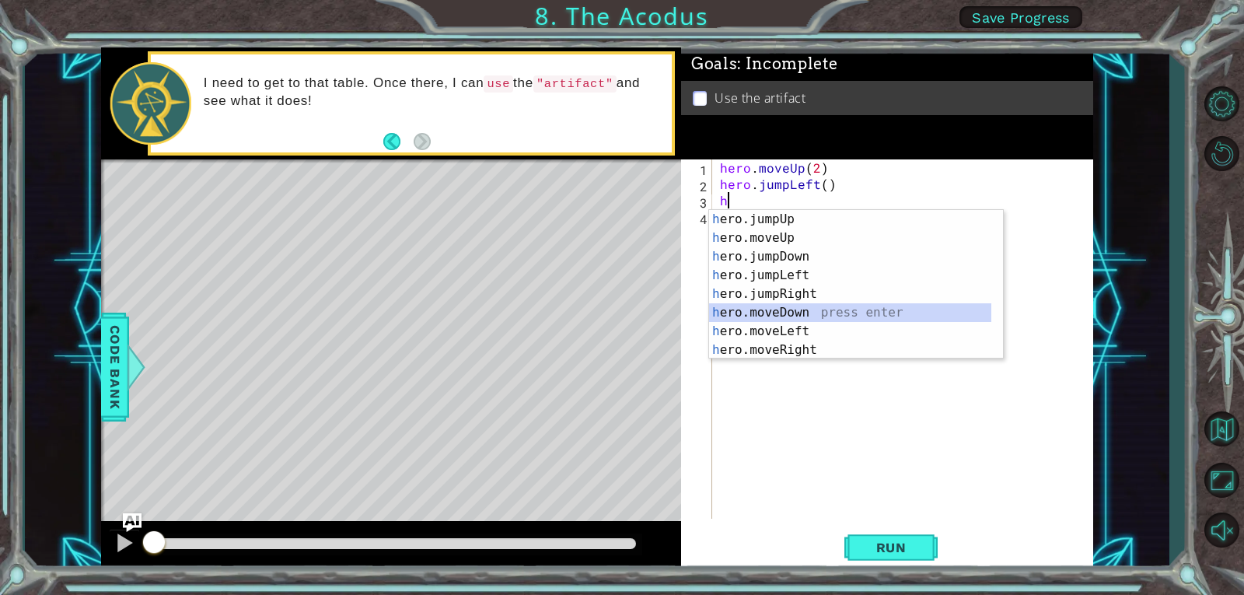
click at [810, 311] on div "h ero.jumpUp press enter h ero.moveUp press enter h ero.jumpDown press enter h …" at bounding box center [850, 303] width 282 height 187
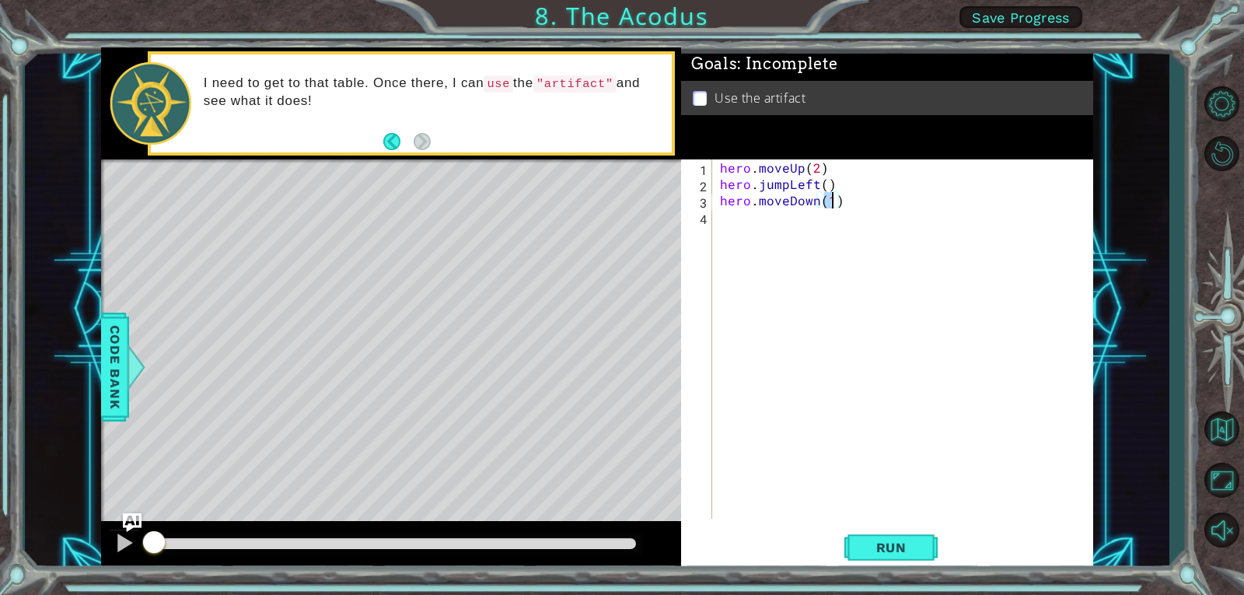
type textarea "hero.moveDown(2)"
click at [780, 225] on div "hero . moveUp ( 2 ) hero . jumpLeft ( ) hero . moveDown ( 2 )" at bounding box center [907, 355] width 380 height 392
type textarea "h"
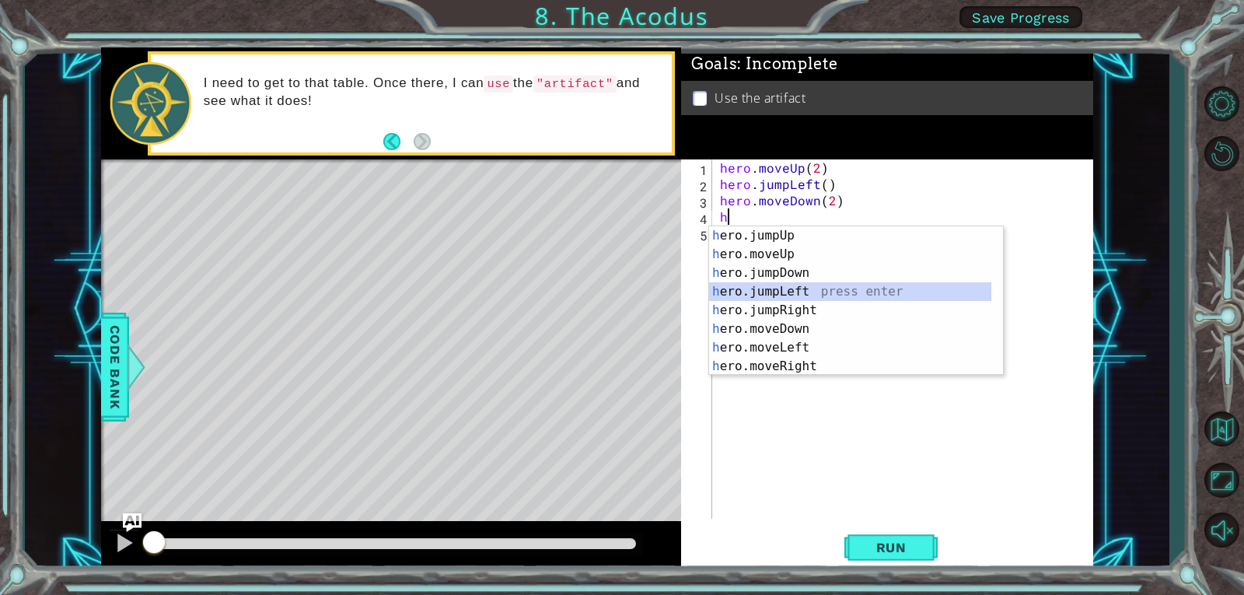
click at [801, 296] on div "h ero.jumpUp press enter h ero.moveUp press enter h ero.jumpDown press enter h …" at bounding box center [850, 319] width 282 height 187
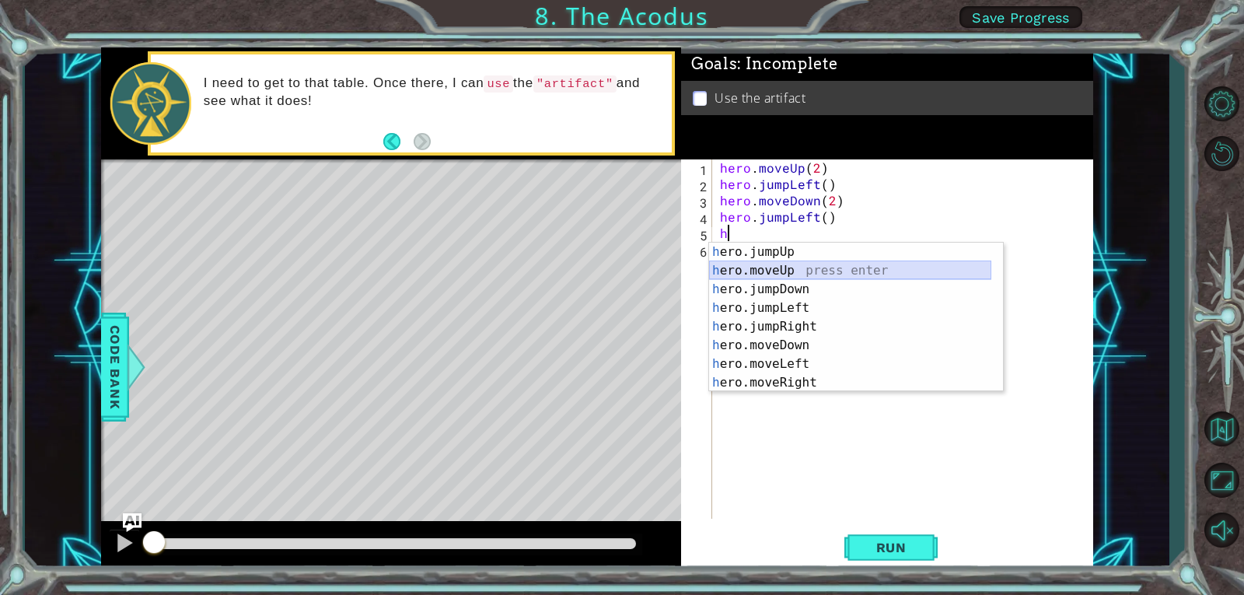
click at [806, 269] on div "h ero.jumpUp press enter h ero.moveUp press enter h ero.jumpDown press enter h …" at bounding box center [850, 335] width 282 height 187
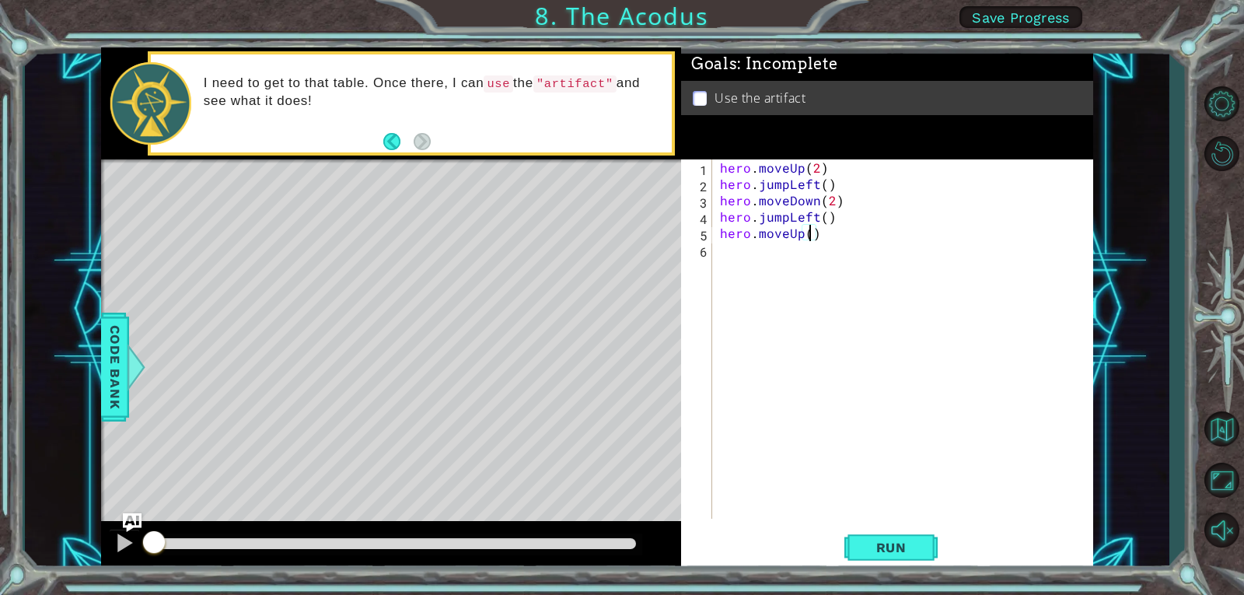
type textarea "hero.moveUp(2)"
click at [779, 260] on div "hero . moveUp ( 2 ) hero . jumpLeft ( ) hero . moveDown ( 2 ) hero . jumpLeft (…" at bounding box center [907, 355] width 380 height 392
type textarea "h"
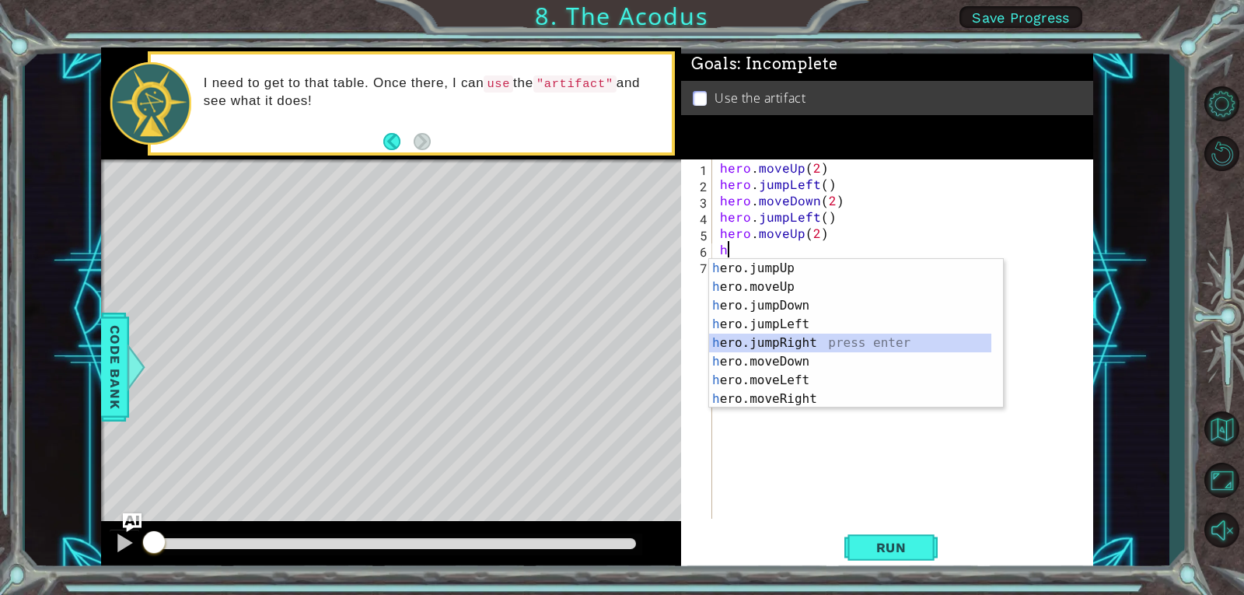
click at [811, 342] on div "h ero.jumpUp press enter h ero.moveUp press enter h ero.jumpDown press enter h …" at bounding box center [850, 352] width 282 height 187
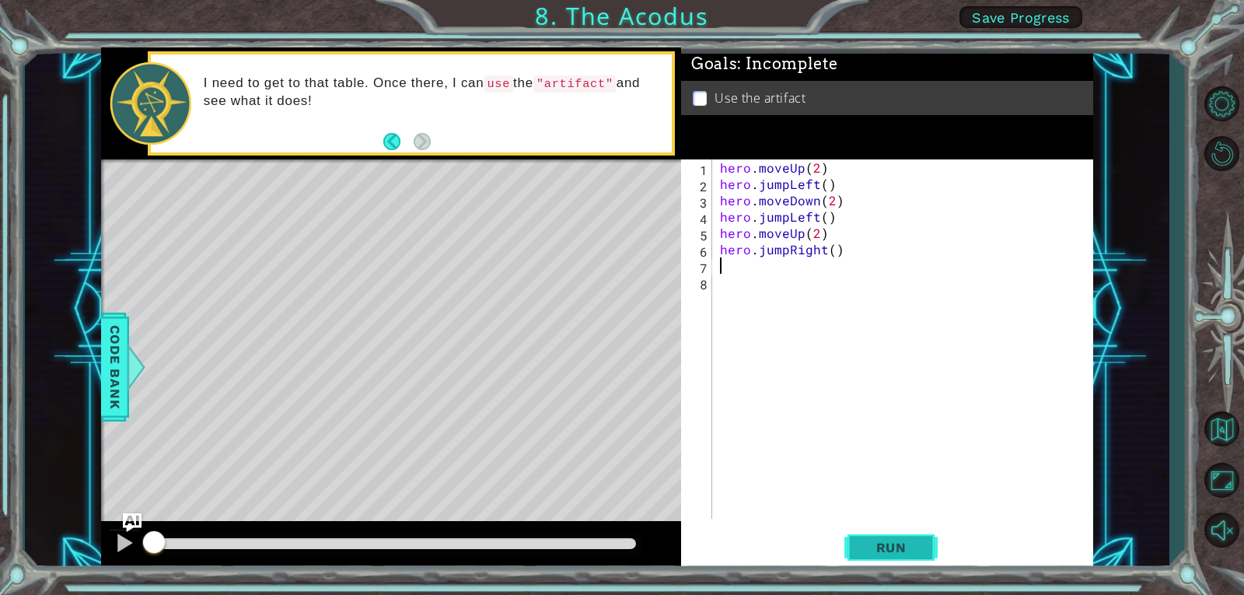
click at [913, 557] on button "Run" at bounding box center [890, 546] width 93 height 41
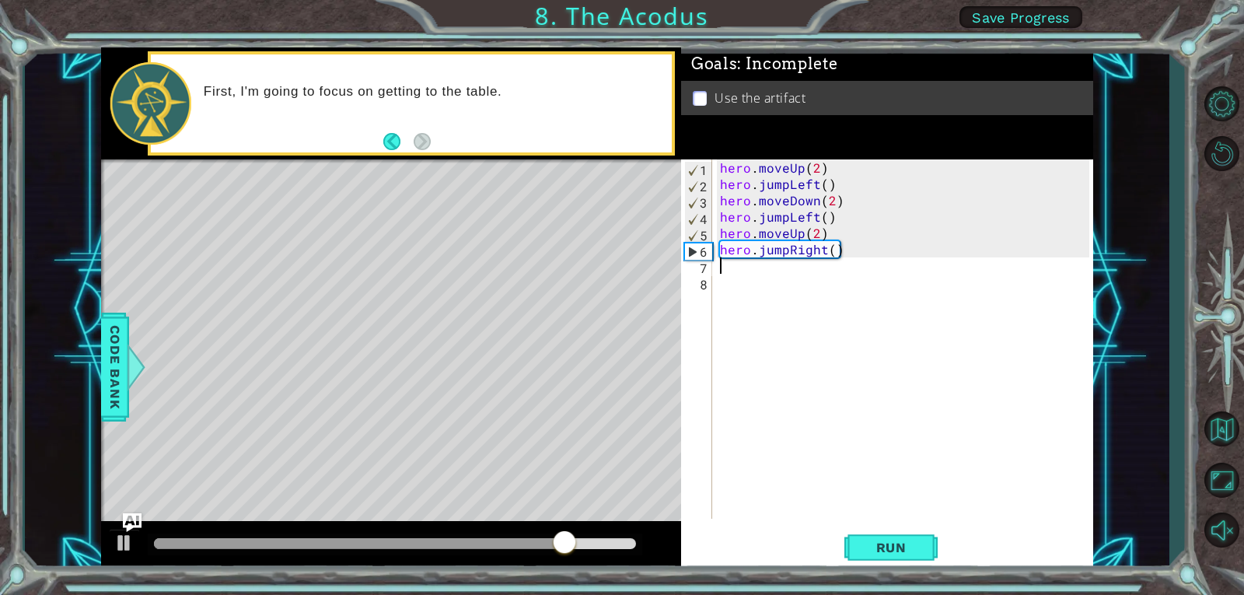
click at [814, 185] on div "hero . moveUp ( 2 ) hero . jumpLeft ( ) hero . moveDown ( 2 ) hero . jumpLeft (…" at bounding box center [907, 355] width 380 height 392
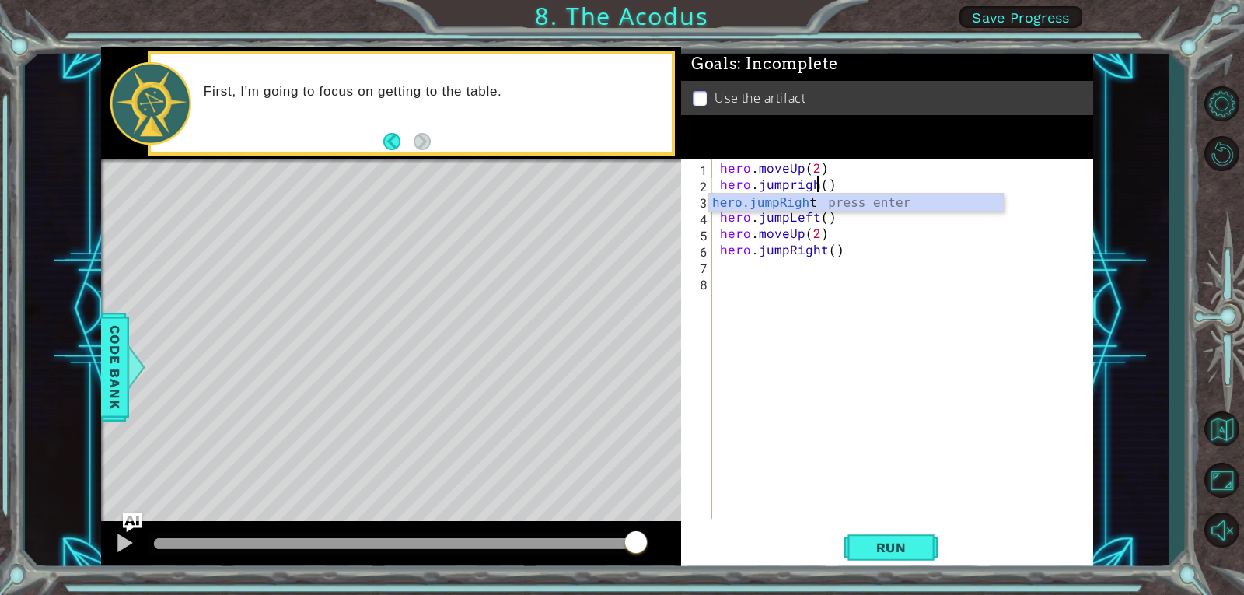
scroll to position [0, 6]
click at [888, 553] on span "Run" at bounding box center [890, 547] width 61 height 16
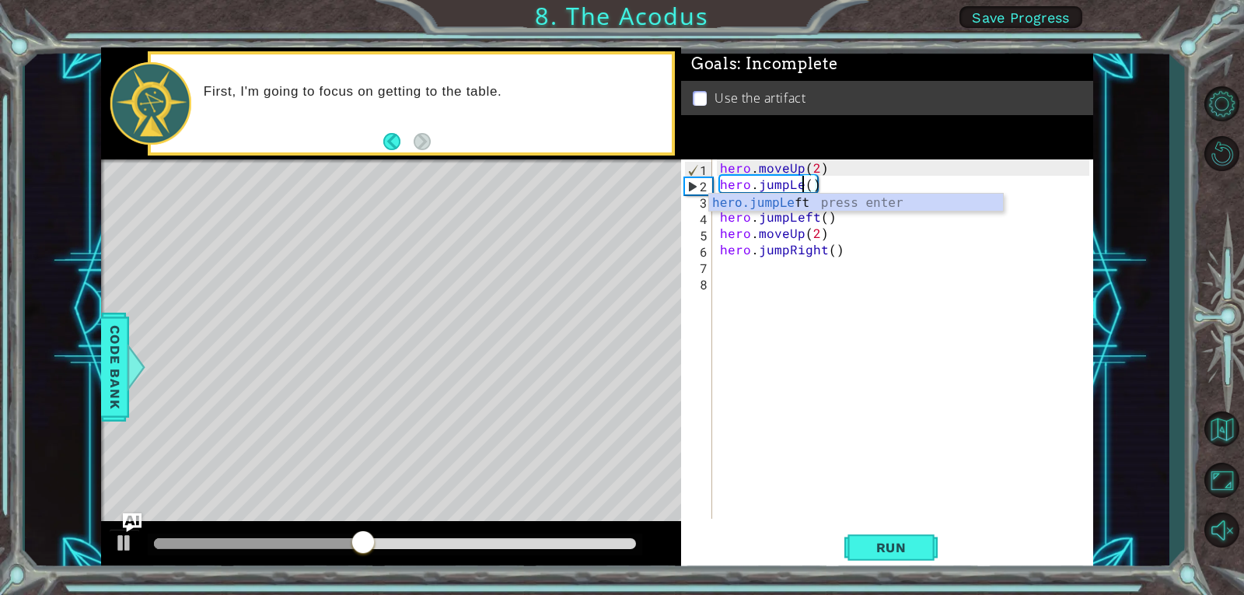
scroll to position [0, 5]
click at [814, 169] on div "hero . moveUp ( 2 ) hero . jumpLeft ( ) hero . moveDown ( 2 ) hero . jumpLeft (…" at bounding box center [907, 355] width 380 height 392
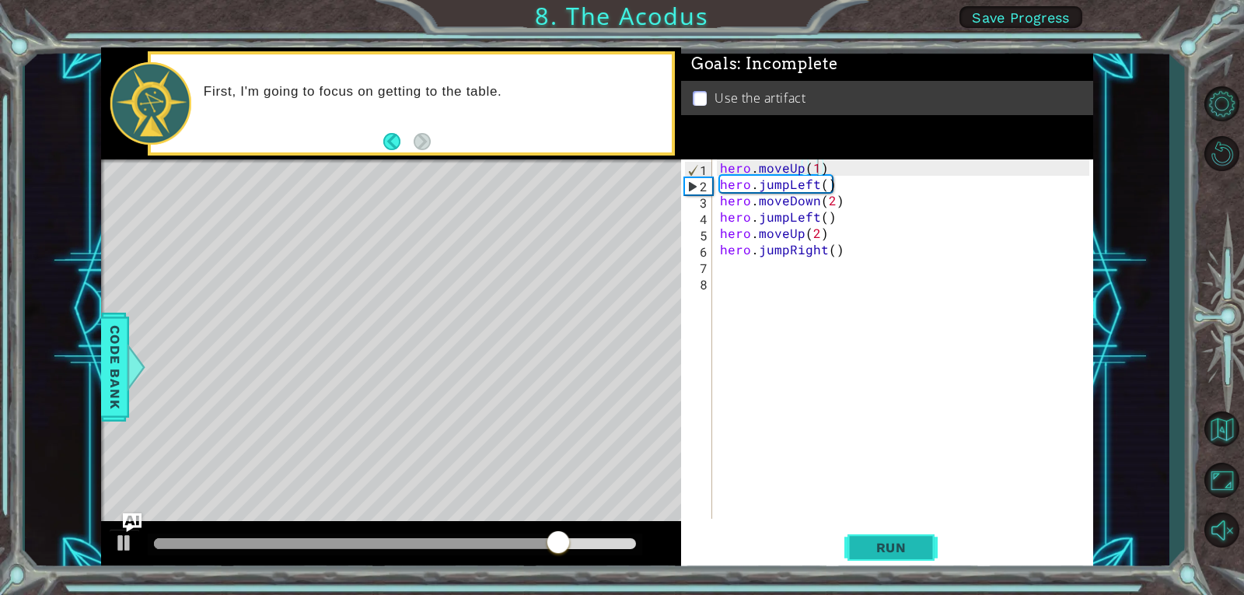
click at [892, 553] on span "Run" at bounding box center [890, 547] width 61 height 16
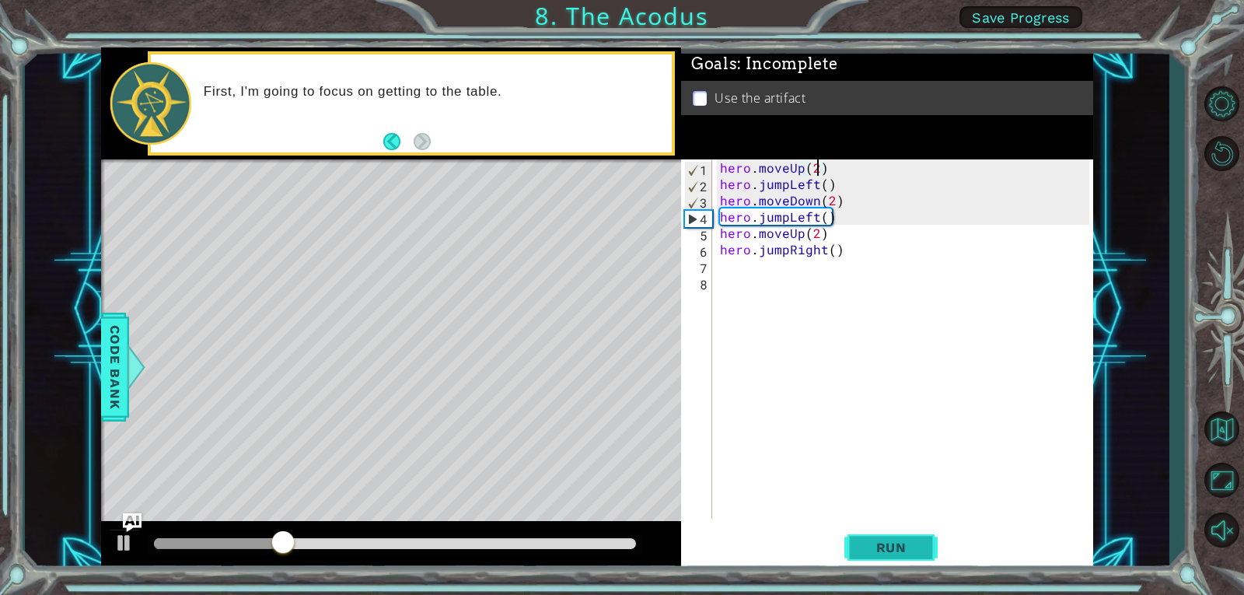
drag, startPoint x: 919, startPoint y: 535, endPoint x: 928, endPoint y: 536, distance: 8.6
click at [921, 535] on button "Run" at bounding box center [890, 546] width 93 height 41
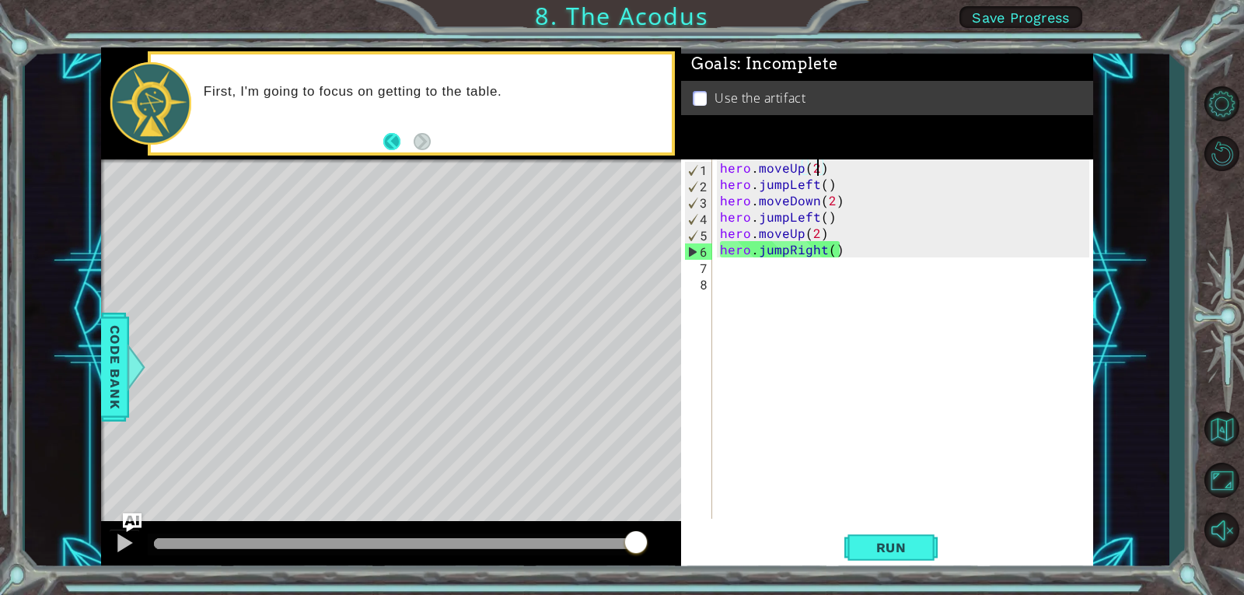
click at [393, 135] on button "Back" at bounding box center [398, 141] width 30 height 17
click at [413, 146] on button "Next" at bounding box center [421, 141] width 17 height 17
click at [786, 187] on div "hero . moveUp ( 2 ) hero . jumpLeft ( ) hero . moveDown ( 2 ) hero . jumpLeft (…" at bounding box center [907, 355] width 380 height 392
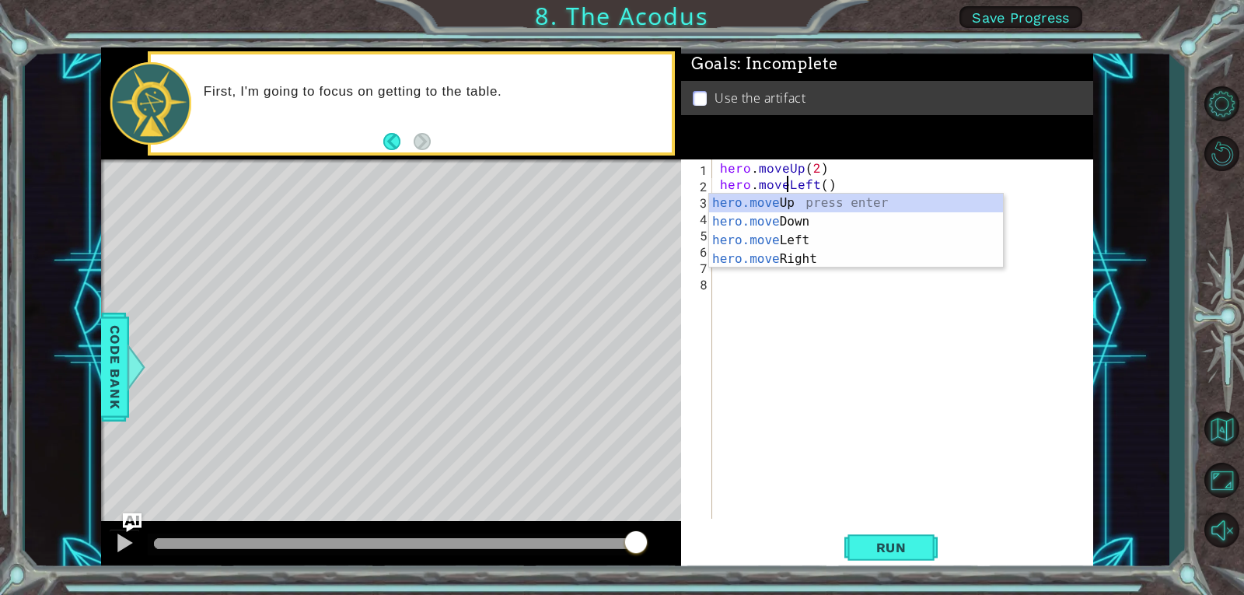
scroll to position [0, 4]
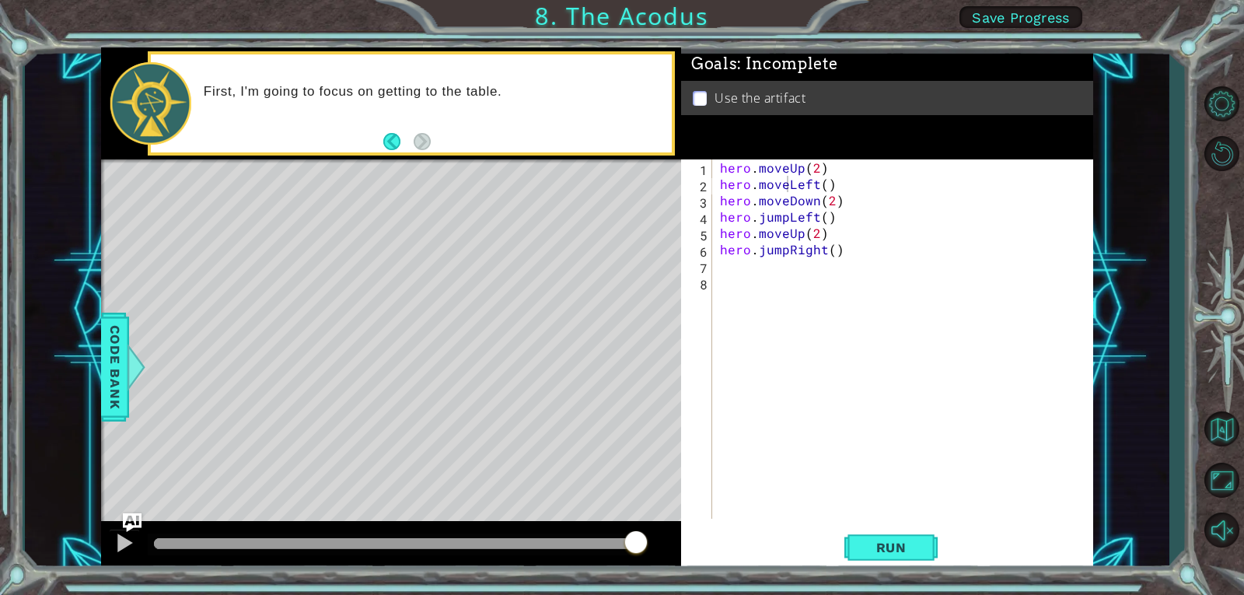
click at [1143, 183] on div "1 ההההההההההההההההההההההההההההההההההההההההההההההההההההההההההההההההההההההההההההה…" at bounding box center [597, 308] width 1144 height 523
click at [782, 223] on div "hero . moveUp ( 2 ) hero . moveLeft ( ) hero . moveDown ( 2 ) hero . jumpLeft (…" at bounding box center [907, 355] width 380 height 392
click at [783, 218] on div "hero . moveUp ( 2 ) hero . moveLeft ( ) hero . moveDown ( 2 ) hero . jumpLeft (…" at bounding box center [907, 355] width 380 height 392
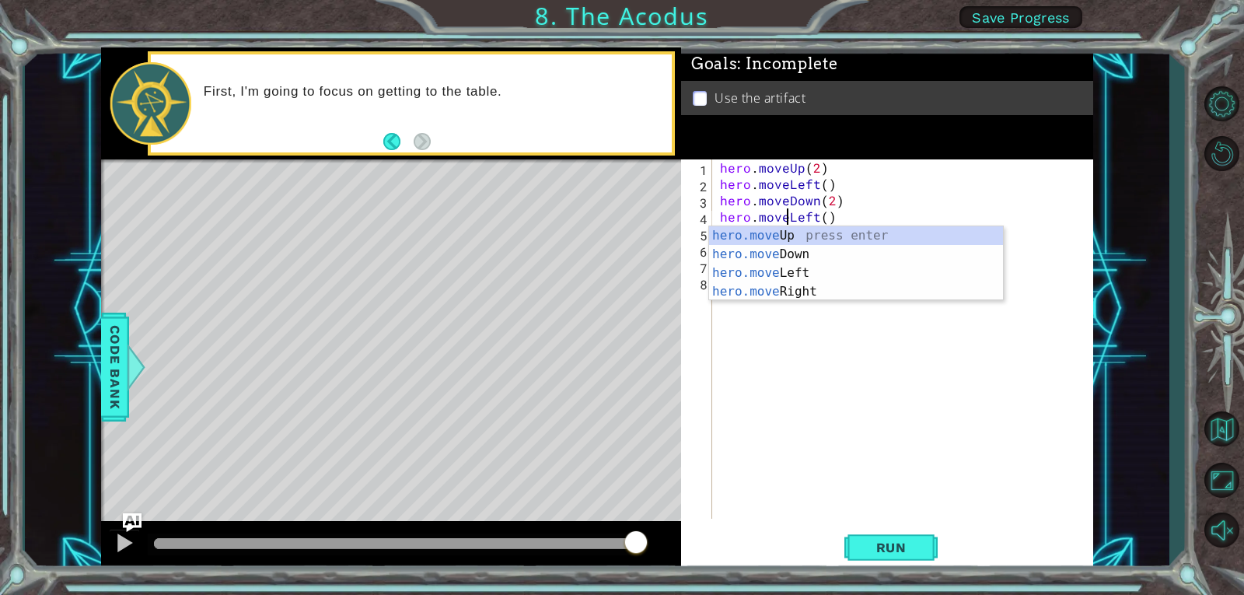
type textarea "hero.moveLeft()"
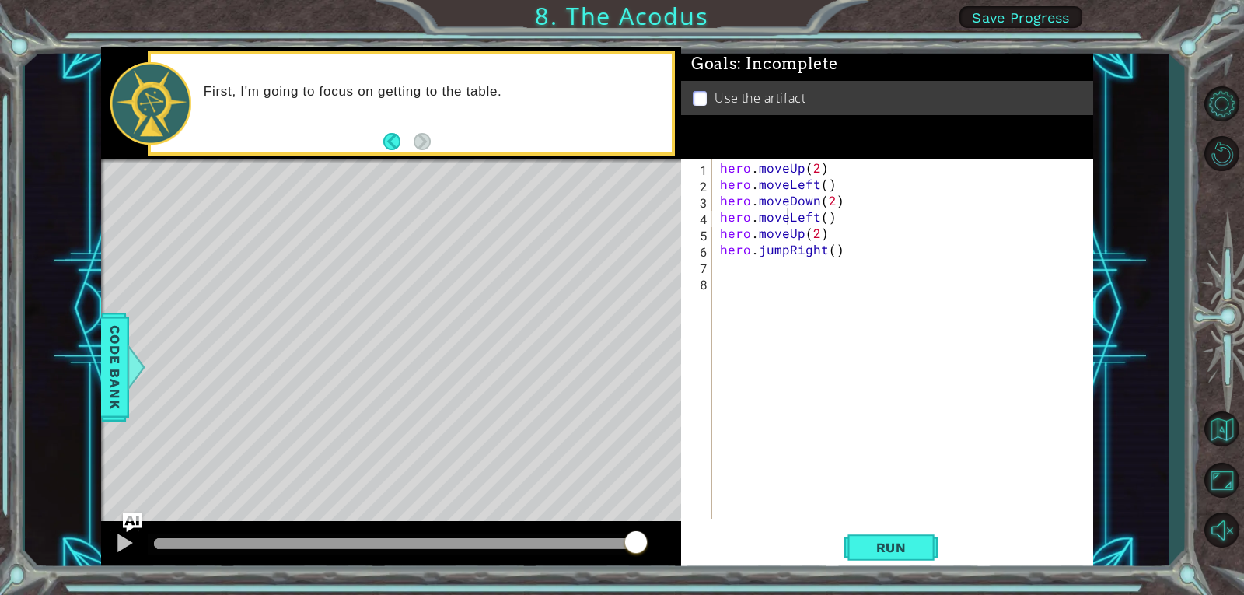
click at [1115, 204] on div "1 ההההההההההההההההההההההההההההההההההההההההההההההההההההההההההההההההההההההההההההה…" at bounding box center [597, 308] width 1144 height 523
click at [792, 263] on div "hero . moveUp ( 2 ) hero . moveLeft ( ) hero . moveDown ( 2 ) hero . moveLeft (…" at bounding box center [907, 355] width 380 height 392
click at [783, 222] on div "hero . moveUp ( 2 ) hero . moveLeft ( ) hero . moveDown ( 2 ) hero . moveLeft (…" at bounding box center [907, 355] width 380 height 392
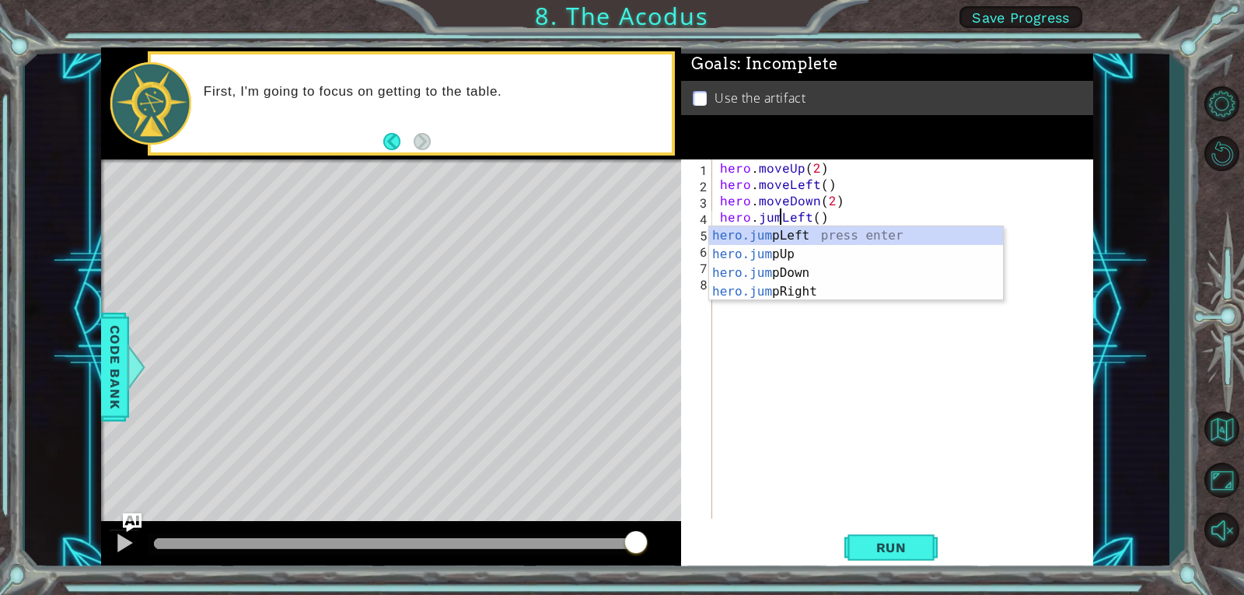
scroll to position [0, 4]
click at [1116, 169] on div "1 ההההההההההההההההההההההההההההההההההההההההההההההההההההההההההההההההההההההההההההה…" at bounding box center [597, 308] width 1144 height 523
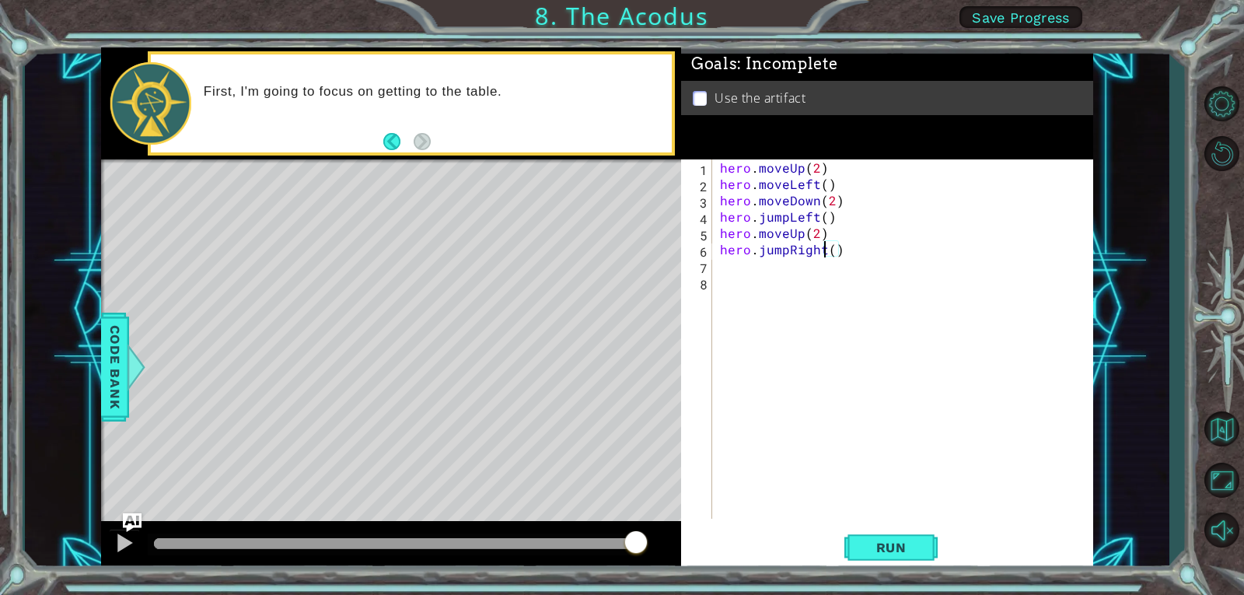
click at [827, 249] on div "hero . moveUp ( 2 ) hero . moveLeft ( ) hero . moveDown ( 2 ) hero . jumpLeft (…" at bounding box center [907, 355] width 380 height 392
type textarea "hero.moveLeft()"
click at [1125, 245] on div "1 ההההההההההההההההההההההההההההההההההההההההההההההההההההההההההההההההההההההההההההה…" at bounding box center [597, 308] width 1144 height 523
click at [786, 274] on div "hero . moveUp ( 2 ) hero . moveLeft ( ) hero . moveDown ( 2 ) hero . jumpLeft (…" at bounding box center [907, 355] width 380 height 392
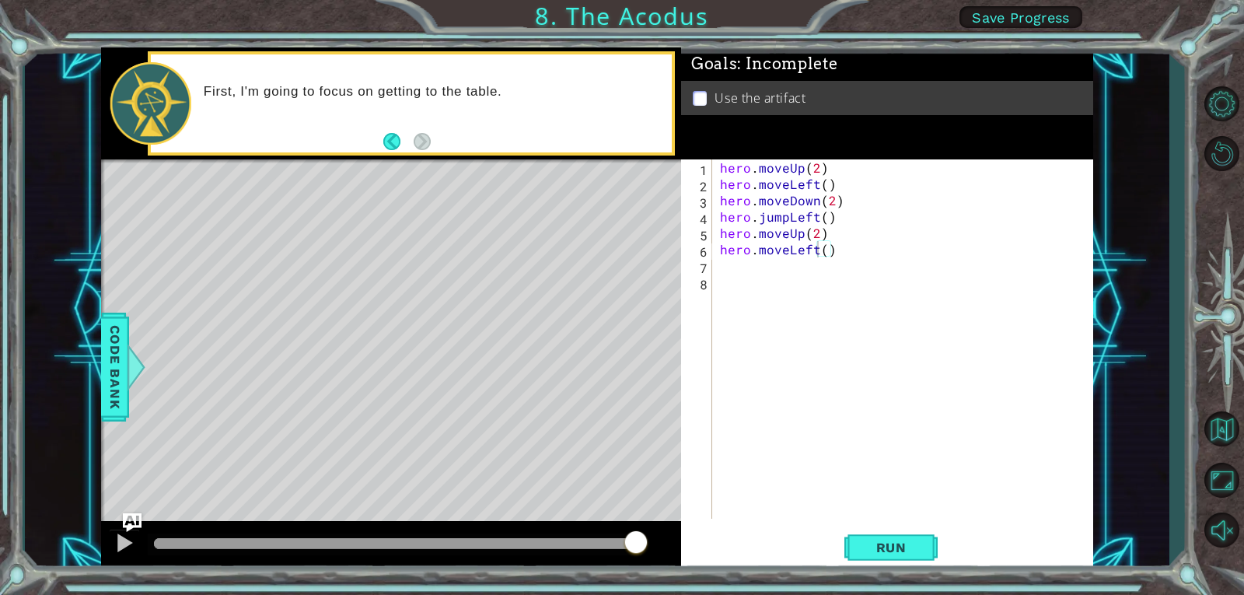
scroll to position [0, 0]
click at [748, 267] on div "hero . moveUp ( 2 ) hero . moveLeft ( ) hero . moveDown ( 2 ) hero . jumpLeft (…" at bounding box center [907, 355] width 380 height 392
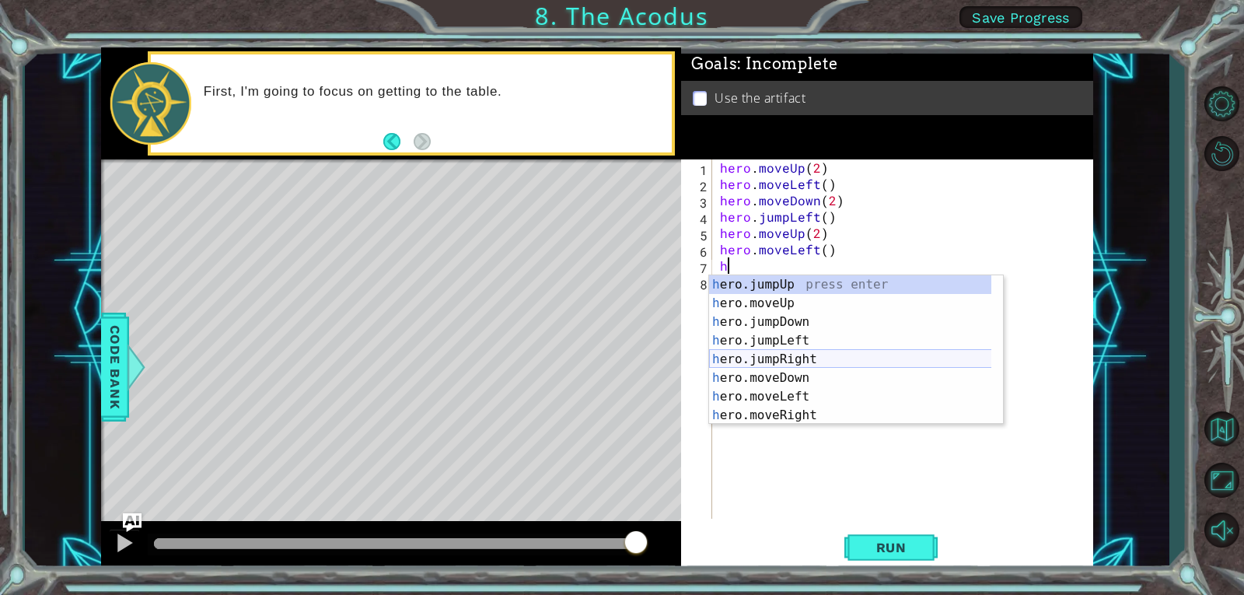
scroll to position [19, 0]
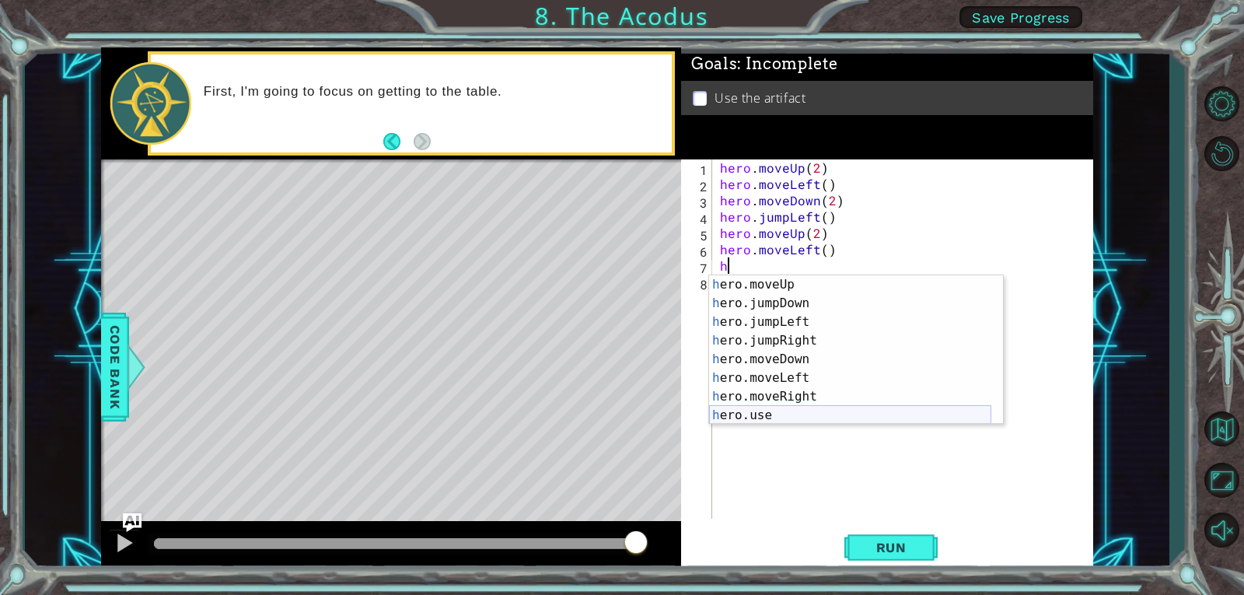
click at [789, 415] on div "h ero.moveUp press enter h ero.jumpDown press enter h ero.jumpLeft press enter …" at bounding box center [850, 368] width 282 height 187
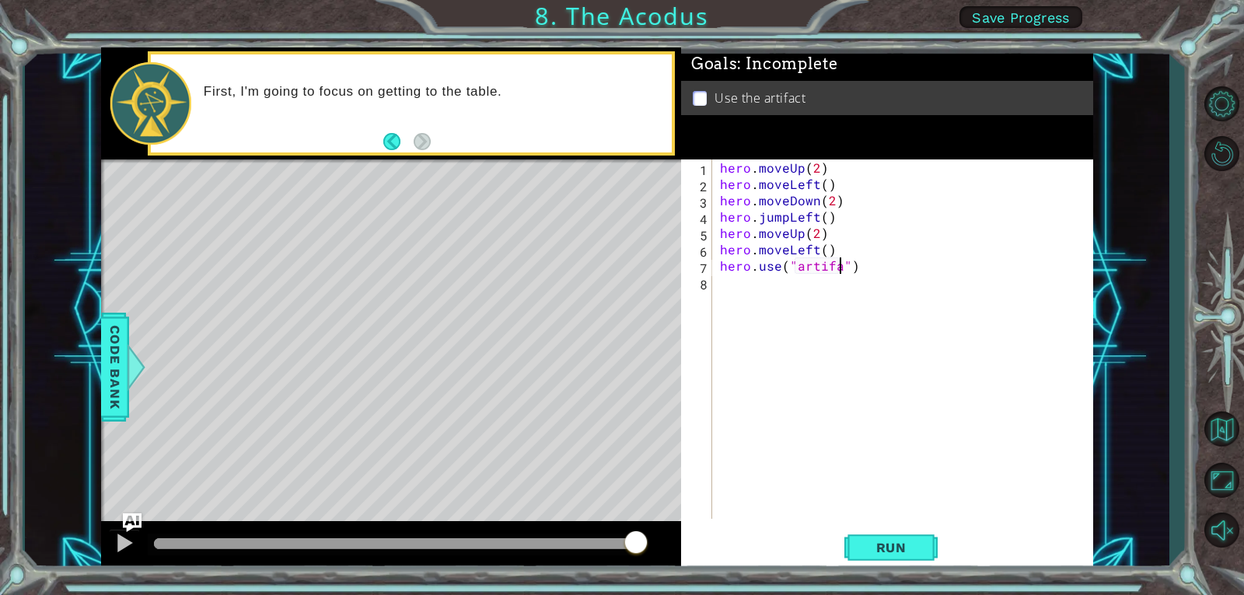
scroll to position [0, 8]
click at [889, 534] on button "Run" at bounding box center [890, 546] width 93 height 41
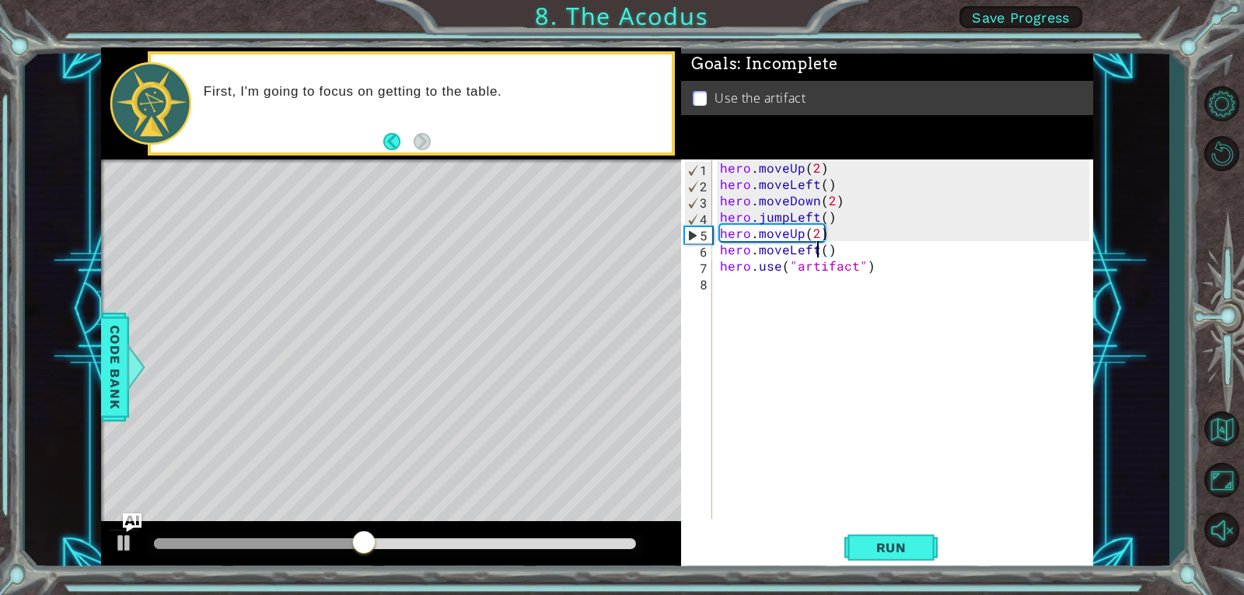
click at [814, 253] on div "hero . moveUp ( 2 ) hero . moveLeft ( ) hero . moveDown ( 2 ) hero . jumpLeft (…" at bounding box center [907, 355] width 380 height 392
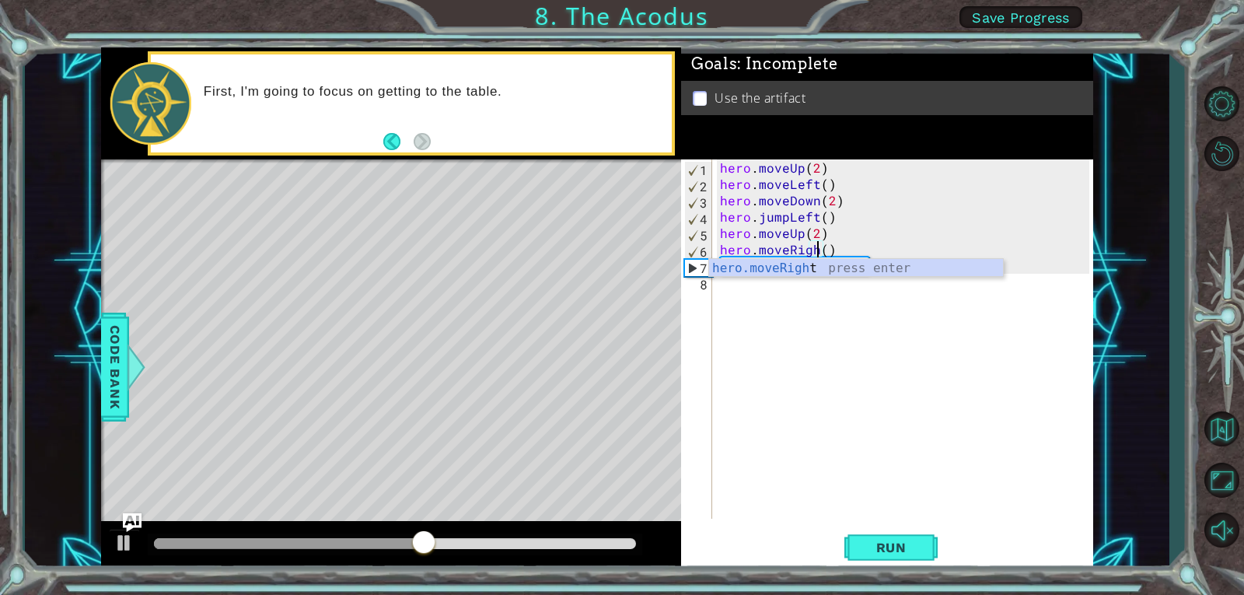
scroll to position [0, 6]
type textarea "hero.moveRight()"
click at [896, 540] on span "Run" at bounding box center [890, 547] width 61 height 16
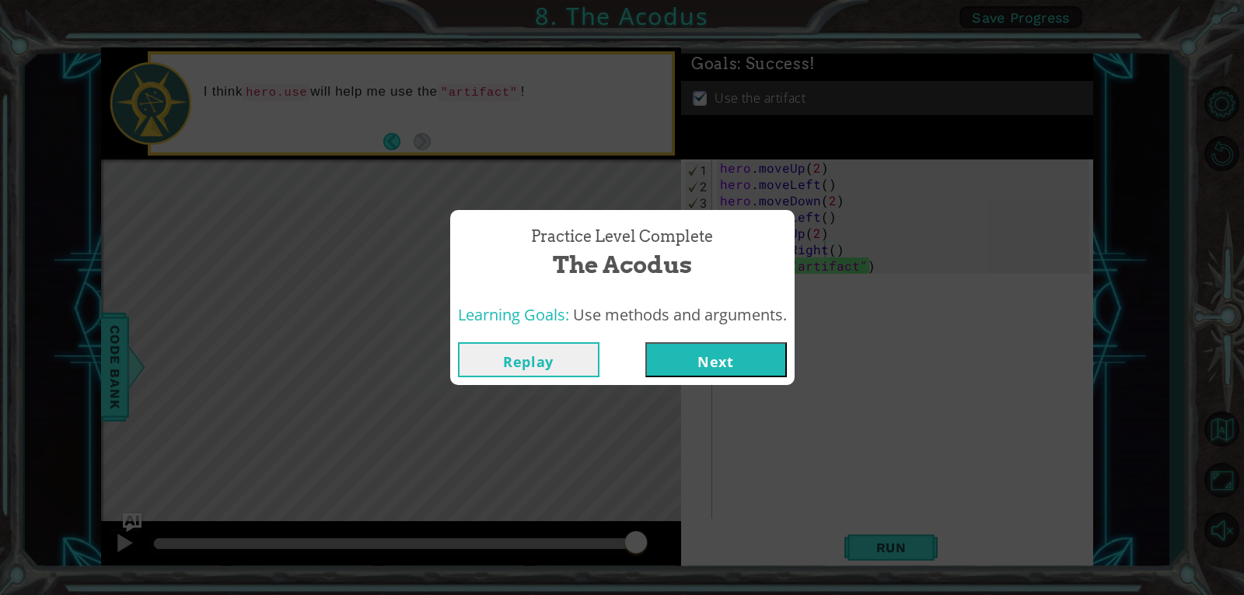
click at [710, 361] on button "Next" at bounding box center [715, 359] width 141 height 35
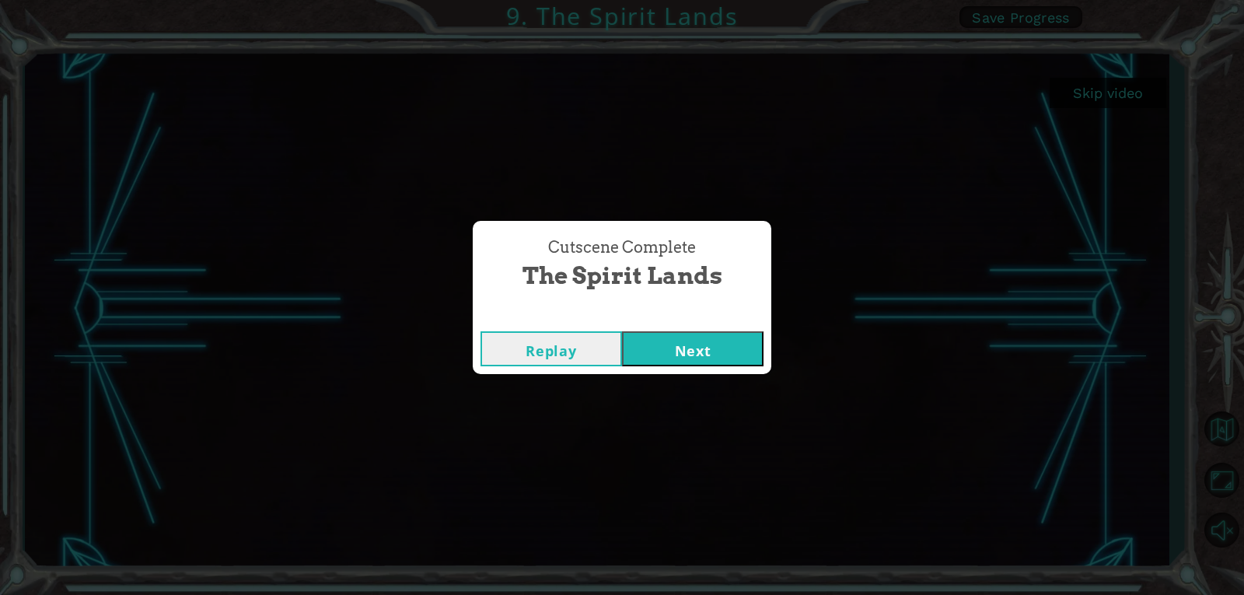
click at [660, 348] on button "Next" at bounding box center [692, 348] width 141 height 35
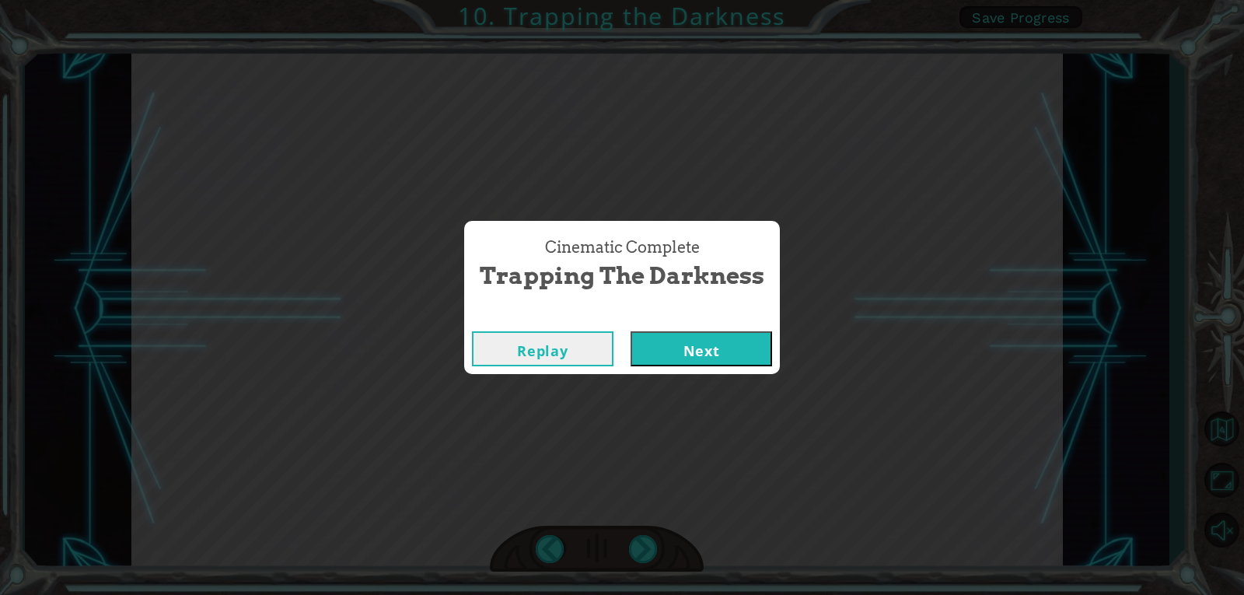
click at [723, 350] on button "Next" at bounding box center [700, 348] width 141 height 35
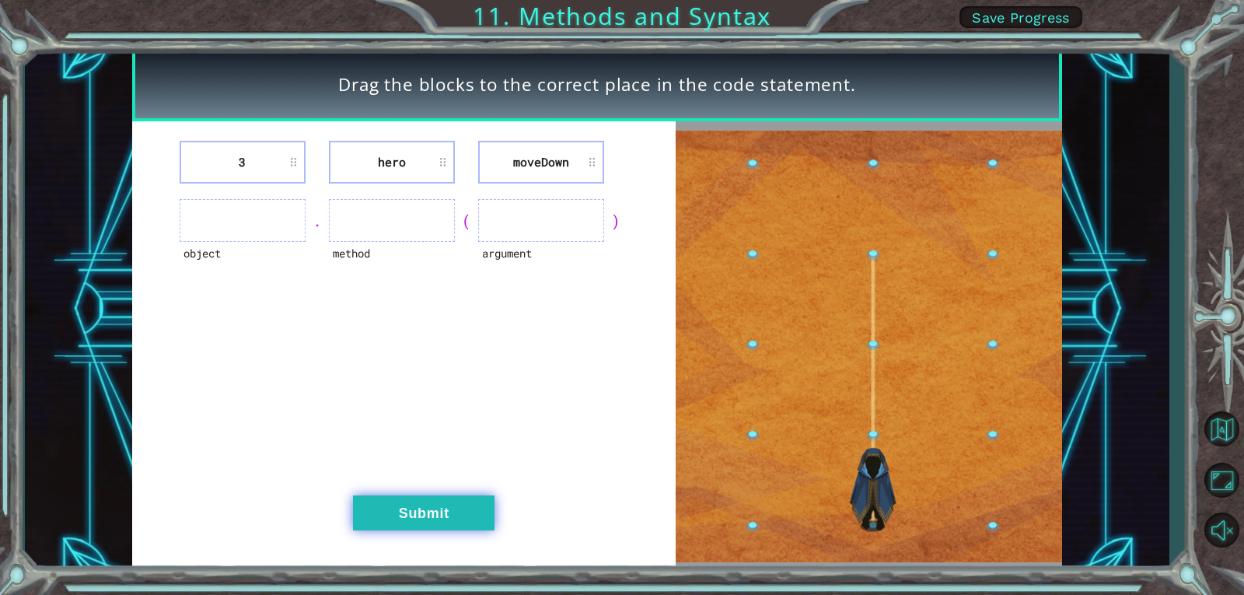
click at [431, 515] on button "Submit" at bounding box center [423, 512] width 141 height 35
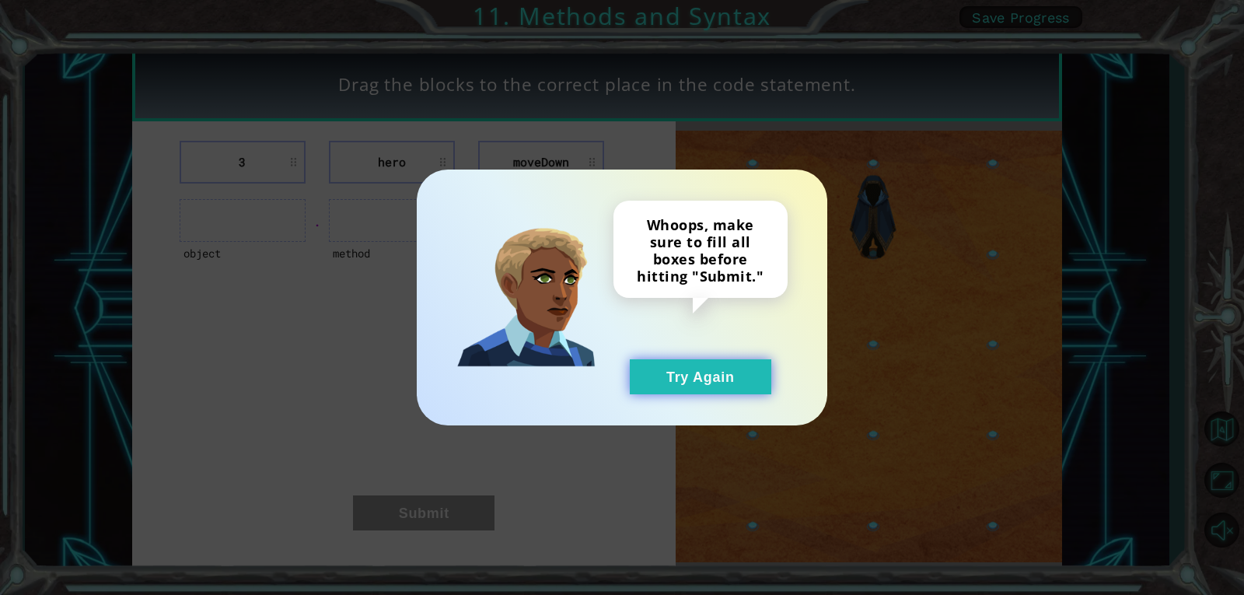
click at [739, 377] on button "Try Again" at bounding box center [700, 376] width 141 height 35
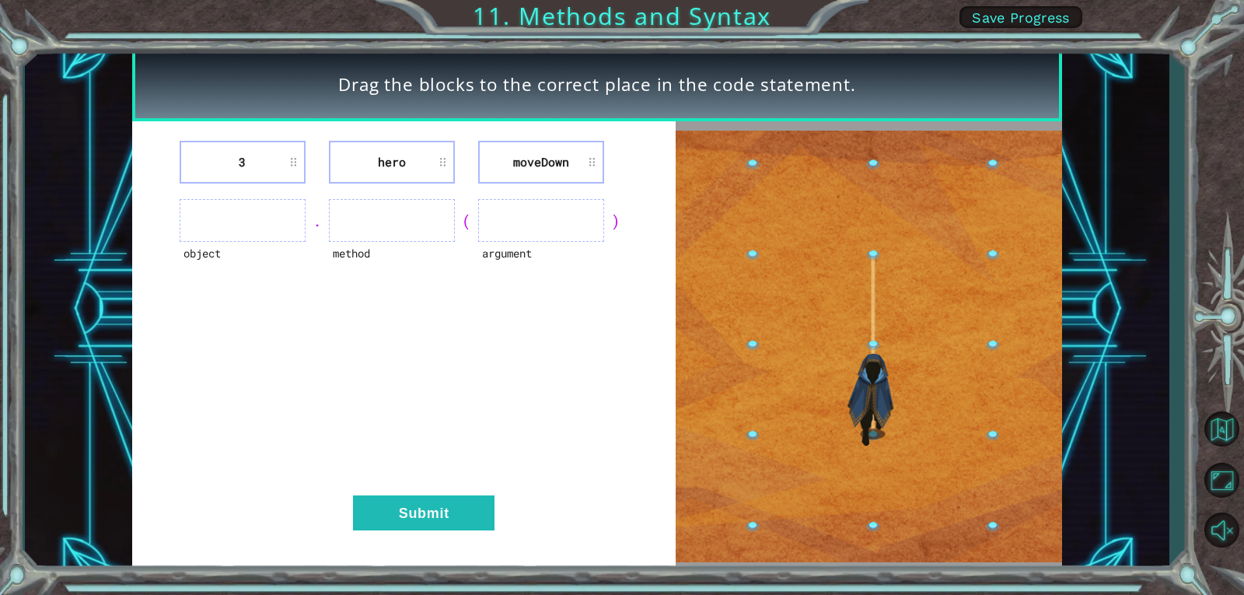
click at [200, 229] on ul at bounding box center [243, 220] width 126 height 43
click at [244, 222] on ul at bounding box center [243, 220] width 126 height 43
click at [305, 212] on div "." at bounding box center [316, 221] width 23 height 22
drag, startPoint x: 305, startPoint y: 212, endPoint x: 367, endPoint y: 212, distance: 61.4
click at [307, 212] on div "." at bounding box center [316, 221] width 23 height 22
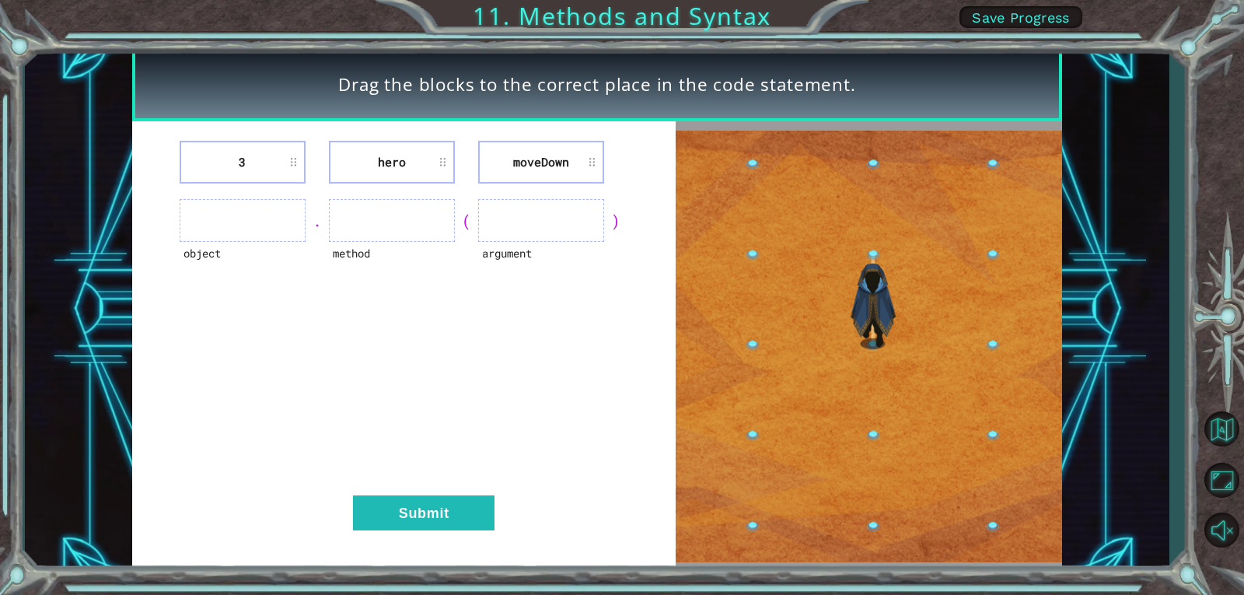
click at [497, 215] on ul at bounding box center [541, 220] width 126 height 43
click at [546, 219] on ul at bounding box center [541, 220] width 126 height 43
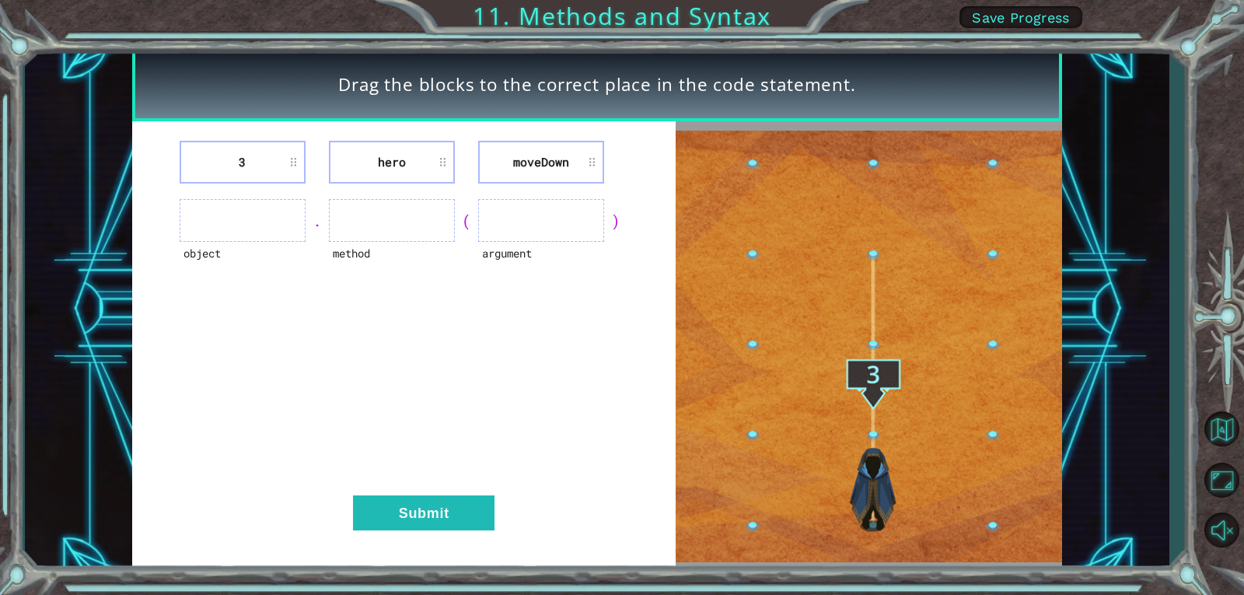
click at [229, 215] on ul at bounding box center [243, 220] width 126 height 43
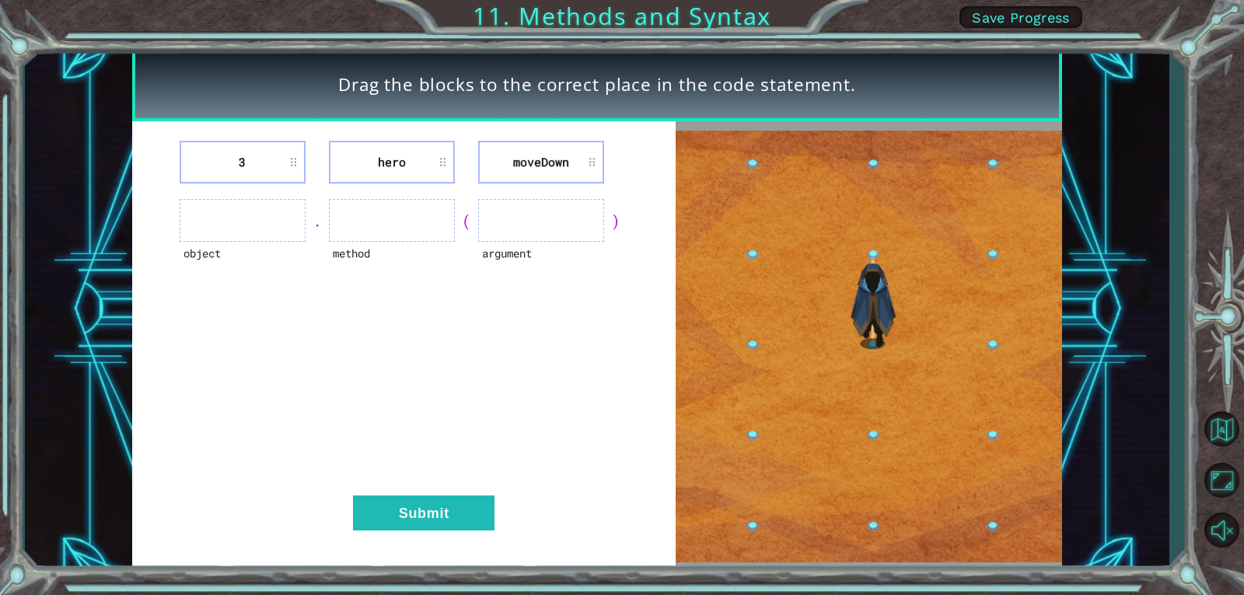
click at [229, 215] on ul at bounding box center [243, 220] width 126 height 43
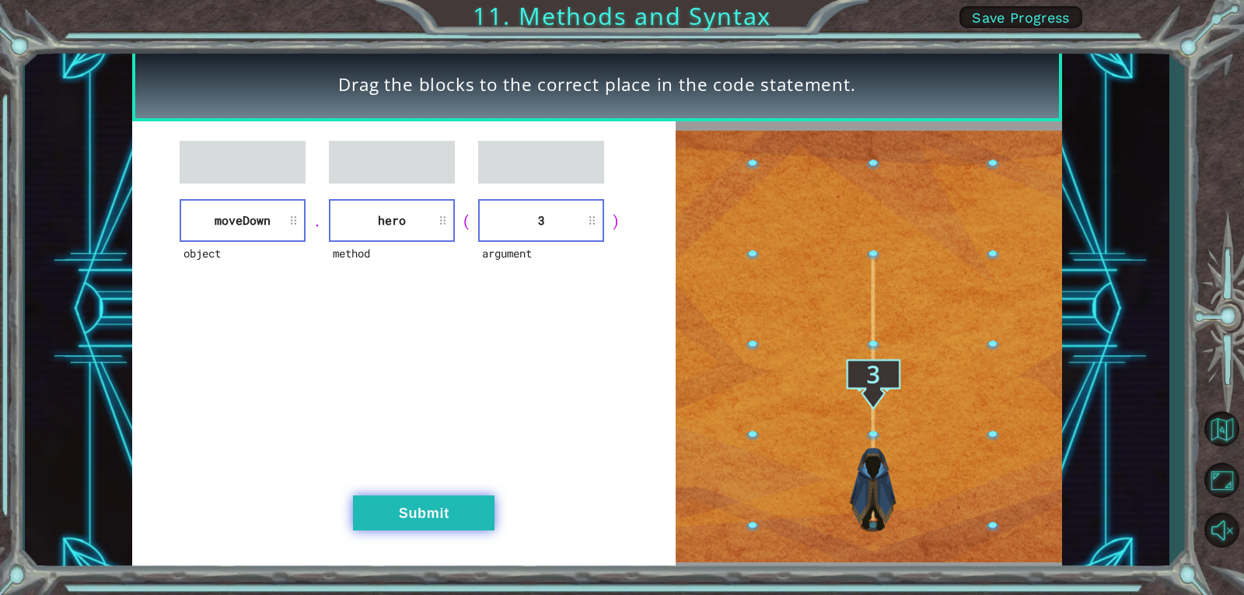
click at [457, 524] on button "Submit" at bounding box center [423, 512] width 141 height 35
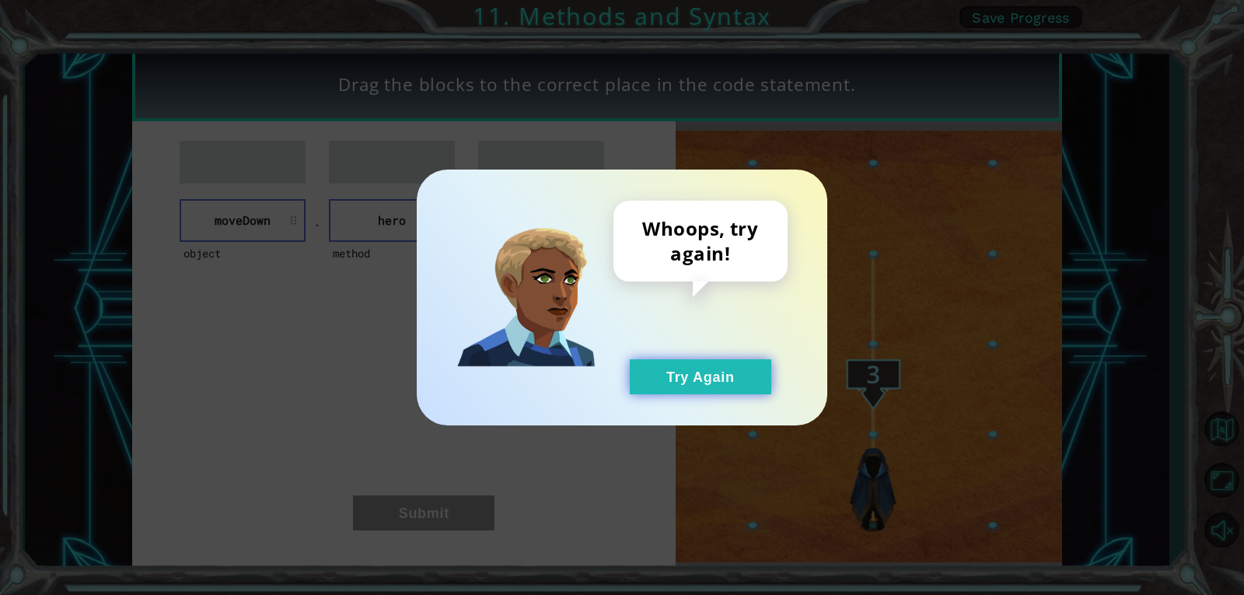
click at [659, 365] on button "Try Again" at bounding box center [700, 376] width 141 height 35
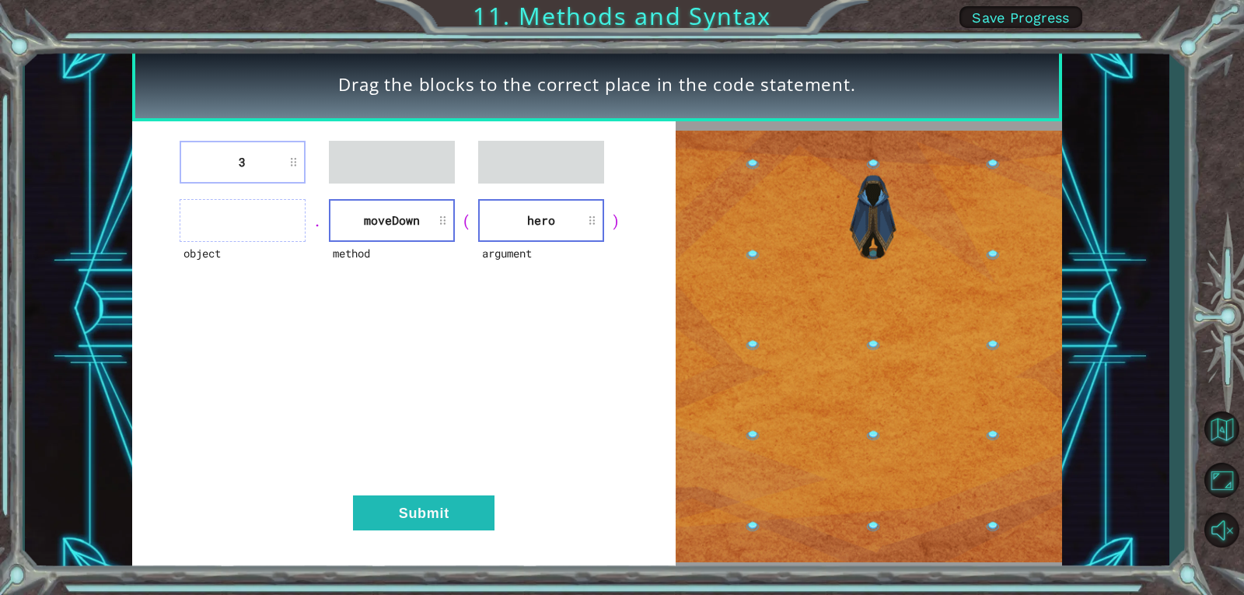
drag, startPoint x: 231, startPoint y: 138, endPoint x: 274, endPoint y: 201, distance: 75.5
click at [274, 201] on div "3 object . method [GEOGRAPHIC_DATA] ( argument hero ) Submit" at bounding box center [403, 345] width 543 height 449
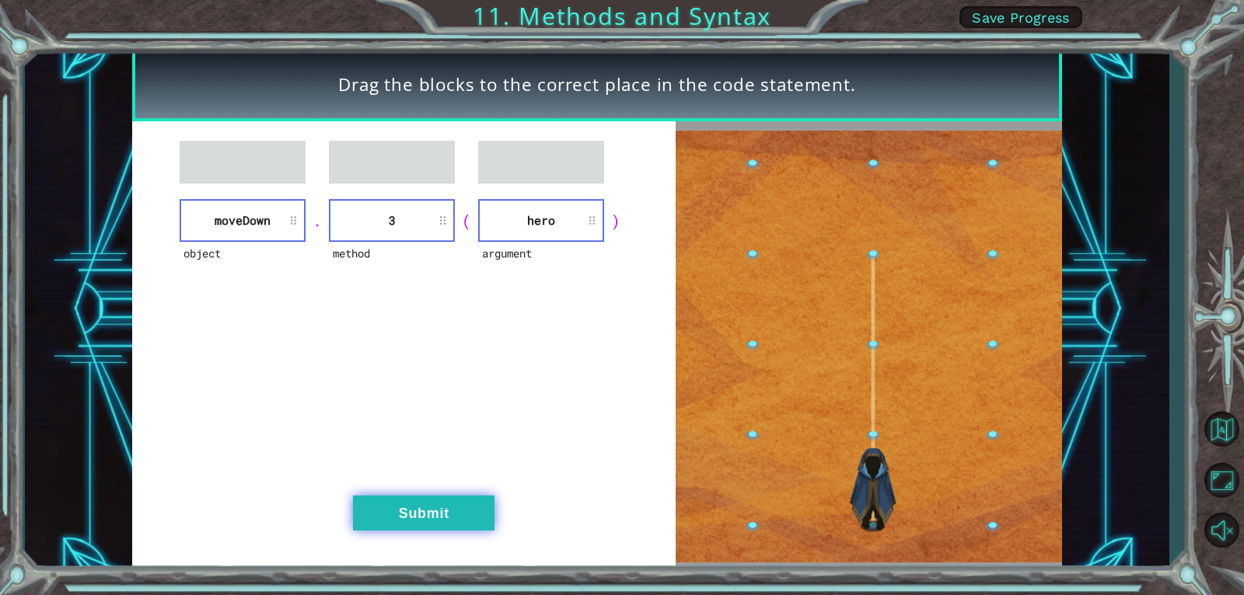
click at [452, 504] on button "Submit" at bounding box center [423, 512] width 141 height 35
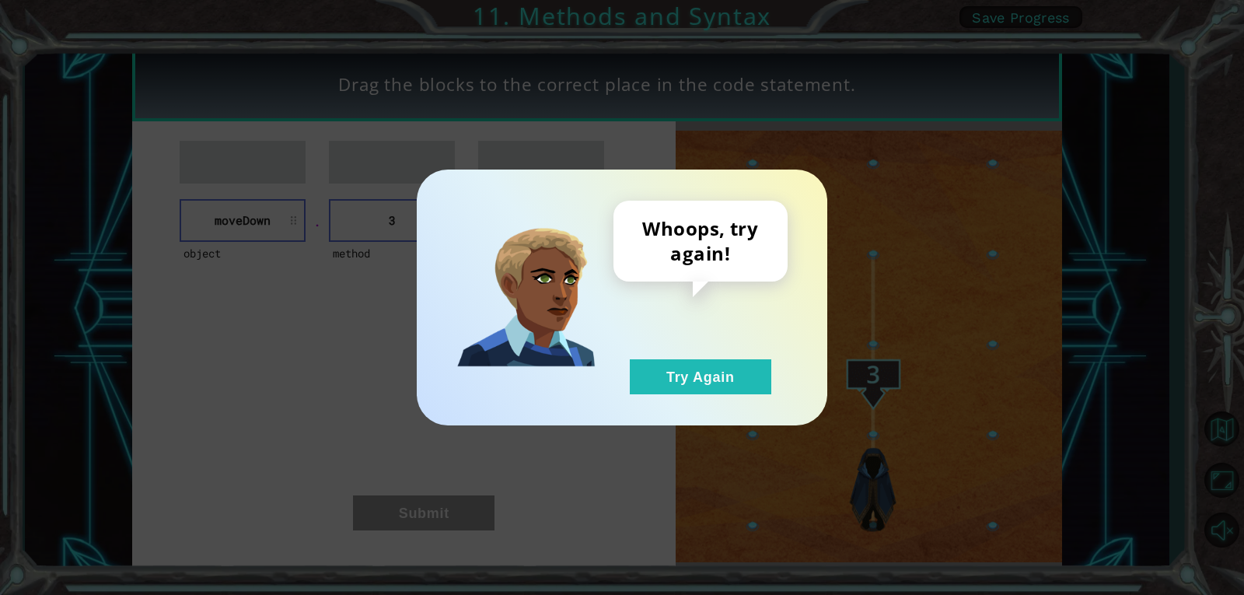
click at [700, 342] on div "Whoops, try again! Try Again" at bounding box center [700, 298] width 174 height 194
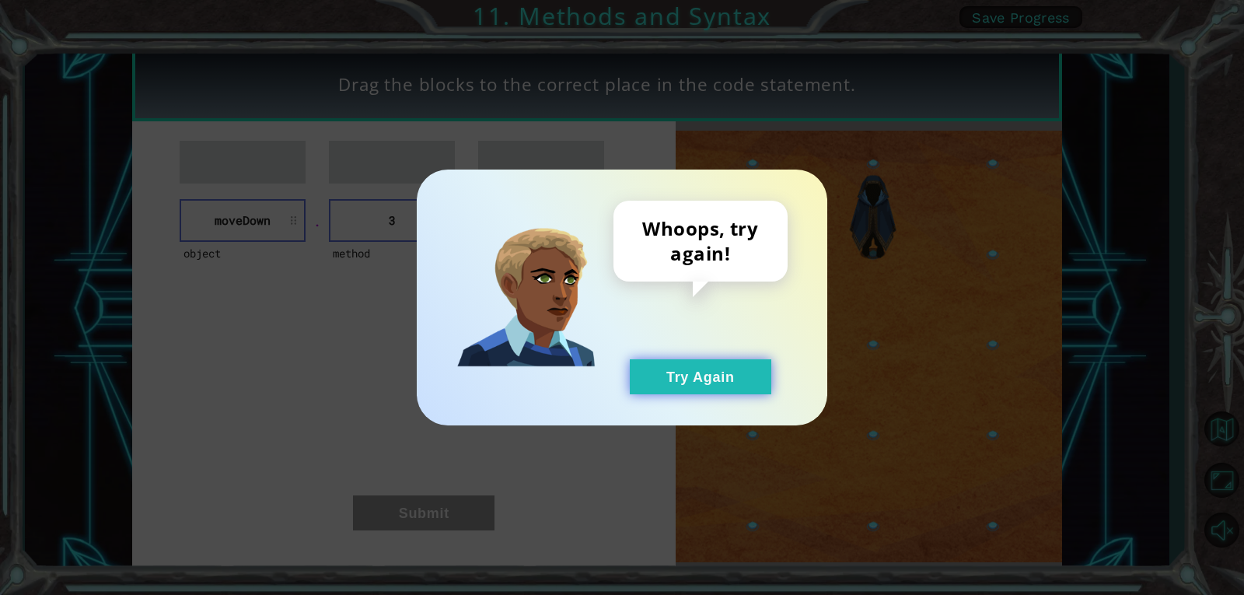
click at [703, 370] on button "Try Again" at bounding box center [700, 376] width 141 height 35
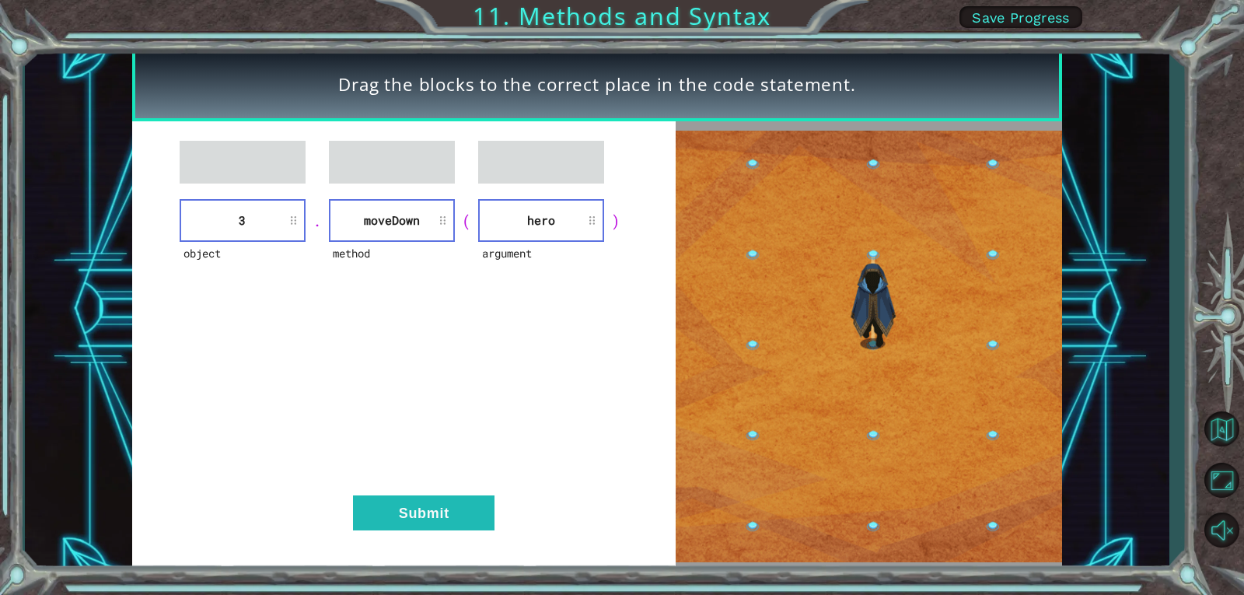
click at [441, 537] on div "object 3 . method [GEOGRAPHIC_DATA] ( argument hero ) Submit" at bounding box center [403, 345] width 543 height 449
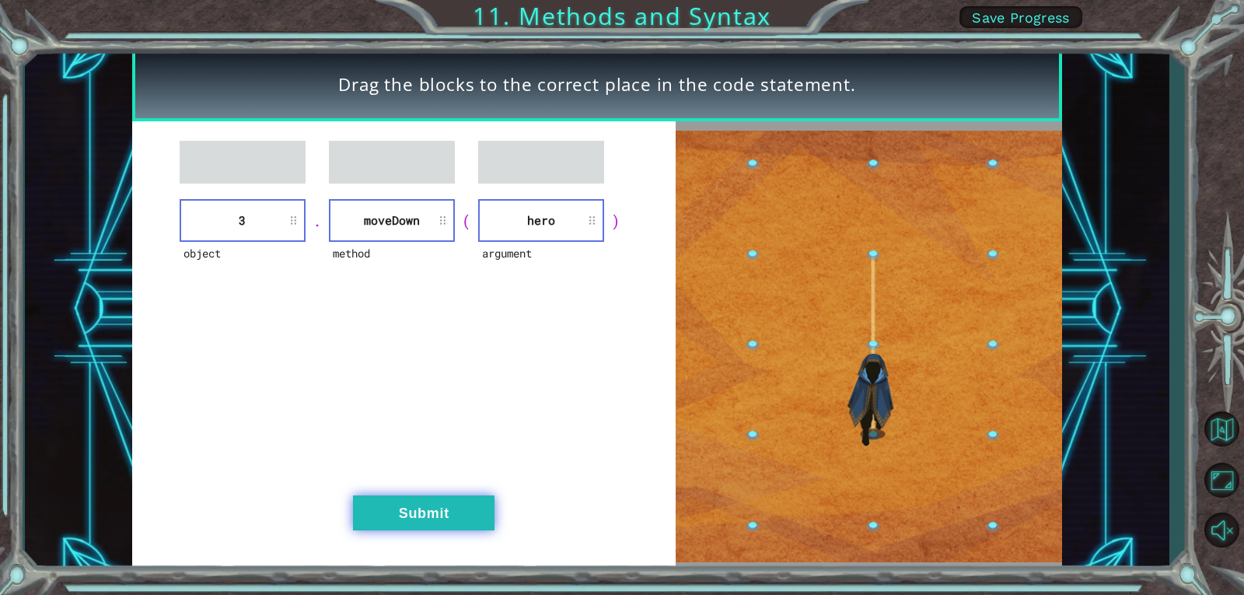
click at [433, 507] on div "object 3 . method [GEOGRAPHIC_DATA] ( argument hero ) Submit" at bounding box center [403, 345] width 543 height 449
click at [428, 496] on button "Submit" at bounding box center [423, 512] width 141 height 35
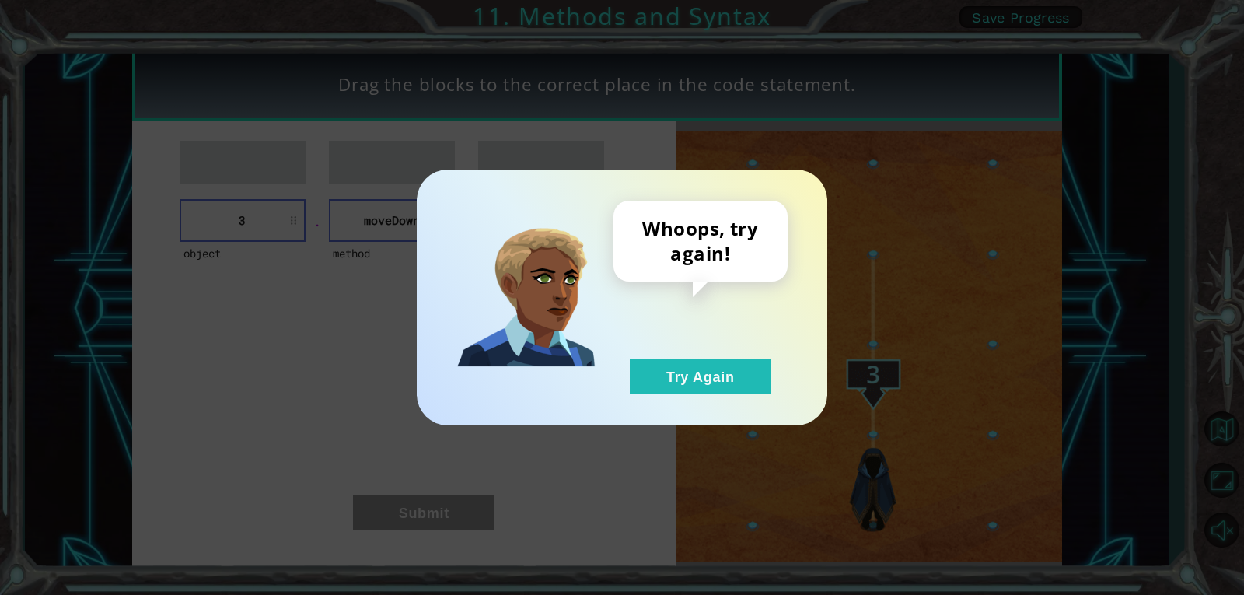
click at [428, 496] on div "Whoops, try again! Try Again" at bounding box center [622, 297] width 1244 height 595
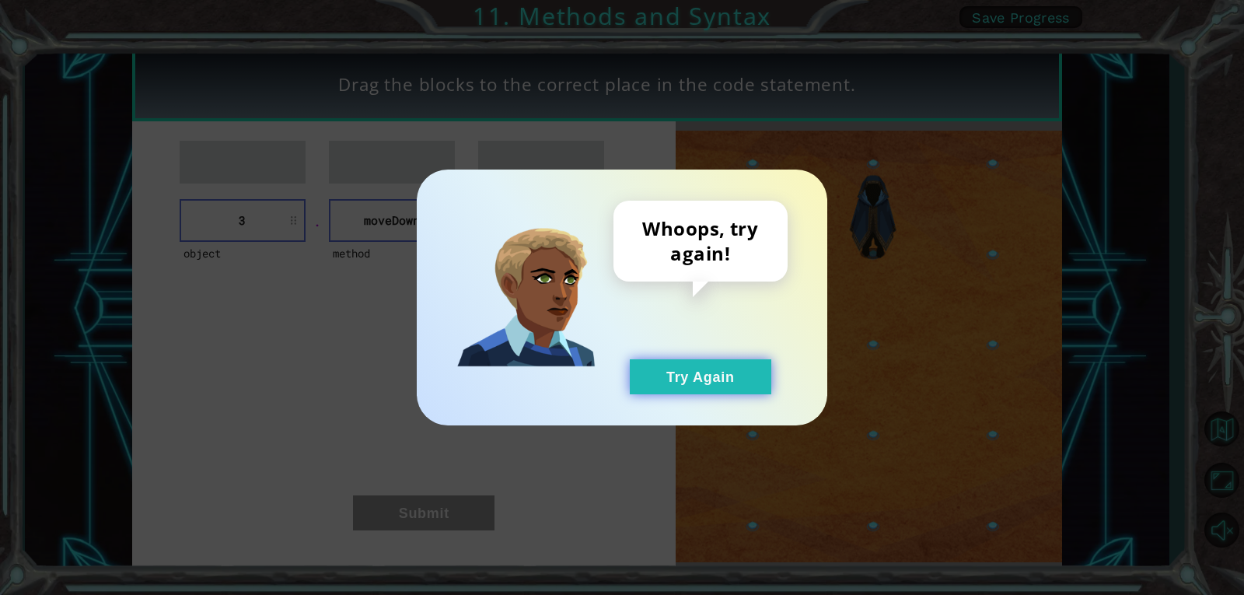
click at [680, 365] on button "Try Again" at bounding box center [700, 376] width 141 height 35
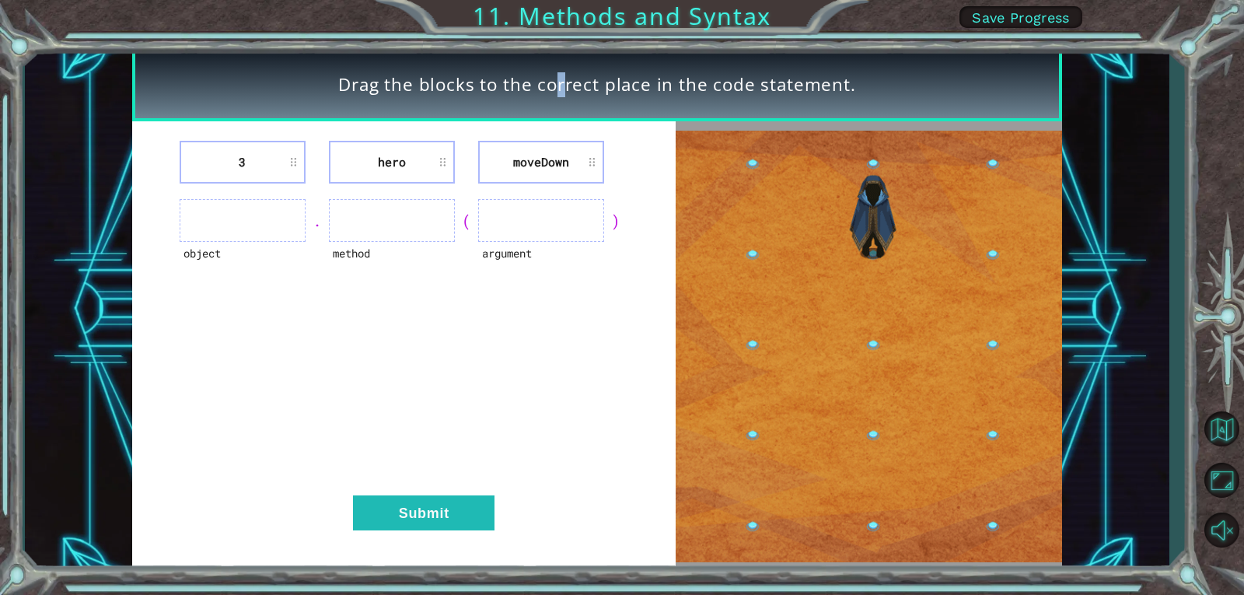
drag, startPoint x: 504, startPoint y: 81, endPoint x: 501, endPoint y: 115, distance: 34.4
click at [502, 103] on div "Drag the blocks to the correct place in the code statement." at bounding box center [597, 84] width 930 height 74
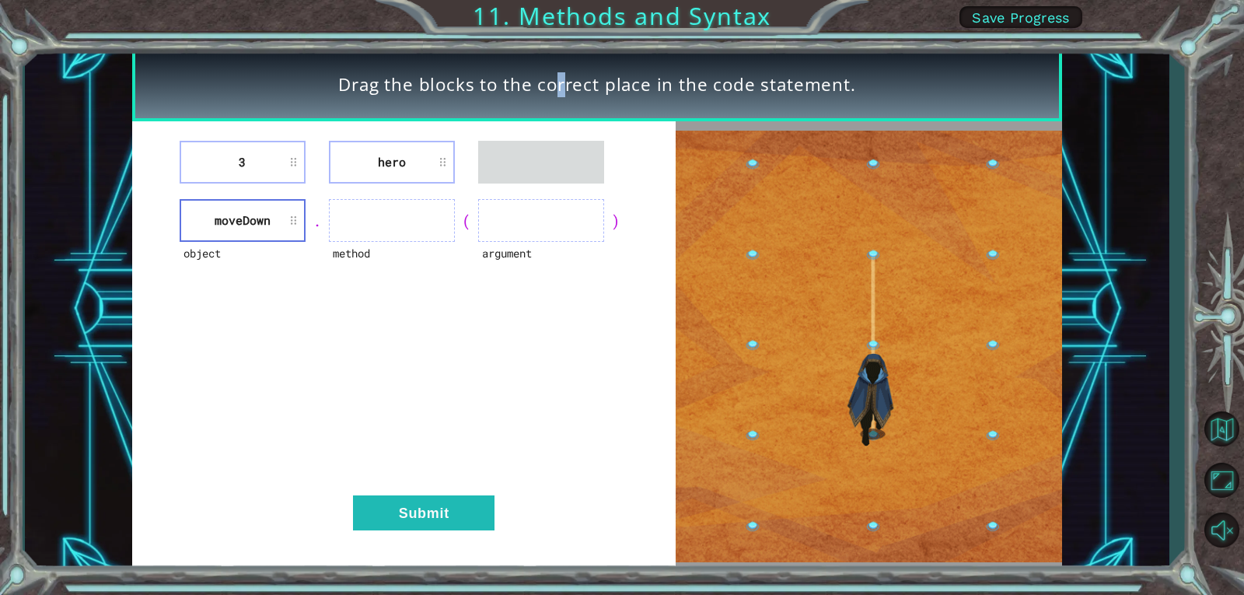
drag, startPoint x: 397, startPoint y: 197, endPoint x: 401, endPoint y: 229, distance: 32.9
click at [401, 229] on div "3 hero object [GEOGRAPHIC_DATA] . method ( argument ) Submit" at bounding box center [403, 345] width 543 height 449
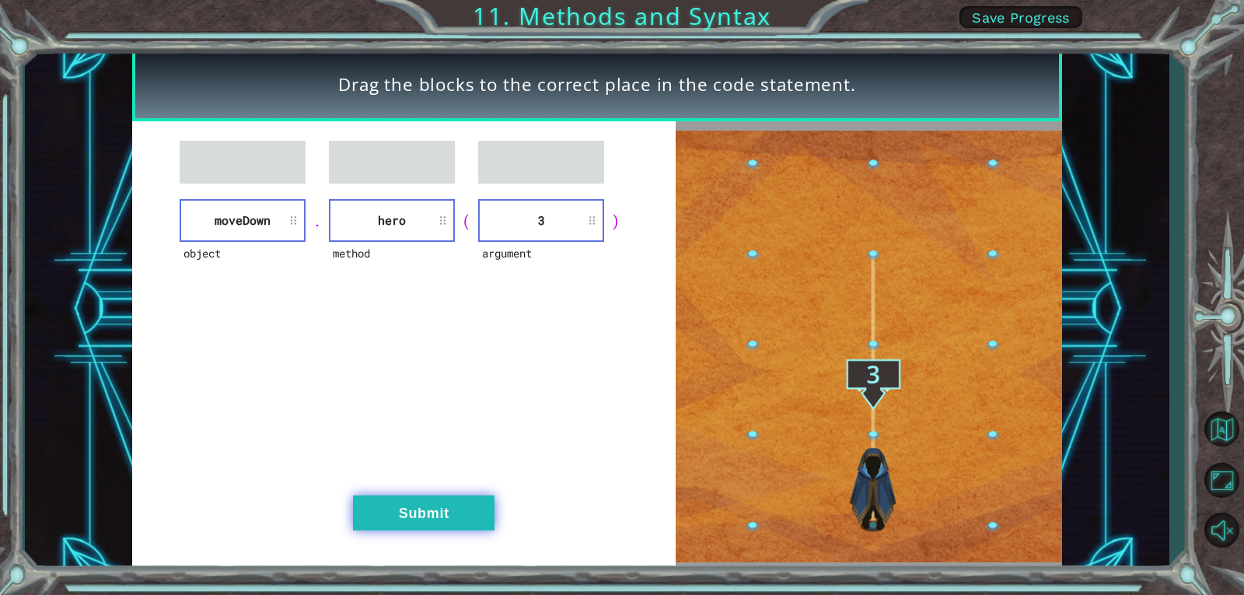
click at [471, 516] on button "Submit" at bounding box center [423, 512] width 141 height 35
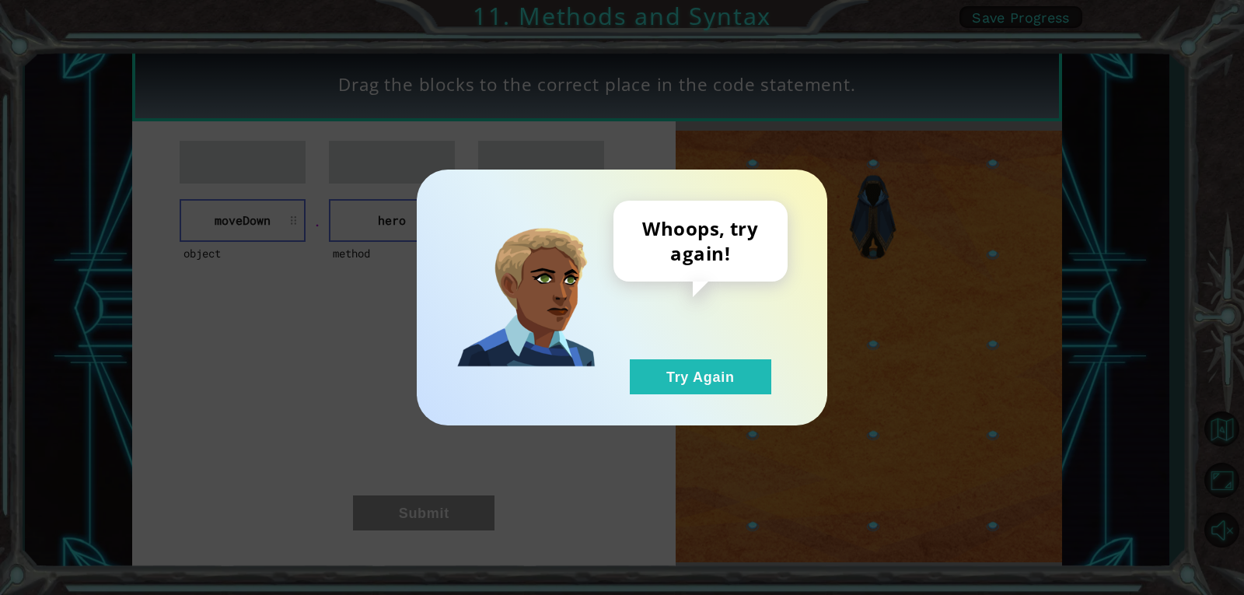
drag, startPoint x: 663, startPoint y: 345, endPoint x: 675, endPoint y: 354, distance: 15.1
click at [669, 349] on div "Whoops, try again! Try Again" at bounding box center [700, 298] width 174 height 194
click at [744, 394] on div "Whoops, try again! Try Again" at bounding box center [622, 297] width 410 height 256
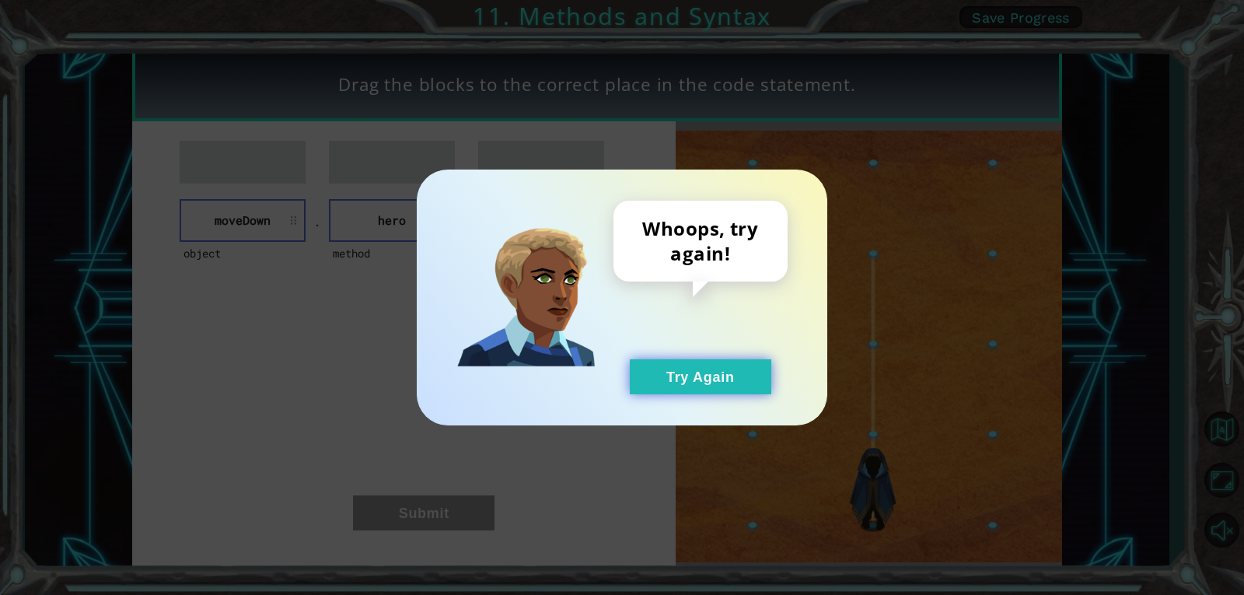
click at [679, 382] on button "Try Again" at bounding box center [700, 376] width 141 height 35
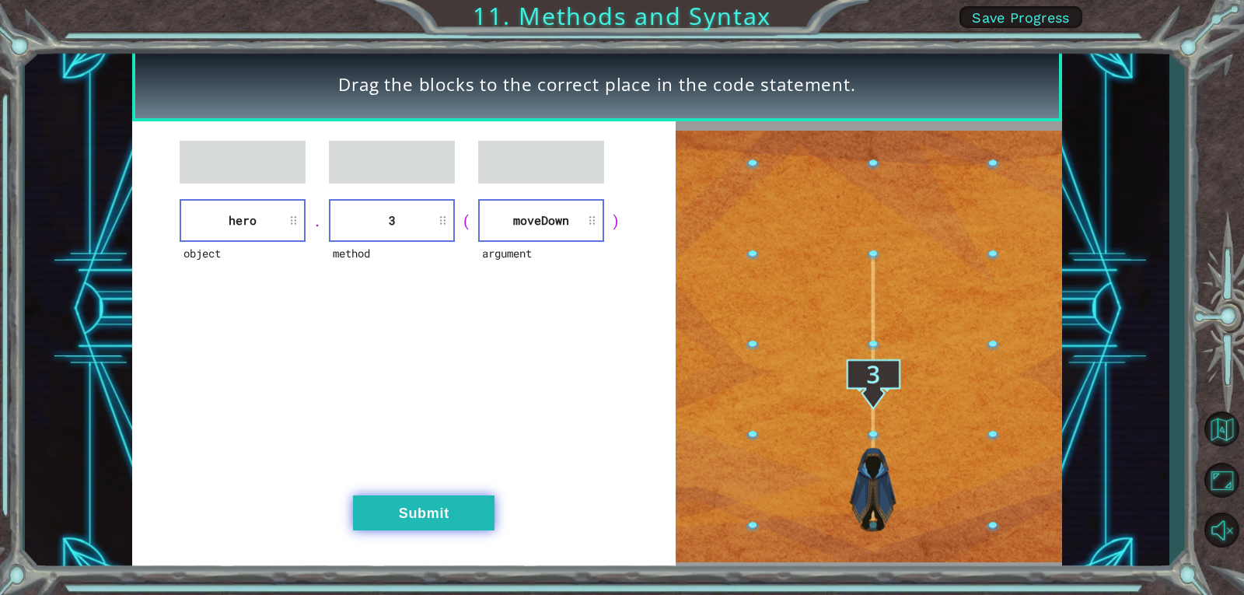
click at [406, 495] on div "object hero . method 3 ( argument [GEOGRAPHIC_DATA] ) Submit" at bounding box center [403, 345] width 543 height 449
click at [407, 495] on button "Submit" at bounding box center [423, 512] width 141 height 35
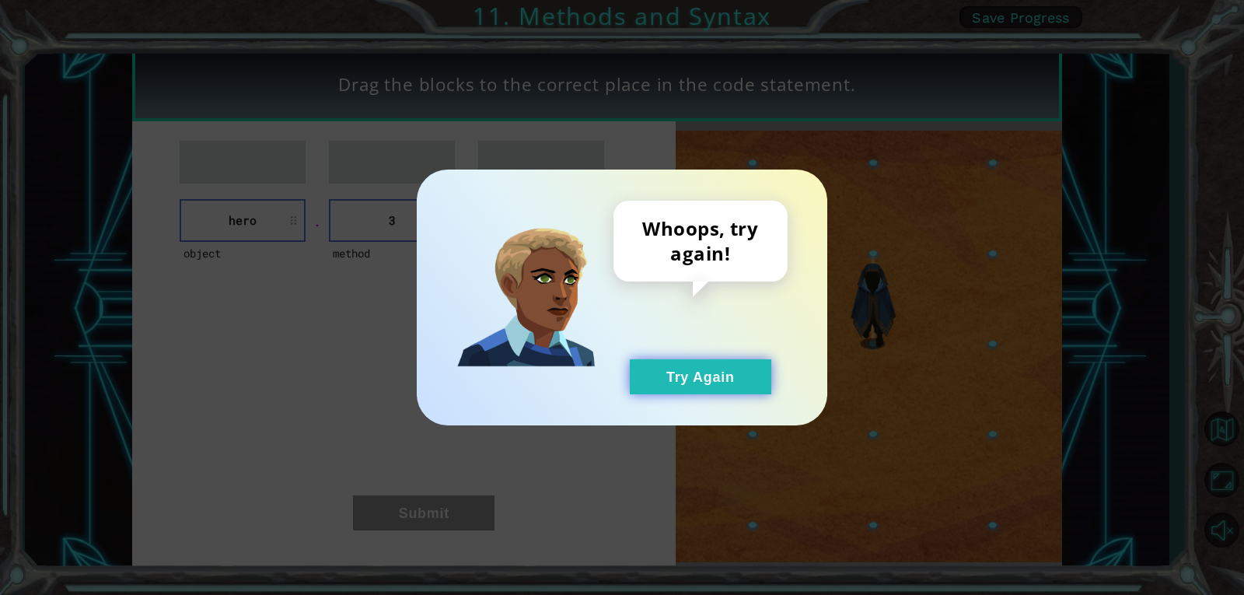
click at [708, 370] on button "Try Again" at bounding box center [700, 376] width 141 height 35
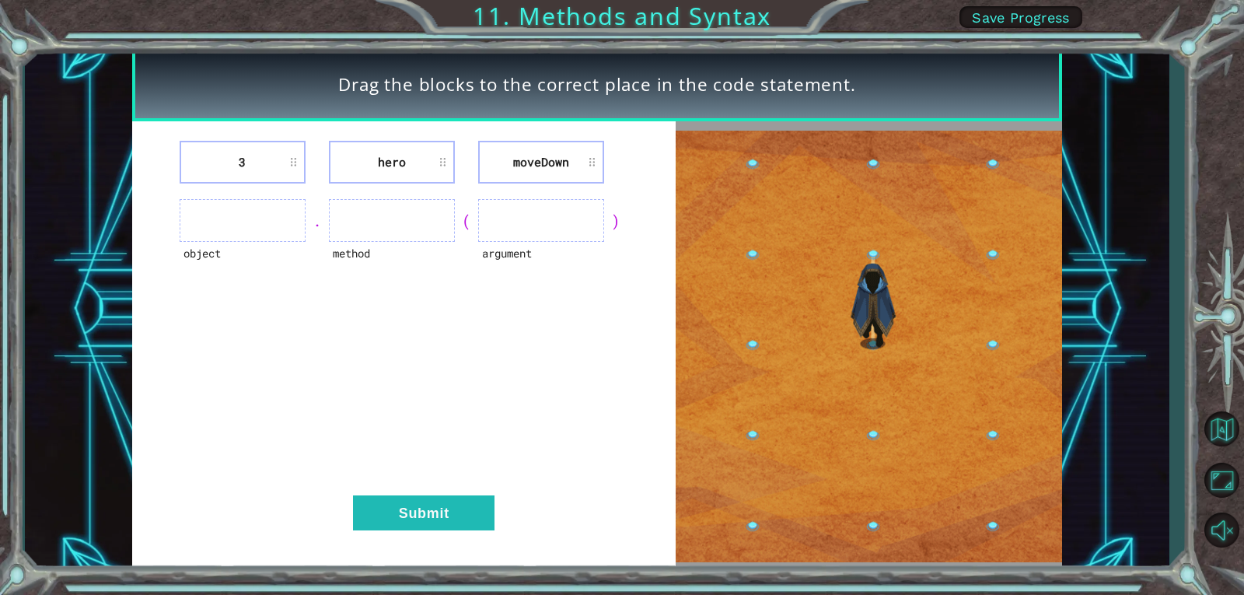
click at [478, 301] on div "3 hero [GEOGRAPHIC_DATA] object . method ( argument ) Submit" at bounding box center [403, 345] width 543 height 449
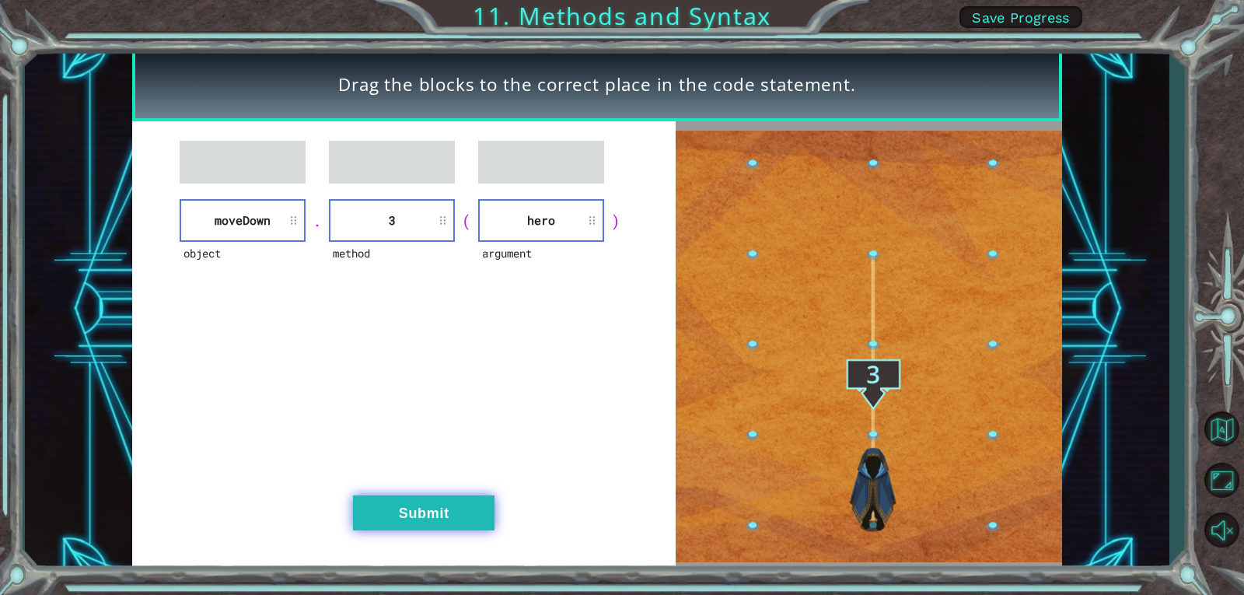
click at [470, 521] on button "Submit" at bounding box center [423, 512] width 141 height 35
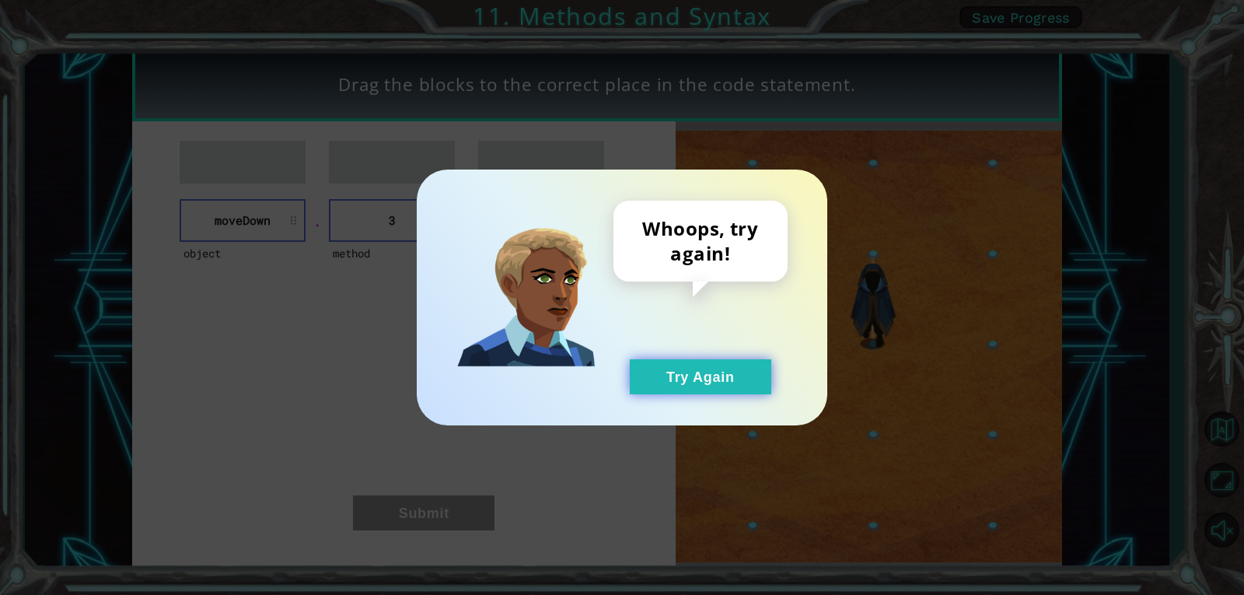
drag, startPoint x: 754, startPoint y: 382, endPoint x: 740, endPoint y: 382, distance: 14.0
click at [750, 382] on button "Try Again" at bounding box center [700, 376] width 141 height 35
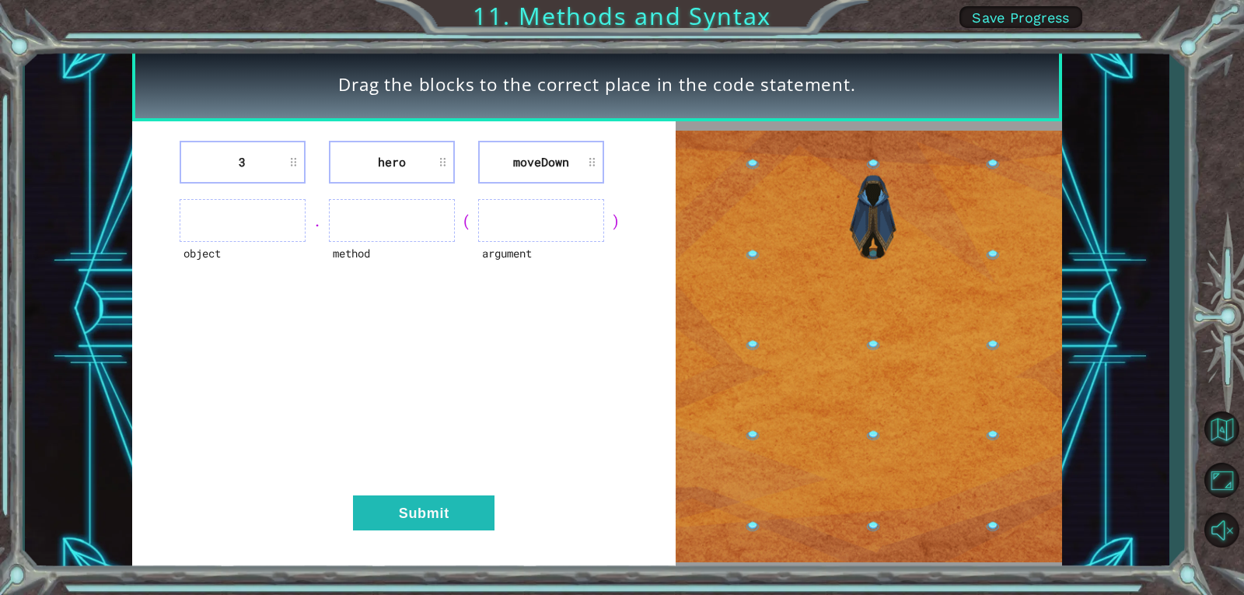
click at [735, 382] on button "Try Again" at bounding box center [700, 376] width 141 height 35
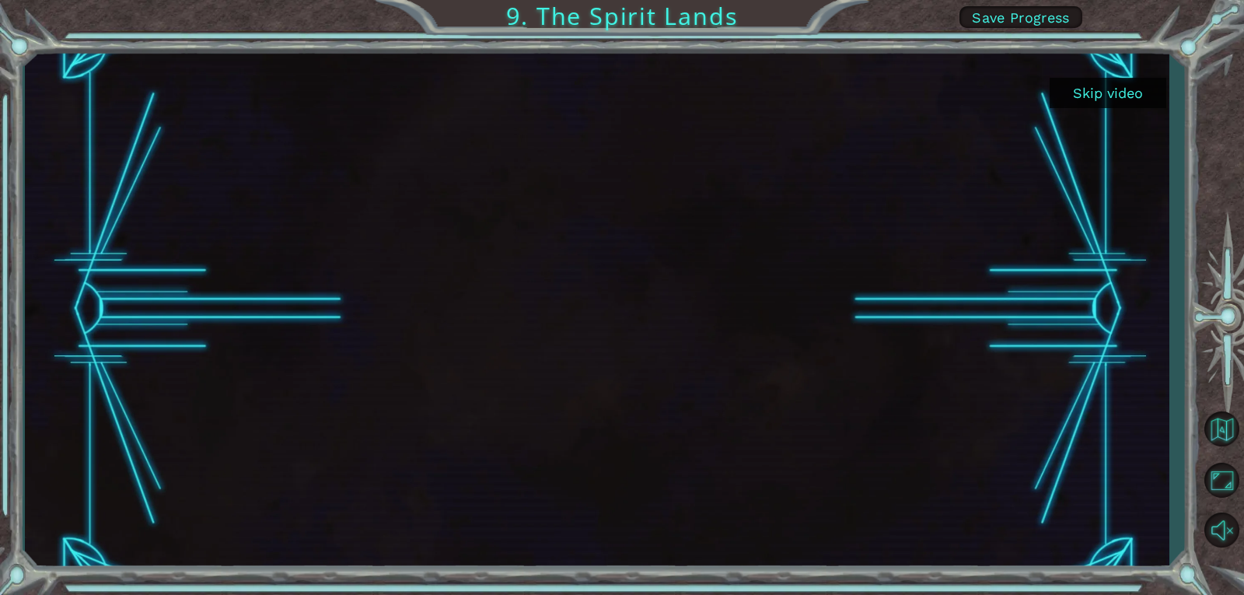
click at [1114, 103] on button "Skip video" at bounding box center [1107, 93] width 117 height 30
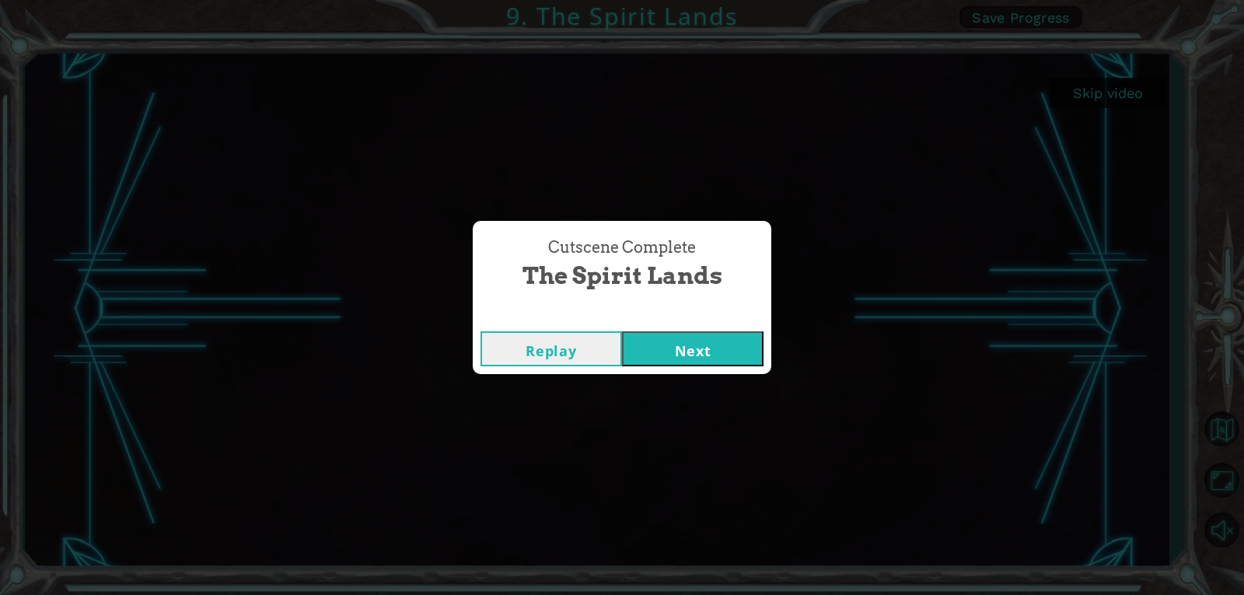
click at [707, 337] on button "Next" at bounding box center [692, 348] width 141 height 35
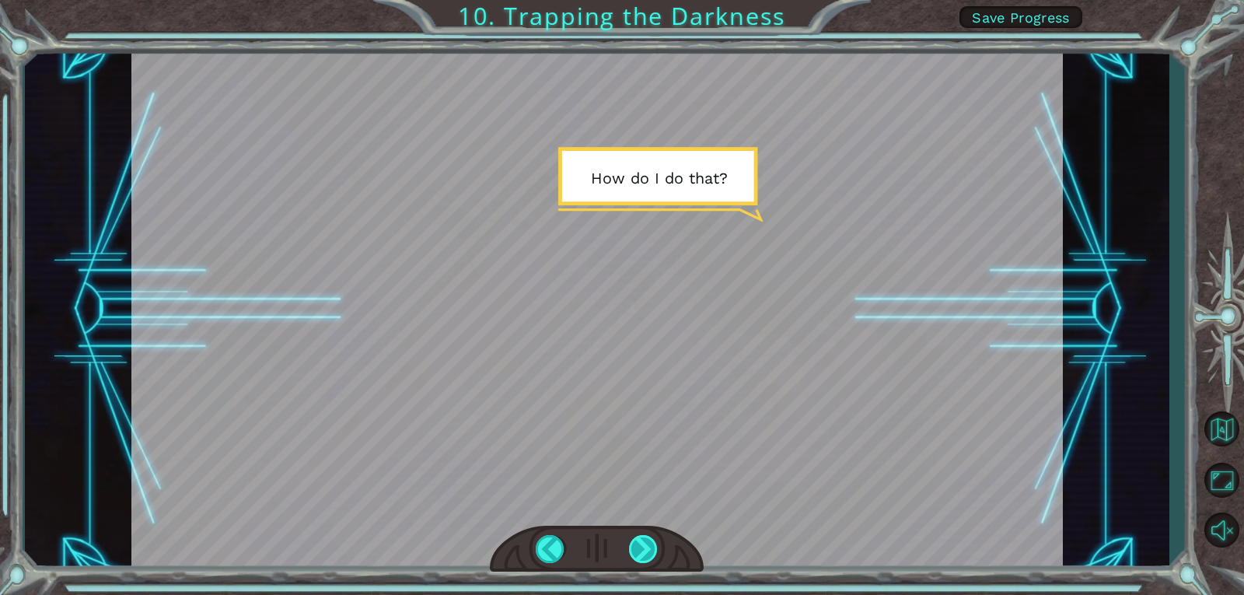
click at [636, 539] on div at bounding box center [644, 549] width 30 height 28
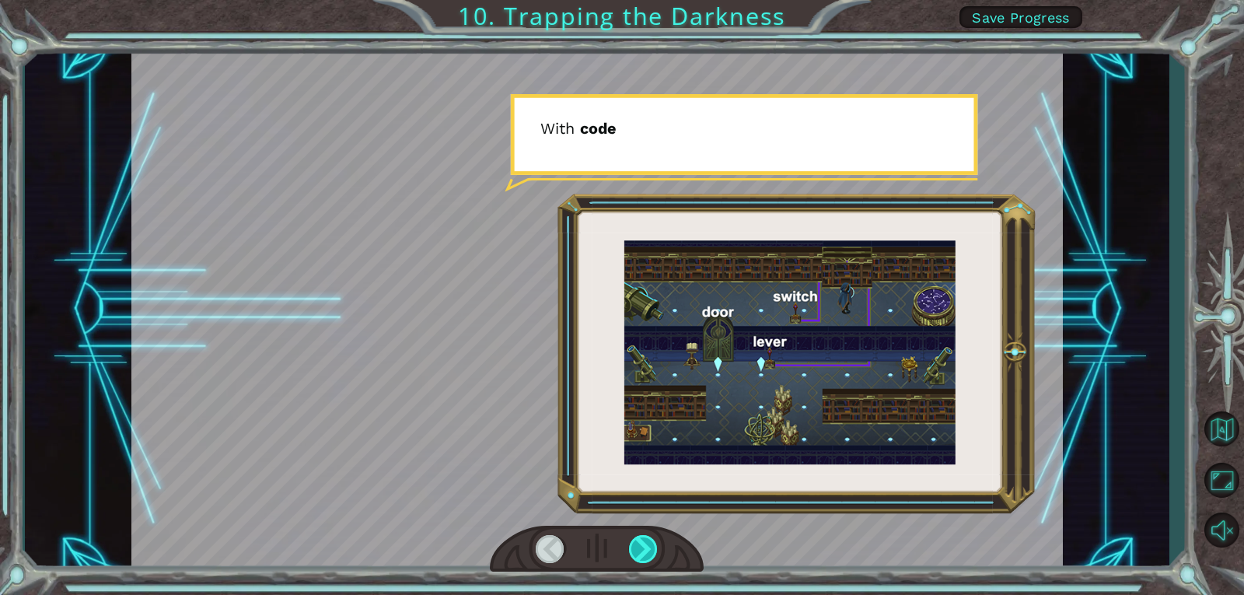
click at [638, 539] on div at bounding box center [644, 549] width 30 height 28
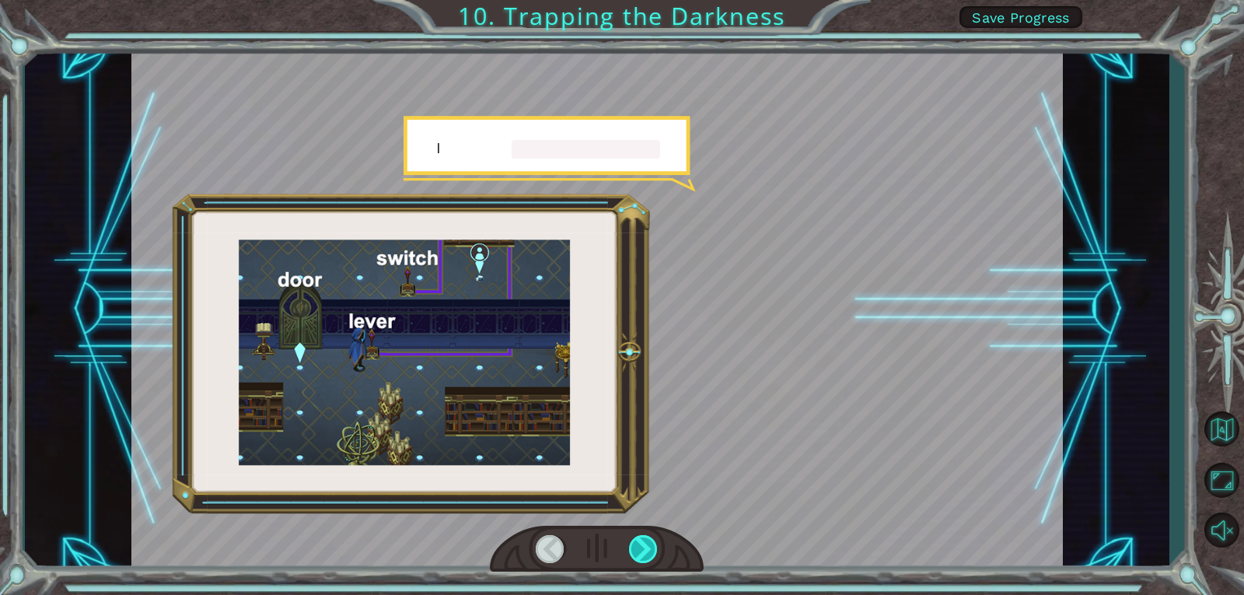
click at [638, 539] on div at bounding box center [644, 549] width 30 height 28
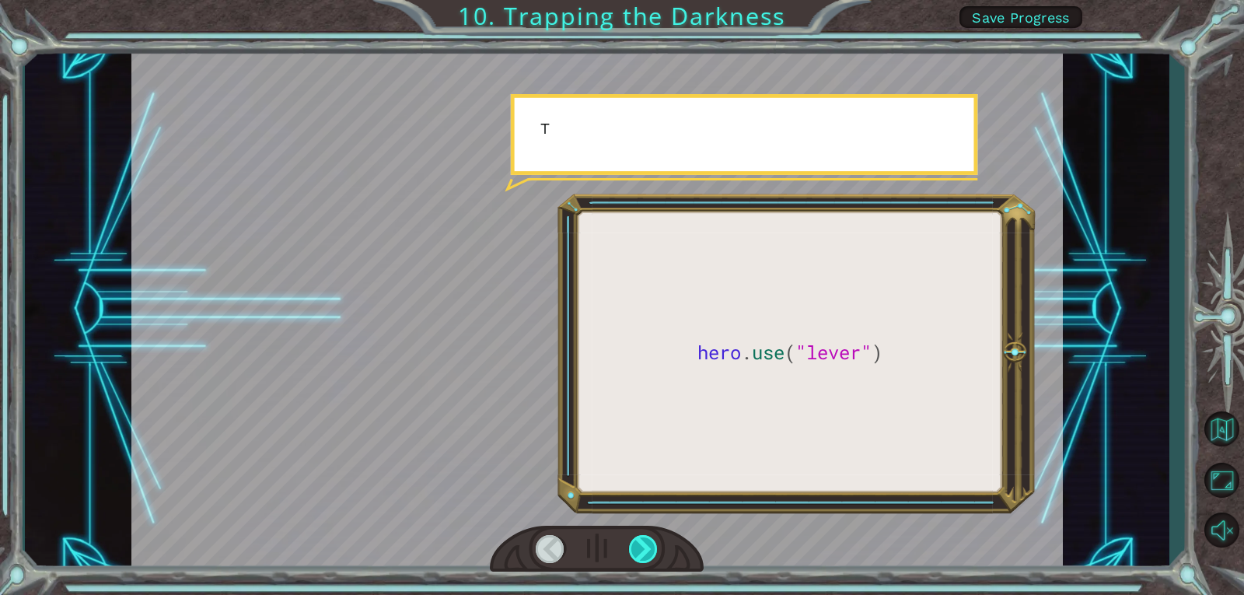
click at [638, 539] on div at bounding box center [644, 549] width 30 height 28
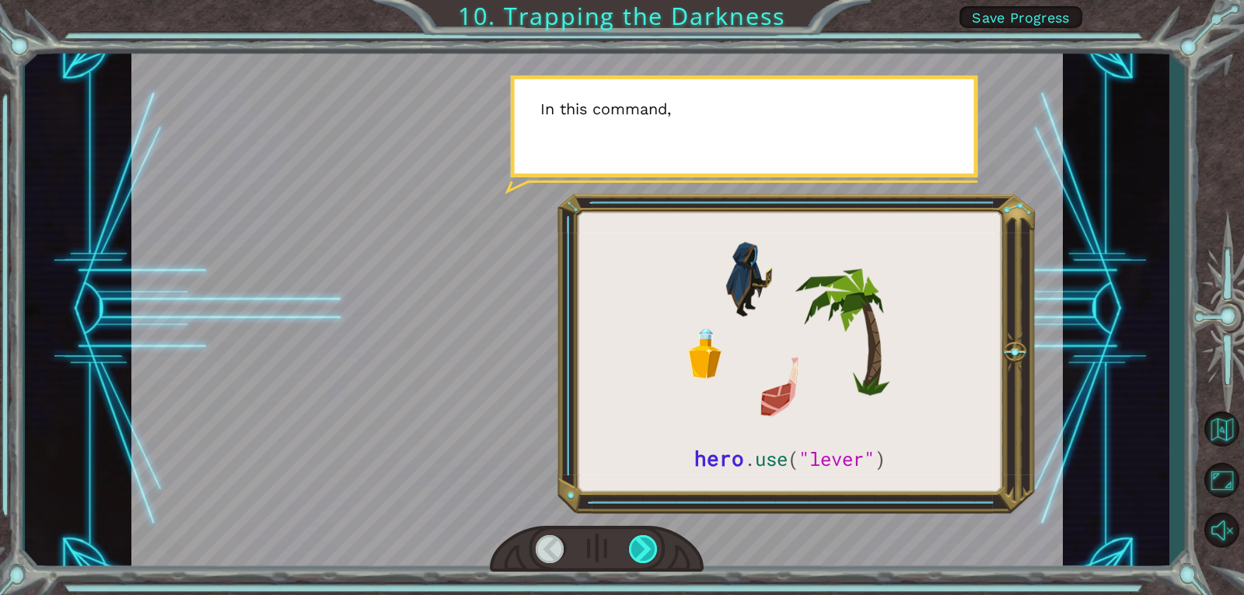
click at [638, 539] on div at bounding box center [644, 549] width 30 height 28
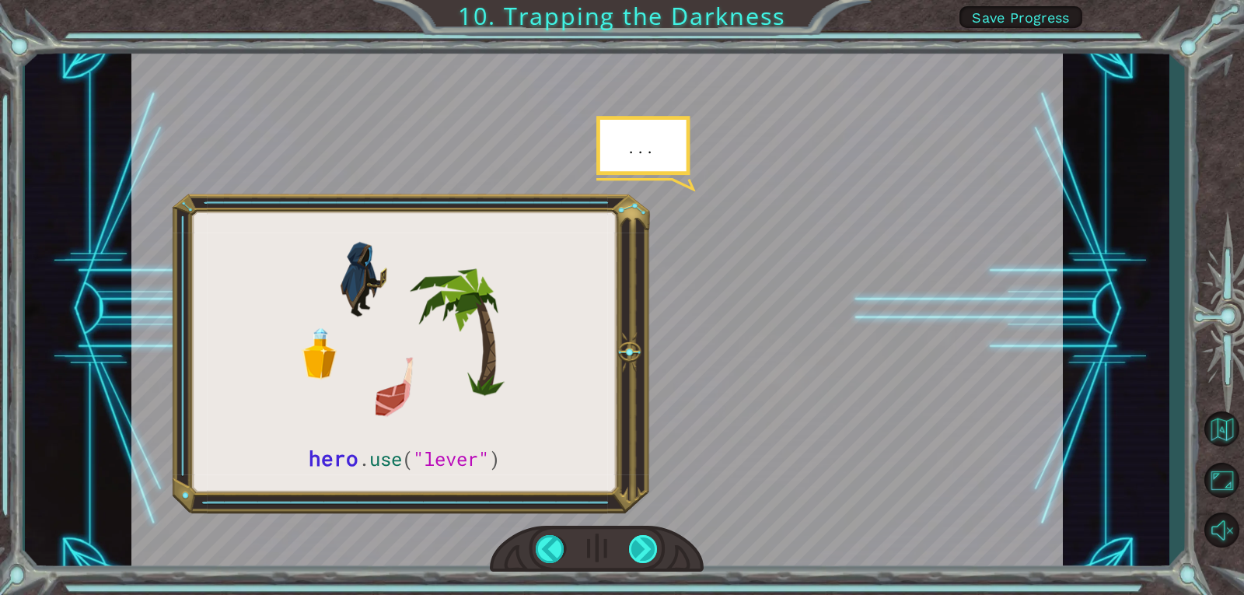
click at [638, 539] on div at bounding box center [644, 549] width 30 height 28
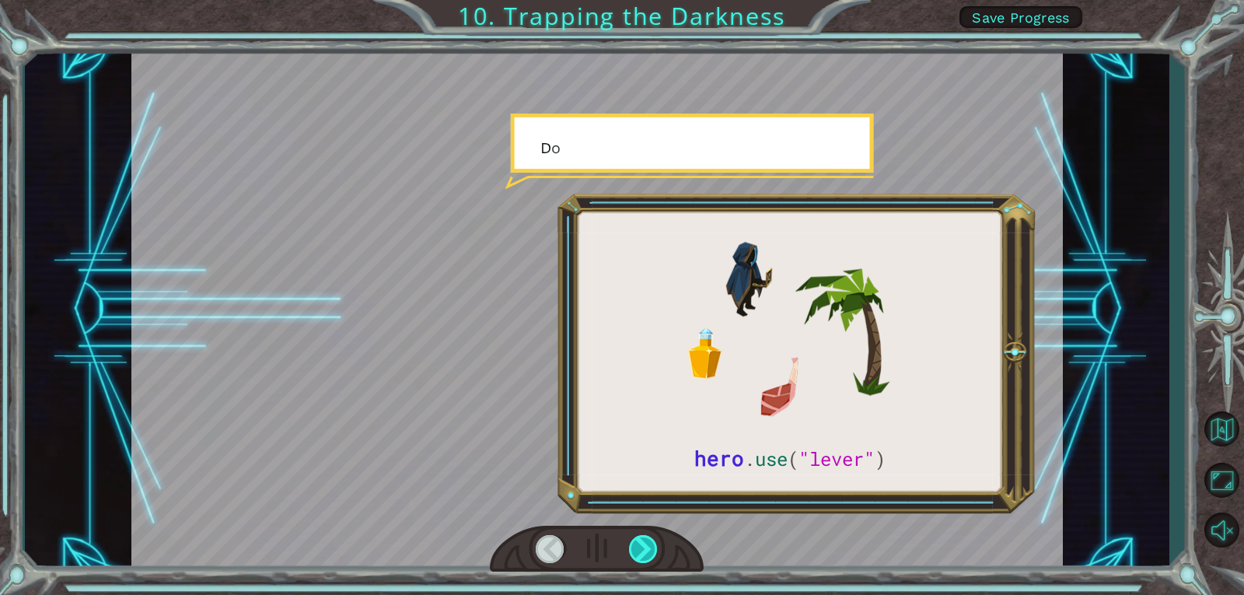
click at [638, 539] on div at bounding box center [644, 549] width 30 height 28
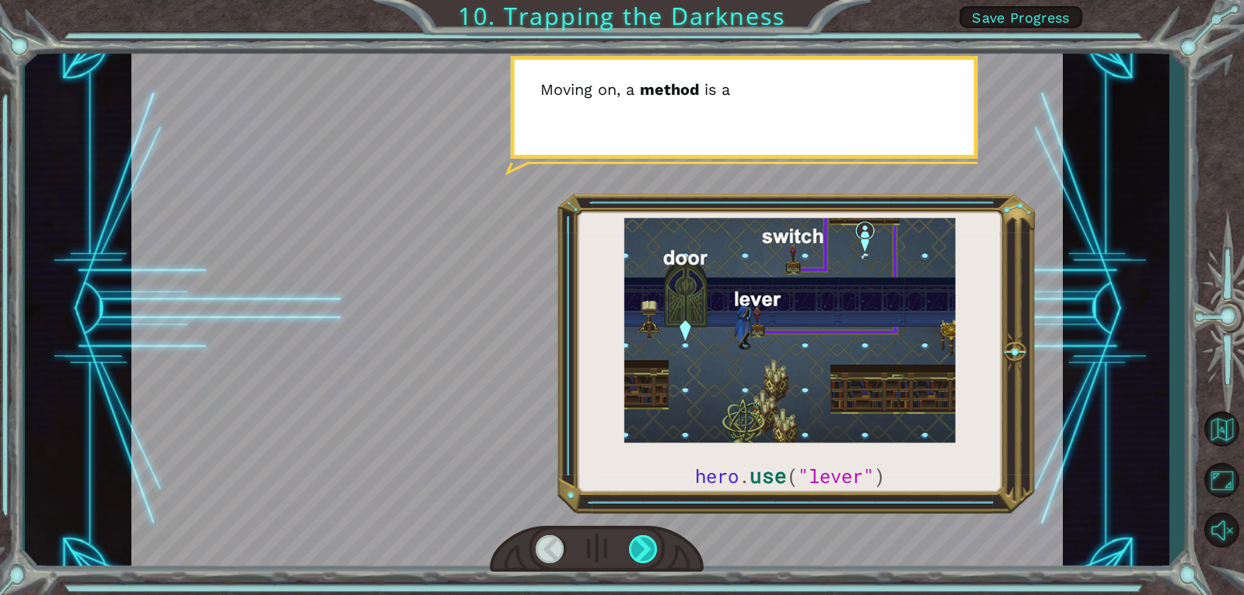
click at [638, 539] on div at bounding box center [644, 549] width 30 height 28
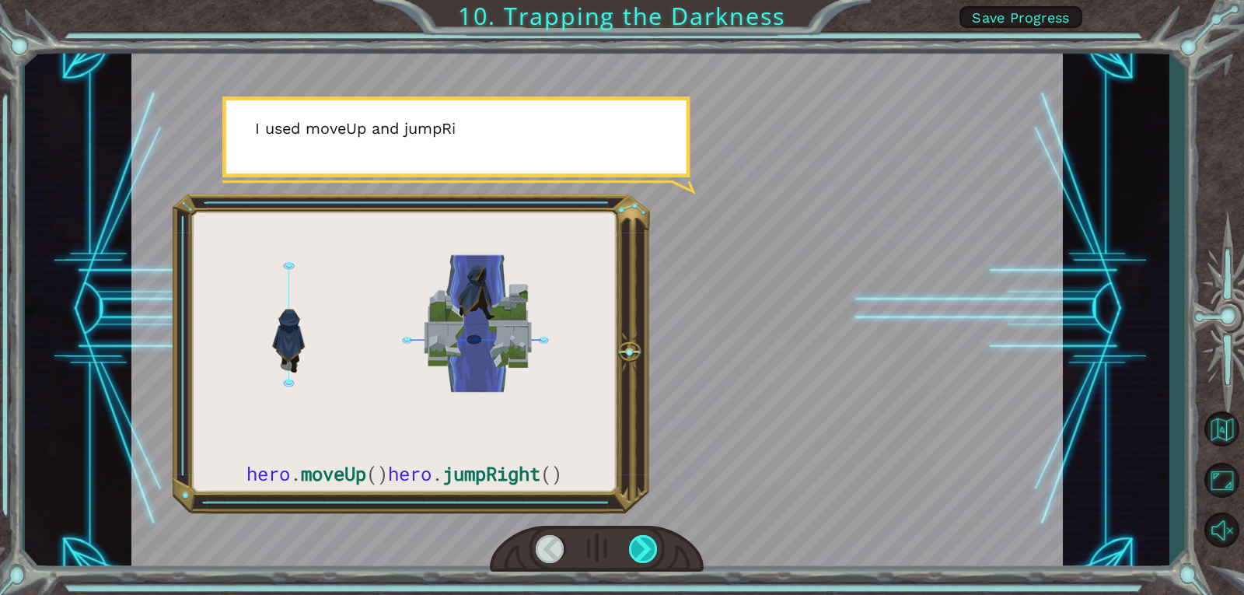
click at [638, 539] on div at bounding box center [644, 549] width 30 height 28
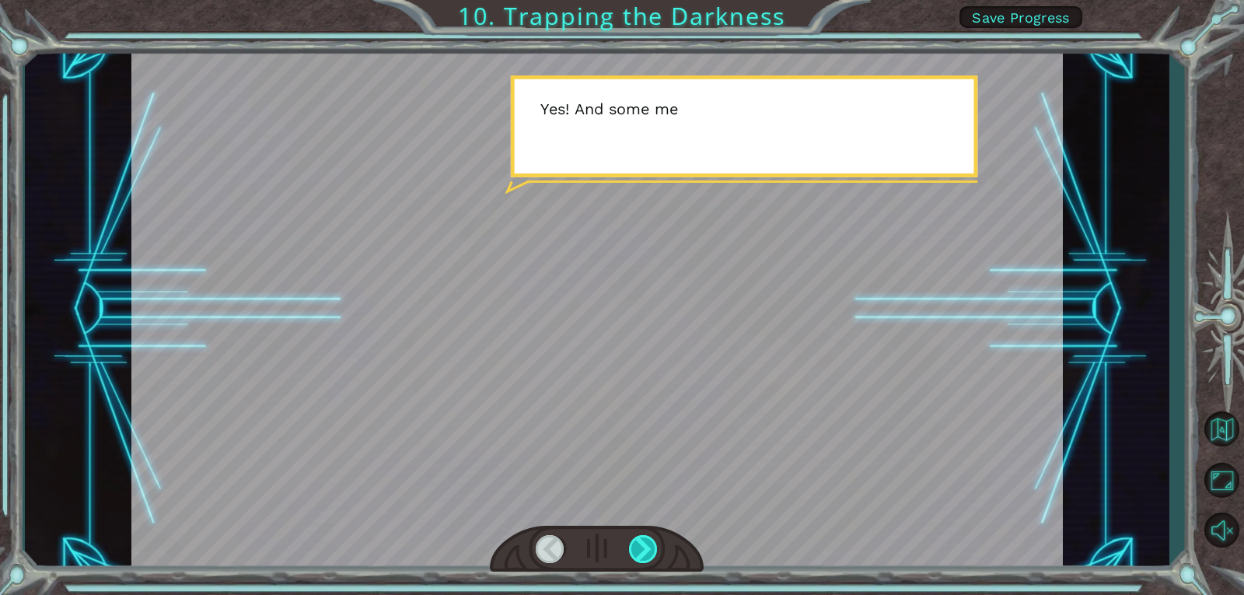
click at [638, 539] on div at bounding box center [644, 549] width 30 height 28
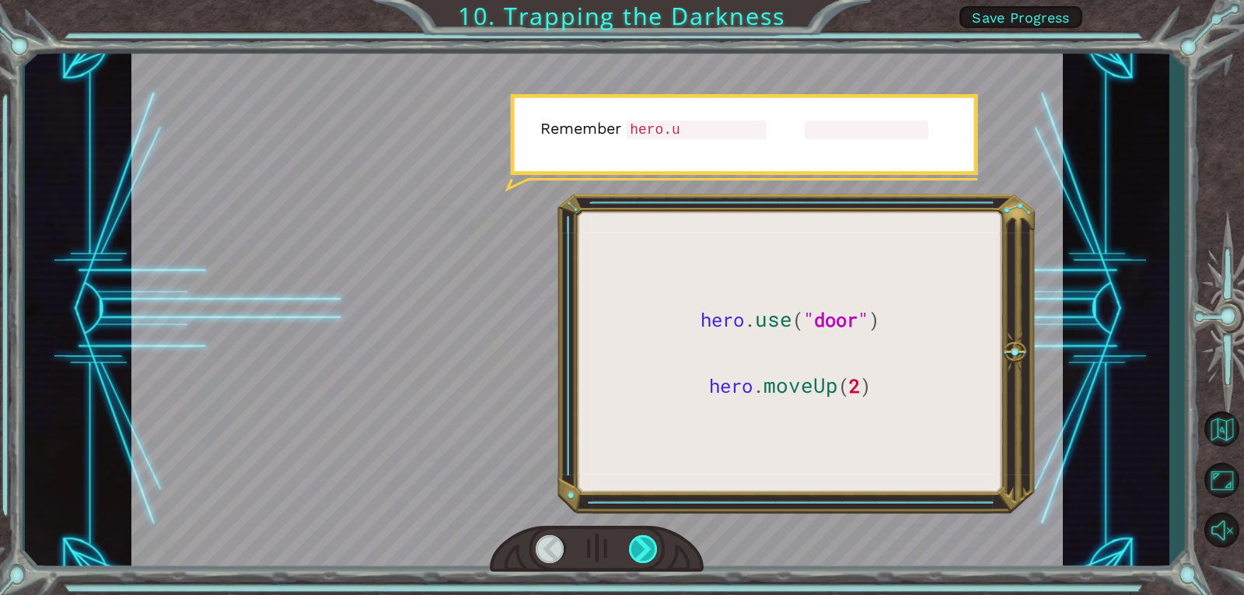
click at [638, 539] on div at bounding box center [644, 549] width 30 height 28
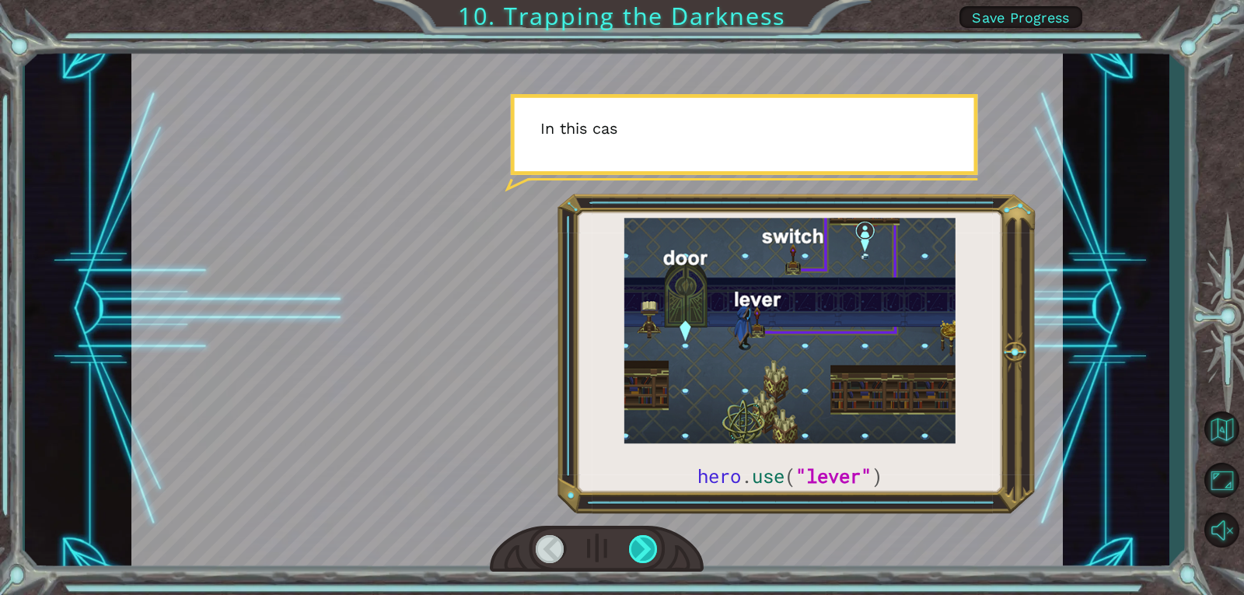
click at [638, 539] on div at bounding box center [644, 549] width 30 height 28
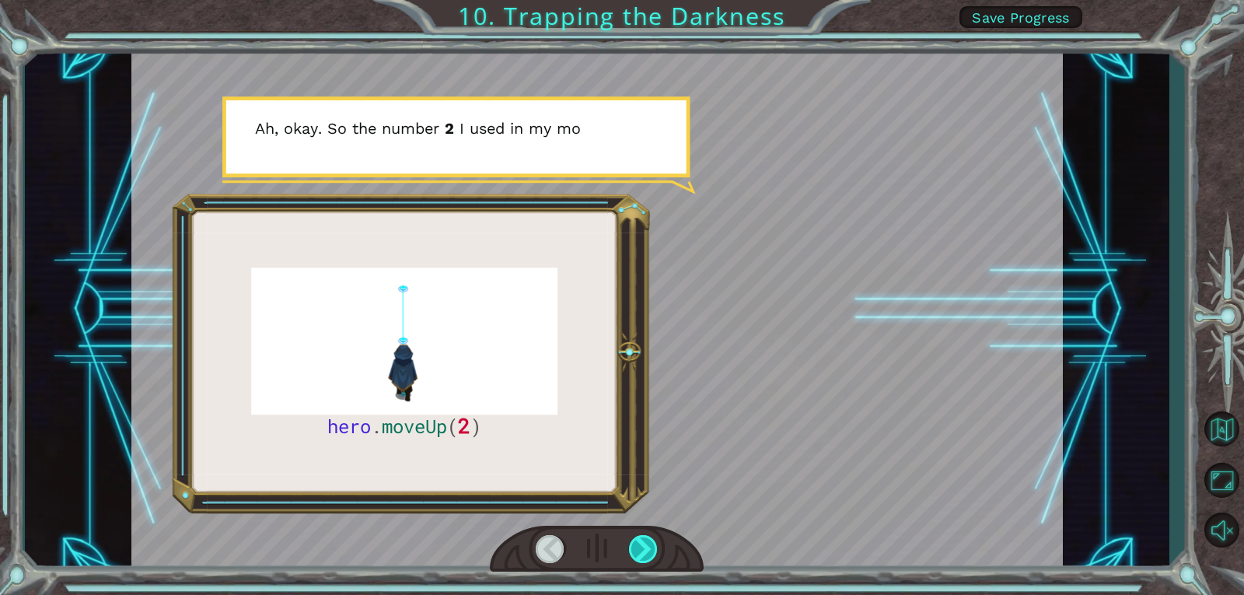
click at [630, 547] on div at bounding box center [644, 549] width 30 height 28
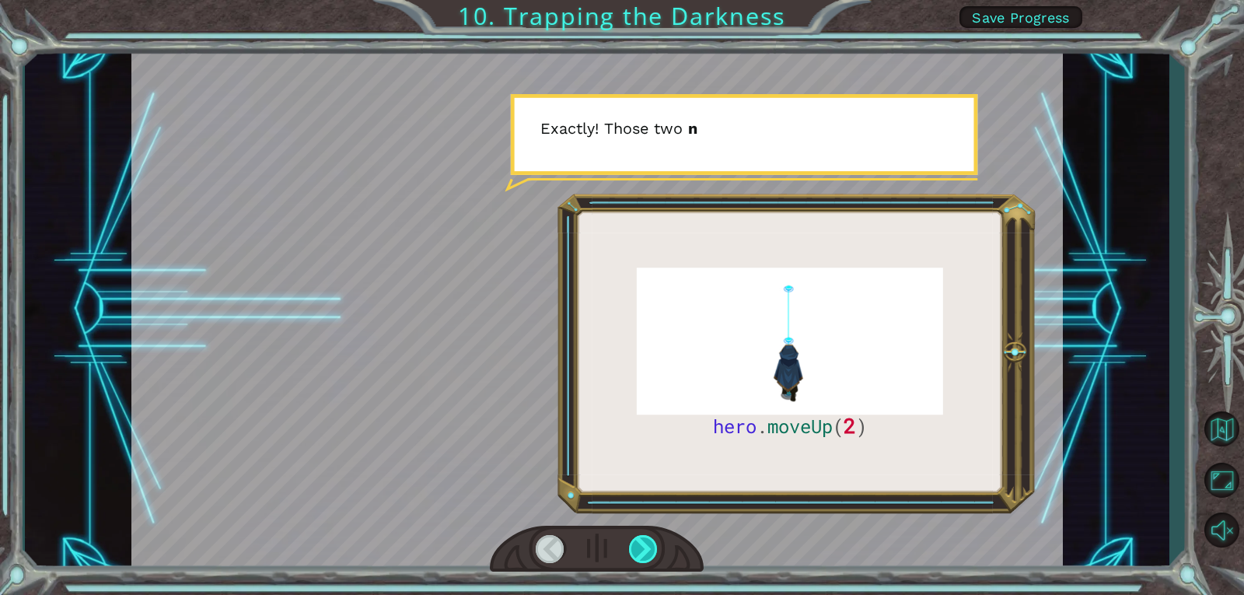
click at [630, 547] on div at bounding box center [644, 549] width 30 height 28
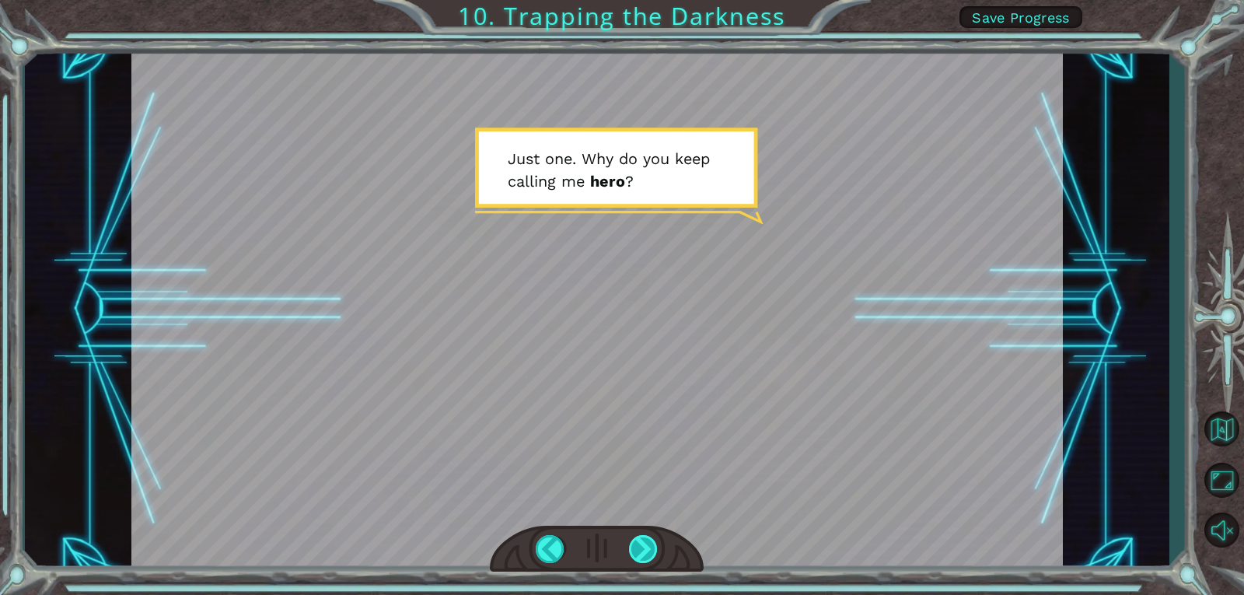
click at [630, 547] on div at bounding box center [644, 549] width 30 height 28
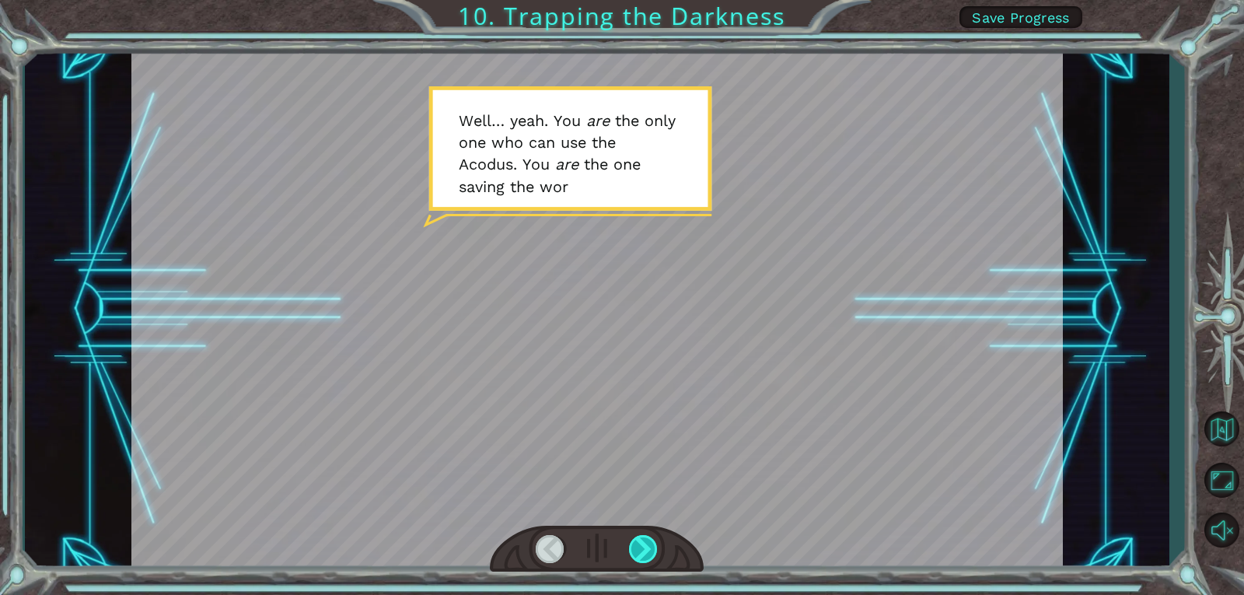
click at [630, 547] on div at bounding box center [644, 549] width 30 height 28
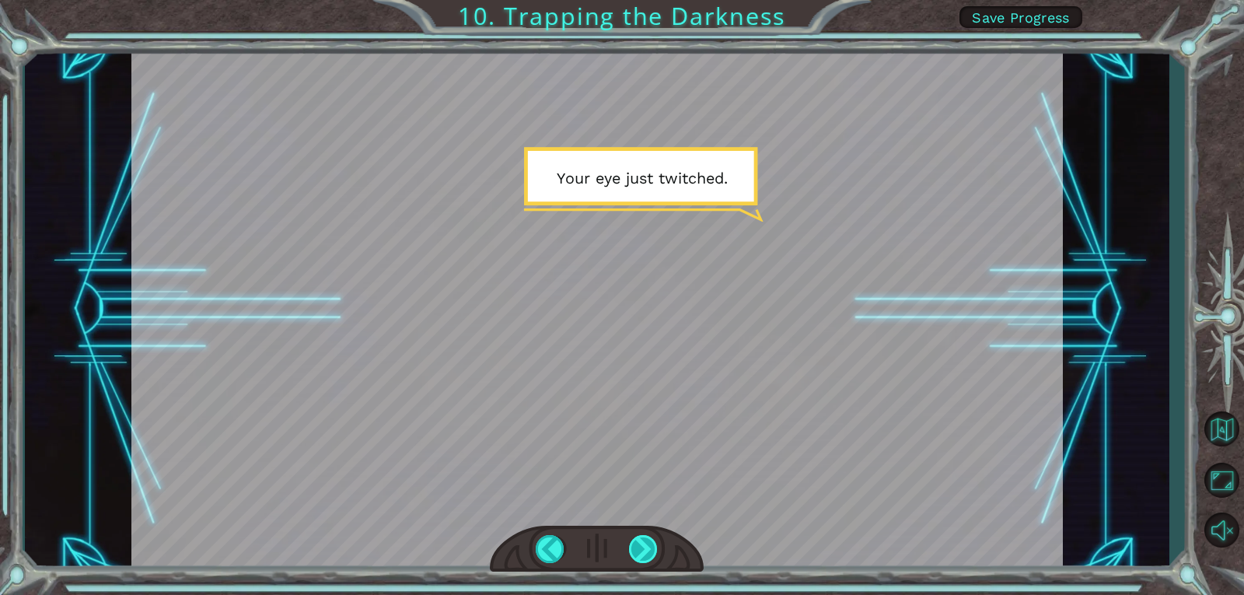
click at [630, 547] on div at bounding box center [644, 549] width 30 height 28
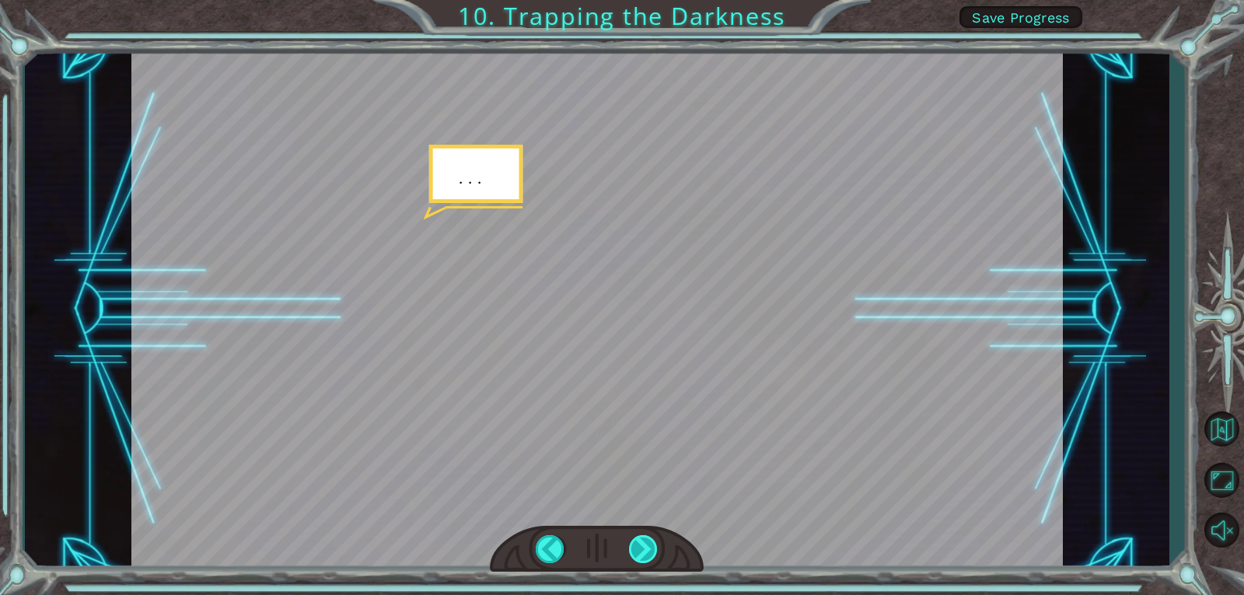
click at [630, 547] on div at bounding box center [644, 549] width 30 height 28
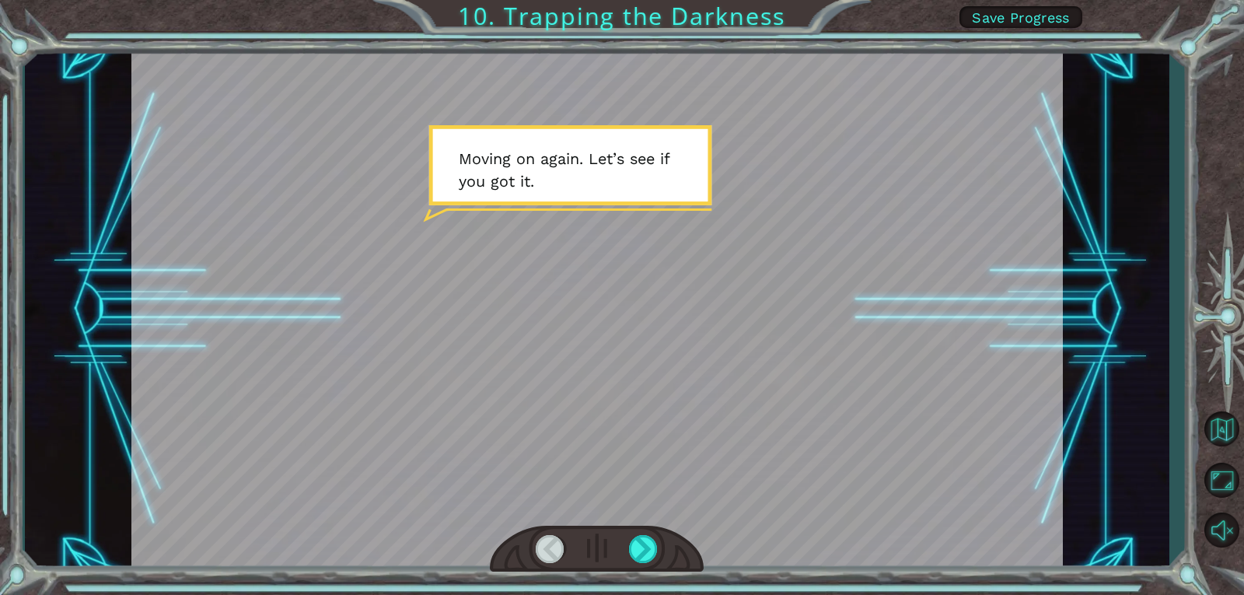
click at [556, 547] on div at bounding box center [551, 549] width 30 height 28
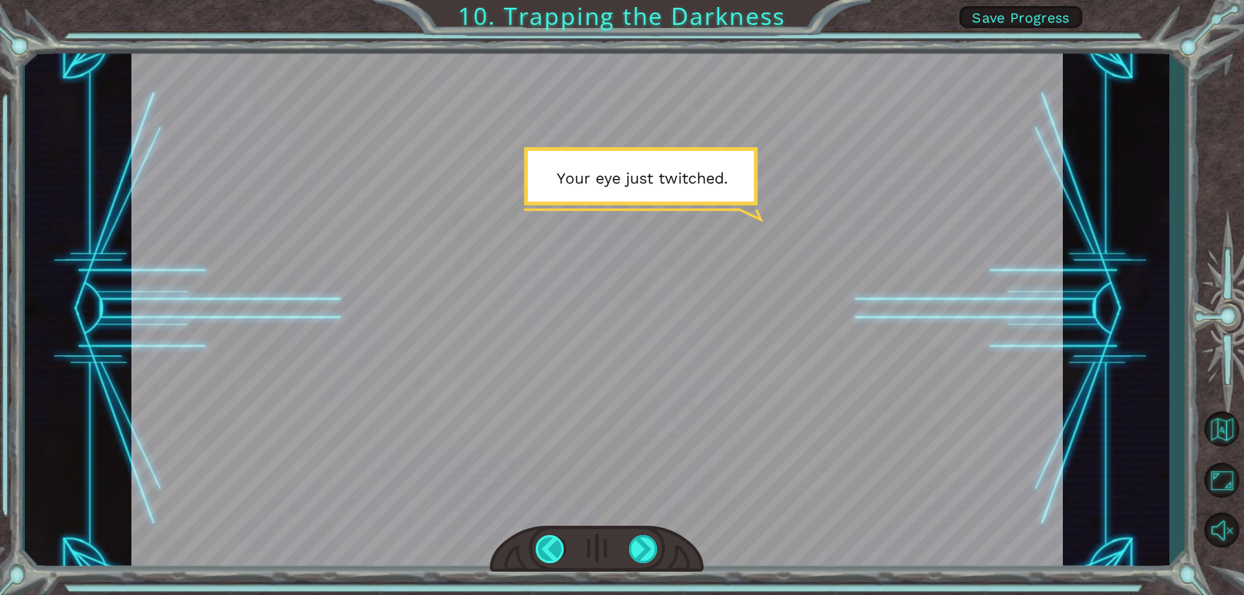
click at [556, 547] on div at bounding box center [551, 549] width 30 height 28
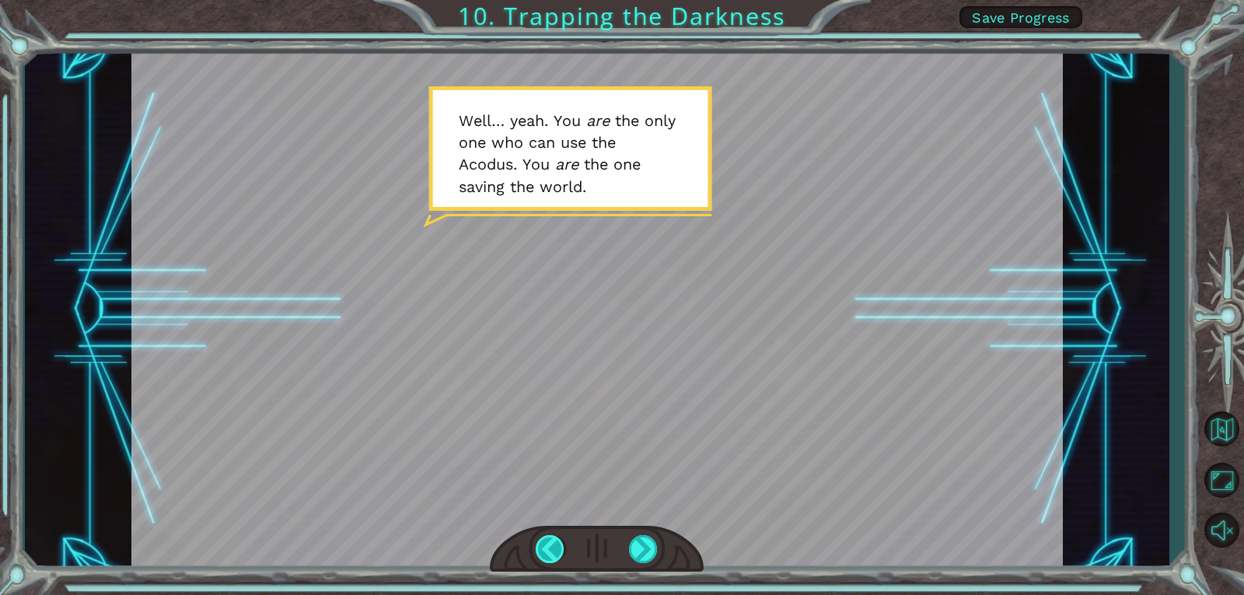
click at [556, 547] on div at bounding box center [551, 549] width 30 height 28
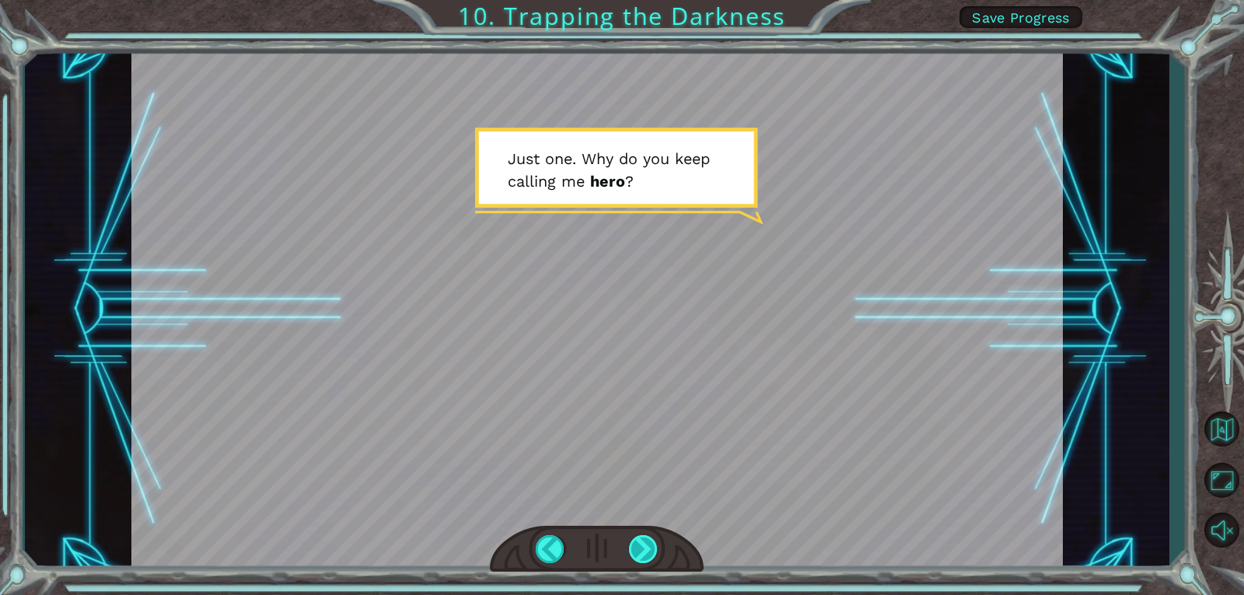
click at [631, 542] on div at bounding box center [644, 549] width 30 height 28
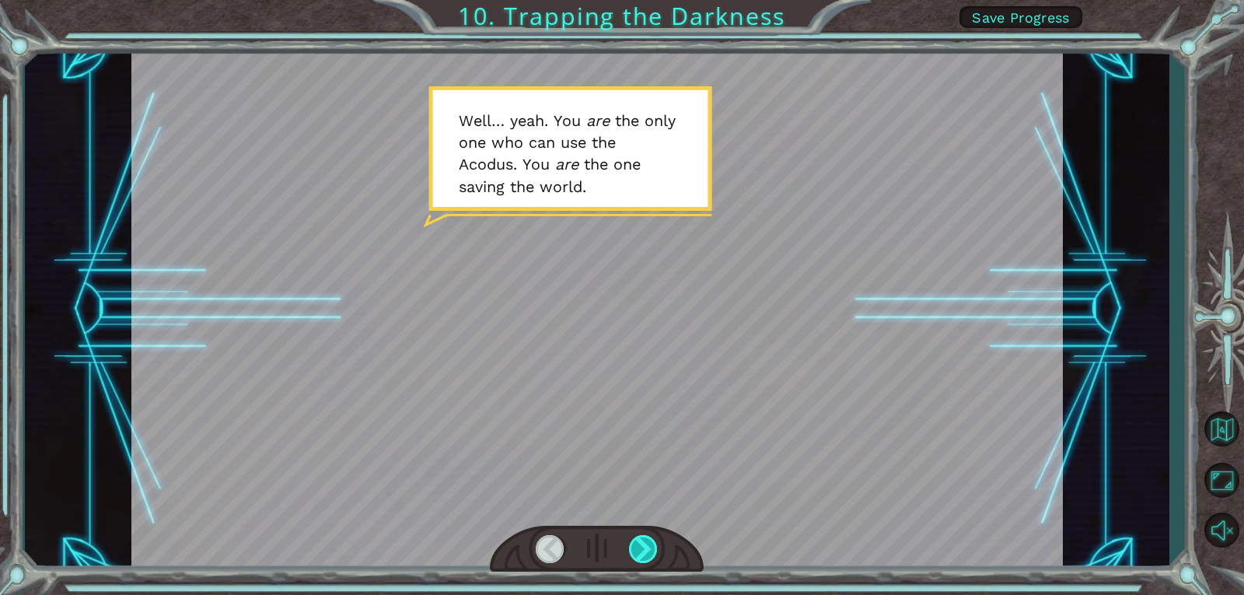
click at [629, 542] on div at bounding box center [644, 549] width 30 height 28
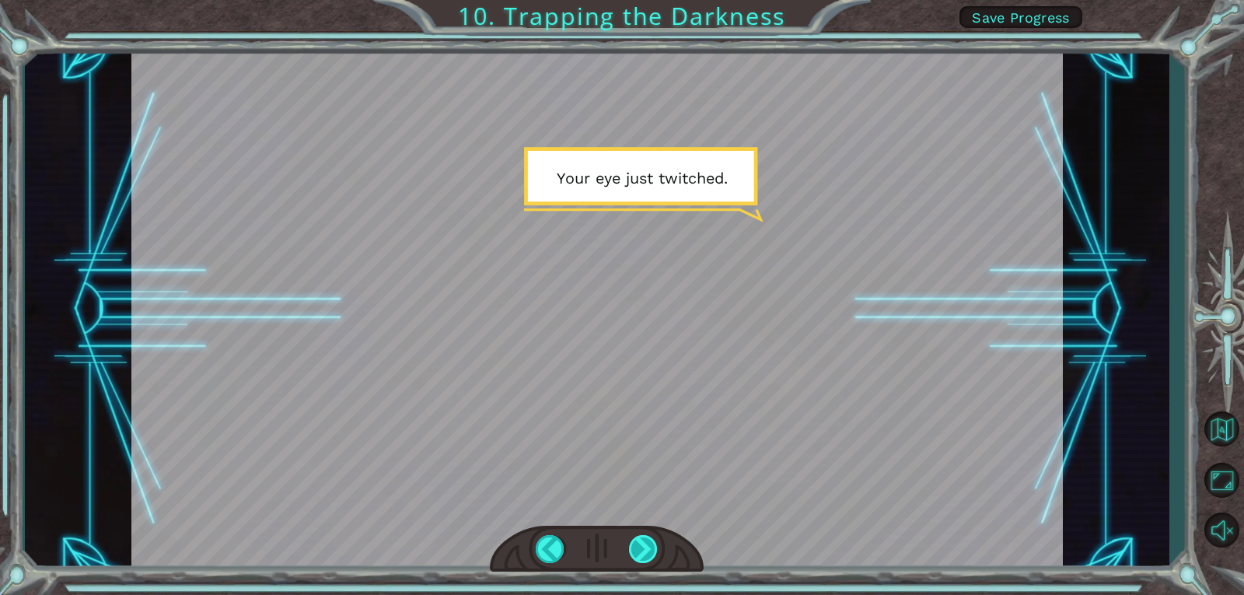
click at [629, 542] on div at bounding box center [644, 549] width 30 height 28
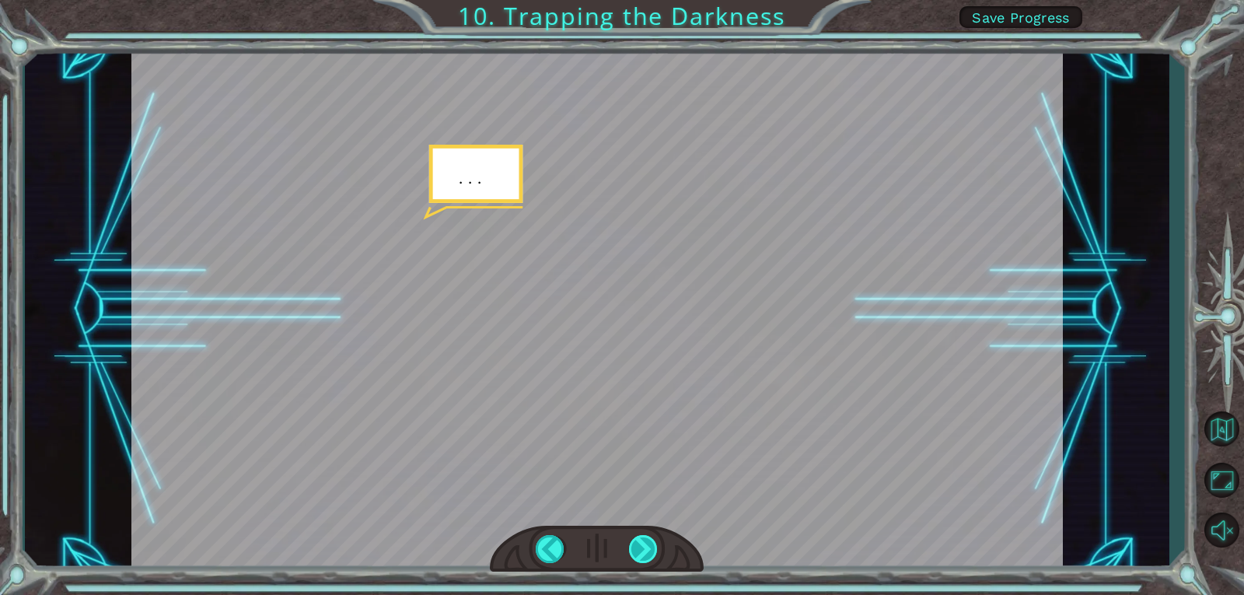
click at [629, 542] on div at bounding box center [644, 549] width 30 height 28
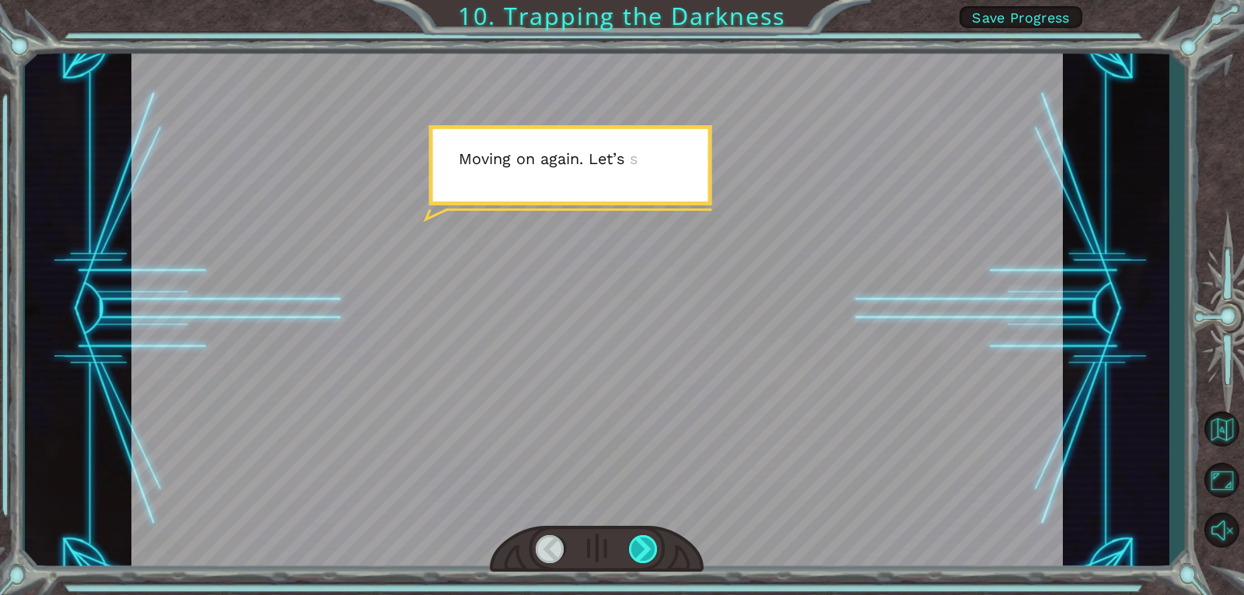
click at [629, 542] on div at bounding box center [644, 549] width 30 height 28
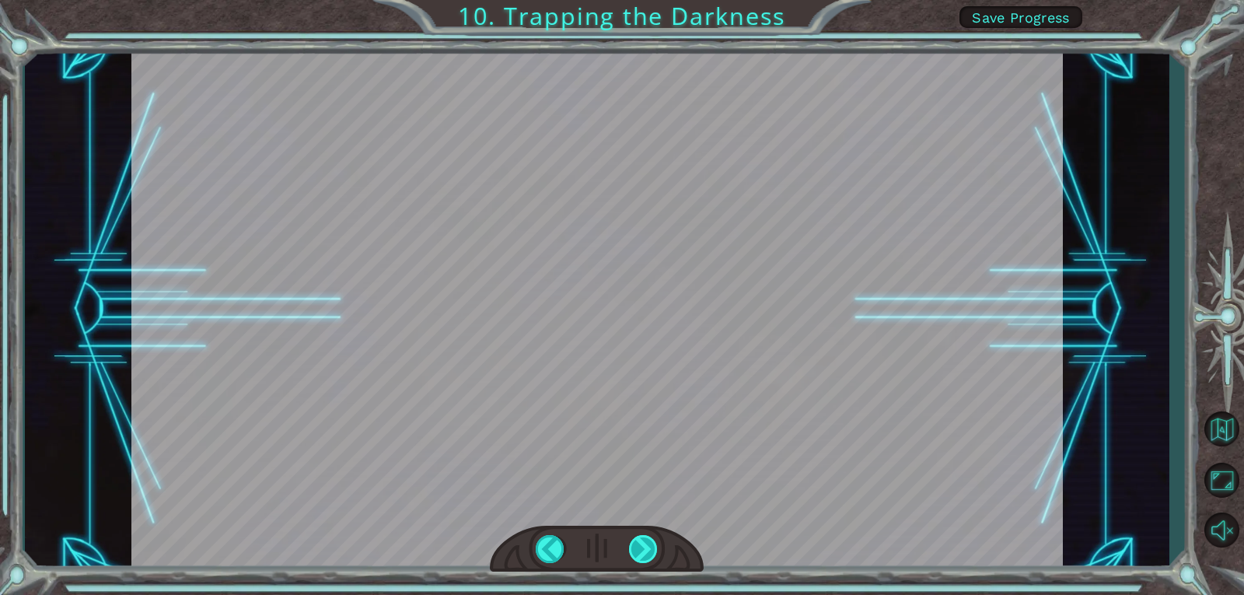
click at [628, 0] on div "hero . moveUp ( 2 ) B e f o r e w e c a n t r a p t h e D a r k n e s s w i t h…" at bounding box center [622, 0] width 1244 height 0
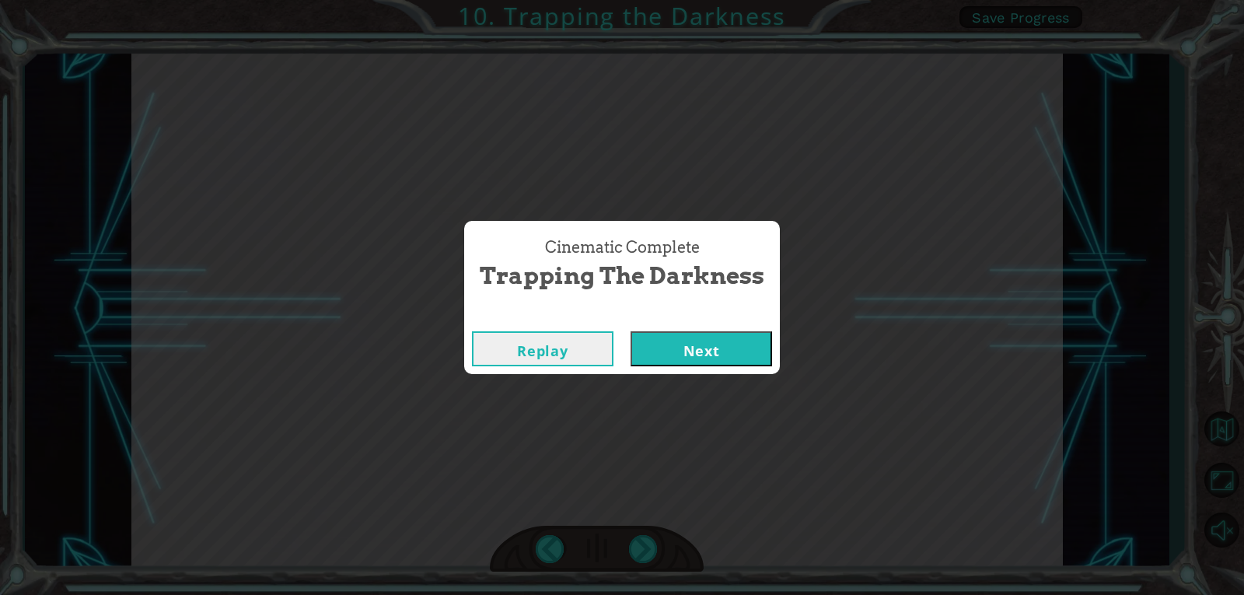
click at [665, 338] on button "Next" at bounding box center [700, 348] width 141 height 35
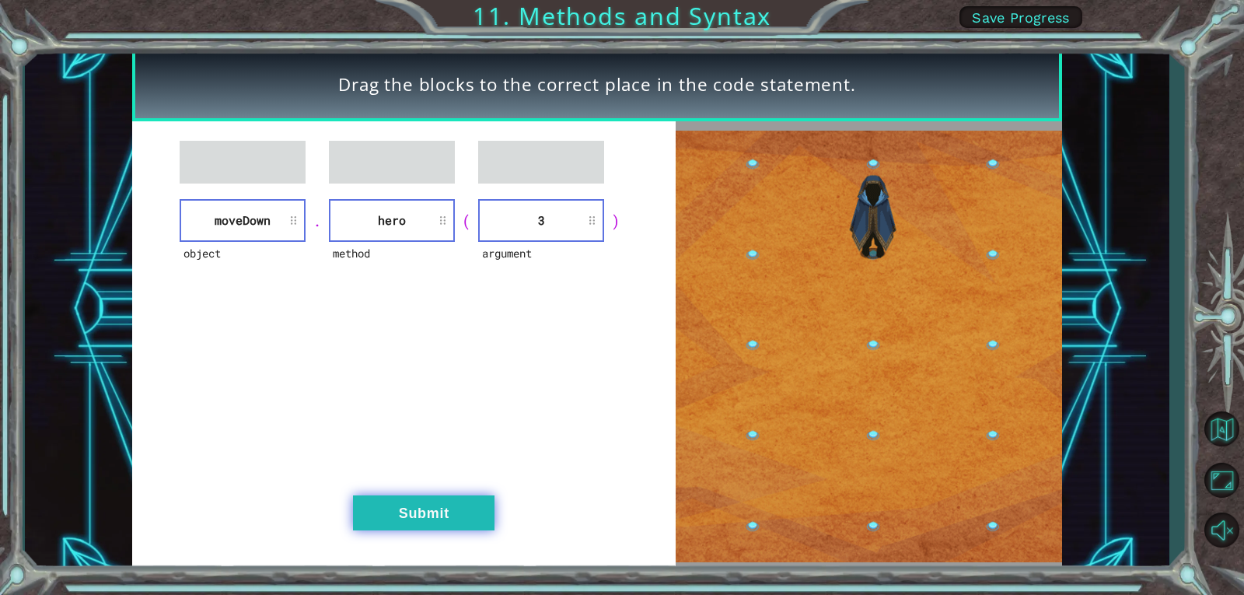
click at [438, 517] on button "Submit" at bounding box center [423, 512] width 141 height 35
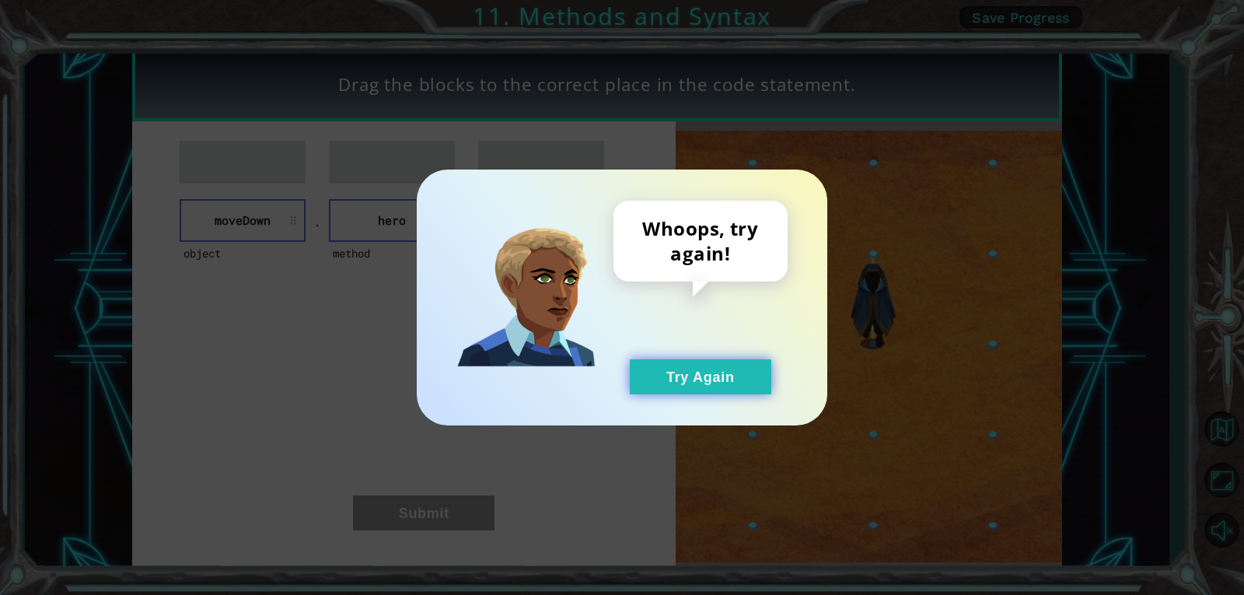
click at [659, 368] on button "Try Again" at bounding box center [700, 376] width 141 height 35
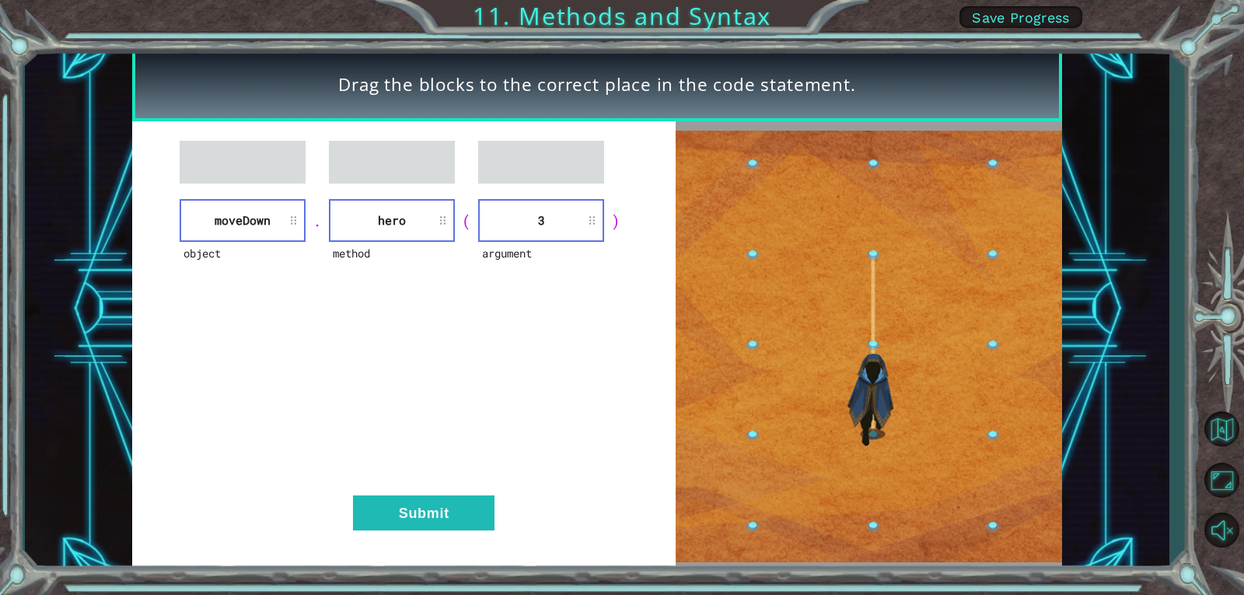
click at [412, 487] on div "object [GEOGRAPHIC_DATA] . method hero ( argument 3 ) Submit" at bounding box center [403, 345] width 543 height 449
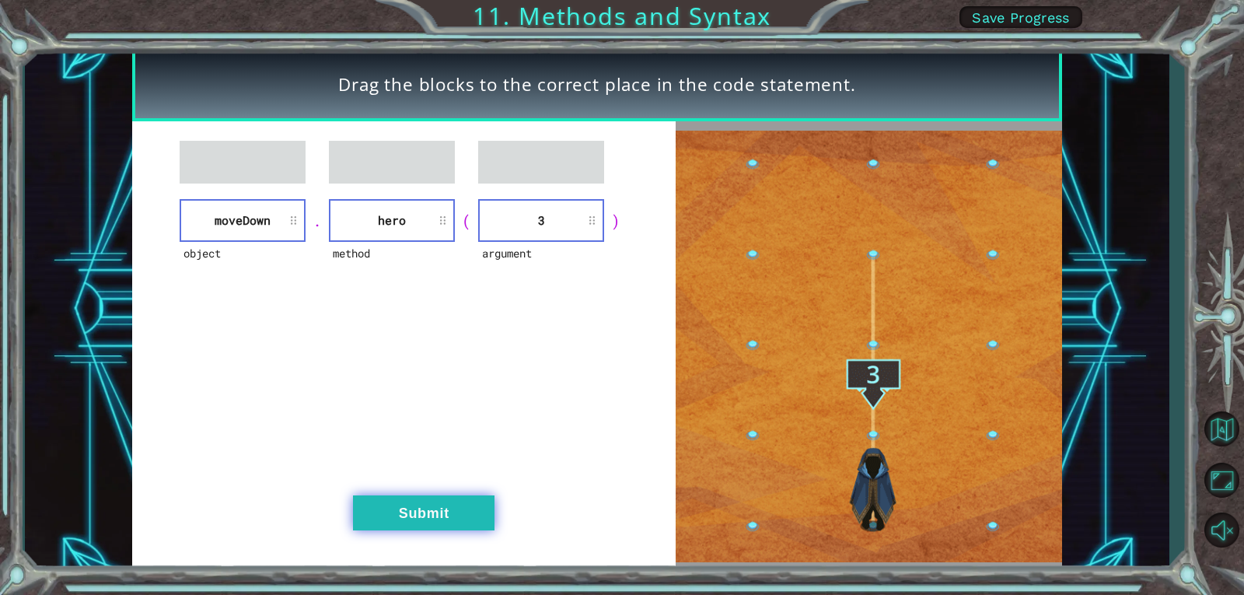
click at [427, 515] on button "Submit" at bounding box center [423, 512] width 141 height 35
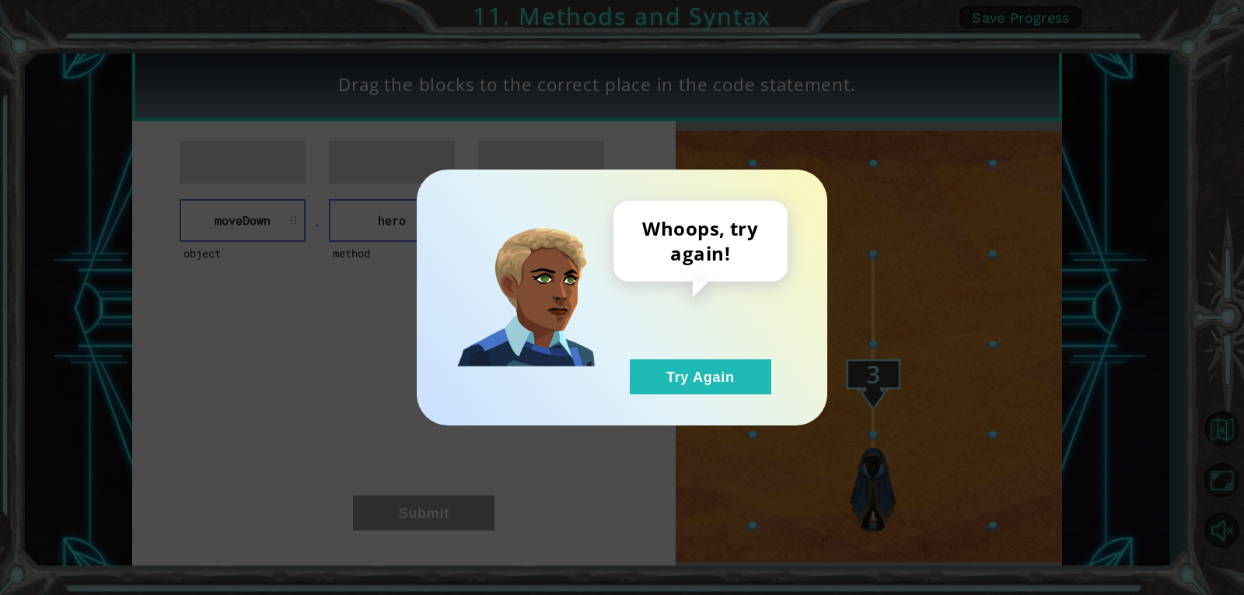
click at [432, 515] on div "Whoops, try again! Try Again" at bounding box center [622, 297] width 1244 height 595
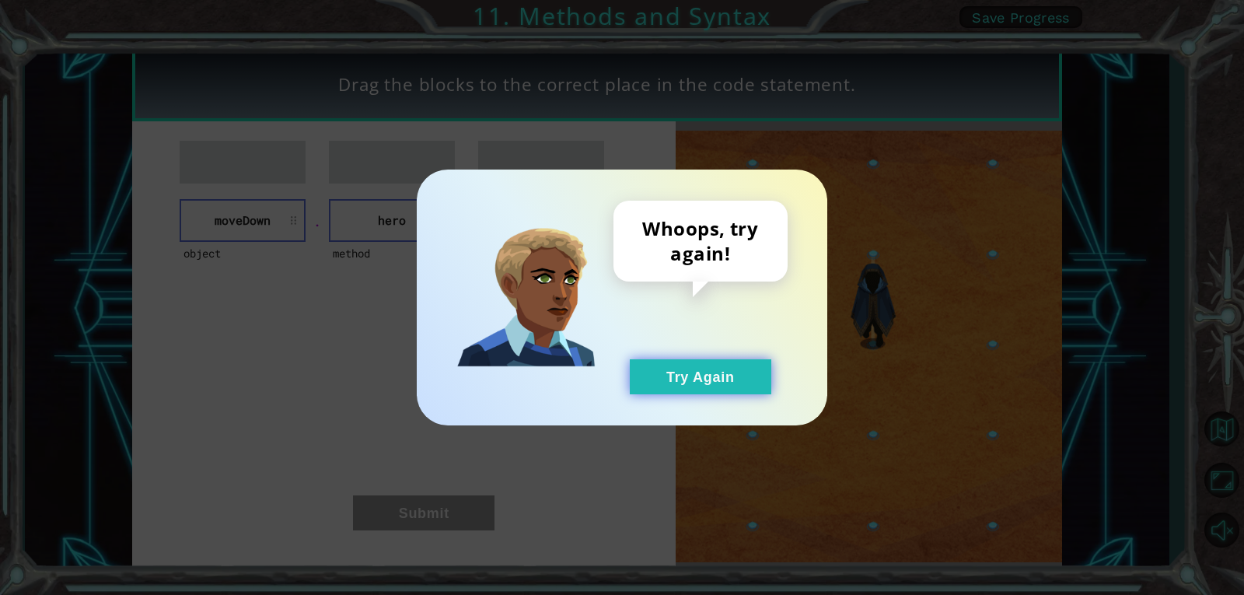
click at [767, 362] on button "Try Again" at bounding box center [700, 376] width 141 height 35
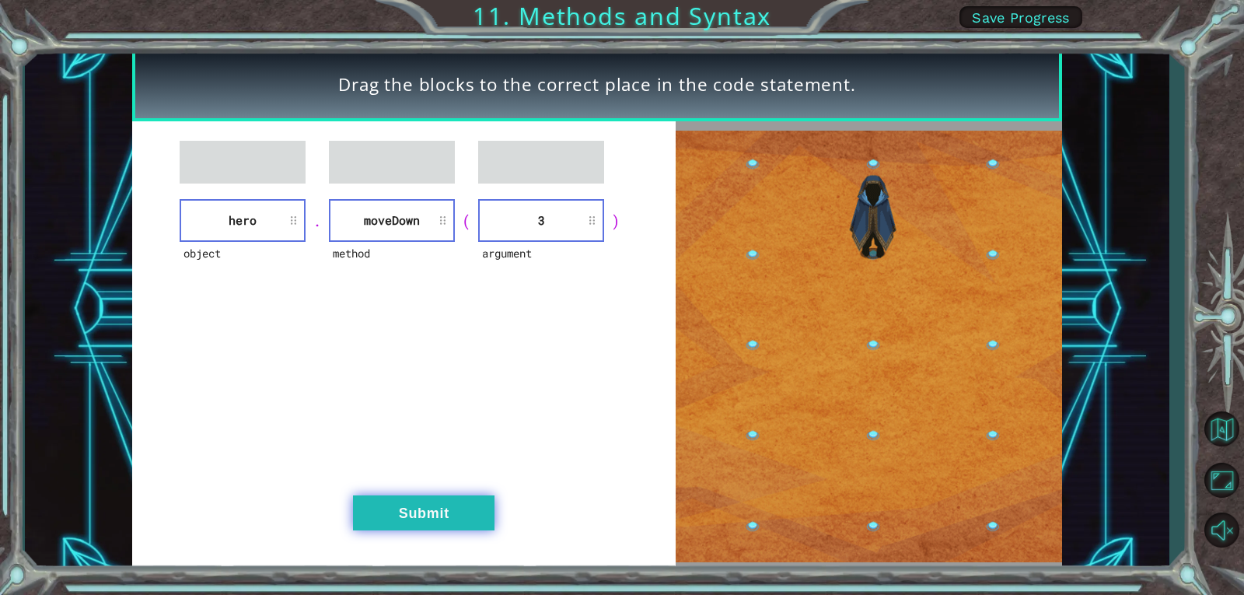
click at [428, 530] on button "Submit" at bounding box center [423, 512] width 141 height 35
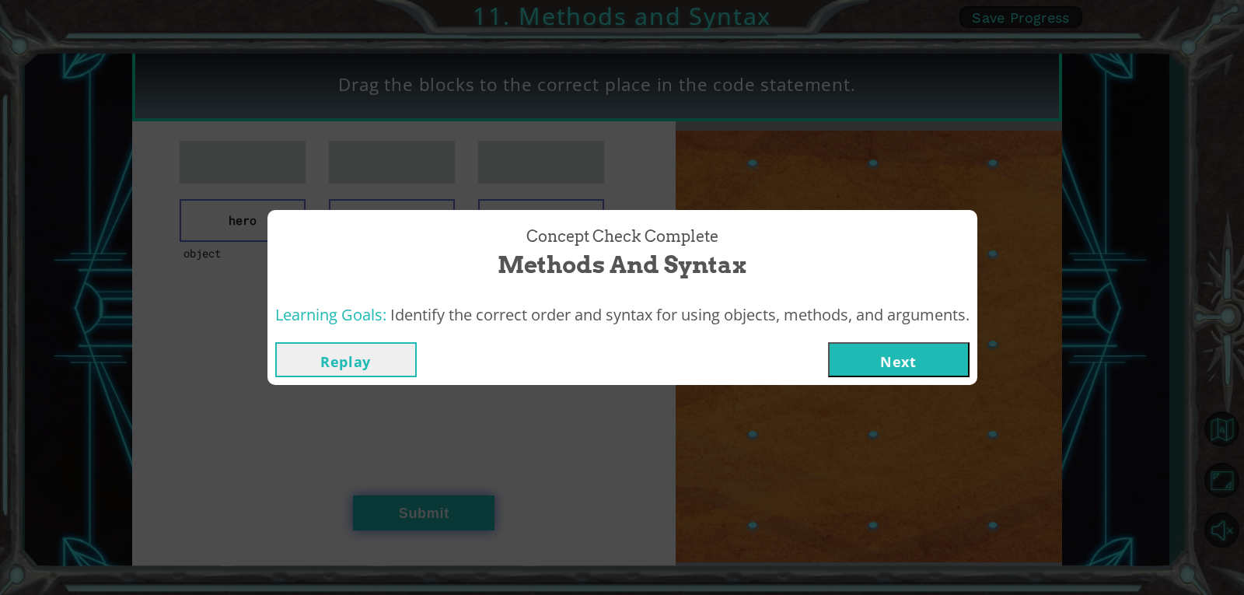
click at [427, 522] on div "Concept Check Complete Methods and Syntax Learning Goals: Identify the correct …" at bounding box center [622, 297] width 1244 height 595
click at [950, 369] on button "Next" at bounding box center [898, 359] width 141 height 35
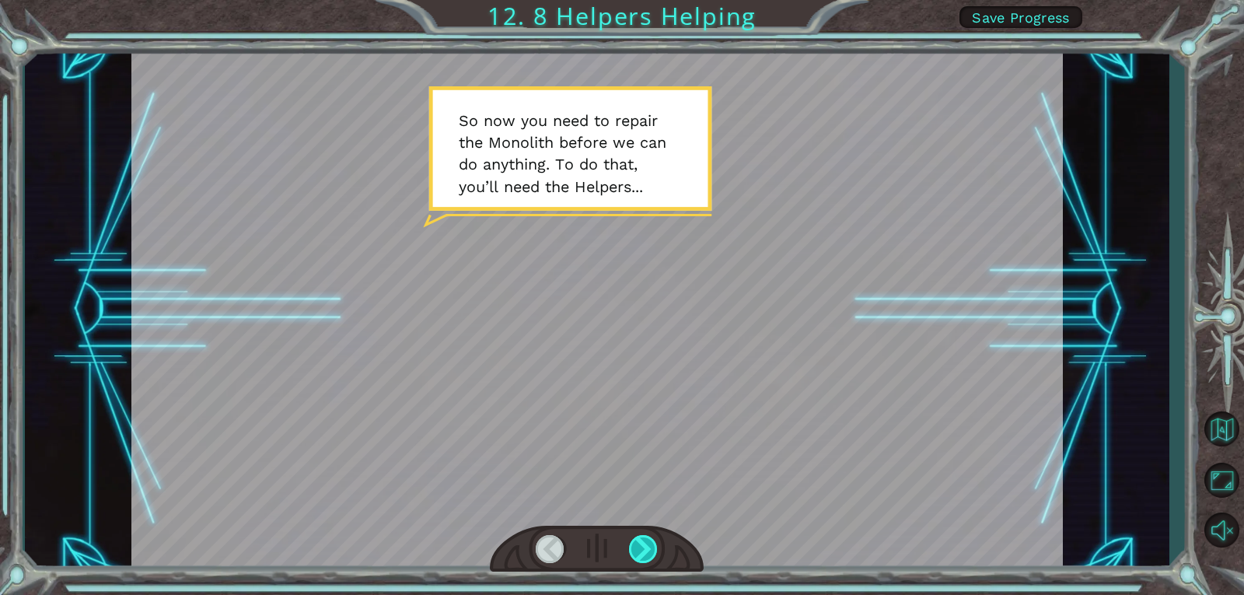
click at [637, 562] on div at bounding box center [644, 549] width 30 height 28
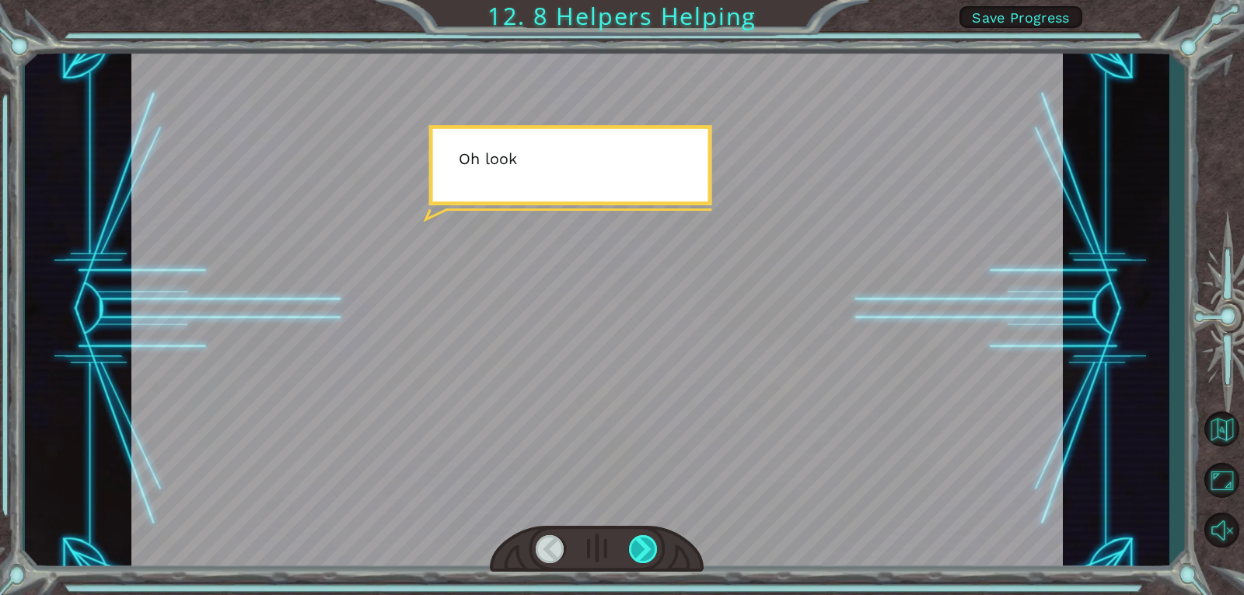
click at [637, 562] on div at bounding box center [644, 549] width 30 height 28
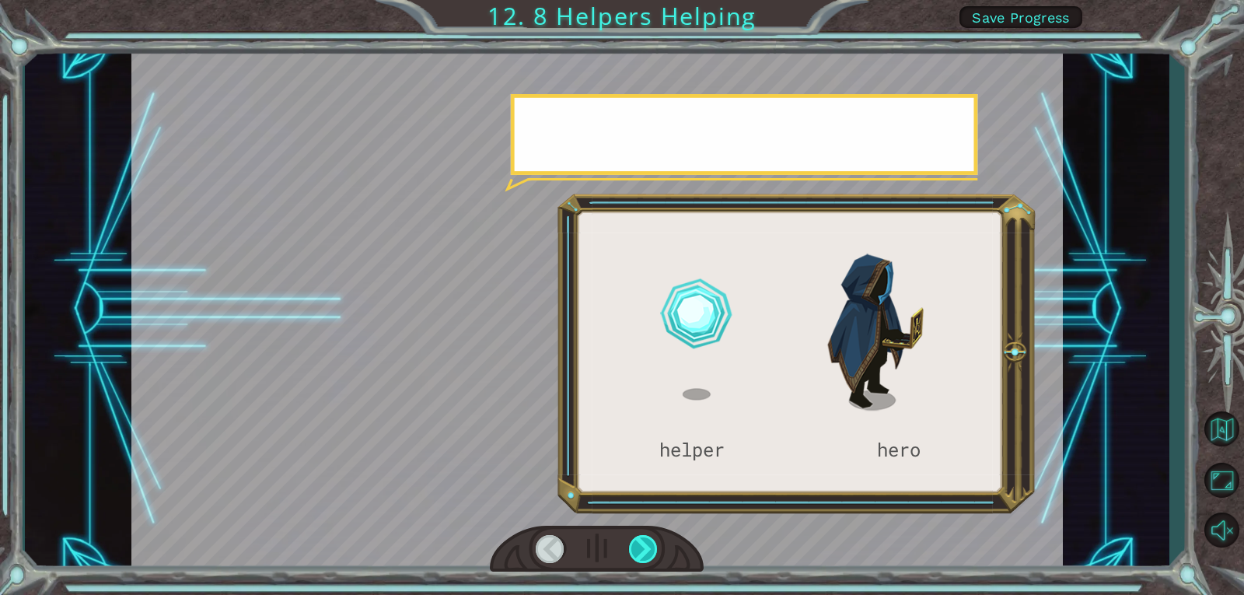
click at [637, 562] on div at bounding box center [644, 549] width 30 height 28
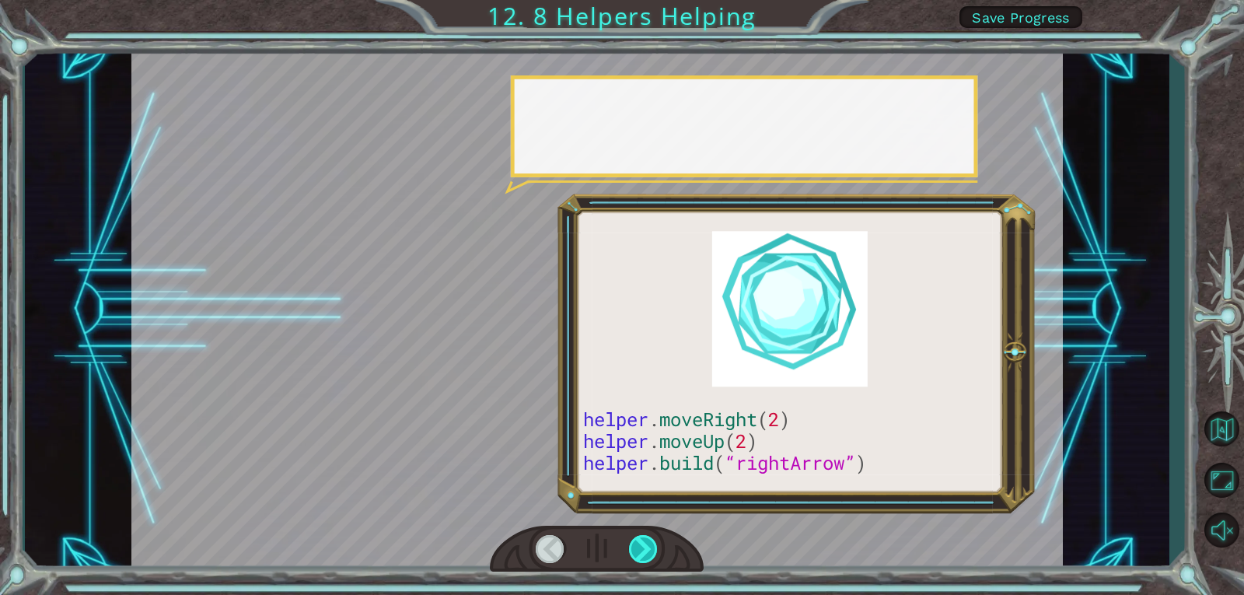
click at [637, 562] on div at bounding box center [644, 549] width 30 height 28
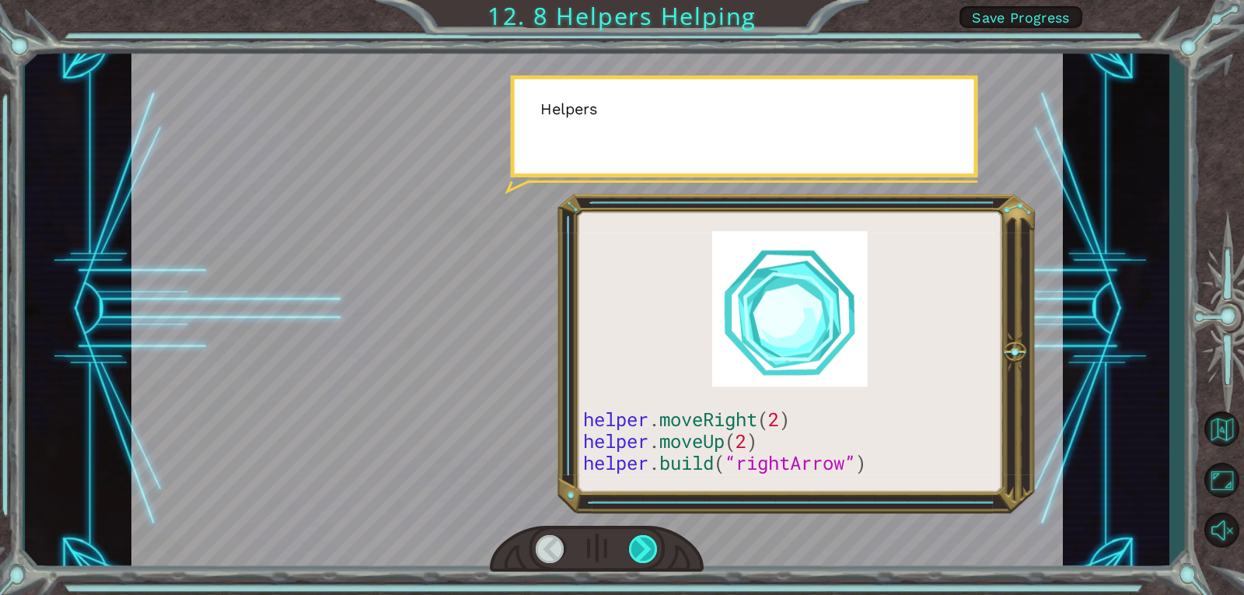
click at [637, 562] on div at bounding box center [644, 549] width 30 height 28
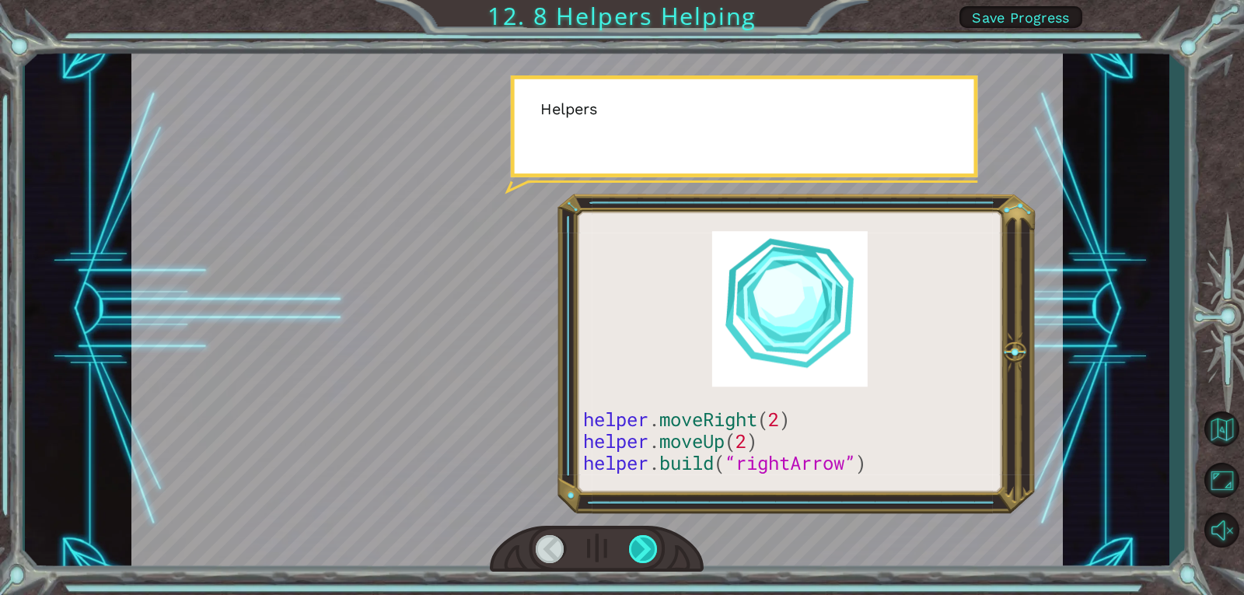
click at [637, 562] on div at bounding box center [644, 549] width 30 height 28
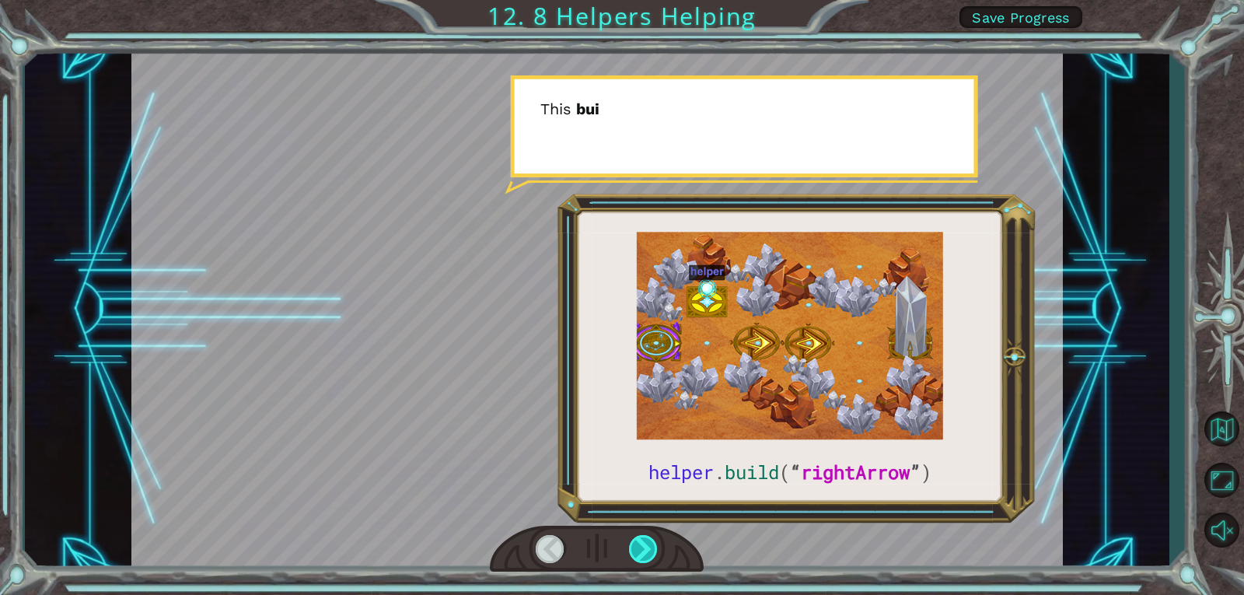
click at [637, 562] on div at bounding box center [644, 549] width 30 height 28
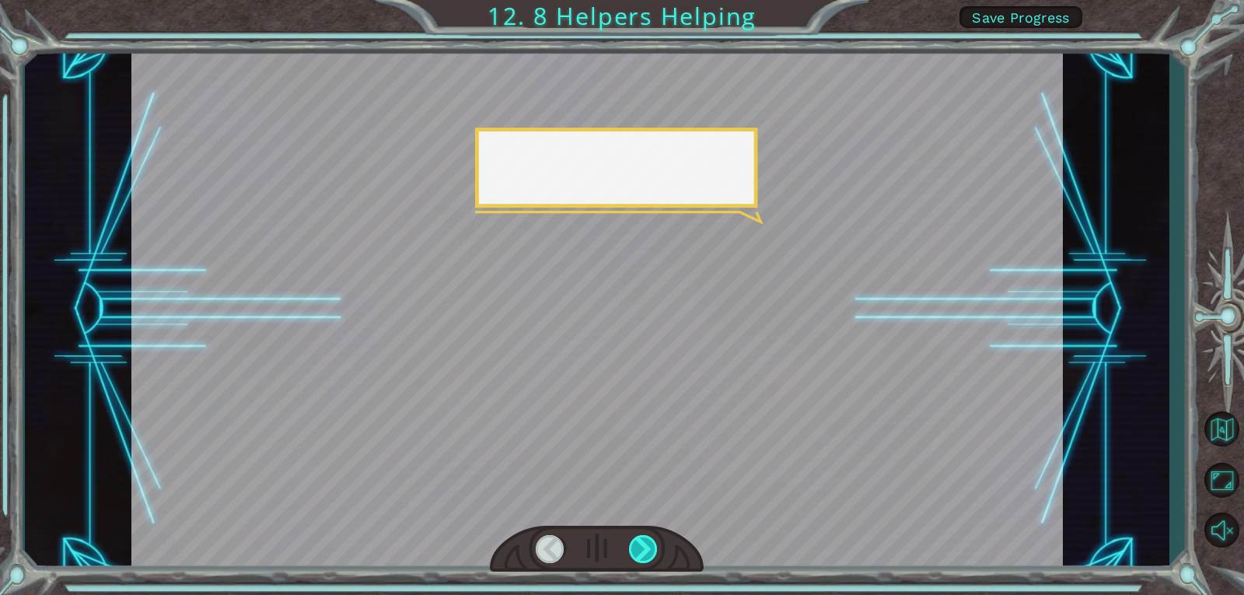
click at [637, 562] on div at bounding box center [644, 549] width 30 height 28
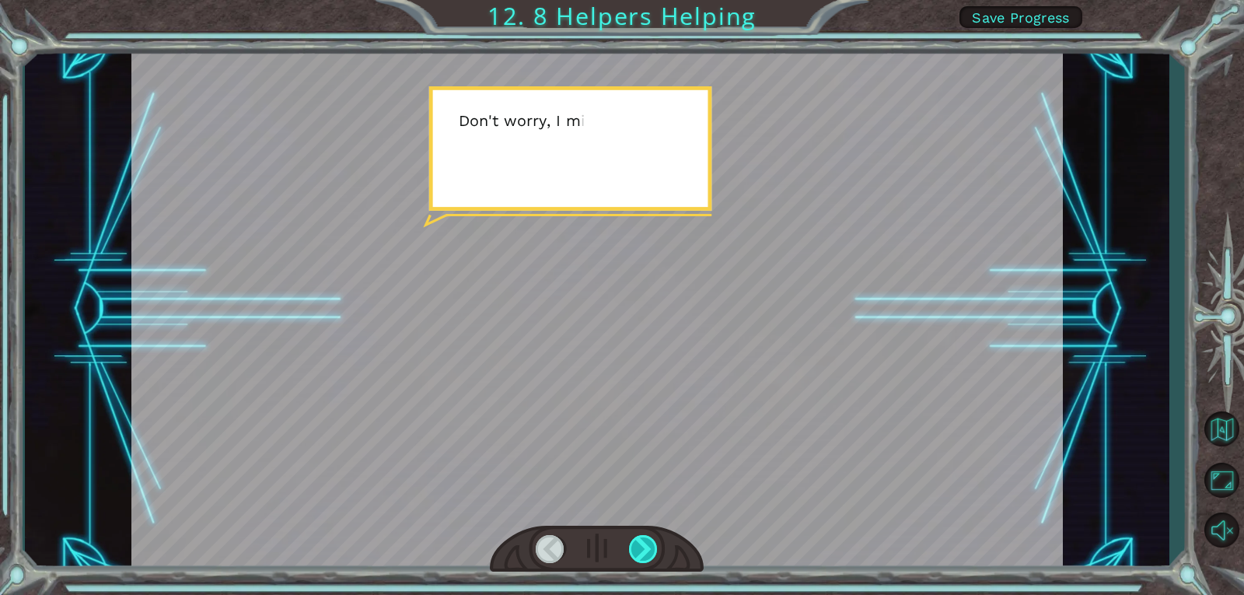
click at [636, 556] on div at bounding box center [644, 549] width 30 height 28
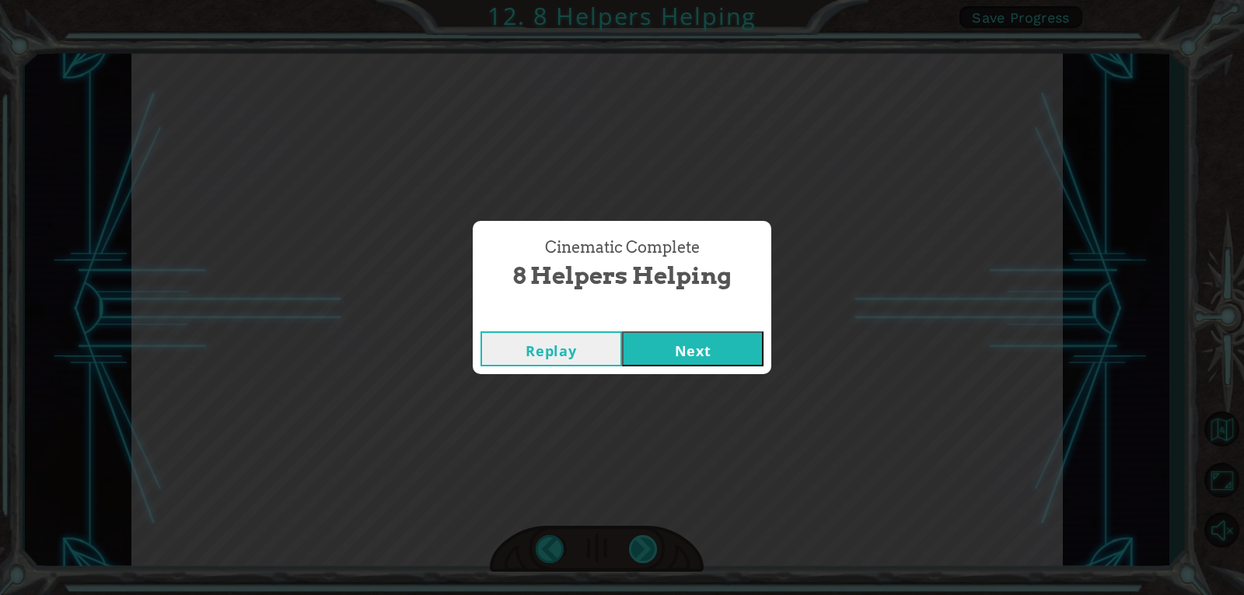
click at [636, 0] on div "helper . build ( “ rightArrow ” ) S o n o w y o u n e e d t o r e p a i r t h e…" at bounding box center [622, 0] width 1244 height 0
click at [685, 339] on button "Next" at bounding box center [692, 348] width 141 height 35
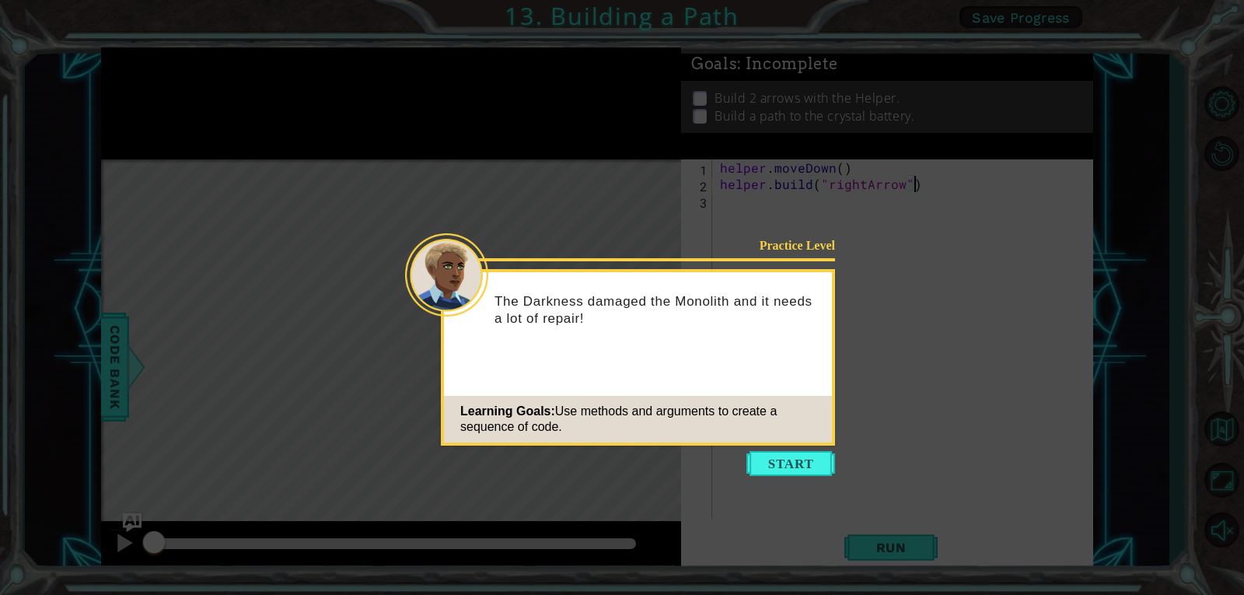
click at [792, 470] on button "Start" at bounding box center [790, 463] width 89 height 25
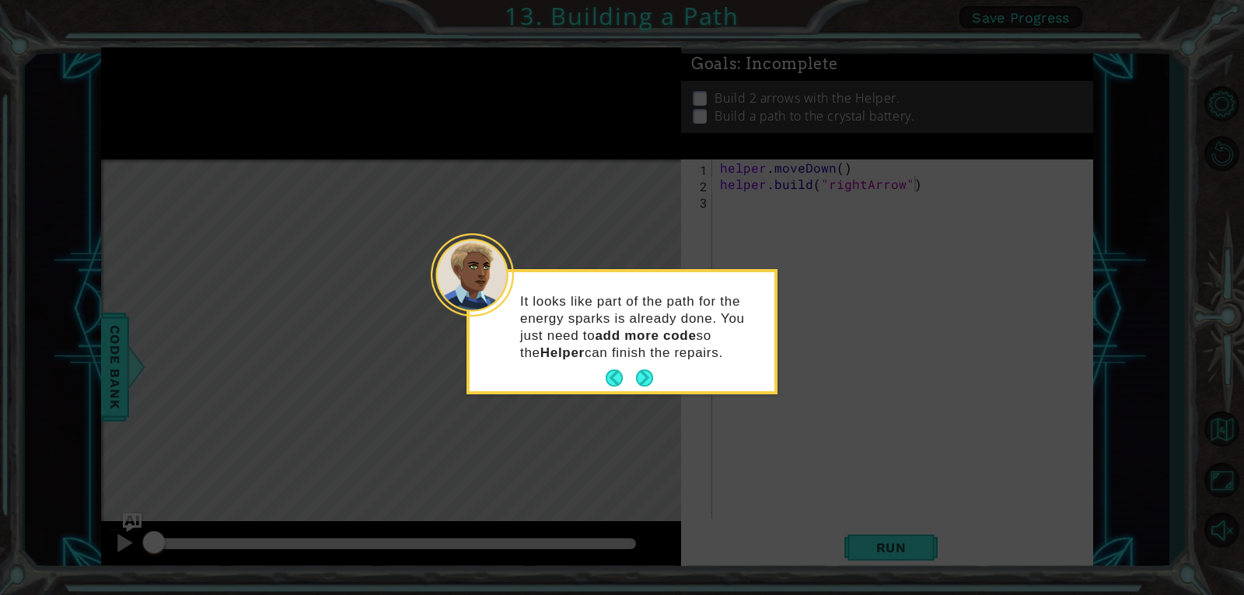
click at [636, 372] on button "Next" at bounding box center [644, 377] width 17 height 17
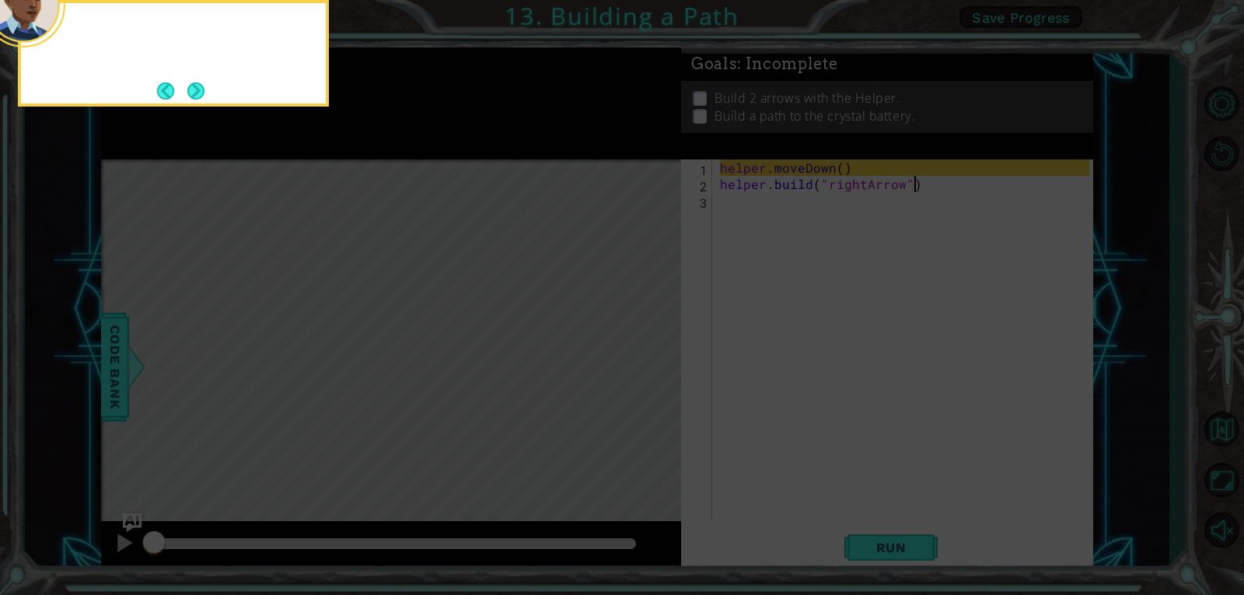
click at [634, 376] on icon at bounding box center [622, 88] width 1244 height 1011
click at [204, 96] on button "Next" at bounding box center [195, 90] width 17 height 17
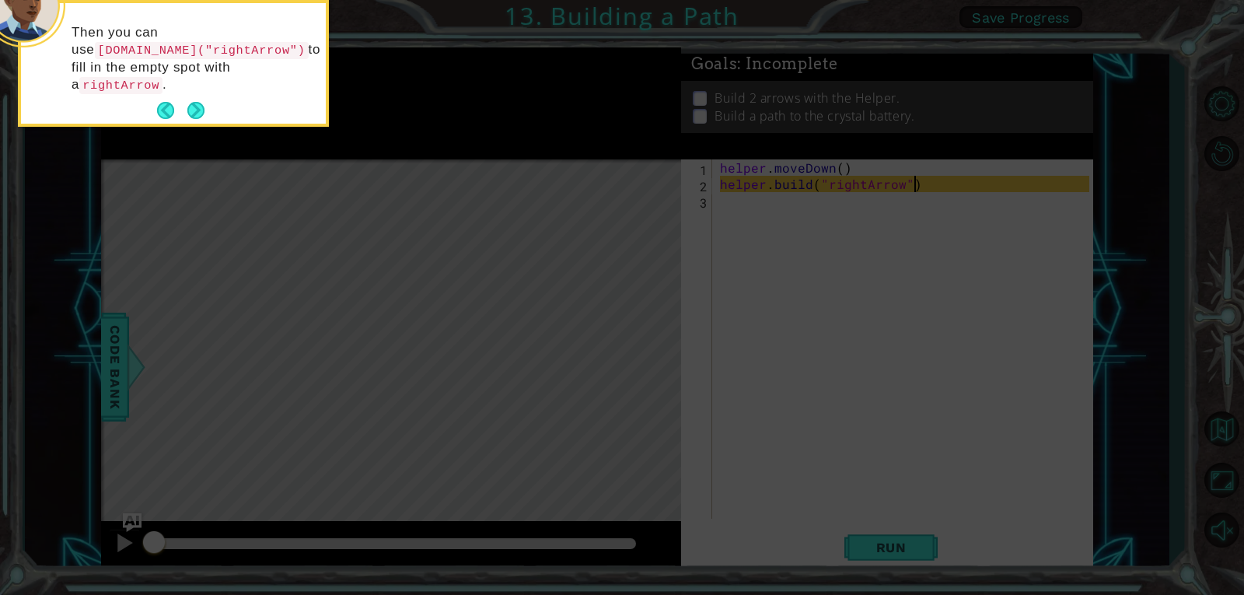
click at [190, 106] on div "Then you can use [DOMAIN_NAME]("rightArrow") to fill in the empty spot with a r…" at bounding box center [173, 63] width 311 height 127
click at [194, 102] on button "Next" at bounding box center [195, 110] width 17 height 17
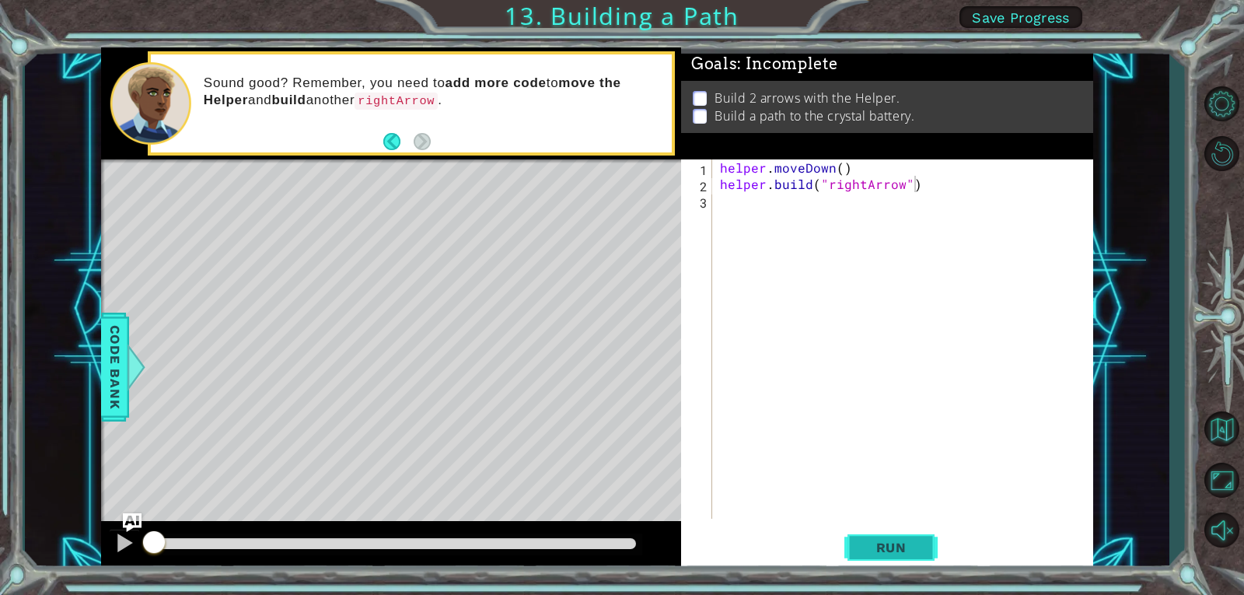
click at [864, 534] on button "Run" at bounding box center [890, 546] width 93 height 41
click at [868, 544] on span "Run" at bounding box center [890, 547] width 61 height 16
click at [873, 547] on span "Run" at bounding box center [890, 547] width 61 height 16
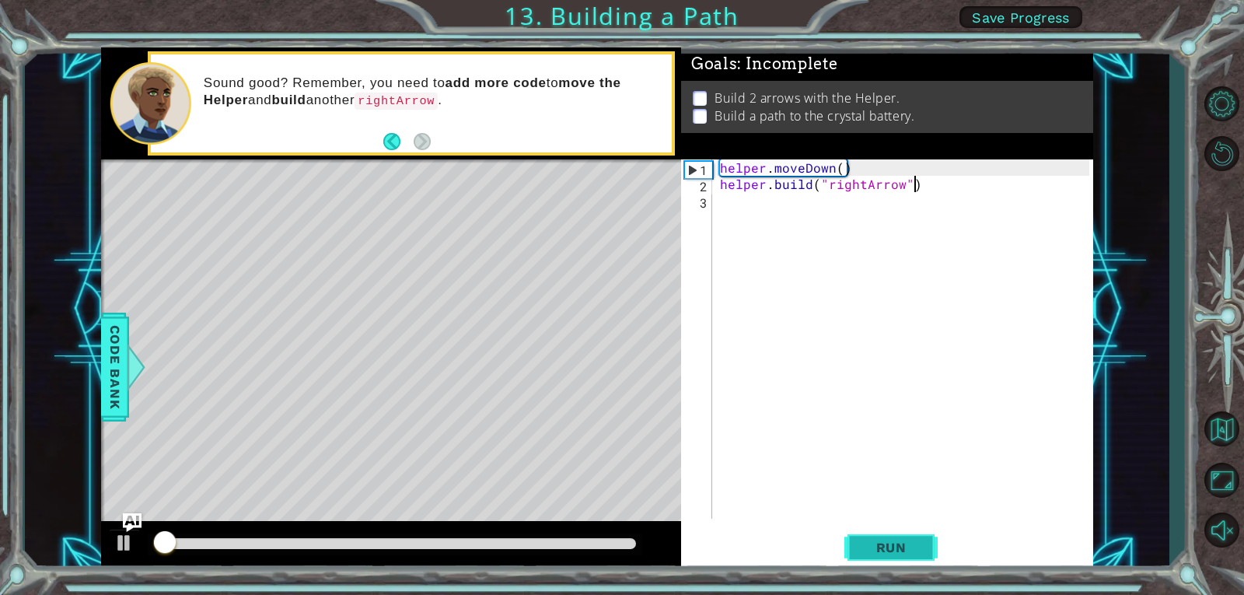
click at [873, 547] on span "Run" at bounding box center [890, 547] width 61 height 16
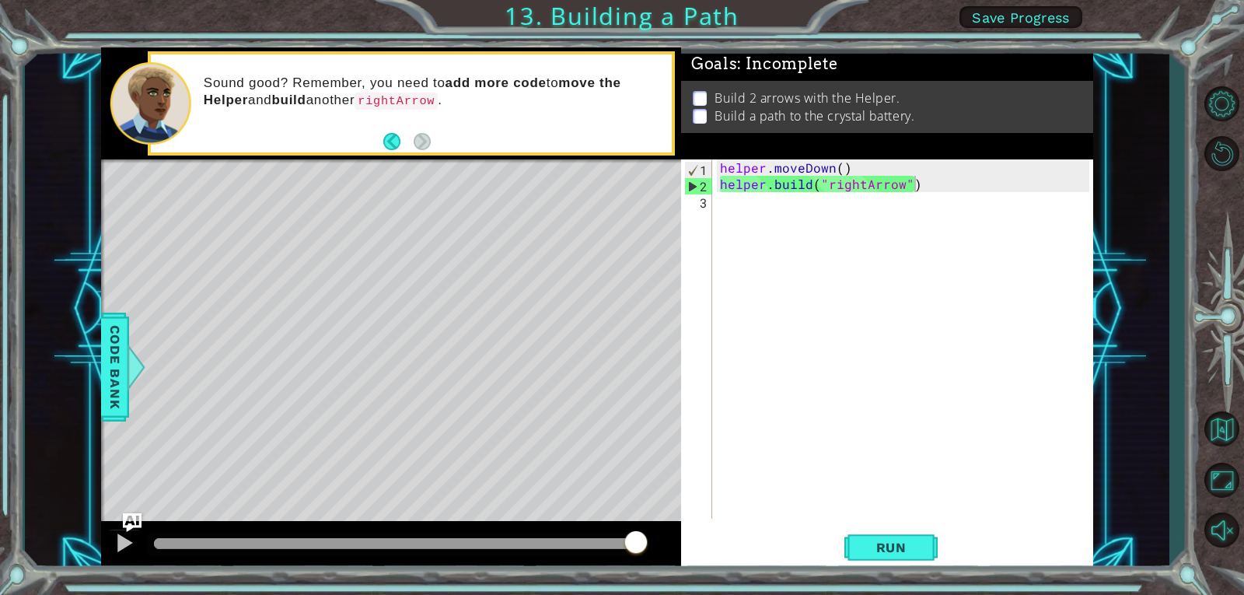
drag, startPoint x: 594, startPoint y: 132, endPoint x: 654, endPoint y: 117, distance: 61.6
click at [690, 122] on div "1 ההההההההההההההההההההההההההההההההההההההההההההההההההההההההההההההההההההההההההההה…" at bounding box center [597, 308] width 992 height 523
drag, startPoint x: 985, startPoint y: 239, endPoint x: 971, endPoint y: 180, distance: 61.5
click at [972, 178] on div "1 ההההההההההההההההההההההההההההההההההההההההההההההההההההההההההההההההההההההההההההה…" at bounding box center [597, 308] width 1144 height 523
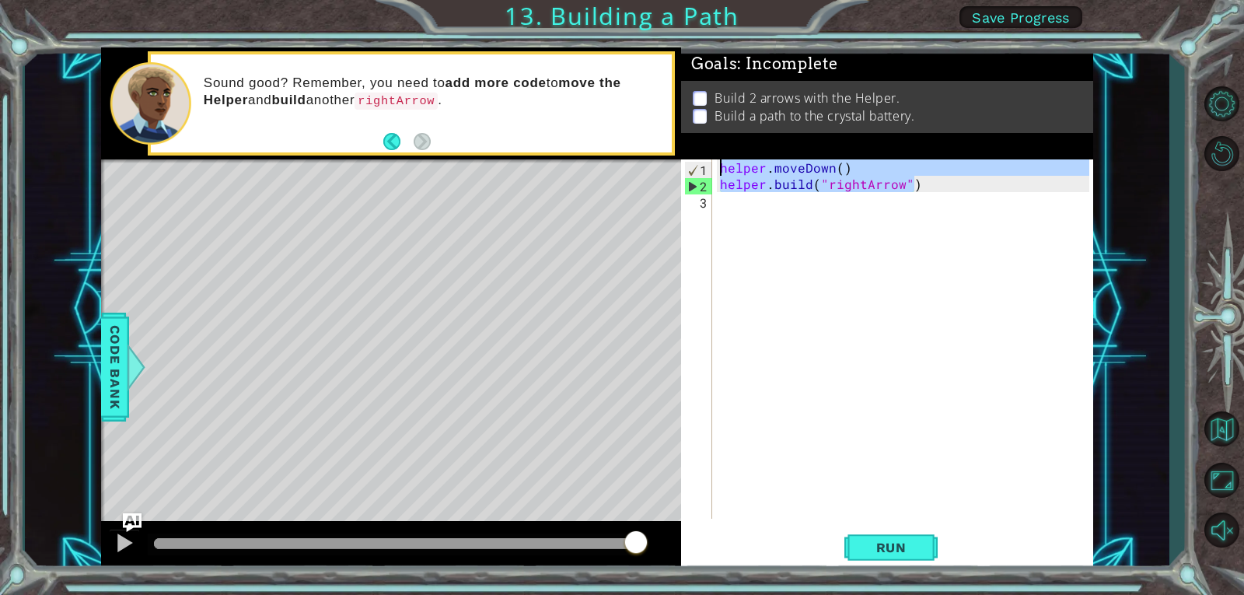
drag, startPoint x: 940, startPoint y: 184, endPoint x: 264, endPoint y: -49, distance: 714.5
click at [264, 0] on html "1 ההההההההההההההההההההההההההההההההההההההההההההההההההההההההההההההההההההההההההההה…" at bounding box center [622, 297] width 1244 height 595
type textarea "helper.moveDown() [DOMAIN_NAME]("rightArrow")"
click at [1056, 9] on span "Save Progress" at bounding box center [1021, 17] width 98 height 16
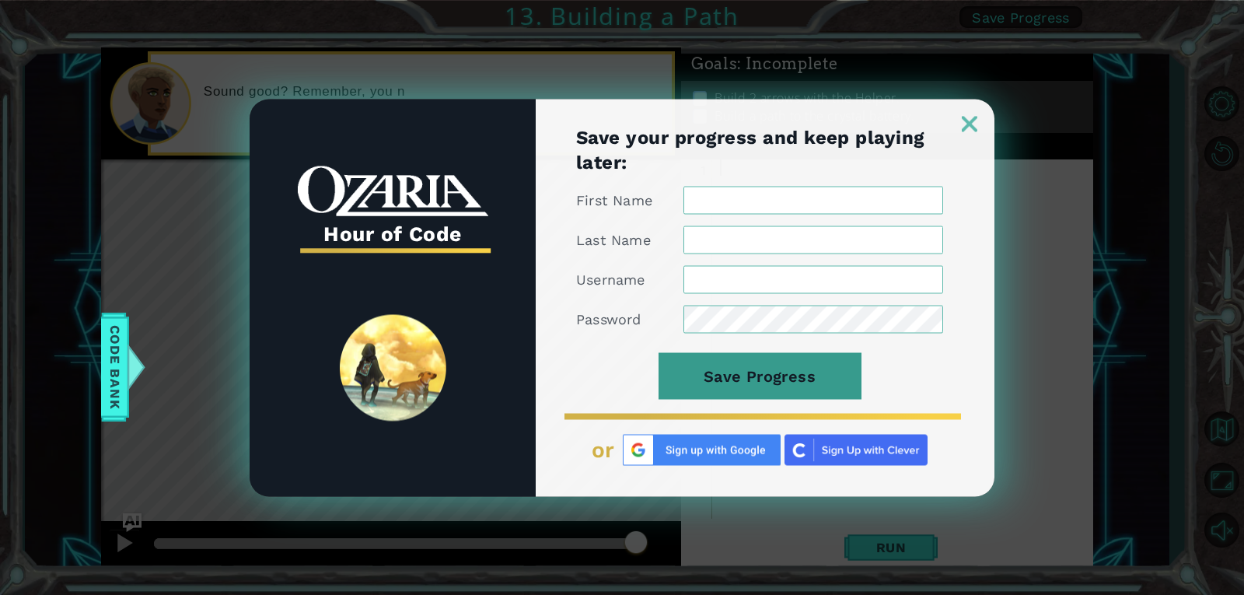
click at [714, 396] on button "Save Progress" at bounding box center [759, 375] width 203 height 47
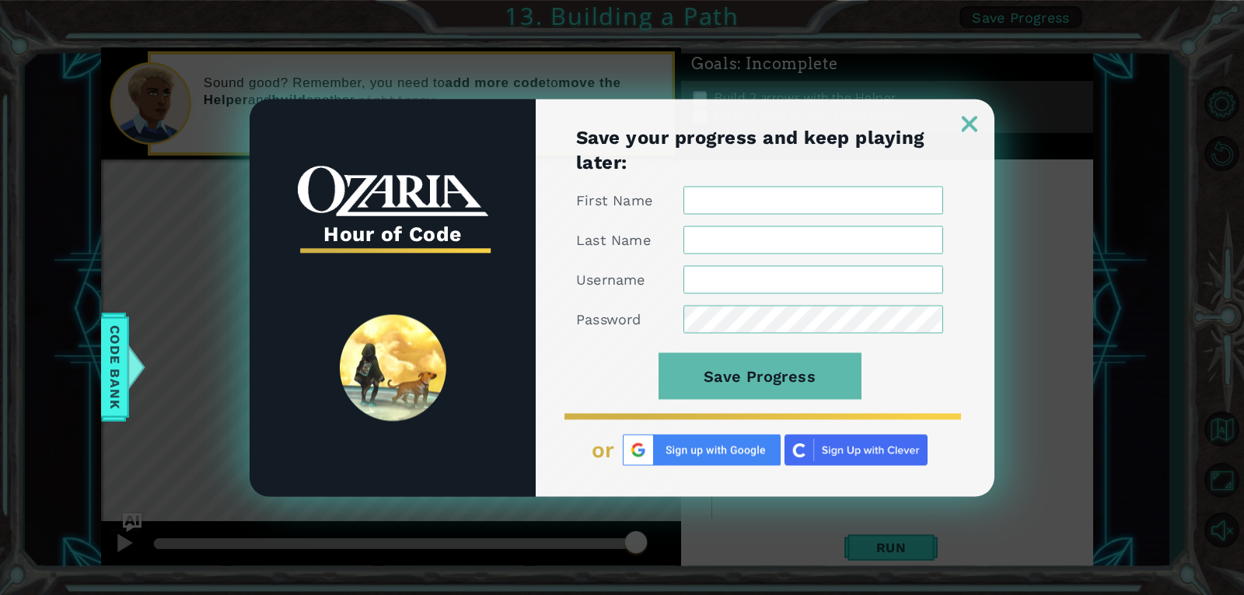
click at [975, 133] on div "Save your progress and keep playing later: First Name Last Name Username Passwo…" at bounding box center [765, 310] width 459 height 372
click at [1014, 125] on div "Hour of Code Save your progress and keep playing later: First Name Last Name Us…" at bounding box center [622, 297] width 1244 height 595
